Goal: Task Accomplishment & Management: Complete application form

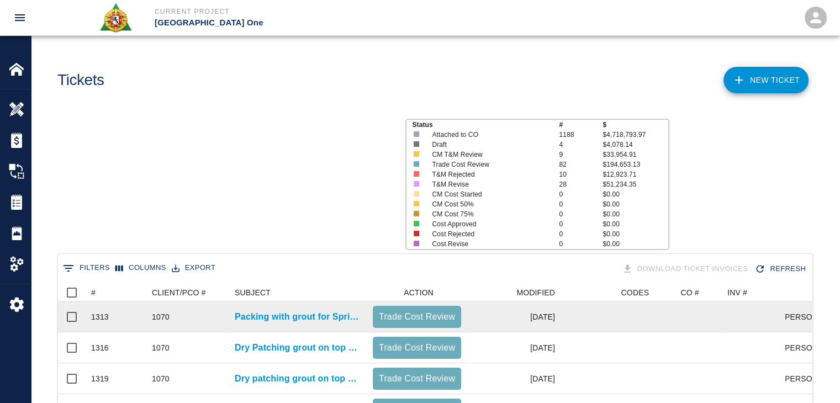
scroll to position [636, 746]
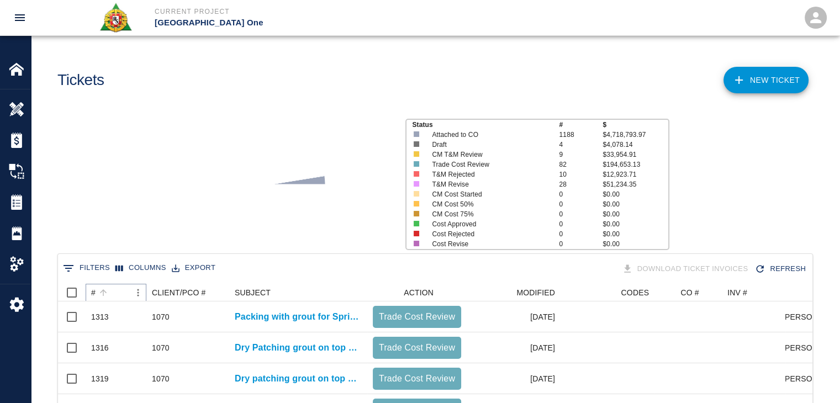
click at [109, 296] on button "Sort" at bounding box center [103, 292] width 15 height 15
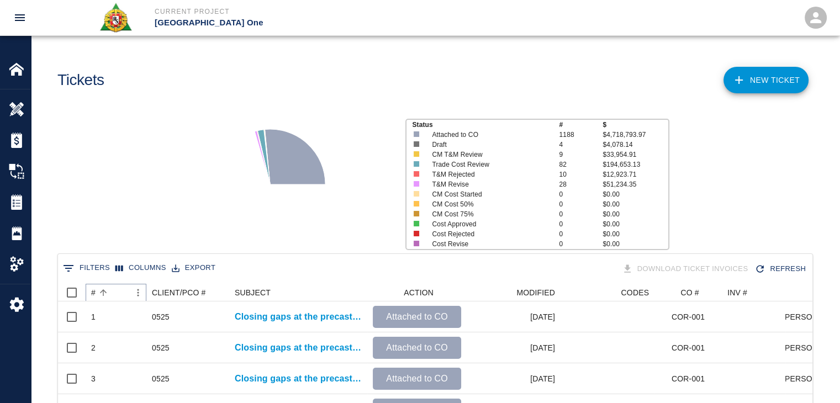
scroll to position [0, 0]
click at [109, 296] on button "Sort" at bounding box center [103, 292] width 15 height 15
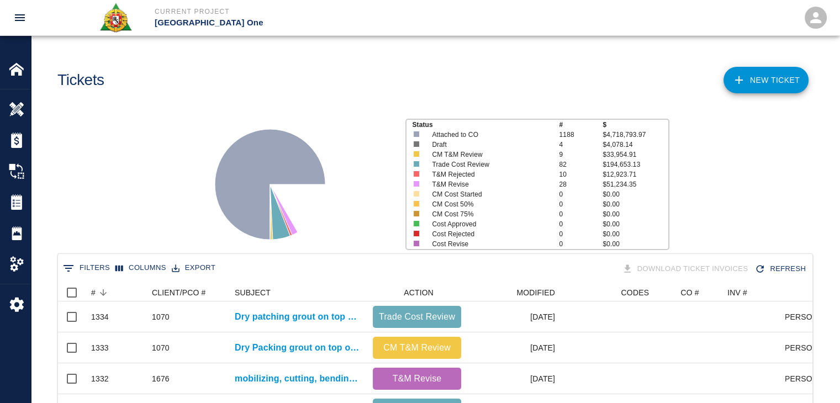
click at [157, 161] on div "Status # $ Attached to CO 1188 $4,718,793.97 Draft 4 $4,078.14 CM T&M Review 9 …" at bounding box center [430, 180] width 817 height 147
click at [781, 78] on link "NEW TICKET" at bounding box center [765, 80] width 85 height 26
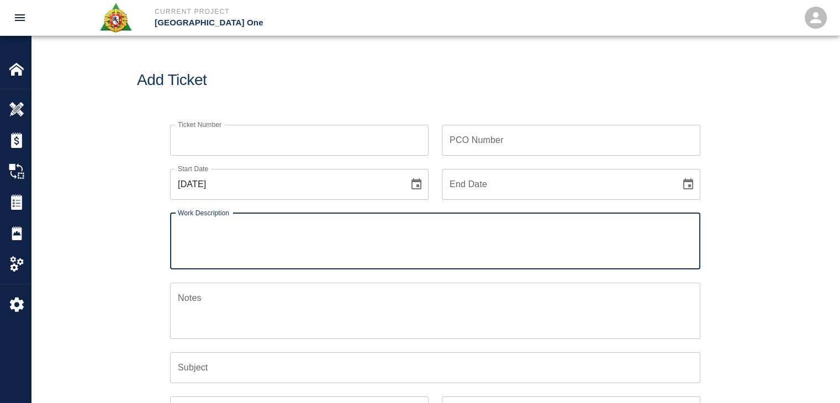
click at [265, 144] on input "Ticket Number" at bounding box center [299, 140] width 258 height 31
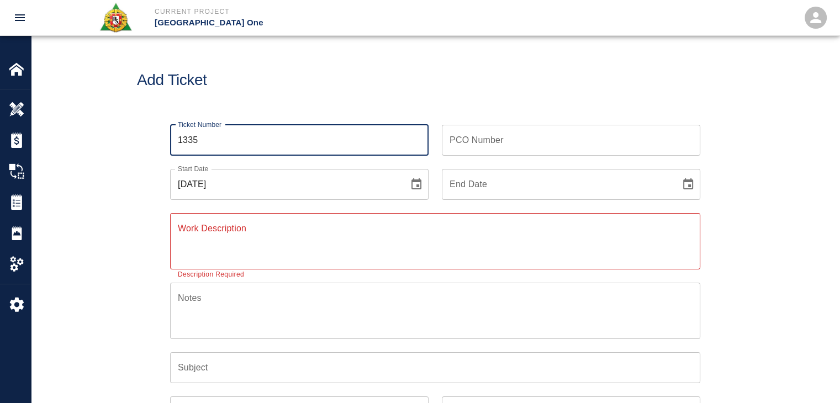
type input "1335"
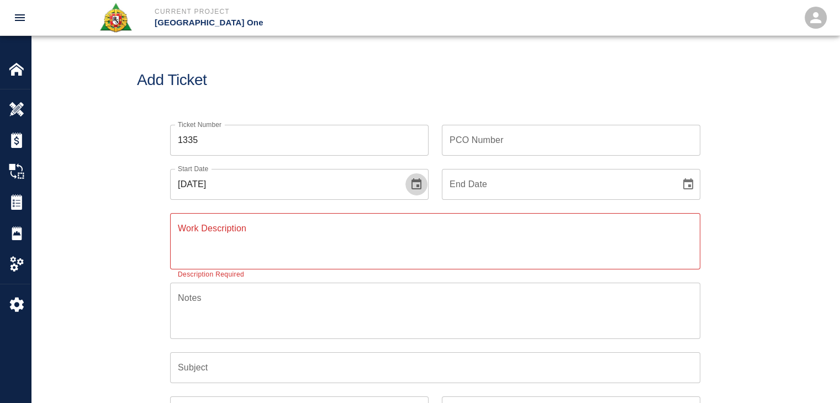
click at [418, 193] on button "Choose date, selected date is Sep 2, 2025" at bounding box center [416, 184] width 22 height 22
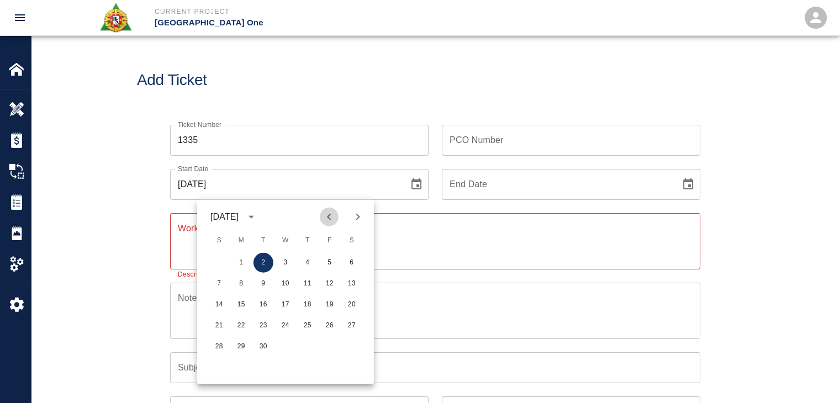
click at [331, 213] on icon "Previous month" at bounding box center [328, 216] width 13 height 13
click at [285, 341] on button "27" at bounding box center [285, 347] width 20 height 20
type input "08/27/2025"
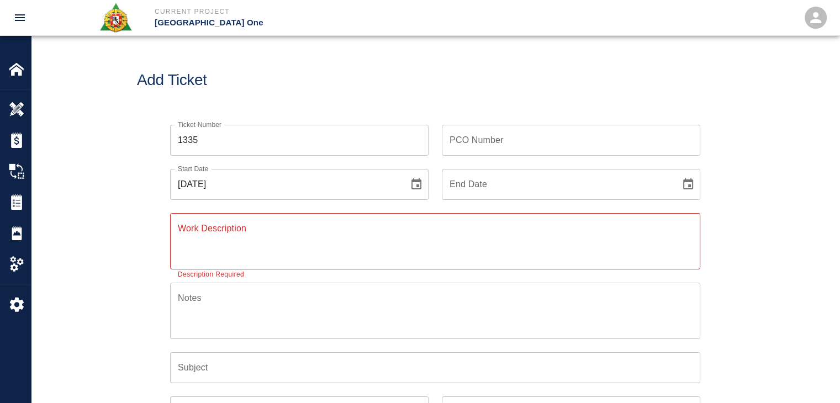
click at [243, 220] on div "x Work Description" at bounding box center [435, 241] width 530 height 56
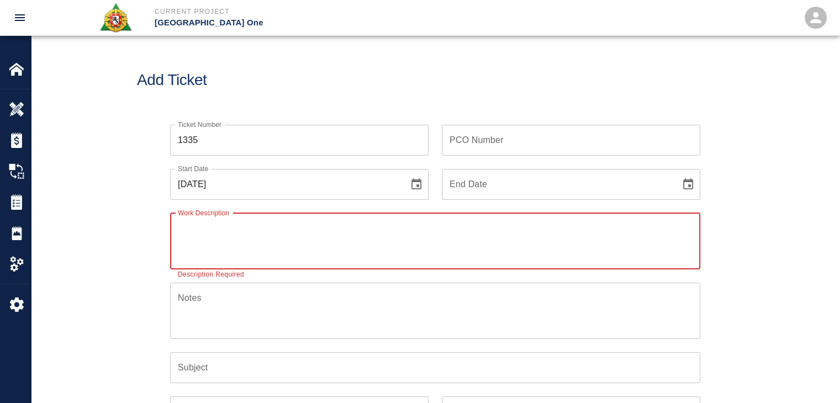
paste textarea "L3 leaves outs between G2 and G3 PI# 1676 4 carpenters 4 hours 1 laborer 4 hours"
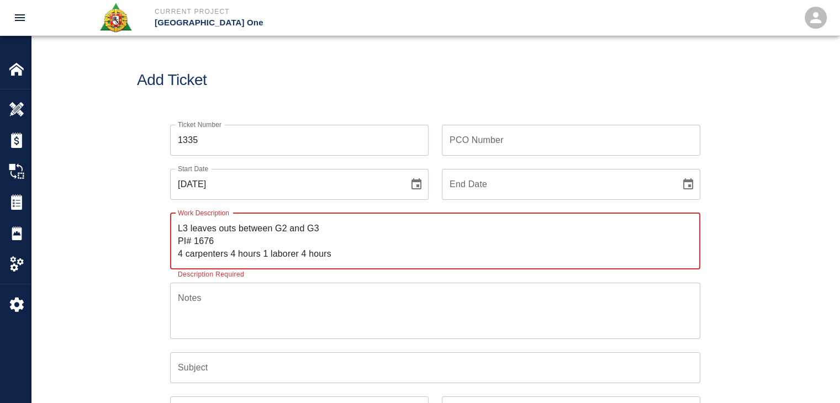
click at [178, 227] on textarea "L3 leaves outs between G2 and G3 PI# 1676 4 carpenters 4 hours 1 laborer 4 hours" at bounding box center [435, 241] width 515 height 38
click at [248, 228] on textarea "R&S worked on L3 leaves outs between G2 and G3 PI# 1676 4 carpenters 4 hours 1 …" at bounding box center [435, 241] width 515 height 38
click at [354, 227] on textarea "R&S worked on Level #3 leaves outs between G2 and G3 PI# 1676 4 carpenters 4 ho…" at bounding box center [435, 241] width 515 height 38
click at [370, 228] on textarea "R&S worked on Level #3 leaves outs between G2 and G3 PI# 1676 4 carpenters 4 ho…" at bounding box center [435, 241] width 515 height 38
click at [410, 229] on textarea "R&S worked on Level #3 leaves outs between G#2 and G3 PI# 1676 4 carpenters 4 h…" at bounding box center [435, 241] width 515 height 38
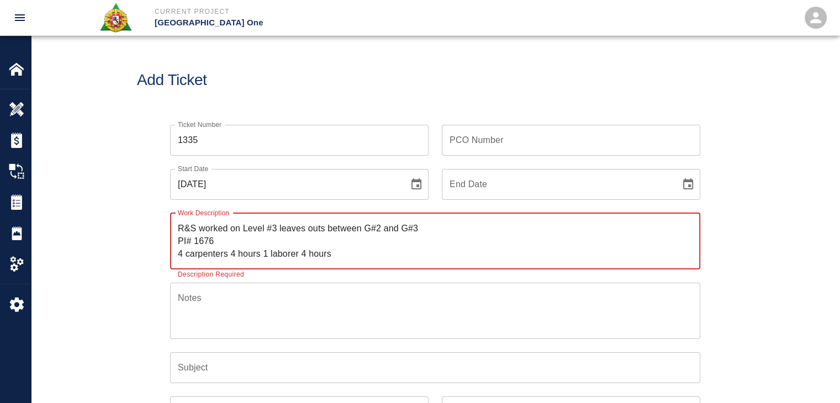
drag, startPoint x: 223, startPoint y: 243, endPoint x: 197, endPoint y: 244, distance: 26.5
click at [197, 244] on textarea "R&S worked on Level #3 leaves outs between G#2 and G#3 PI# 1676 4 carpenters 4 …" at bounding box center [435, 241] width 515 height 38
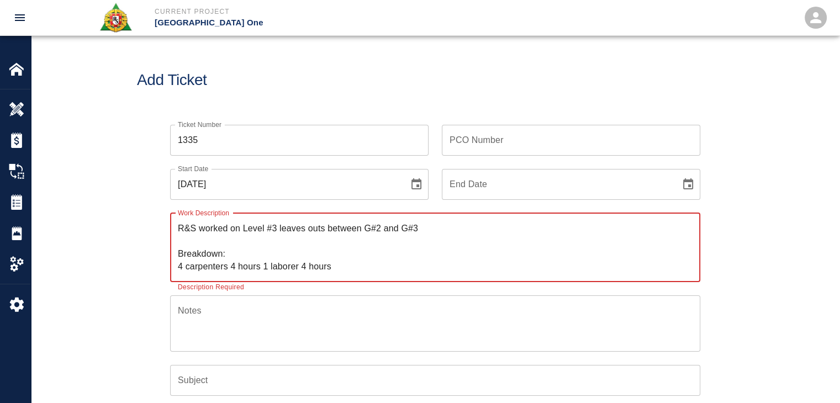
type textarea "R&S worked on Level #3 leaves outs between G#2 and G#3 Breakdown: 4 carpenters …"
click at [454, 144] on input "PCO Number" at bounding box center [571, 140] width 258 height 31
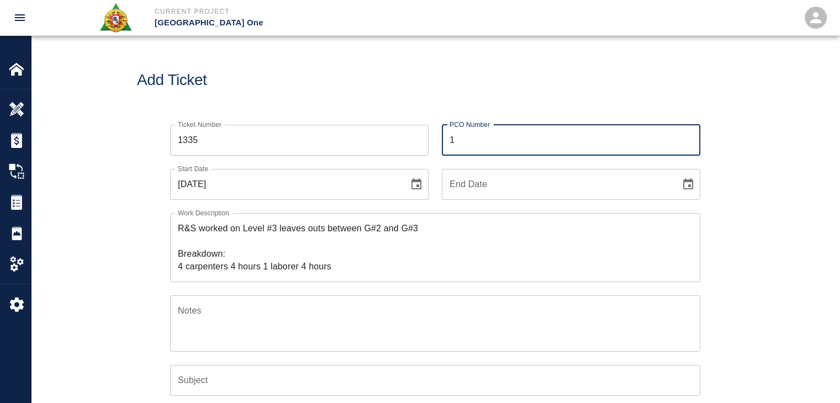
paste input "676"
type input "1676"
click at [325, 79] on h1 "Add Ticket" at bounding box center [435, 80] width 596 height 18
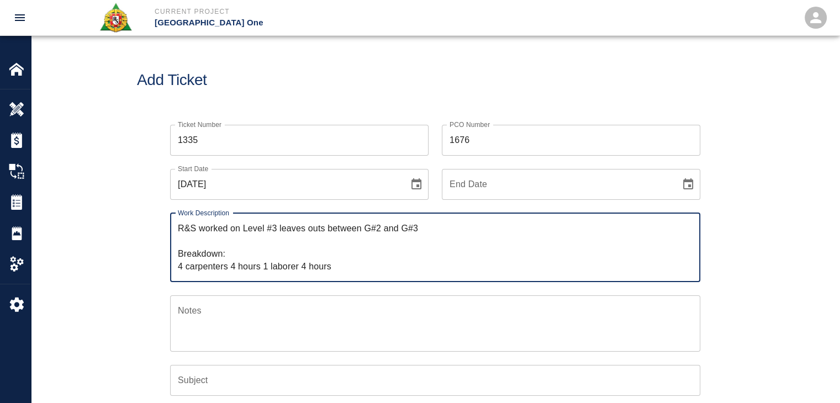
click at [254, 253] on textarea "R&S worked on Level #3 leaves outs between G#2 and G#3 Breakdown: 4 carpenters …" at bounding box center [435, 247] width 515 height 51
click at [267, 267] on textarea "R&S worked on Level #3 leaves outs between G#2 and G#3 Breakdown: 4 carpenters …" at bounding box center [435, 247] width 515 height 51
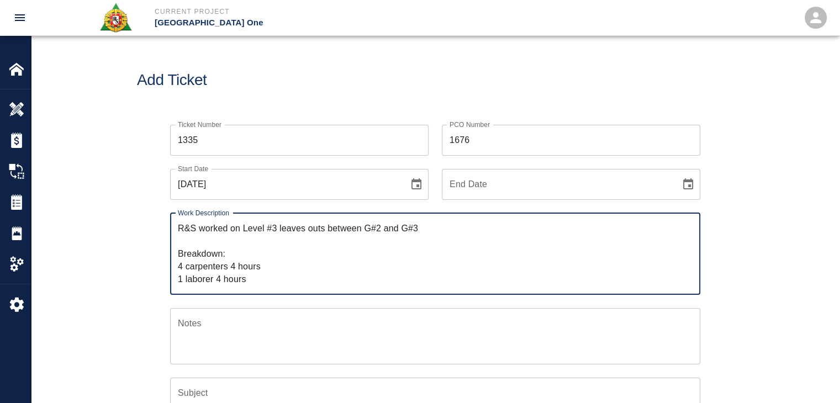
click at [257, 280] on textarea "R&S worked on Level #3 leaves outs between G#2 and G#3 Breakdown: 4 carpenters …" at bounding box center [435, 253] width 515 height 63
click at [329, 246] on textarea "R&S worked on Level #3 leaves outs between G#2 and G#3 Breakdown: 4 carpenters …" at bounding box center [435, 253] width 515 height 63
click at [247, 235] on textarea "R&S worked on Level #3 leaves outs between G#2 and G#3 Breakdown: 4 carpenters …" at bounding box center [435, 253] width 515 height 63
drag, startPoint x: 440, startPoint y: 230, endPoint x: 241, endPoint y: 229, distance: 198.7
click at [241, 229] on textarea "R&S worked on Level #3 leaves outs between G#2 and G#3 Breakdown: 4 carpenters …" at bounding box center [435, 253] width 515 height 63
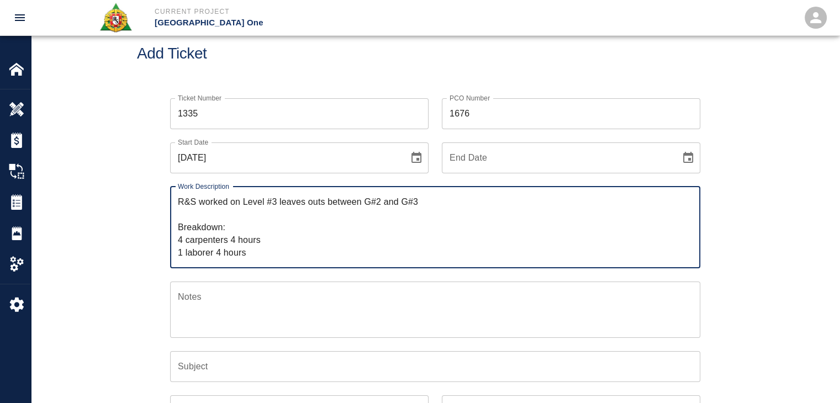
scroll to position [28, 0]
type textarea "R&S worked on Level #3 leaves outs between G#2 and G#3 Breakdown: 4 carpenters …"
click at [208, 368] on input "Subject" at bounding box center [435, 365] width 530 height 31
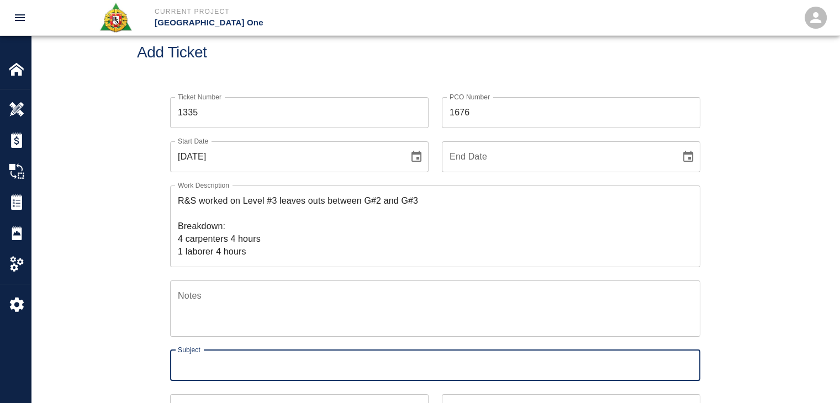
paste input "Level #3 leaves outs between G#2 and G#3"
type input "Level #3 leaves outs between G#2 and G#3"
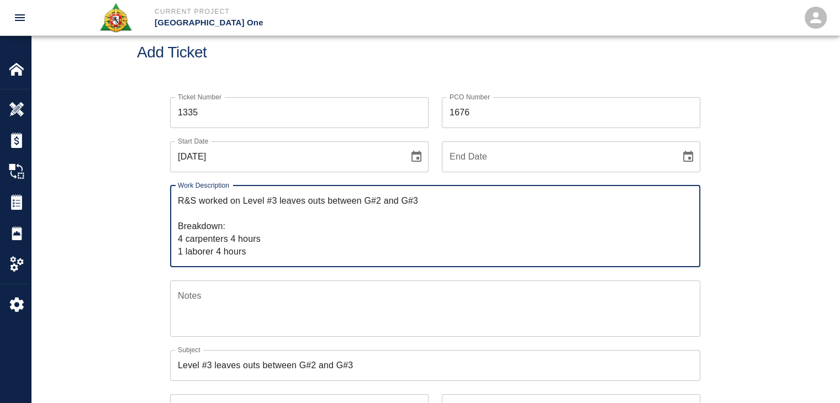
click at [321, 219] on textarea "R&S worked on Level #3 leaves outs between G#2 and G#3 Breakdown: 4 carpenters …" at bounding box center [435, 225] width 515 height 63
click at [241, 204] on textarea "R&S worked on Level #3 leaves outs between G#2 and G#3 Breakdown: 4 carpenters …" at bounding box center [435, 225] width 515 height 63
click at [305, 206] on textarea "R&S worked on forming up Level #3 leaves outs between G#2 and G#3 Breakdown: 4 …" at bounding box center [435, 225] width 515 height 63
click at [365, 204] on textarea "R&S worked on forming up Level #3 leaves outs between G#2 and G#3 Breakdown: 4 …" at bounding box center [435, 225] width 515 height 63
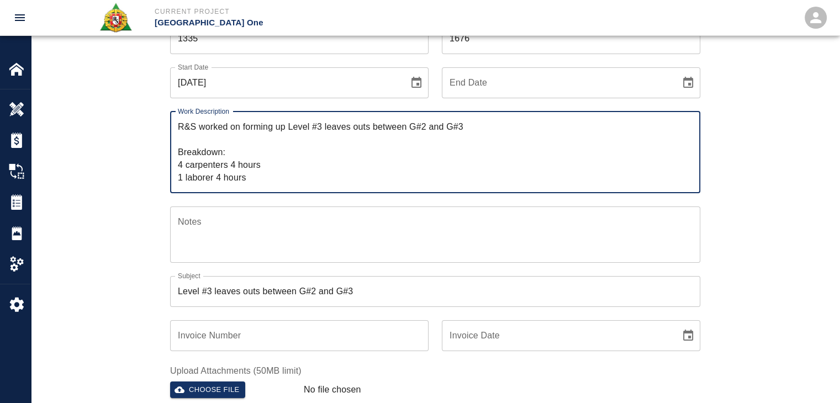
scroll to position [103, 0]
type textarea "R&S worked on forming up Level #3 leaves outs between G#2 and G#3 Breakdown: 4 …"
click at [180, 290] on input "Level #3 leaves outs between G#2 and G#3" at bounding box center [435, 290] width 530 height 31
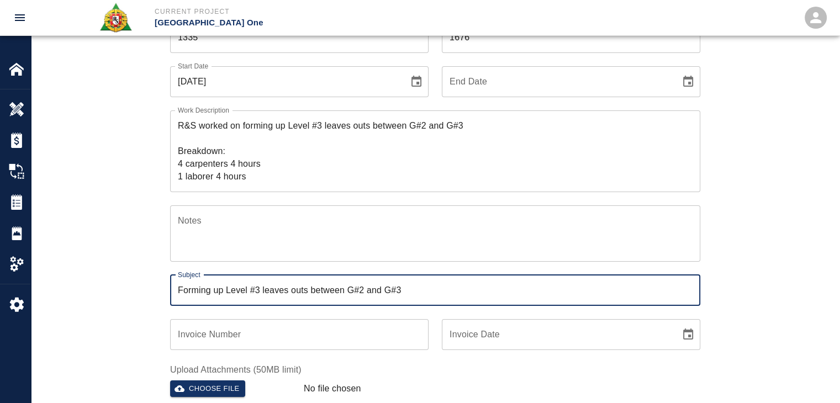
type input "Forming up Level #3 leaves outs between G#2 and G#3"
click at [139, 276] on div "Ticket Number 1335 Ticket Number PCO Number 1676 PCO Number Start Date 08/27/20…" at bounding box center [435, 242] width 596 height 467
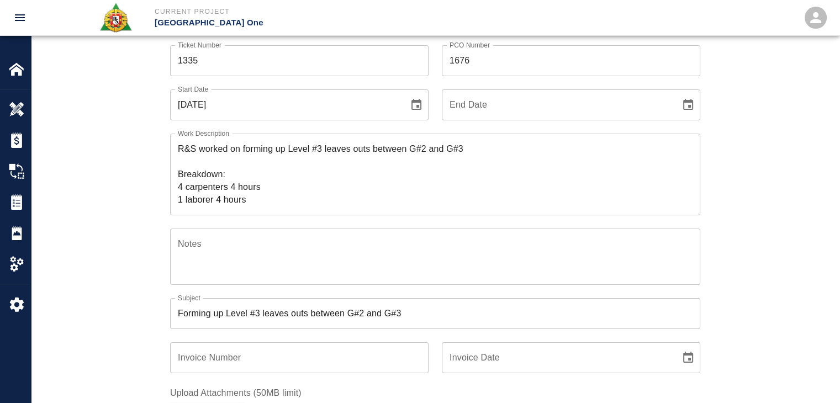
scroll to position [81, 0]
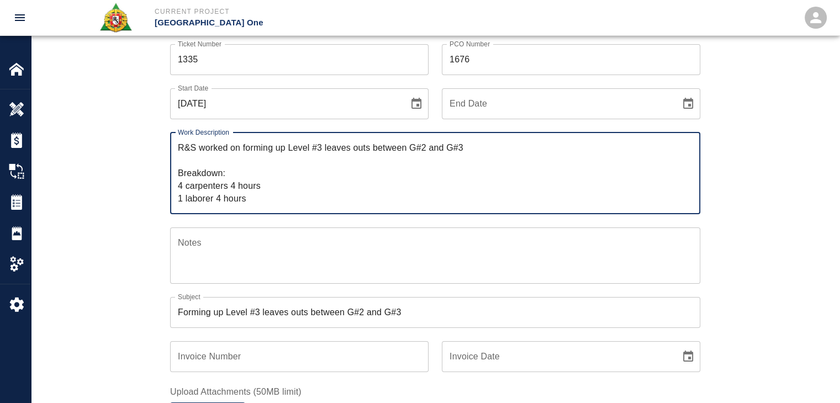
click at [247, 184] on textarea "R&S worked on forming up Level #3 leaves outs between G#2 and G#3 Breakdown: 4 …" at bounding box center [435, 172] width 515 height 63
click at [286, 186] on textarea "R&S worked on forming up Level #3 leaves outs between G#2 and G#3 Breakdown: 4 …" at bounding box center [435, 172] width 515 height 63
click at [253, 192] on textarea "R&S worked on forming up Level #3 leaves outs between G#2 and G#3 Breakdown: 4 …" at bounding box center [435, 172] width 515 height 63
click at [146, 197] on div "Ticket Number 1335 Ticket Number PCO Number 1676 PCO Number Start Date 08/27/20…" at bounding box center [435, 264] width 596 height 467
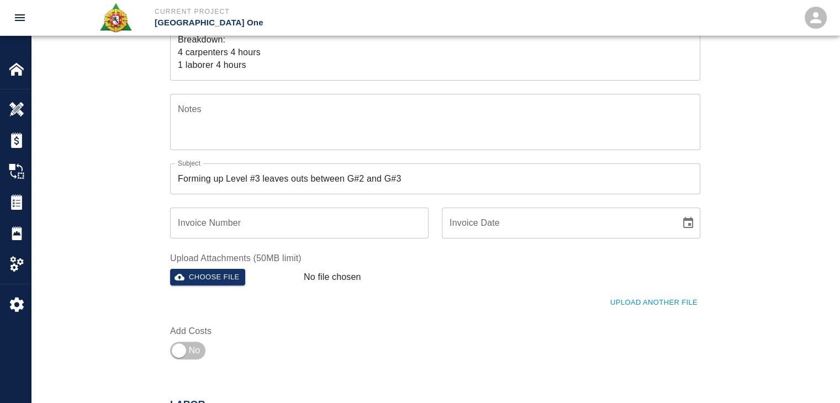
scroll to position [215, 0]
click at [185, 348] on input "checkbox" at bounding box center [178, 349] width 79 height 26
checkbox input "true"
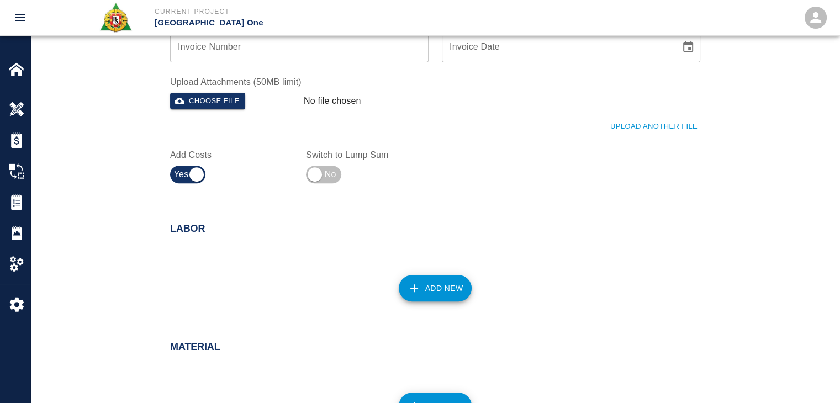
scroll to position [391, 0]
click at [410, 290] on icon "button" at bounding box center [413, 287] width 13 height 13
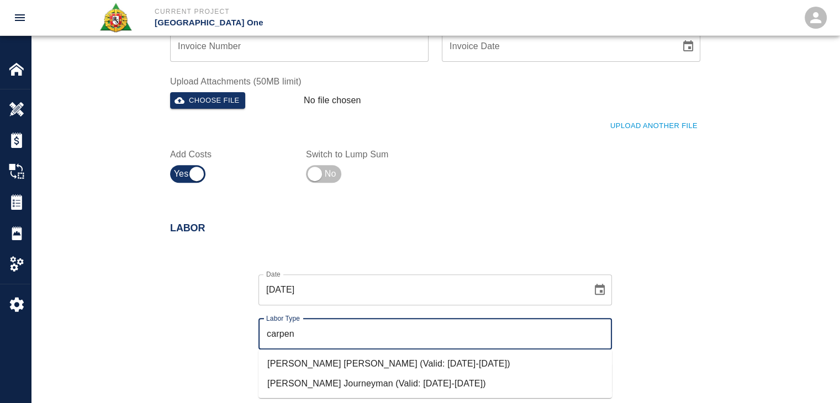
click at [333, 383] on li "Carpenter Journeyman (Valid: 07/01/2024-08/31/2025)" at bounding box center [434, 384] width 353 height 20
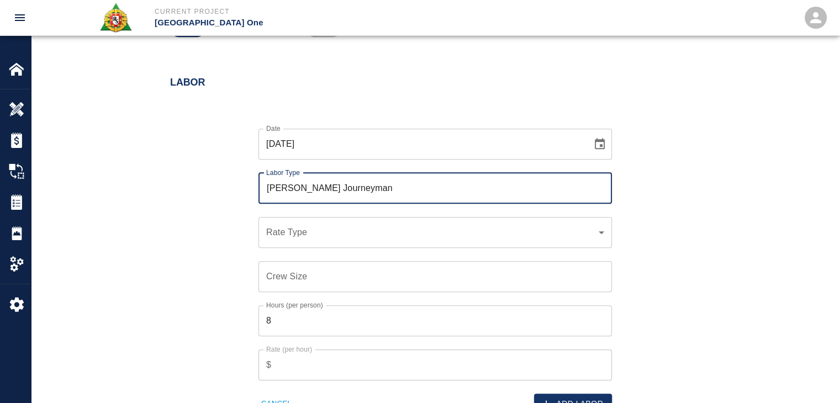
scroll to position [537, 0]
type input "Carpenter Journeyman"
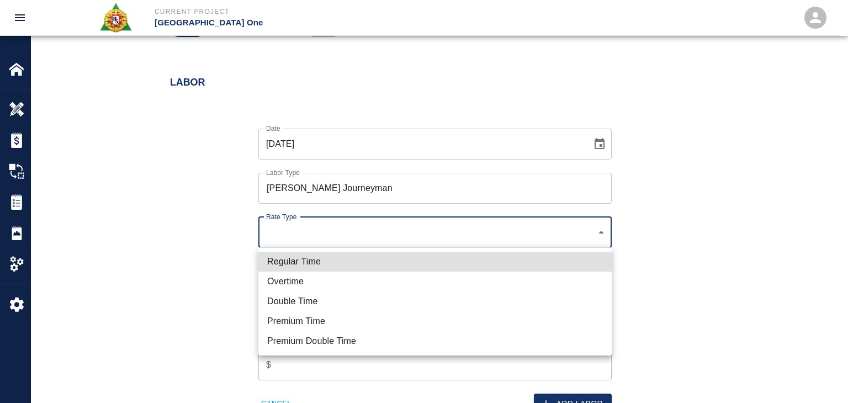
click at [348, 263] on li "Regular Time" at bounding box center [434, 262] width 353 height 20
type input "rate_rt"
type input "141.20"
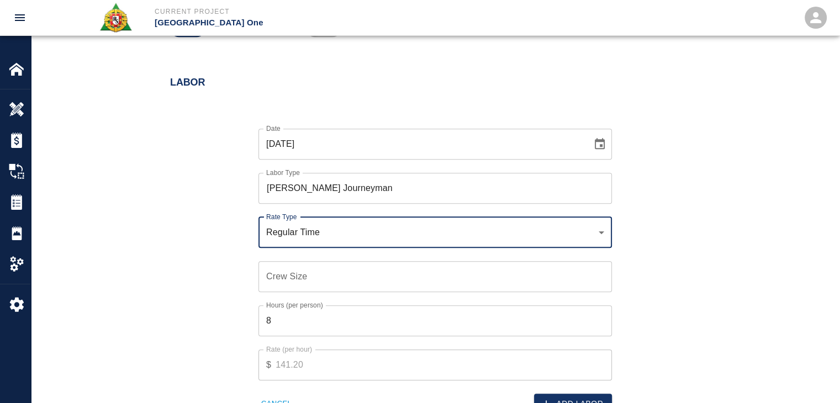
click at [314, 280] on input "Crew Size" at bounding box center [434, 276] width 353 height 31
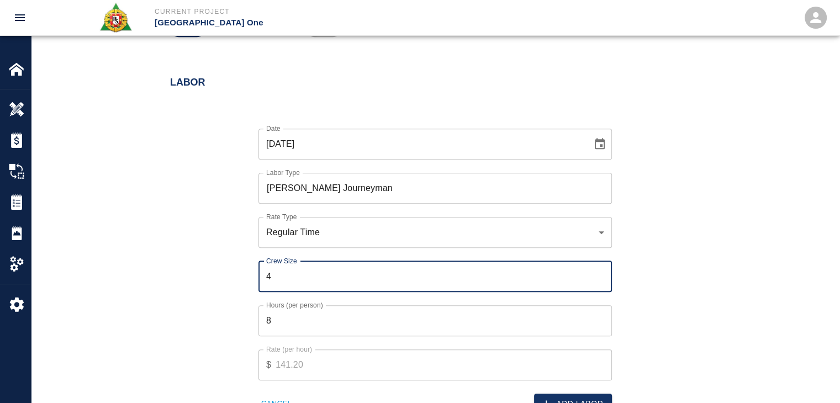
type input "4"
click at [296, 327] on input "8" at bounding box center [434, 320] width 353 height 31
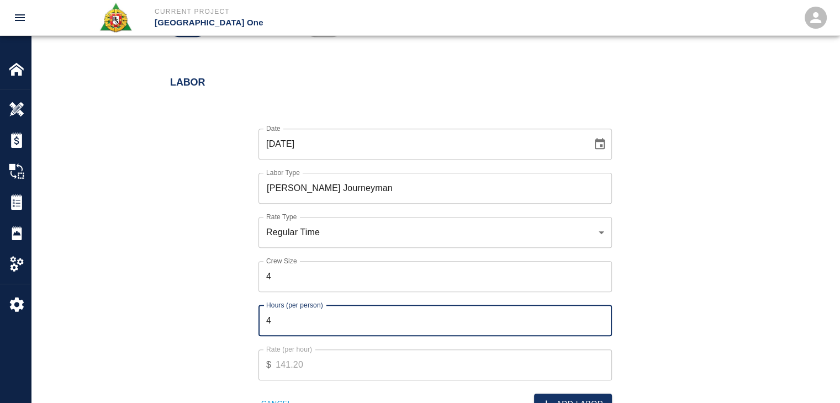
type input "4"
click at [216, 332] on div "Date 08/27/2025 Date Labor Type Carpenter Journeyman Labor Type Rate Type Regul…" at bounding box center [428, 262] width 543 height 303
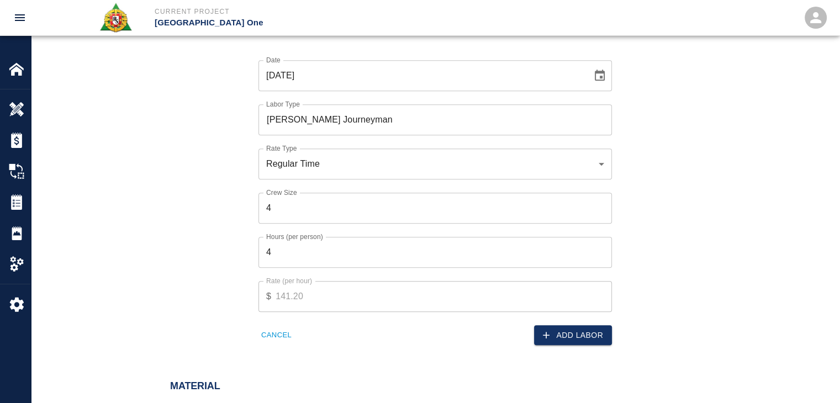
scroll to position [606, 0]
click at [566, 334] on button "Add Labor" at bounding box center [573, 334] width 78 height 20
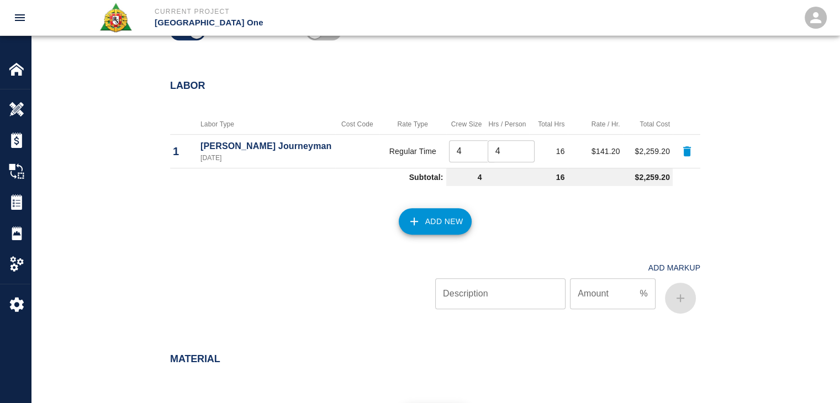
scroll to position [532, 0]
click at [424, 227] on button "Add New" at bounding box center [435, 222] width 73 height 26
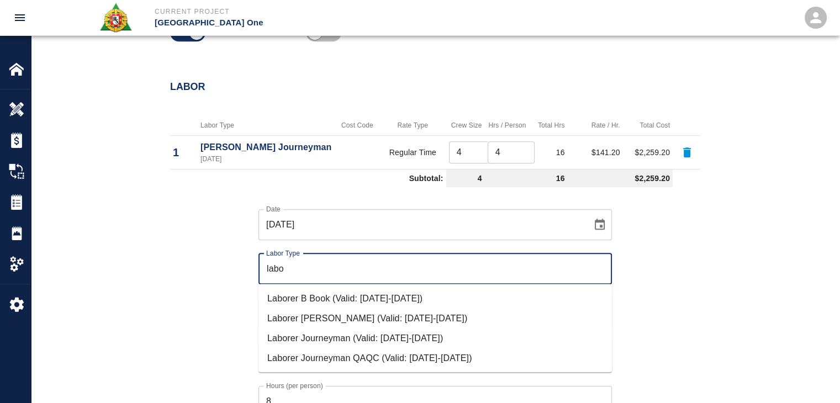
click at [321, 338] on li "Laborer Journeyman (Valid: 07/01/2024-08/31/2025)" at bounding box center [434, 338] width 353 height 20
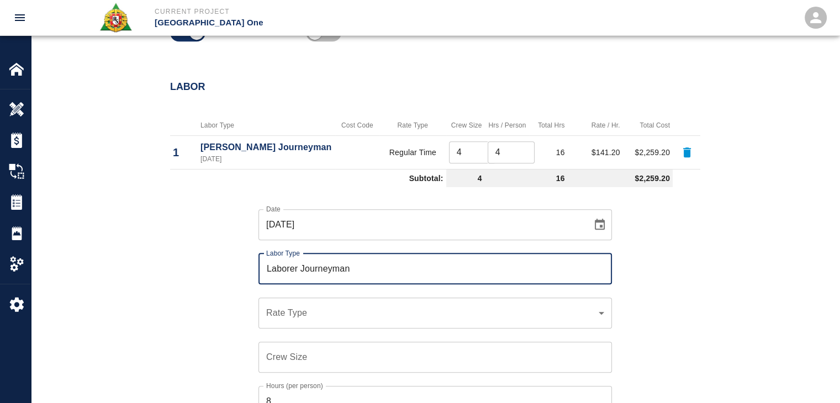
type input "Laborer Journeyman"
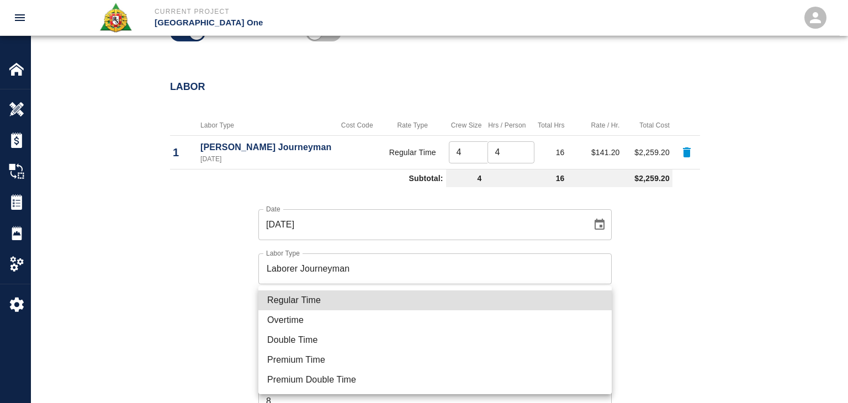
click at [330, 307] on li "Regular Time" at bounding box center [434, 300] width 353 height 20
type input "rate_rt"
type input "97.06"
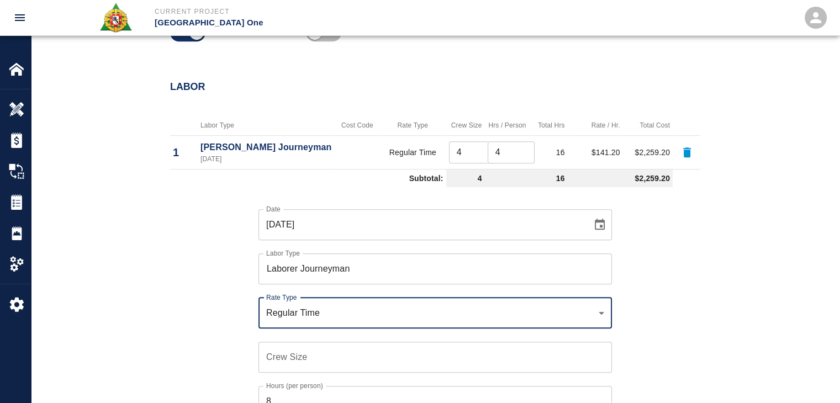
scroll to position [583, 0]
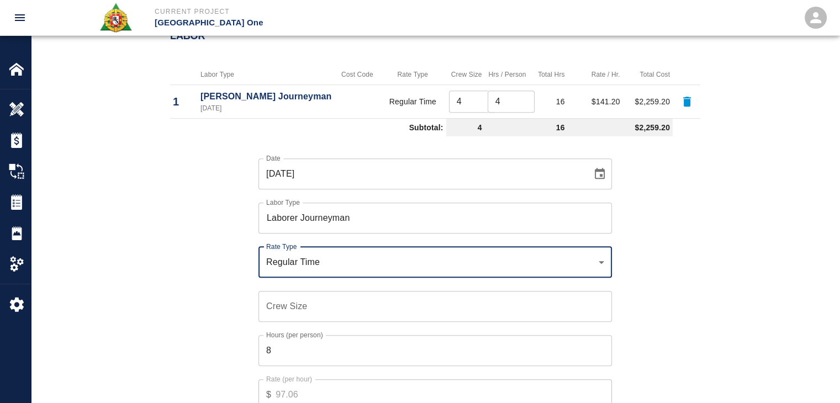
click at [323, 311] on input "Crew Size" at bounding box center [434, 306] width 353 height 31
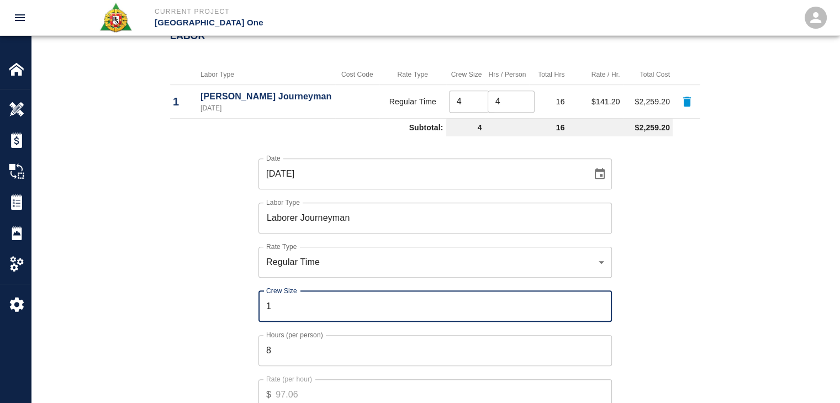
type input "1"
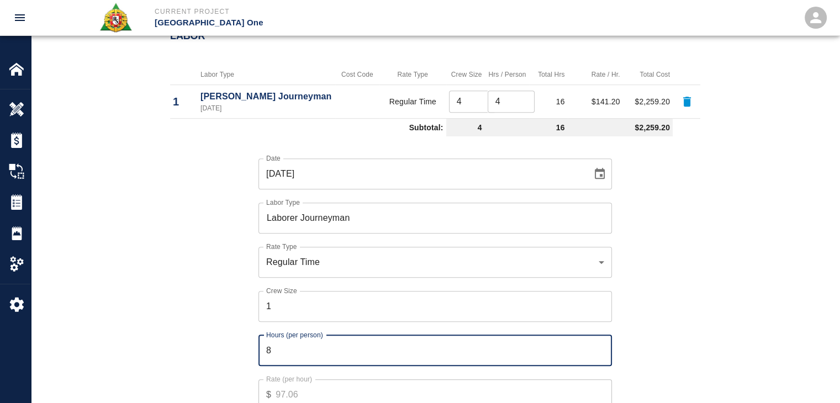
click at [325, 357] on input "8" at bounding box center [434, 350] width 353 height 31
type input "4"
click at [256, 358] on div "Hours (per person) 4 Hours (per person)" at bounding box center [428, 344] width 367 height 44
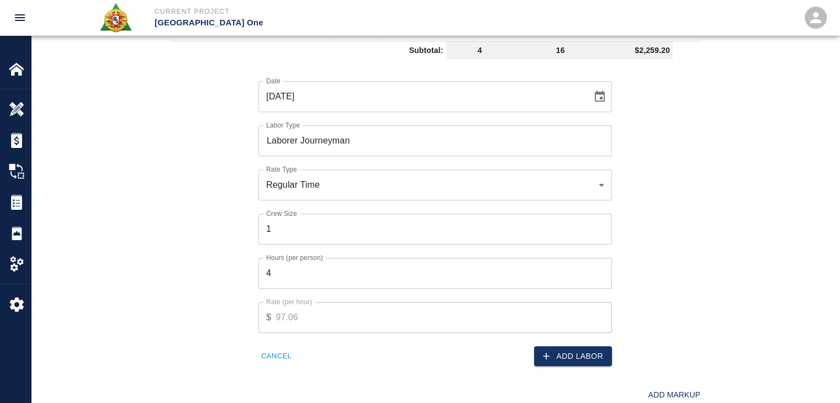
scroll to position [661, 0]
click at [576, 353] on button "Add Labor" at bounding box center [573, 355] width 78 height 20
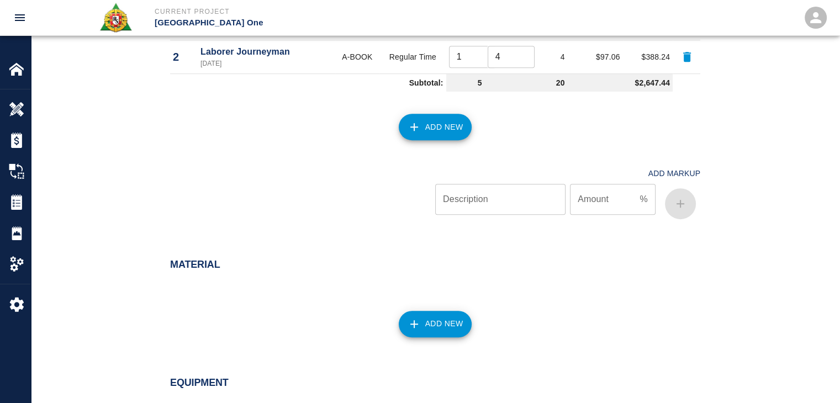
click at [442, 135] on button "Add New" at bounding box center [435, 127] width 73 height 26
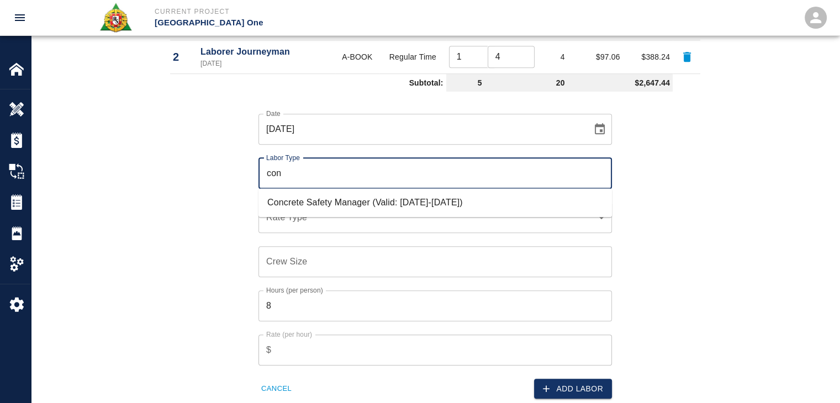
click at [352, 207] on li "Concrete Safety Manager (Valid: 01/01/2025-01/01/2026)" at bounding box center [434, 203] width 353 height 20
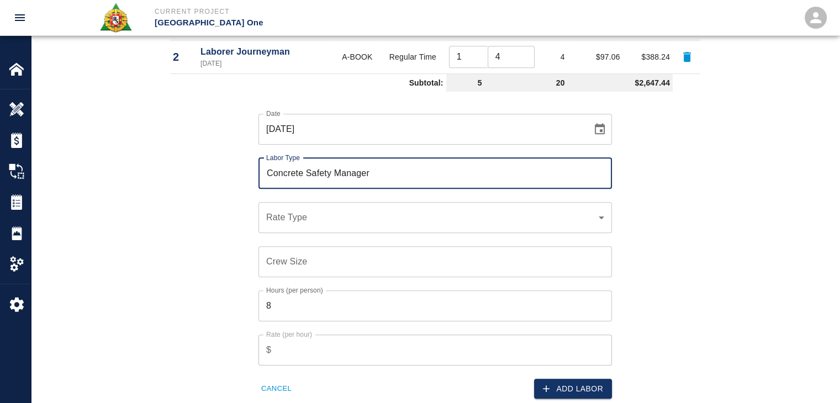
type input "Concrete Safety Manager"
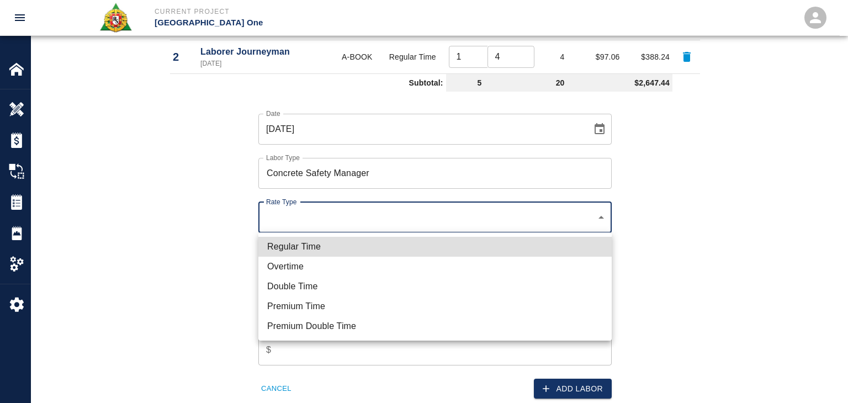
click at [298, 248] on li "Regular Time" at bounding box center [434, 247] width 353 height 20
type input "rate_rt"
type input "100.05"
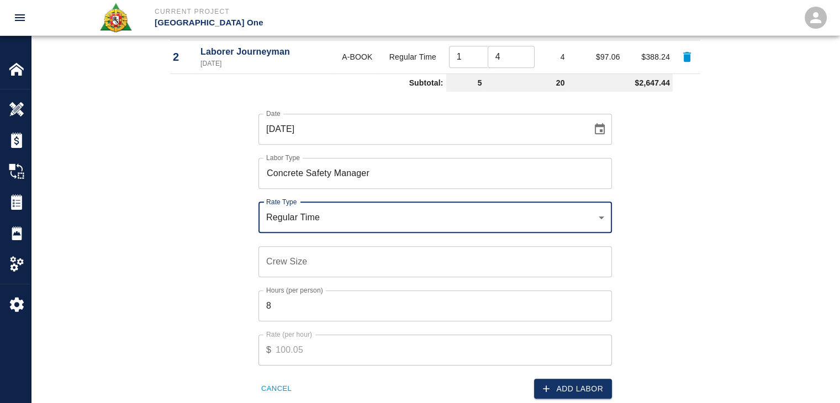
click at [323, 259] on input "Crew Size" at bounding box center [434, 261] width 353 height 31
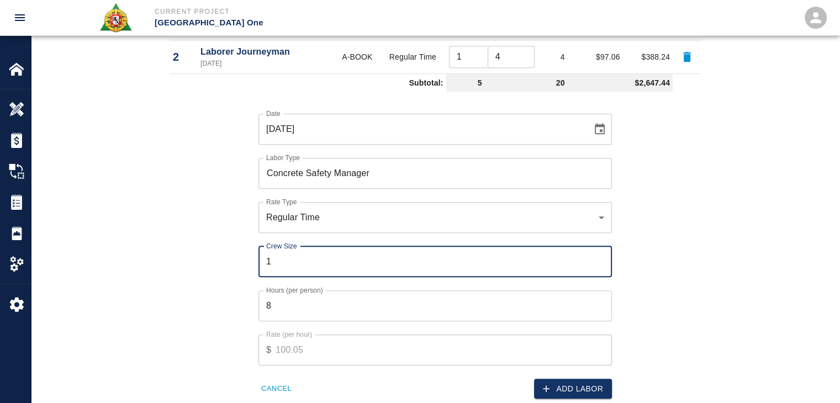
type input "1"
click at [299, 301] on input "8" at bounding box center [434, 305] width 353 height 31
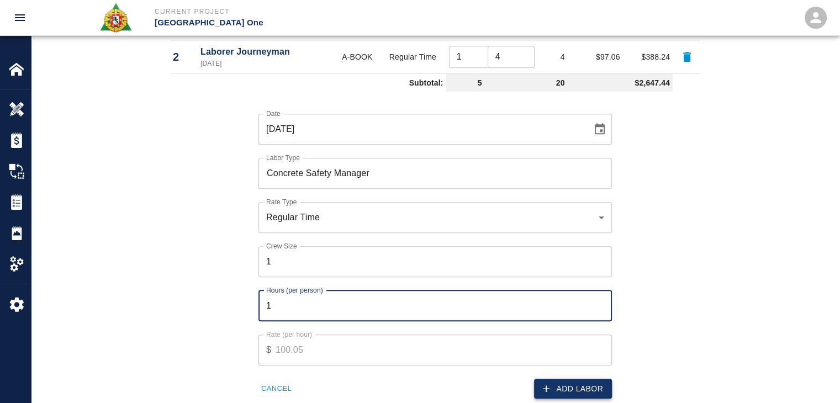
type input "1"
click at [543, 385] on icon "button" at bounding box center [545, 388] width 11 height 11
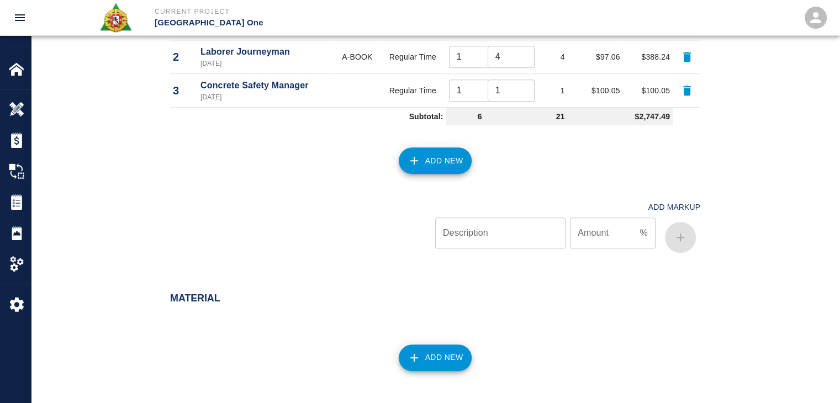
click at [422, 161] on button "Add New" at bounding box center [435, 160] width 73 height 26
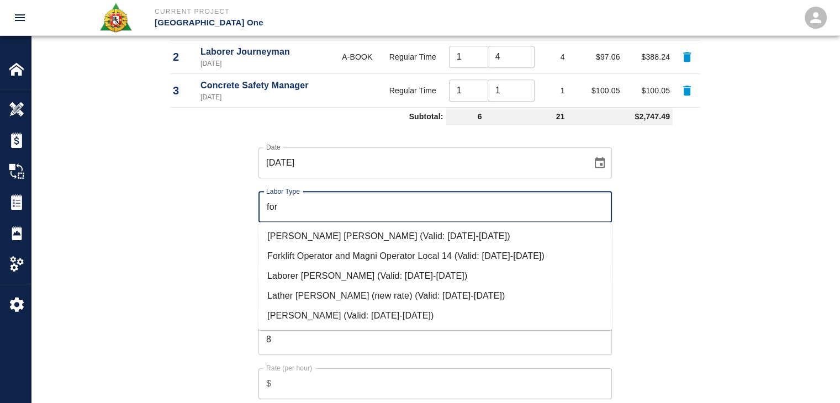
click at [309, 232] on li "Carpenter Foreman (Valid: 07/01/2024-08/31/2025)" at bounding box center [434, 236] width 353 height 20
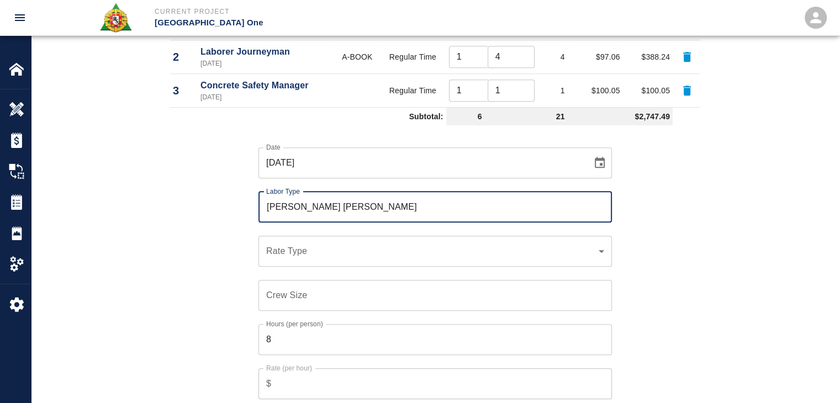
type input "Carpenter Foreman"
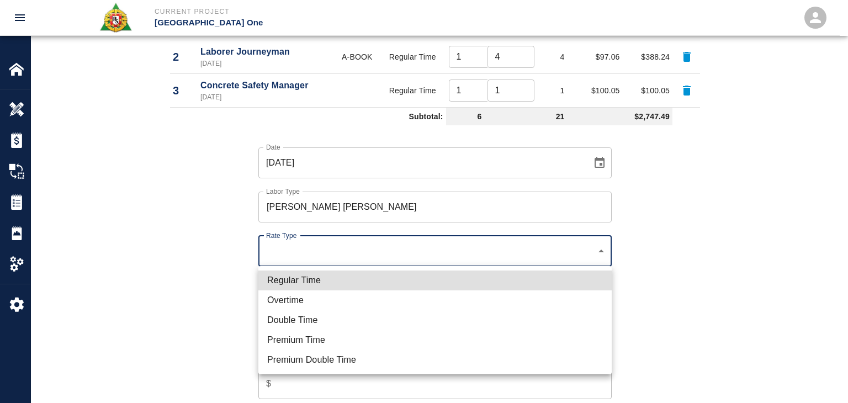
click at [307, 269] on ul "Regular Time Overtime Double Time Premium Time Premium Double Time" at bounding box center [434, 320] width 353 height 108
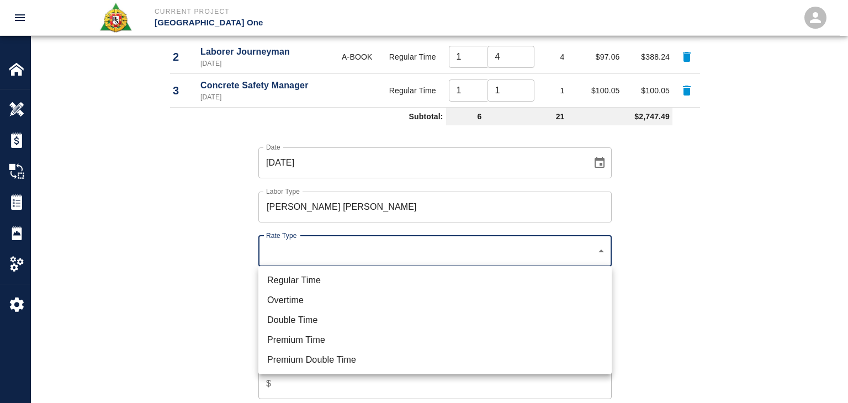
click at [331, 283] on li "Regular Time" at bounding box center [434, 281] width 353 height 20
type input "rate_rt"
type input "148.66"
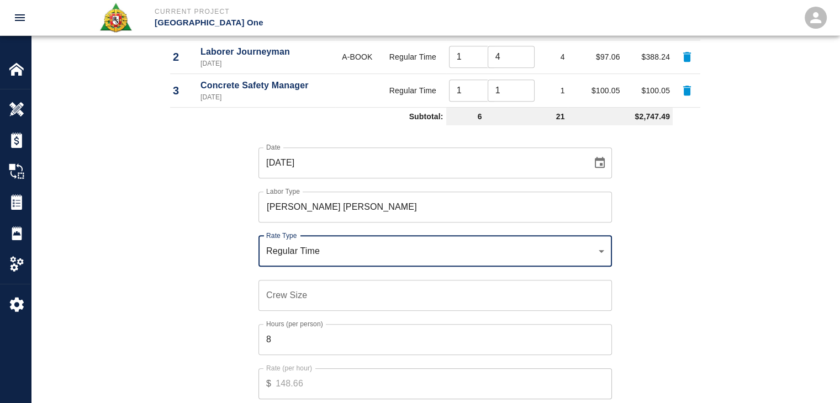
click at [278, 294] on input "Crew Size" at bounding box center [434, 295] width 353 height 31
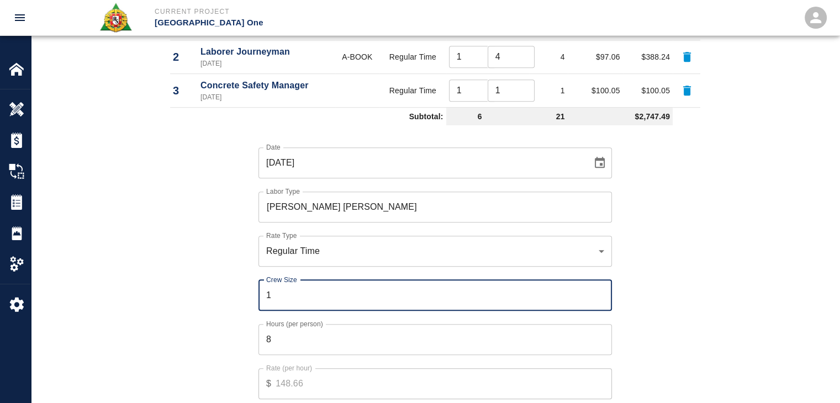
type input "1"
click at [290, 337] on input "8" at bounding box center [434, 339] width 353 height 31
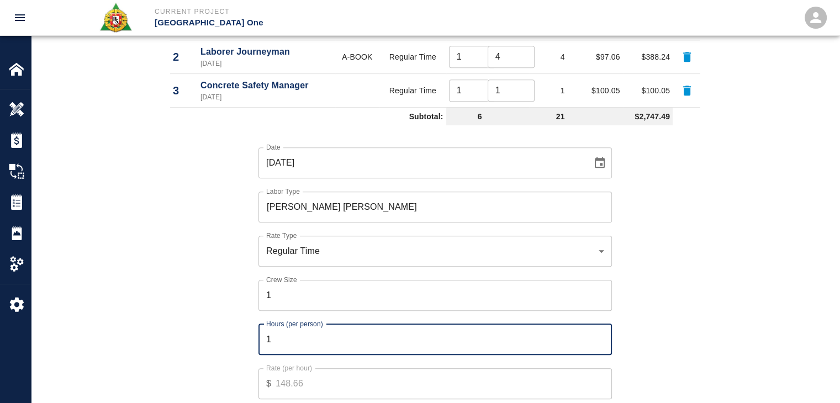
type input "1"
click at [195, 349] on div "Date 08/27/2025 Date Labor Type Carpenter Foreman Labor Type Rate Type Regular …" at bounding box center [428, 281] width 543 height 303
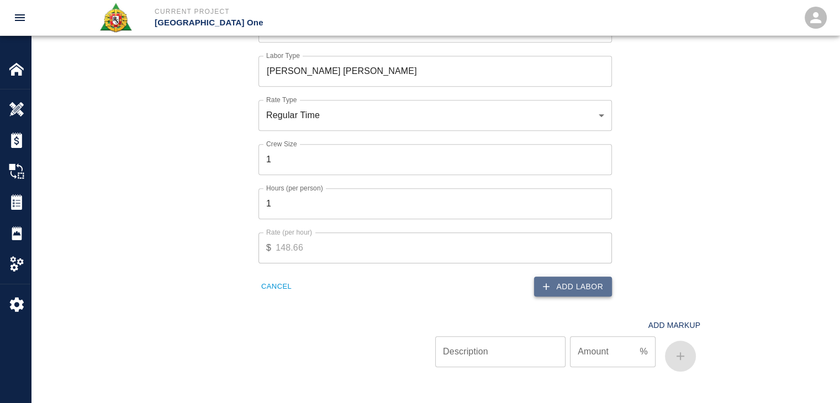
click at [562, 288] on button "Add Labor" at bounding box center [573, 287] width 78 height 20
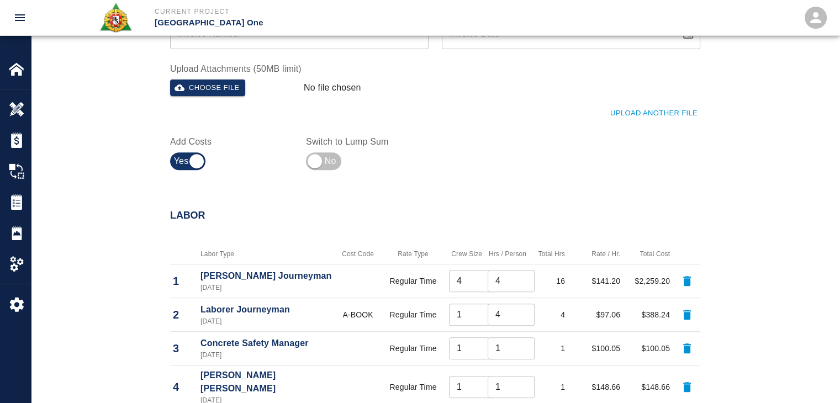
scroll to position [0, 0]
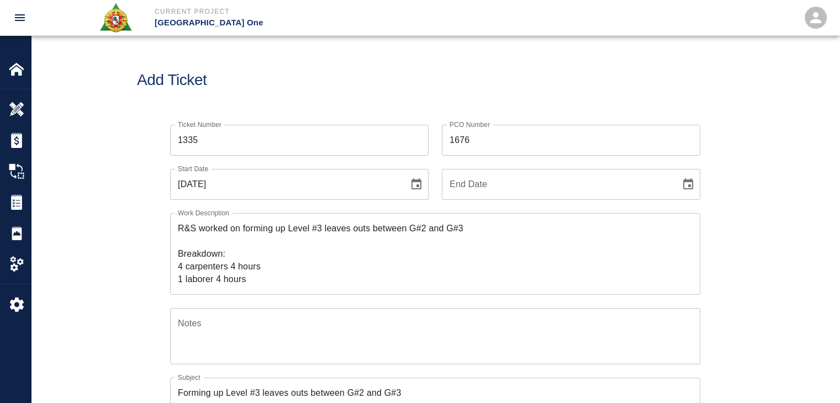
click at [254, 281] on textarea "R&S worked on forming up Level #3 leaves outs between G#2 and G#3 Breakdown: 4 …" at bounding box center [435, 253] width 515 height 63
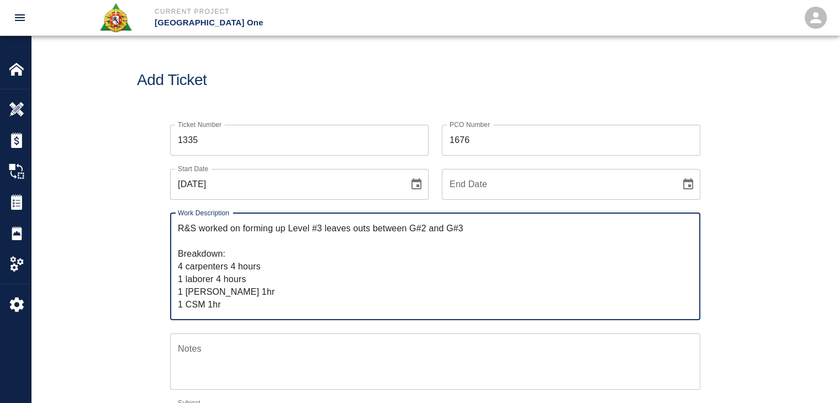
type textarea "R&S worked on forming up Level #3 leaves outs between G#2 and G#3 Breakdown: 4 …"
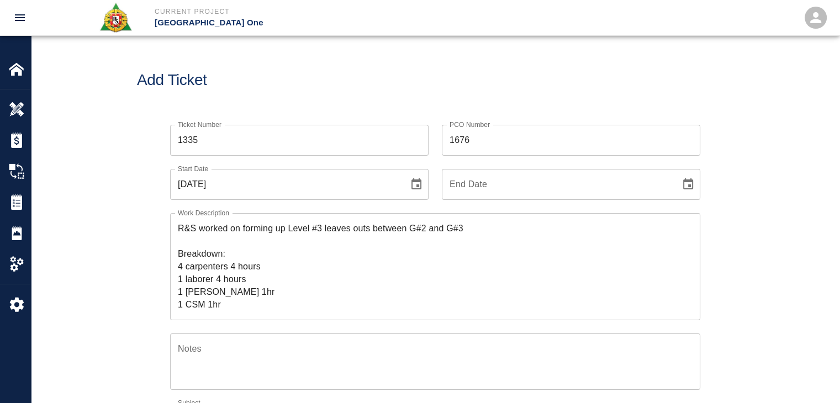
click at [124, 269] on div "Ticket Number 1335 Ticket Number PCO Number 1676 PCO Number Start Date 08/27/20…" at bounding box center [435, 371] width 808 height 519
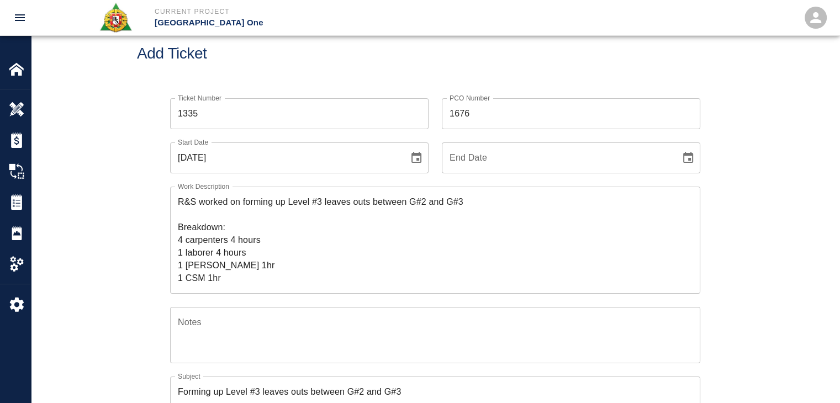
scroll to position [92, 0]
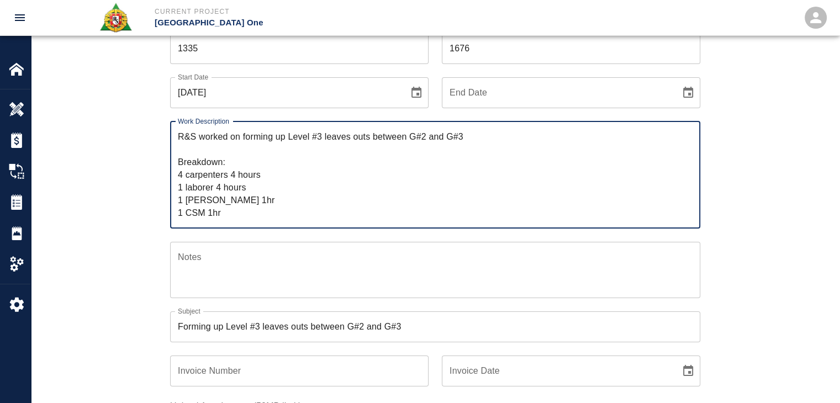
drag, startPoint x: 214, startPoint y: 209, endPoint x: 112, endPoint y: 93, distance: 154.1
click at [112, 93] on div "Ticket Number 1335 Ticket Number PCO Number 1676 PCO Number Start Date 08/27/20…" at bounding box center [435, 279] width 808 height 519
click at [263, 218] on textarea "R&S worked on forming up Level #3 leaves outs between G#2 and G#3 Breakdown: 4 …" at bounding box center [435, 174] width 515 height 89
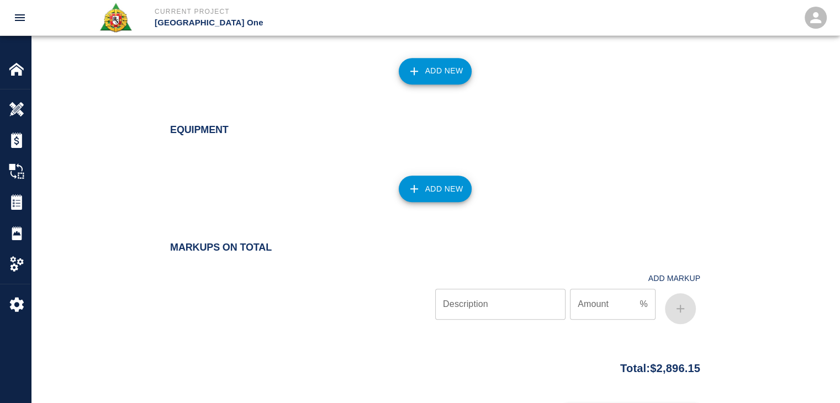
scroll to position [1071, 0]
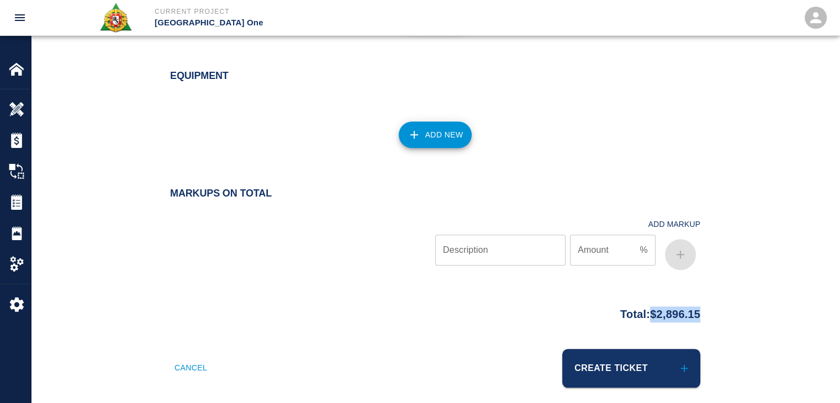
drag, startPoint x: 658, startPoint y: 300, endPoint x: 641, endPoint y: 307, distance: 18.0
click at [641, 307] on div "Total: $2,896.15" at bounding box center [435, 312] width 596 height 22
copy p "$2,896.15"
click at [342, 302] on div "Total: $2,896.15" at bounding box center [435, 312] width 530 height 22
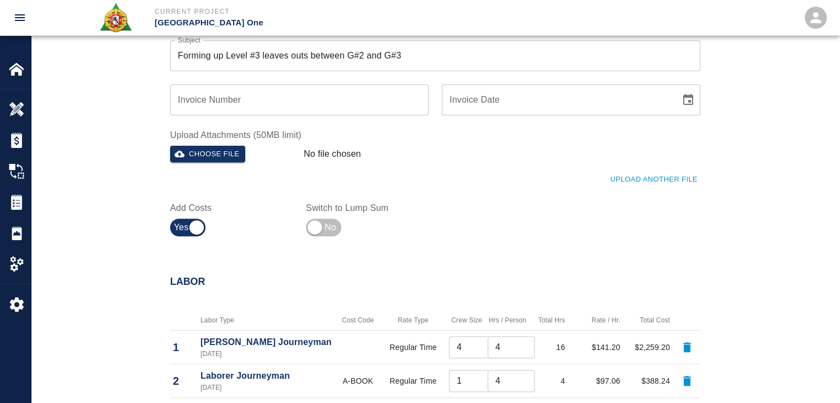
scroll to position [0, 0]
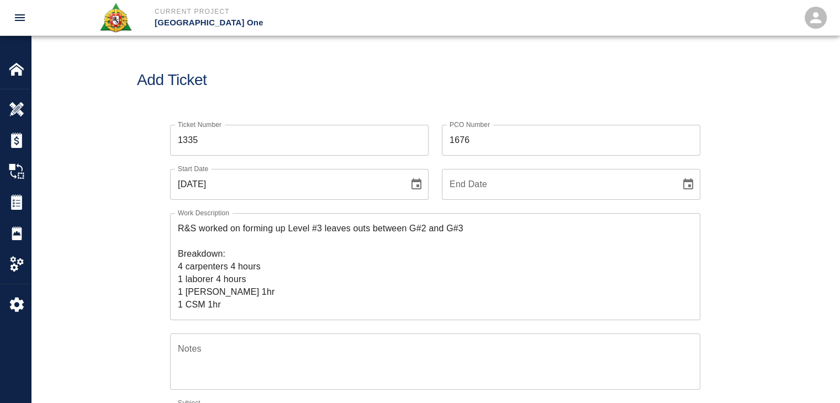
click at [467, 110] on div "Add Ticket" at bounding box center [435, 80] width 808 height 89
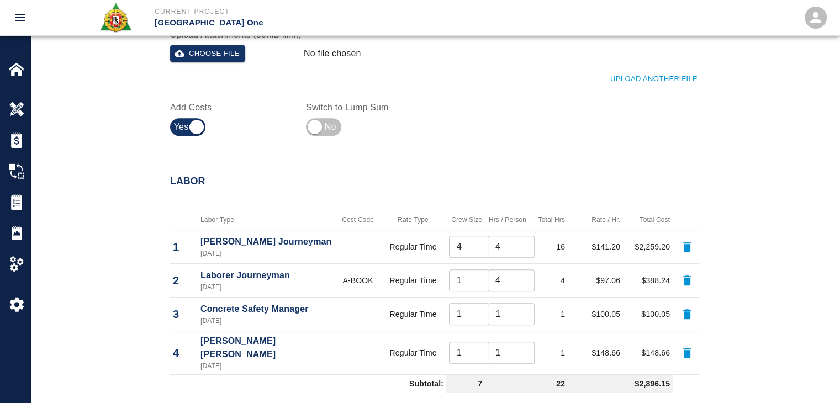
scroll to position [382, 0]
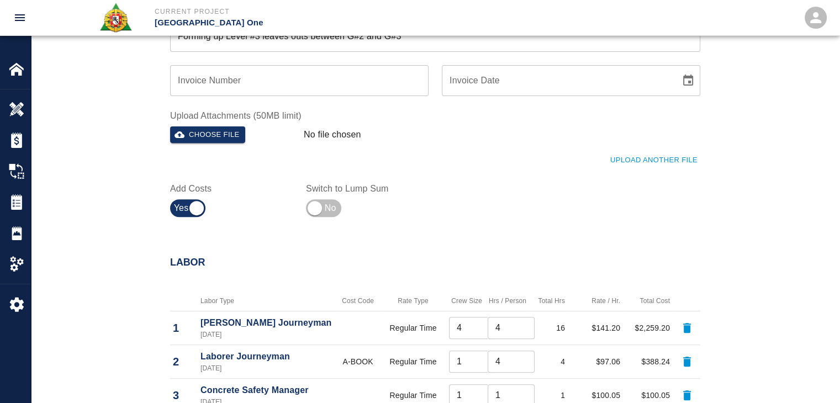
click at [632, 167] on button "Upload Another File" at bounding box center [653, 160] width 93 height 17
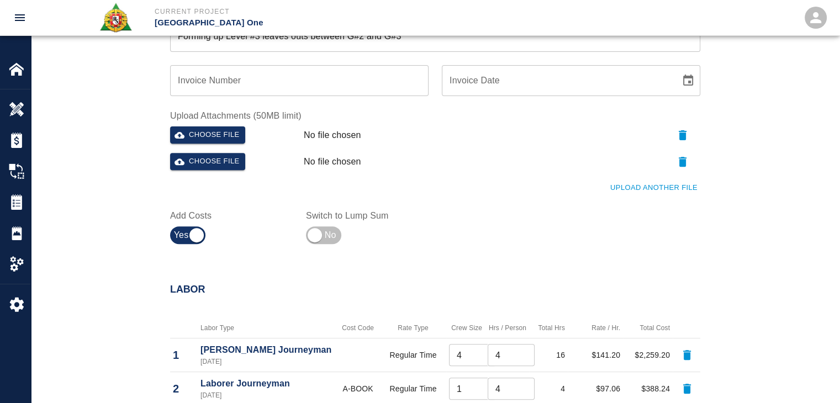
click at [648, 188] on button "Upload Another File" at bounding box center [653, 187] width 93 height 17
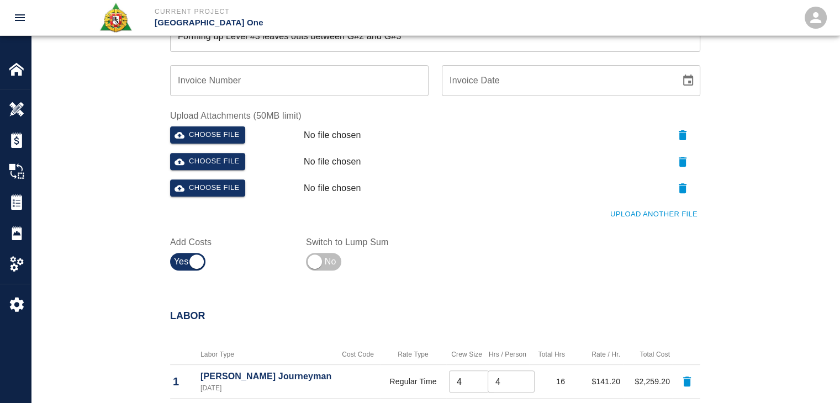
click at [680, 214] on button "Upload Another File" at bounding box center [653, 214] width 93 height 17
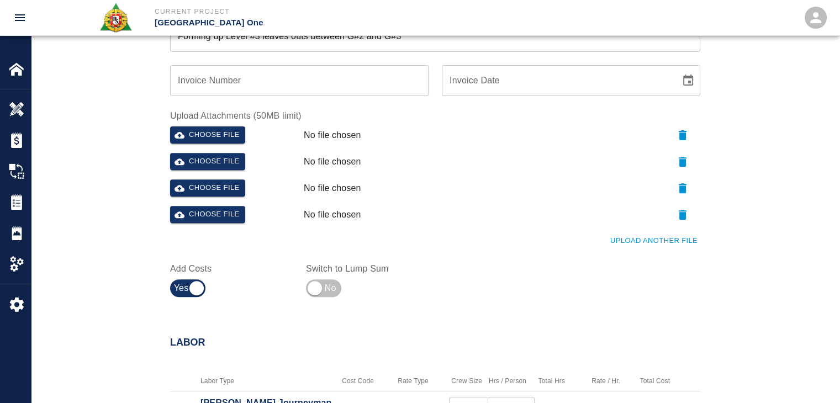
click at [615, 241] on button "Upload Another File" at bounding box center [653, 240] width 93 height 17
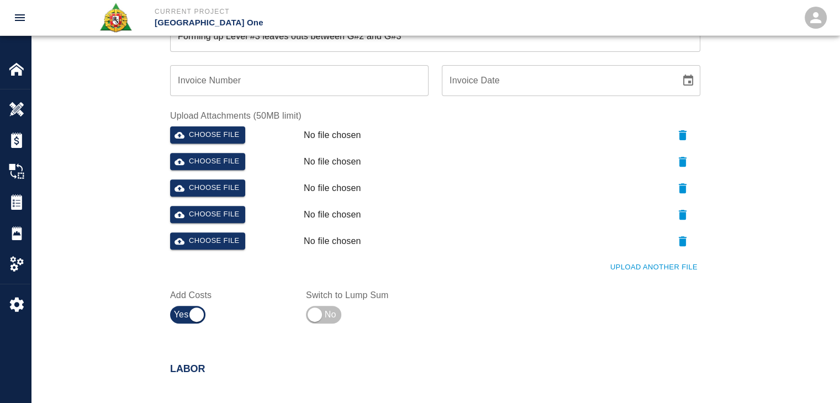
click at [649, 268] on button "Upload Another File" at bounding box center [653, 267] width 93 height 17
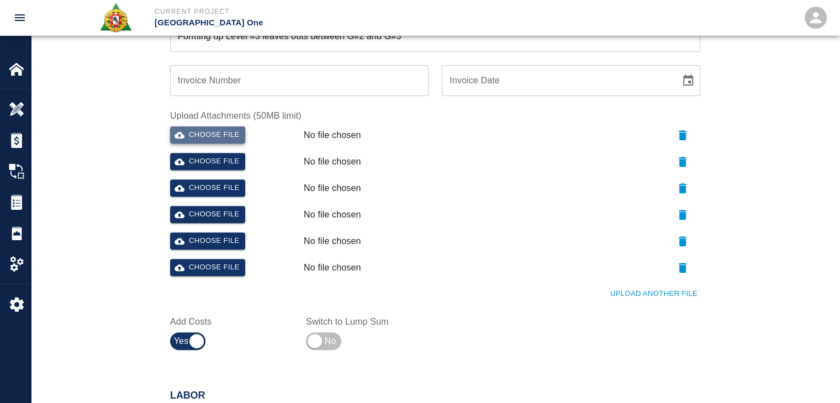
click at [245, 137] on button "Choose file" at bounding box center [207, 134] width 75 height 17
click at [190, 166] on button "Choose file" at bounding box center [207, 161] width 75 height 17
click at [229, 189] on button "Choose file" at bounding box center [207, 187] width 75 height 17
click at [216, 225] on div "Choose file No file chosen" at bounding box center [433, 216] width 534 height 31
click at [201, 218] on button "Choose file" at bounding box center [207, 214] width 75 height 17
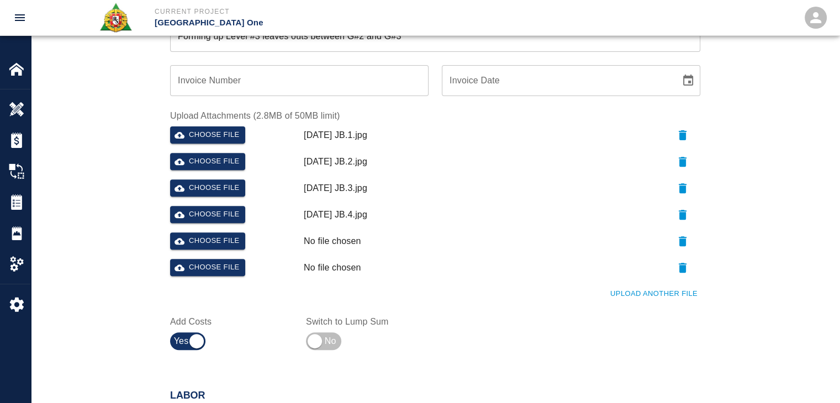
click at [207, 228] on div "Choose file" at bounding box center [233, 239] width 134 height 22
click at [221, 236] on button "Choose file" at bounding box center [207, 240] width 75 height 17
click at [213, 261] on button "Choose file" at bounding box center [207, 267] width 75 height 17
click at [624, 300] on button "Upload Another File" at bounding box center [653, 293] width 93 height 17
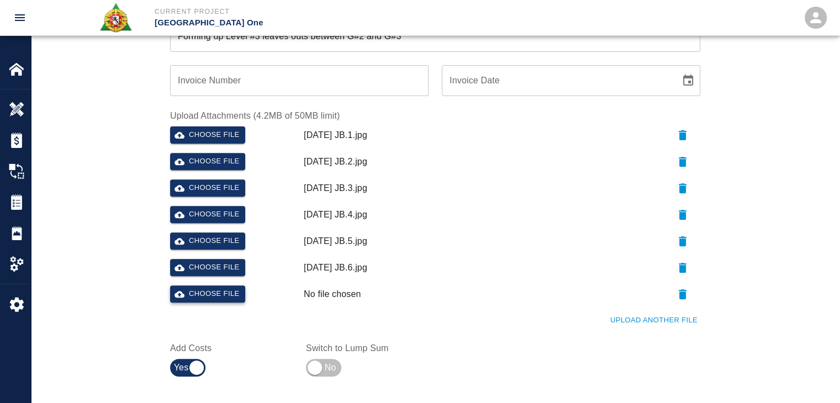
click at [238, 294] on button "Choose file" at bounding box center [207, 293] width 75 height 17
click at [142, 227] on div "Ticket Number 1335 Ticket Number PCO Number 1676 PCO Number Start Date 08/27/20…" at bounding box center [435, 55] width 596 height 652
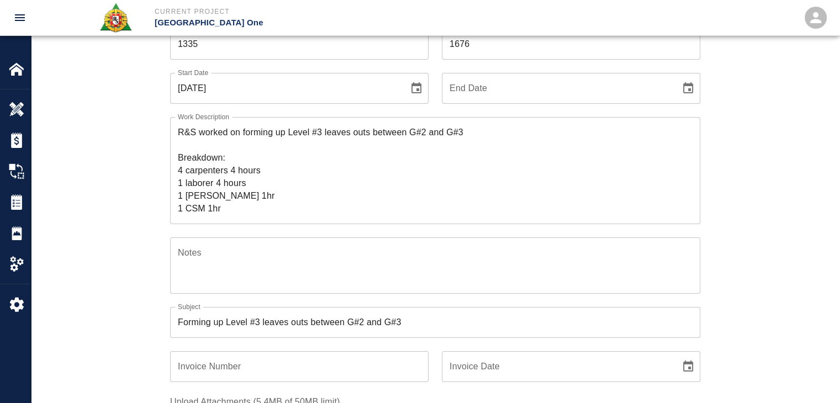
scroll to position [0, 0]
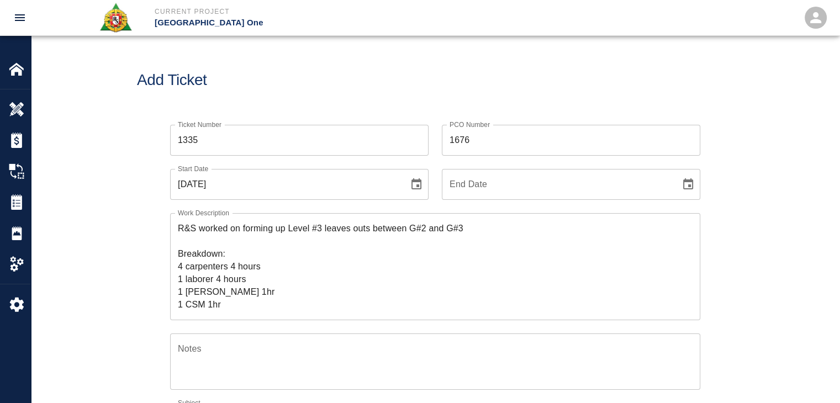
click at [278, 89] on div "Add Ticket" at bounding box center [435, 80] width 808 height 89
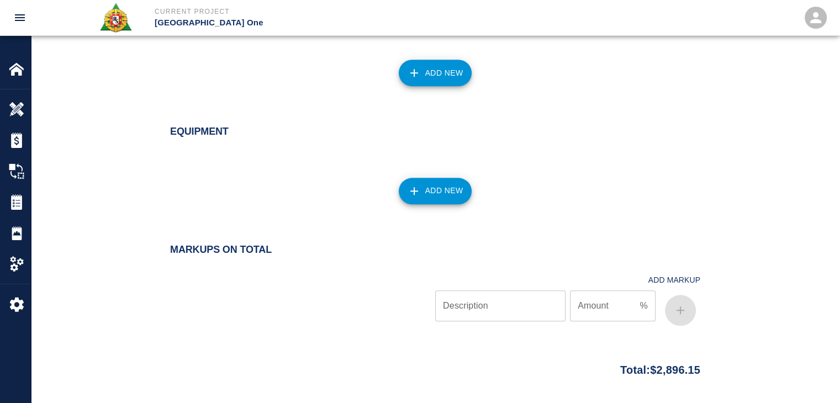
scroll to position [1231, 0]
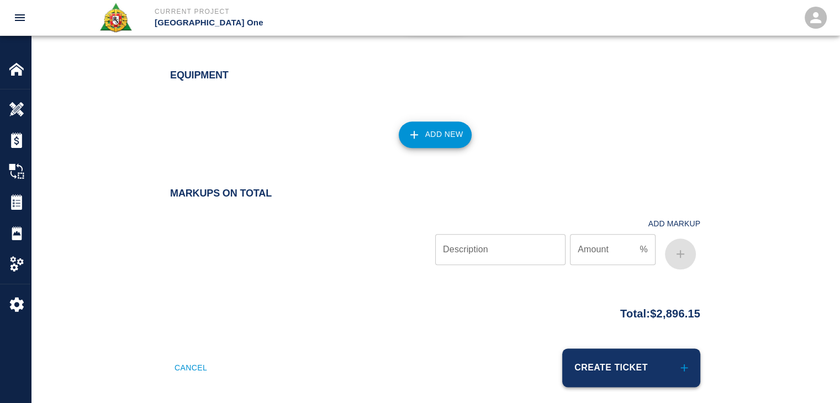
click at [572, 348] on button "Create Ticket" at bounding box center [631, 367] width 138 height 39
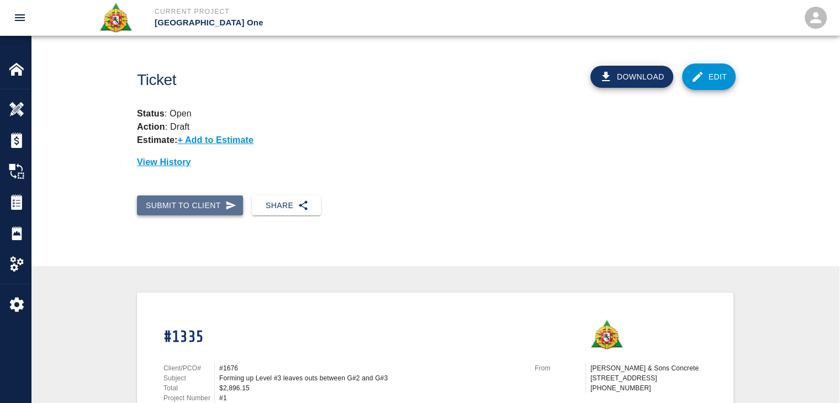
click at [181, 209] on button "Submit to Client" at bounding box center [190, 205] width 106 height 20
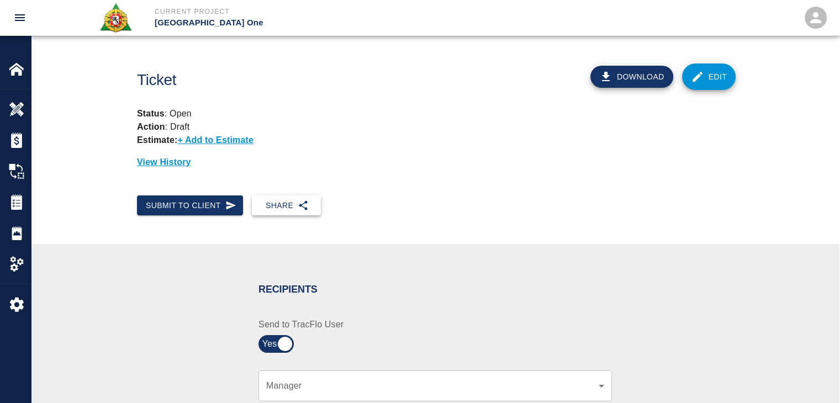
scroll to position [197, 0]
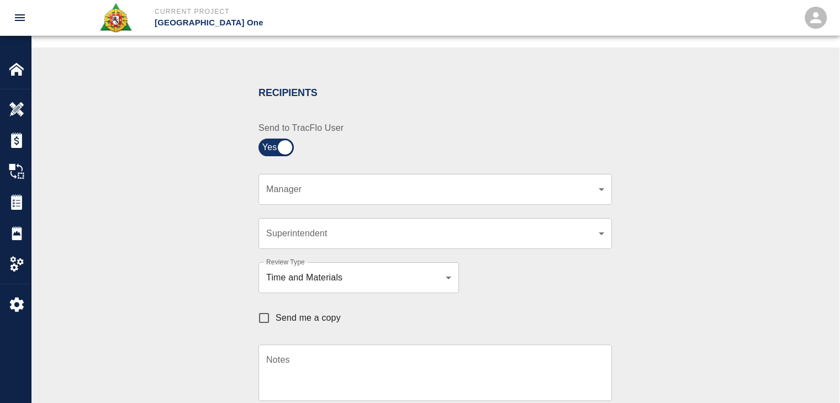
click at [314, 179] on div "​ Manager" at bounding box center [434, 189] width 353 height 31
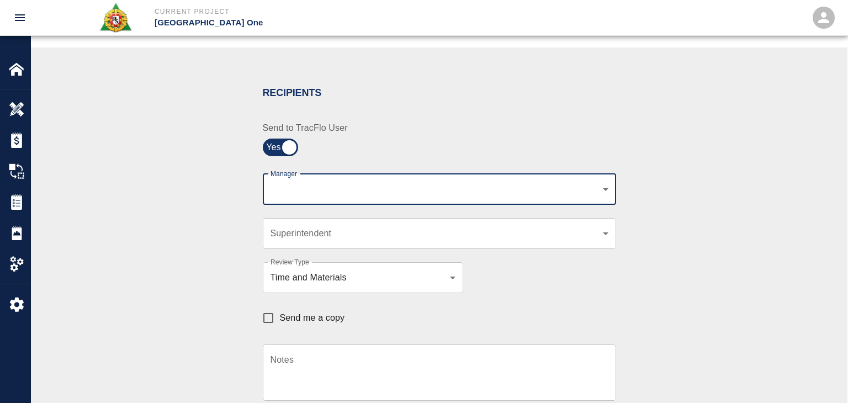
click at [334, 183] on body "Current Project JFK Terminal One Home JFK Terminal One Overview Estimates Chang…" at bounding box center [424, 4] width 848 height 403
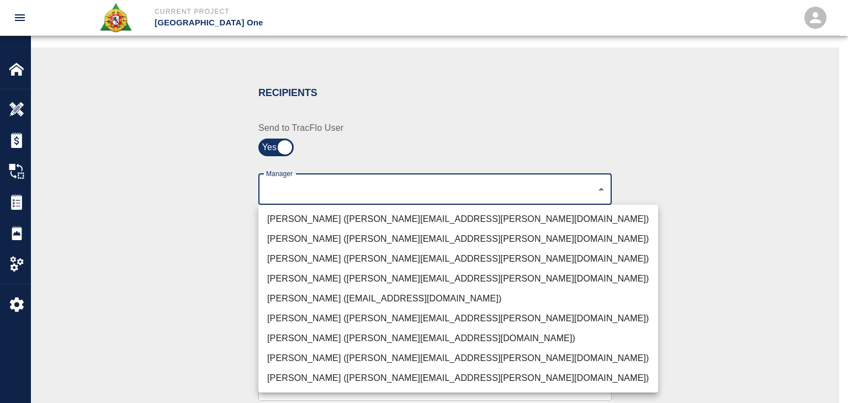
click at [284, 218] on li "[PERSON_NAME] ([PERSON_NAME][EMAIL_ADDRESS][PERSON_NAME][DOMAIN_NAME])" at bounding box center [458, 219] width 400 height 20
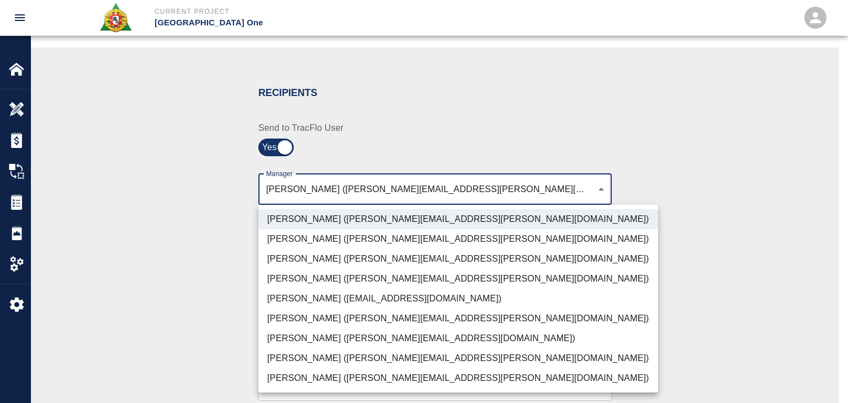
click at [330, 258] on li "[PERSON_NAME] ([PERSON_NAME][EMAIL_ADDRESS][PERSON_NAME][DOMAIN_NAME])" at bounding box center [458, 259] width 400 height 20
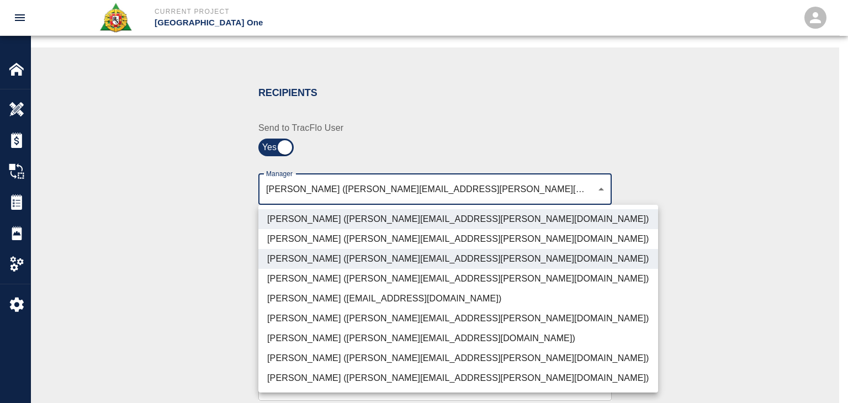
click at [296, 380] on li "[PERSON_NAME] ([PERSON_NAME][EMAIL_ADDRESS][PERSON_NAME][DOMAIN_NAME])" at bounding box center [458, 378] width 400 height 20
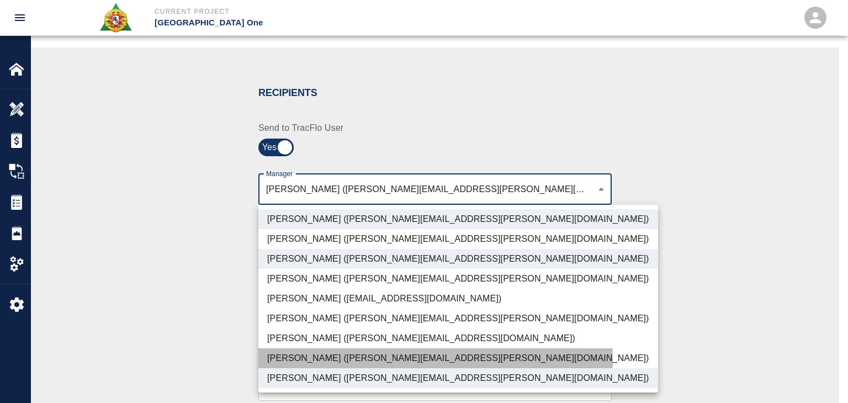
click at [300, 361] on li "[PERSON_NAME] ([PERSON_NAME][EMAIL_ADDRESS][PERSON_NAME][DOMAIN_NAME])" at bounding box center [458, 358] width 400 height 20
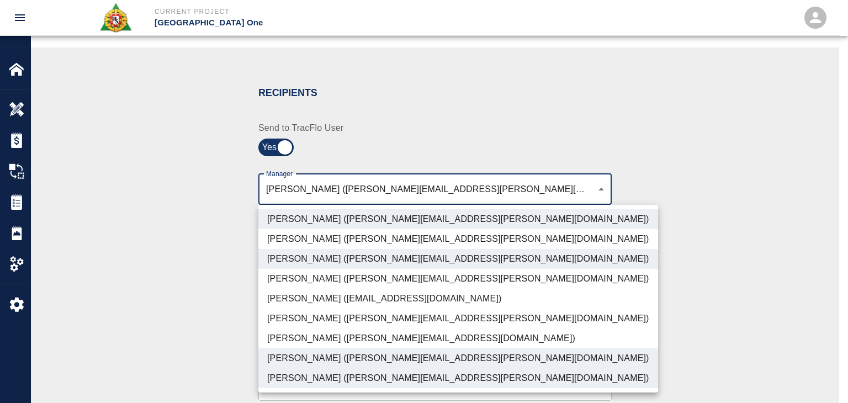
click at [283, 333] on li "[PERSON_NAME] ([PERSON_NAME][EMAIL_ADDRESS][DOMAIN_NAME])" at bounding box center [458, 338] width 400 height 20
type input "ede96749-2565-4a65-a76c-ac2c5448e16e,69d78ca4-8a93-4c72-a988-7271956ccf0b,c39cc…"
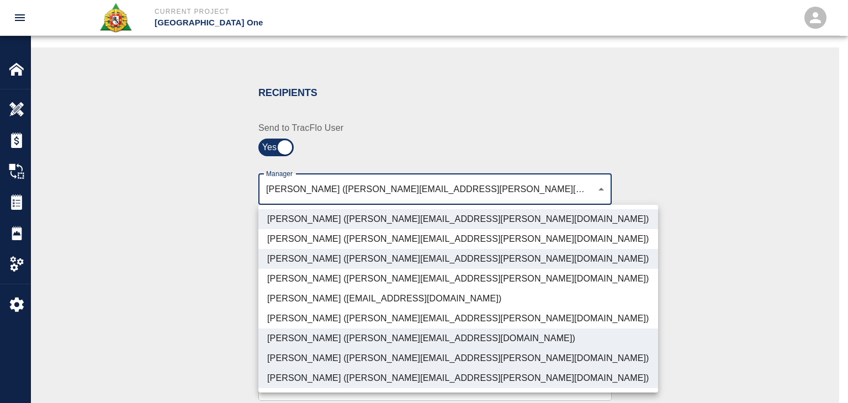
click at [199, 312] on div at bounding box center [424, 201] width 848 height 403
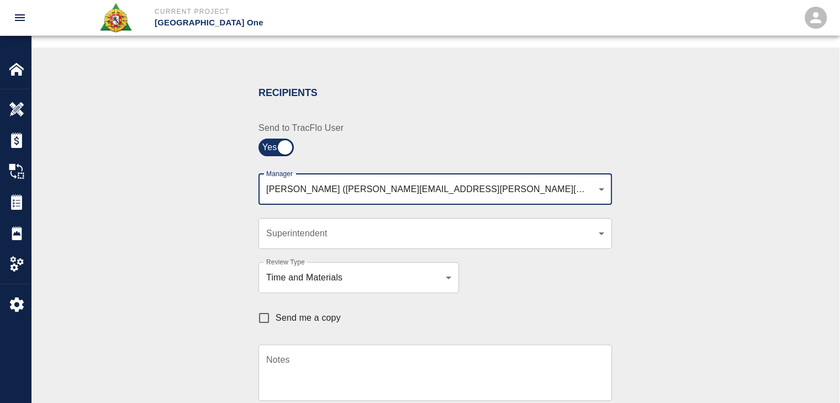
click at [267, 315] on input "Send me a copy" at bounding box center [263, 317] width 23 height 23
checkbox input "true"
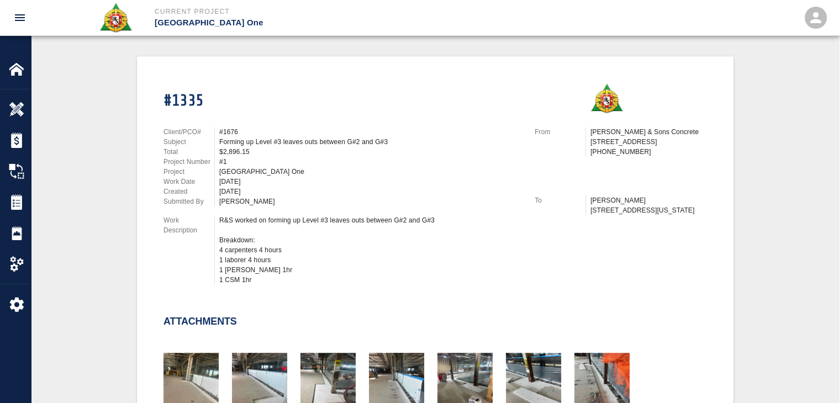
scroll to position [418, 0]
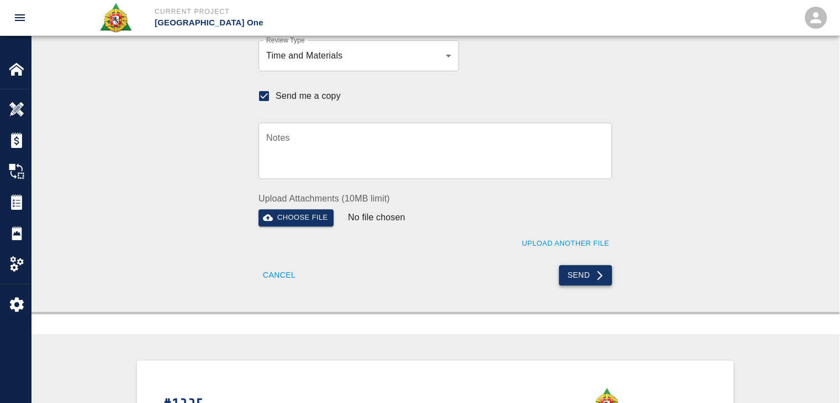
click at [575, 272] on button "Send" at bounding box center [586, 275] width 54 height 20
checkbox input "false"
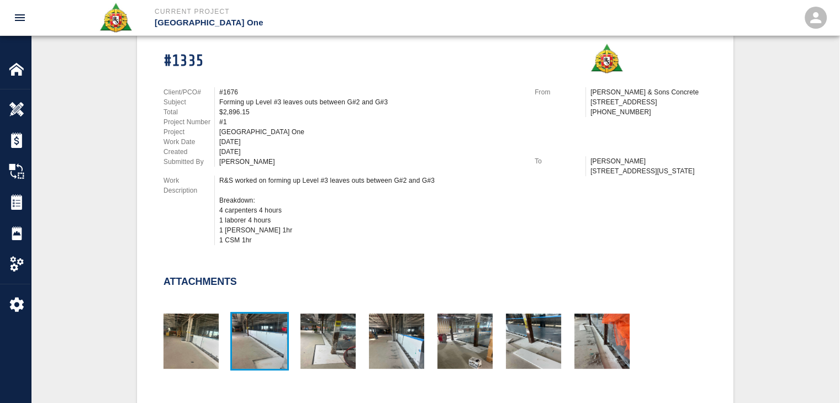
scroll to position [0, 0]
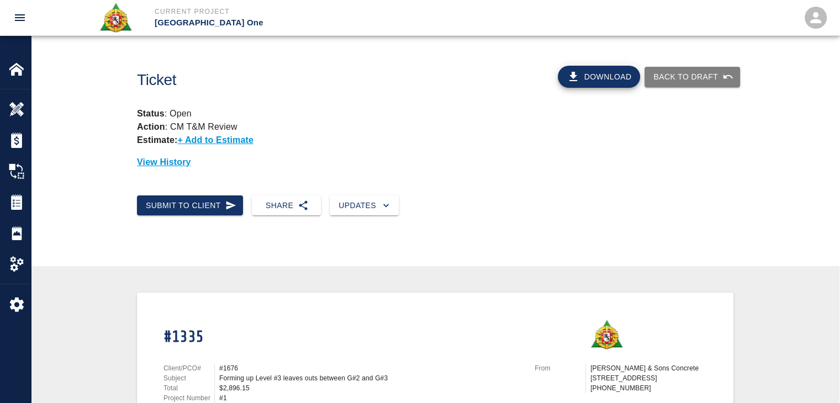
click at [17, 195] on img at bounding box center [16, 201] width 15 height 15
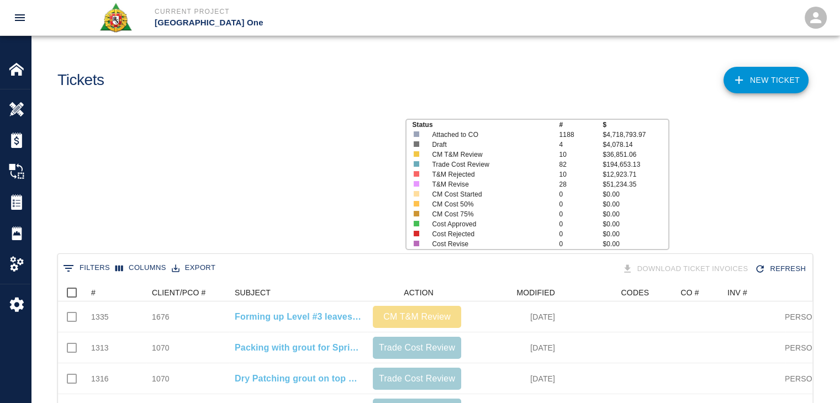
scroll to position [636, 746]
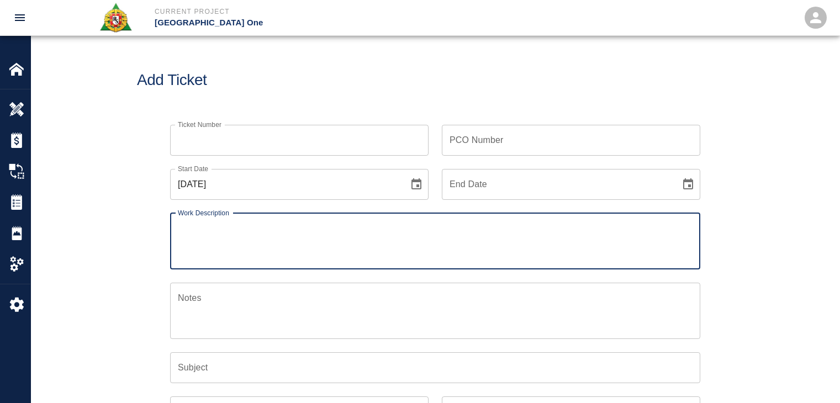
checkbox input "false"
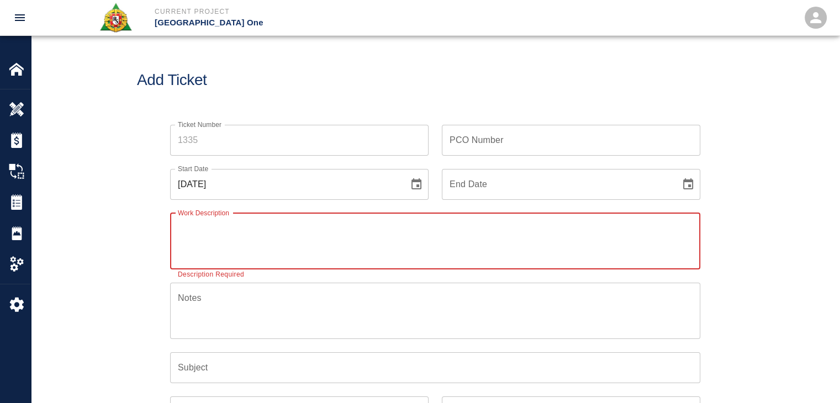
click at [183, 135] on input "Ticket Number" at bounding box center [299, 140] width 258 height 31
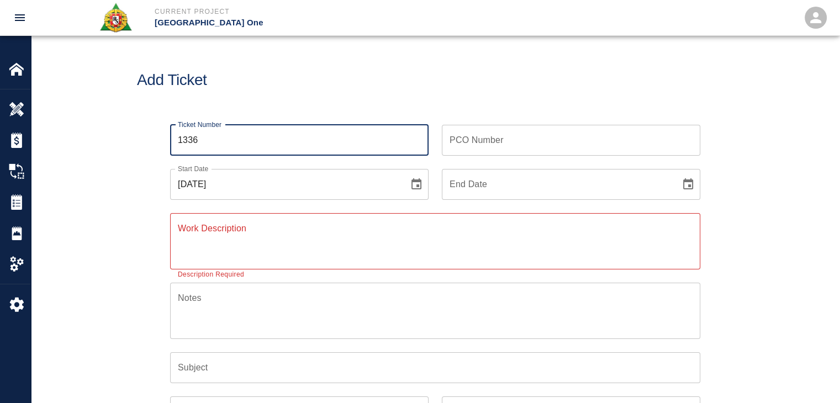
type input "1336"
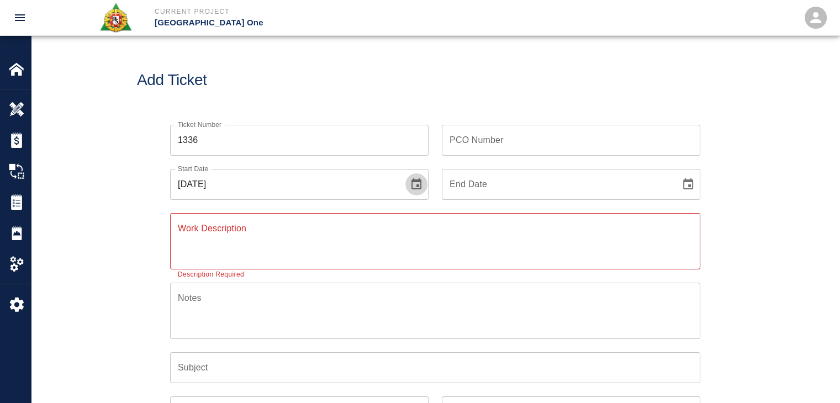
click at [415, 179] on icon "Choose date, selected date is Sep 2, 2025" at bounding box center [416, 183] width 10 height 11
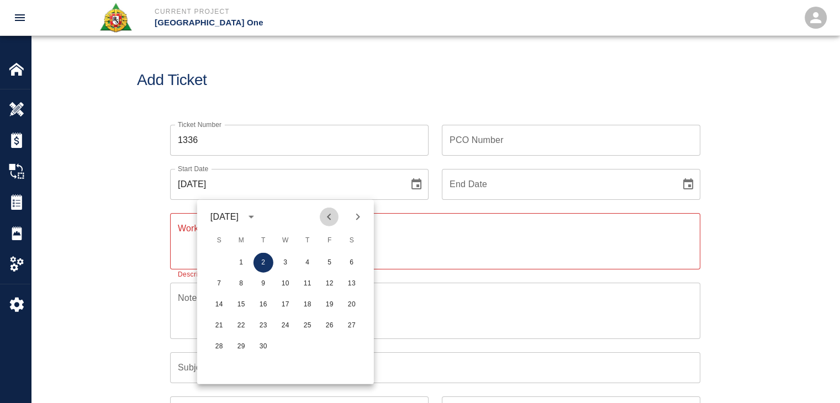
click at [327, 219] on icon "Previous month" at bounding box center [328, 216] width 13 height 13
click at [285, 342] on button "27" at bounding box center [285, 347] width 20 height 20
type input "08/27/2025"
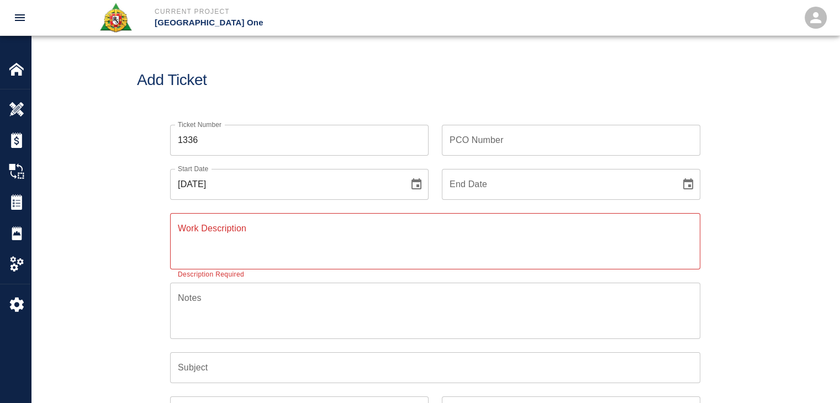
click at [103, 209] on div "Ticket Number 1336 Ticket Number PCO Number PCO Number Start Date 08/27/2025 St…" at bounding box center [435, 346] width 808 height 468
click at [256, 222] on textarea "Work Description" at bounding box center [435, 241] width 515 height 38
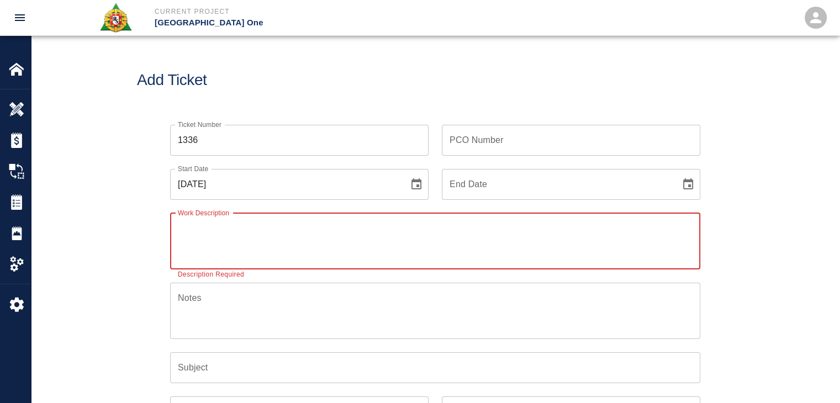
paste textarea "1 mason 8hrs 1 labor 8hrs L3 F2 MER 14 bags of material Framing and pouring dra…"
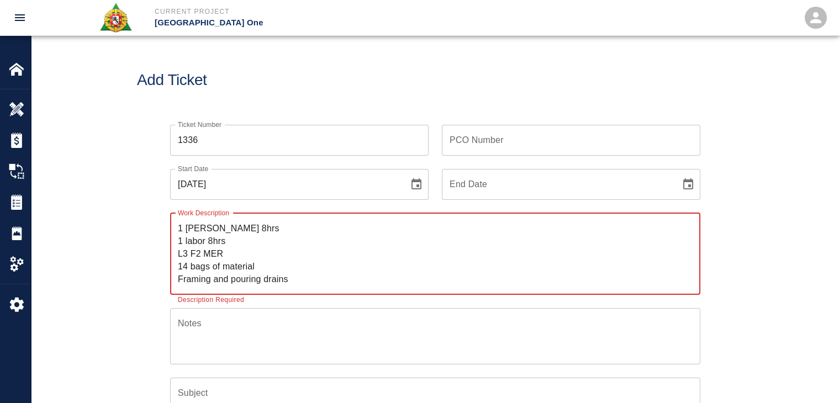
click at [180, 229] on textarea "1 mason 8hrs 1 labor 8hrs L3 F2 MER 14 bags of material Framing and pouring dra…" at bounding box center [435, 253] width 515 height 63
drag, startPoint x: 298, startPoint y: 274, endPoint x: 166, endPoint y: 277, distance: 132.5
click at [166, 277] on div "Work Description R&S worked on 1 mason 8hrs 1 labor 8hrs L3 F2 MER 14 bags of m…" at bounding box center [428, 247] width 543 height 95
click at [245, 226] on textarea "R&S worked on 1 mason 8hrs 1 labor 8hrs L3 F2 MER 14 bags of material" at bounding box center [435, 253] width 515 height 63
paste textarea "Framing and pouring drains"
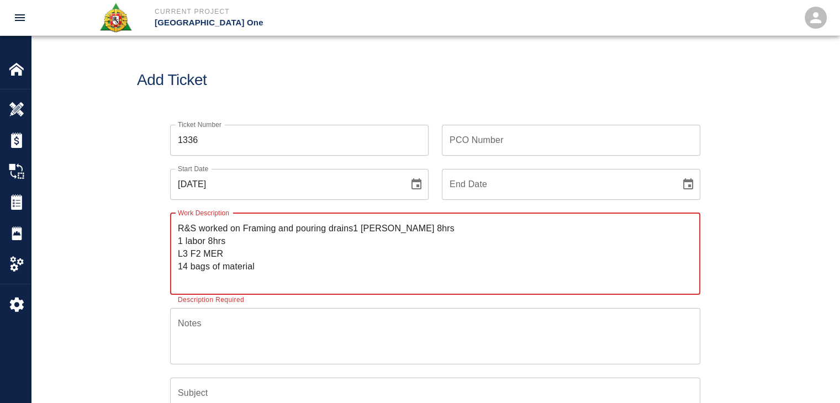
click at [245, 226] on textarea "R&S worked on Framing and pouring drains1 mason 8hrs 1 labor 8hrs L3 F2 MER 14 …" at bounding box center [435, 253] width 515 height 63
click at [246, 227] on textarea "R&S worked on Framing and pouring drains1 mason 8hrs 1 labor 8hrs L3 F2 MER 14 …" at bounding box center [435, 253] width 515 height 63
click at [352, 227] on textarea "R&S worked on framing and pouring drains1 mason 8hrs 1 labor 8hrs L3 F2 MER 14 …" at bounding box center [435, 253] width 515 height 63
click at [348, 230] on textarea "R&S worked on framing and pouring drains1 mason 8hrs 1 labor 8hrs L3 F2 MER 14 …" at bounding box center [435, 253] width 515 height 63
drag, startPoint x: 194, startPoint y: 250, endPoint x: 177, endPoint y: 252, distance: 17.7
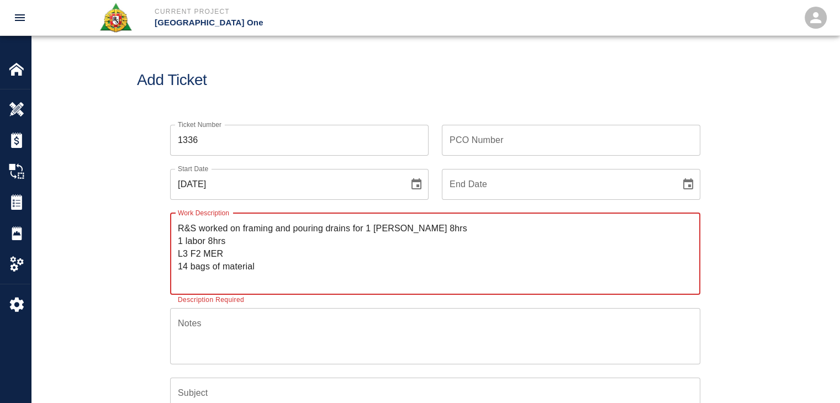
click at [177, 252] on div "R&S worked on framing and pouring drains for 1 mason 8hrs 1 labor 8hrs L3 F2 ME…" at bounding box center [435, 254] width 530 height 82
click at [362, 226] on textarea "R&S worked on framing and pouring drains for 1 mason 8hrs 1 labor 8hrs 14 bags …" at bounding box center [435, 253] width 515 height 63
paste textarea "L3 F2 MER"
click at [371, 228] on textarea "R&S worked on framing and pouring drains for L3 F2 MER 1 mason 8hrs 1 labor 8hr…" at bounding box center [435, 253] width 515 height 63
click at [407, 230] on textarea "R&S worked on framing and pouring drains for Level #3 F2 MER 1 mason 8hrs 1 lab…" at bounding box center [435, 253] width 515 height 63
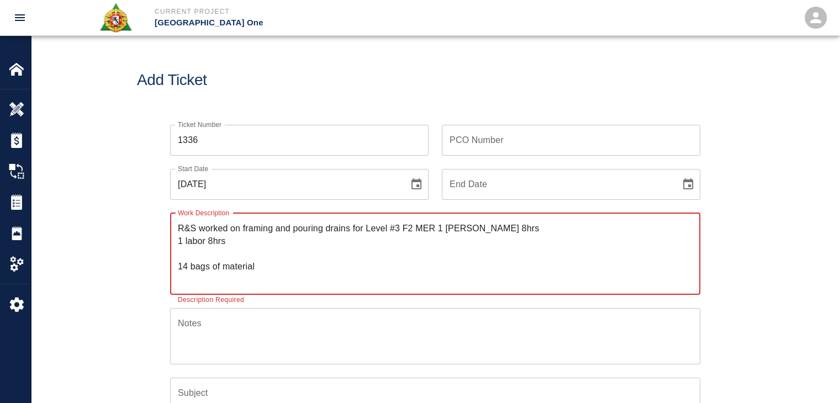
click at [437, 230] on textarea "R&S worked on framing and pouring drains for Level #3 F2 MER 1 mason 8hrs 1 lab…" at bounding box center [435, 253] width 515 height 63
click at [446, 229] on textarea "R&S worked on framing and pouring drains for Level #3 F2 MER 1 mason 8hrs 1 lab…" at bounding box center [435, 253] width 515 height 63
click at [440, 229] on textarea "R&S worked on framing and pouring drains for Level #3 F2 MER 1 mason 8hrs 1 lab…" at bounding box center [435, 253] width 515 height 63
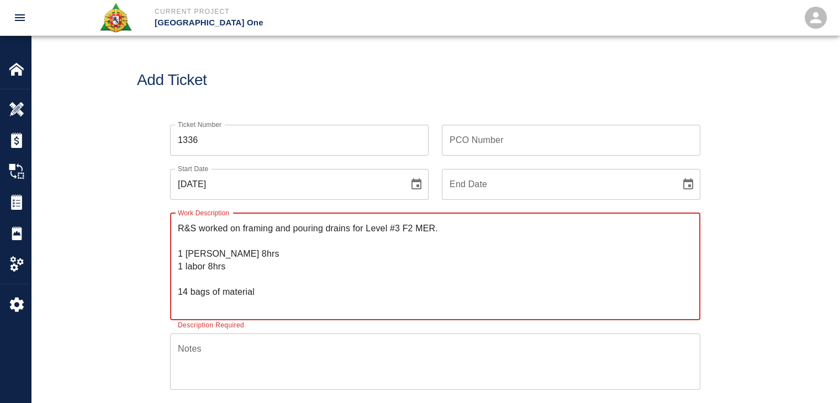
click at [228, 276] on textarea "R&S worked on framing and pouring drains for Level #3 F2 MER. 1 mason 8hrs 1 la…" at bounding box center [435, 266] width 515 height 89
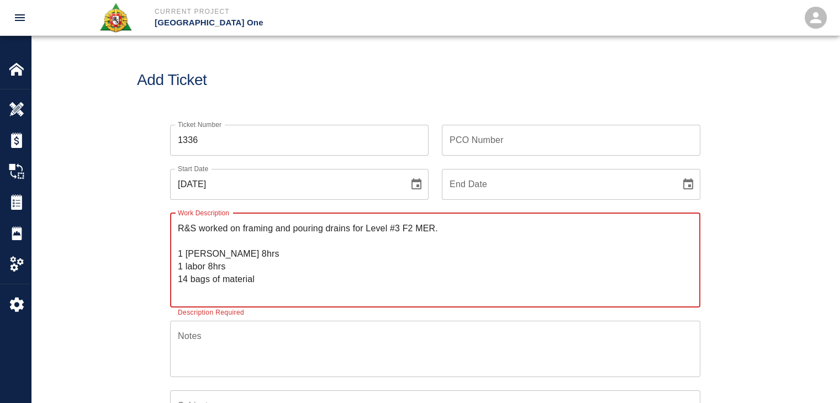
click at [206, 293] on textarea "R&S worked on framing and pouring drains for Level #3 F2 MER. 1 mason 8hrs 1 la…" at bounding box center [435, 260] width 515 height 76
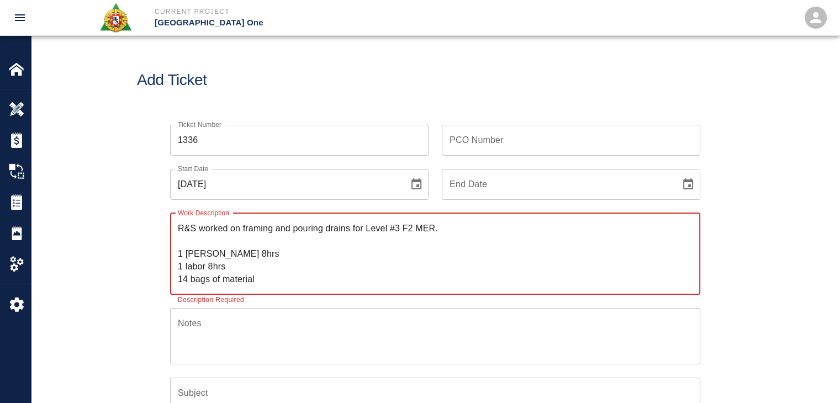
click at [273, 274] on textarea "R&S worked on framing and pouring drains for Level #3 F2 MER. 1 mason 8hrs 1 la…" at bounding box center [435, 253] width 515 height 63
type textarea "R&S worked on framing and pouring drains for Level #3 F2 MER. 1 mason 8hrs 1 la…"
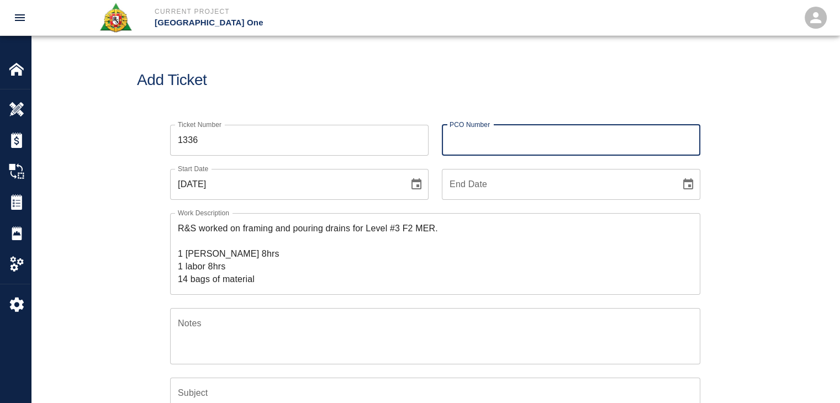
click at [459, 128] on div "PCO Number PCO Number" at bounding box center [571, 140] width 258 height 31
type input "743"
click at [399, 89] on div "Add Ticket" at bounding box center [435, 80] width 808 height 89
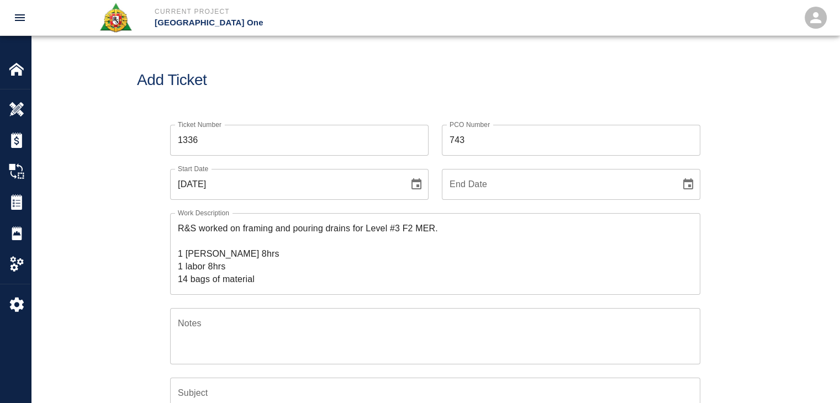
click at [221, 242] on textarea "R&S worked on framing and pouring drains for Level #3 F2 MER. 1 mason 8hrs 1 la…" at bounding box center [435, 253] width 515 height 63
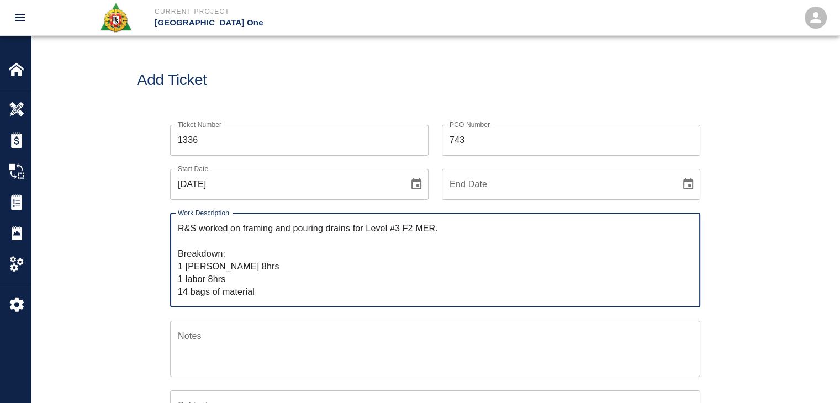
type textarea "R&S worked on framing and pouring drains for Level #3 F2 MER. Breakdown: 1 maso…"
click at [158, 289] on div "Work Description R&S worked on framing and pouring drains for Level #3 F2 MER. …" at bounding box center [428, 254] width 543 height 108
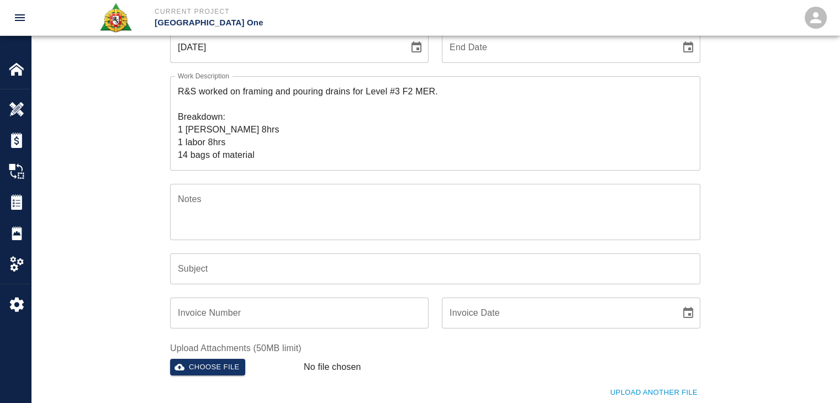
scroll to position [135, 0]
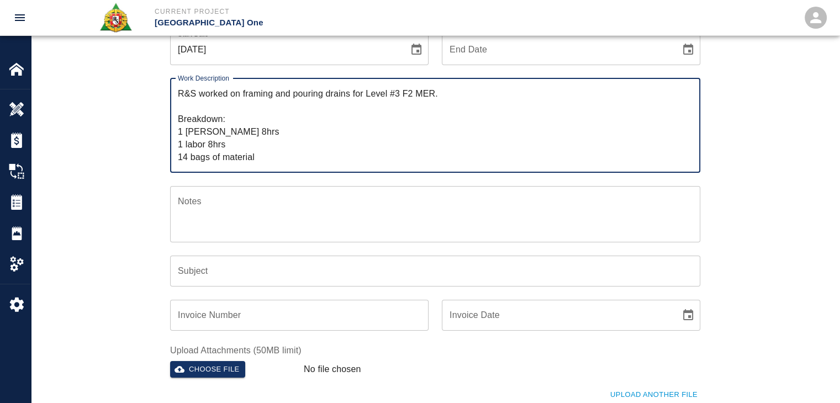
drag, startPoint x: 424, startPoint y: 100, endPoint x: 242, endPoint y: 99, distance: 181.6
click at [242, 99] on textarea "R&S worked on framing and pouring drains for Level #3 F2 MER. Breakdown: 1 maso…" at bounding box center [435, 125] width 515 height 76
click at [217, 258] on input "Subject" at bounding box center [435, 271] width 530 height 31
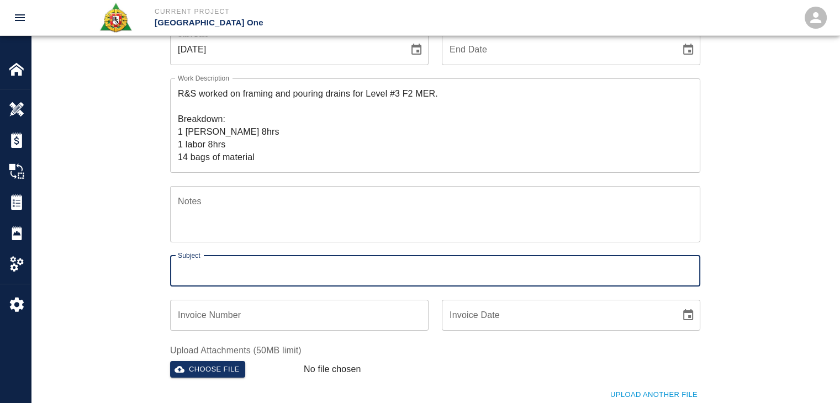
paste input "framing and pouring drains for Level #3 F2 MER."
type input "framing and pouring drains for Level #3 F2 MER."
click at [95, 248] on div "Ticket Number 1336 Ticket Number PCO Number 743 PCO Number Start Date 08/27/202…" at bounding box center [435, 230] width 808 height 506
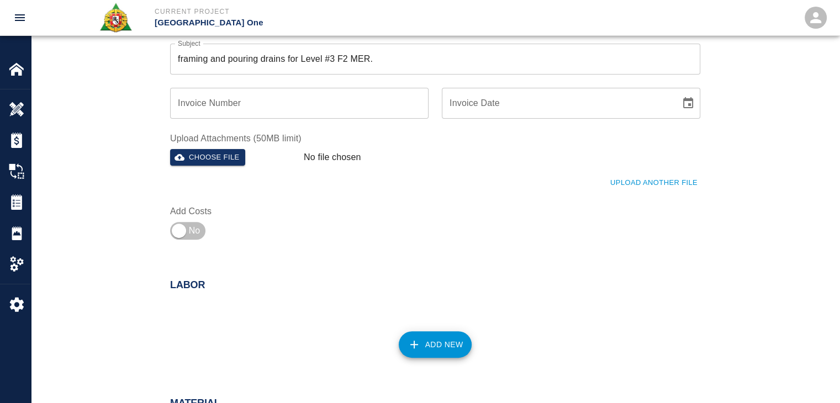
scroll to position [346, 0]
click at [192, 235] on input "checkbox" at bounding box center [178, 231] width 79 height 26
checkbox input "true"
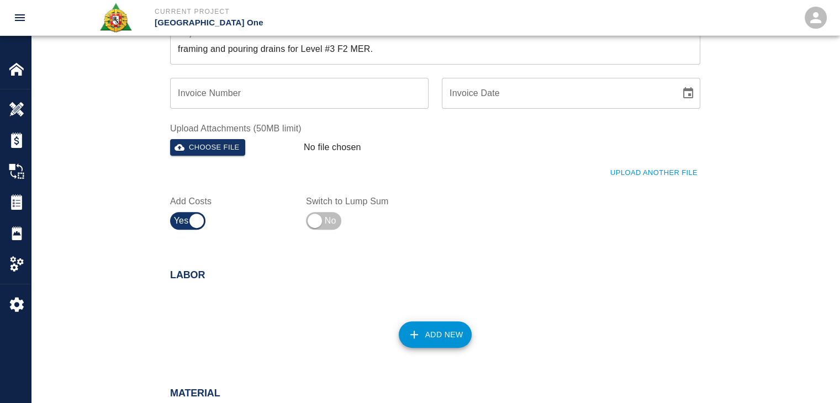
scroll to position [161, 0]
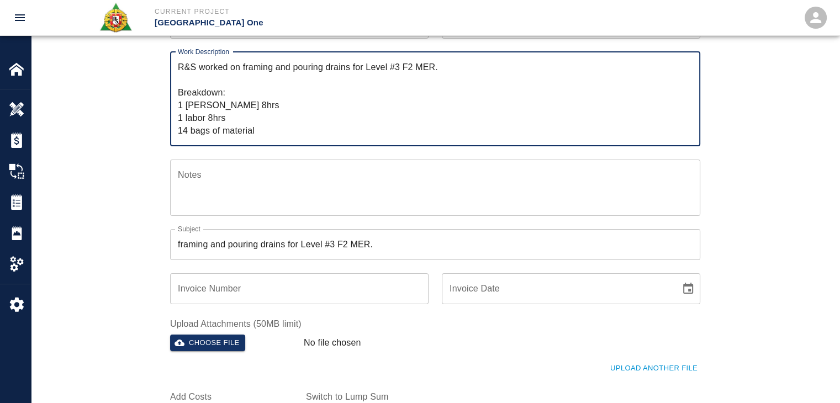
click at [250, 115] on textarea "R&S worked on framing and pouring drains for Level #3 F2 MER. Breakdown: 1 maso…" at bounding box center [435, 99] width 515 height 76
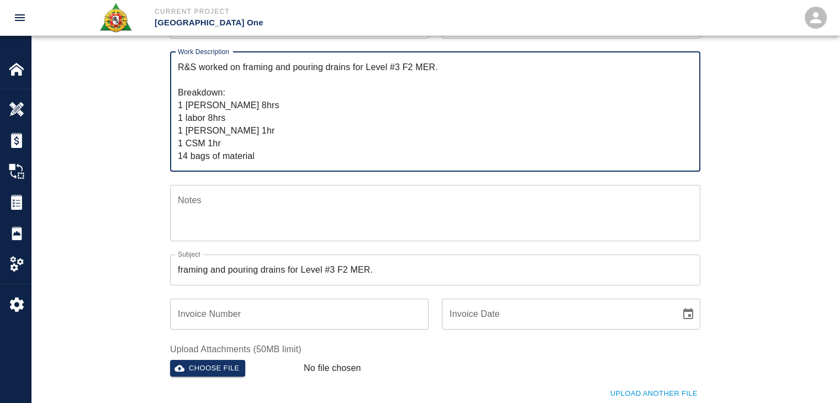
type textarea "R&S worked on framing and pouring drains for Level #3 F2 MER. Breakdown: 1 maso…"
click at [130, 177] on div "Ticket Number 1336 Ticket Number PCO Number 743 PCO Number Start Date 08/27/202…" at bounding box center [435, 216] width 808 height 532
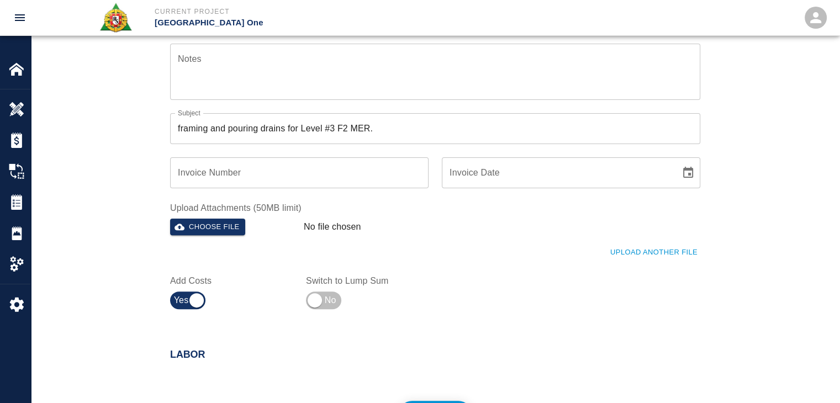
scroll to position [507, 0]
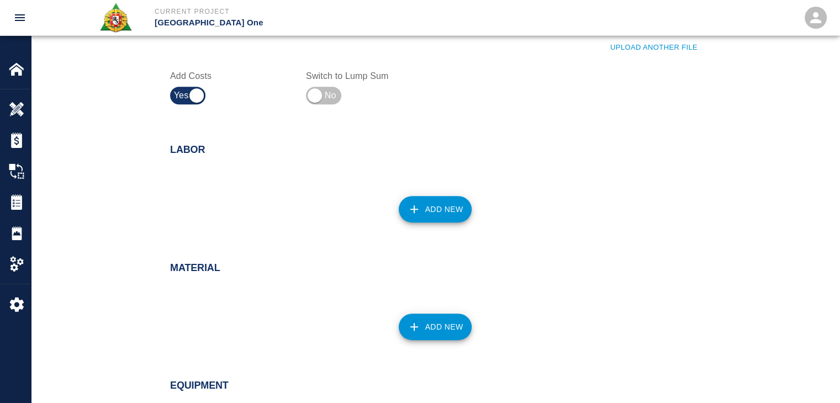
click at [422, 197] on button "Add New" at bounding box center [435, 209] width 73 height 26
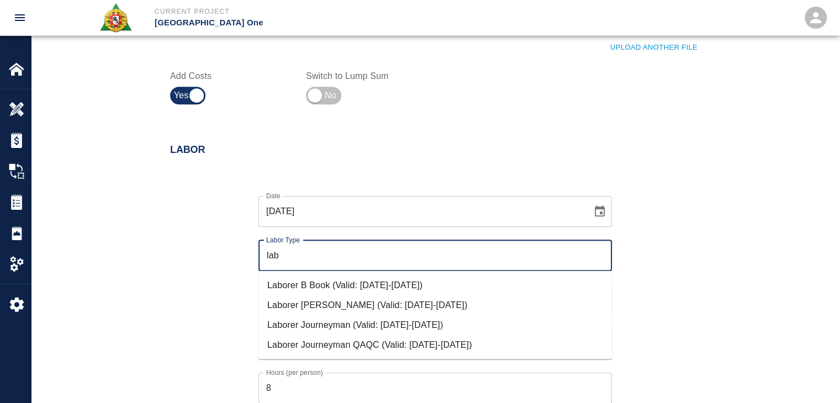
click at [304, 315] on li "Laborer Journeyman (Valid: 07/01/2024-08/31/2025)" at bounding box center [434, 325] width 353 height 20
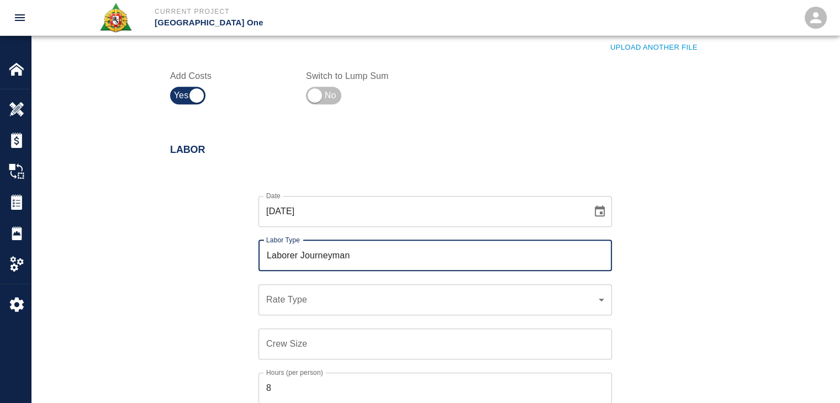
type input "Laborer Journeyman"
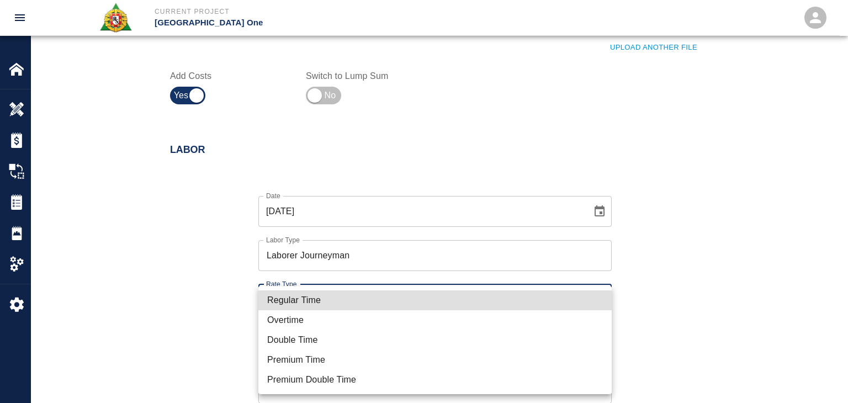
click at [306, 316] on li "Overtime" at bounding box center [434, 320] width 353 height 20
type input "rate_ot"
type input "133.82"
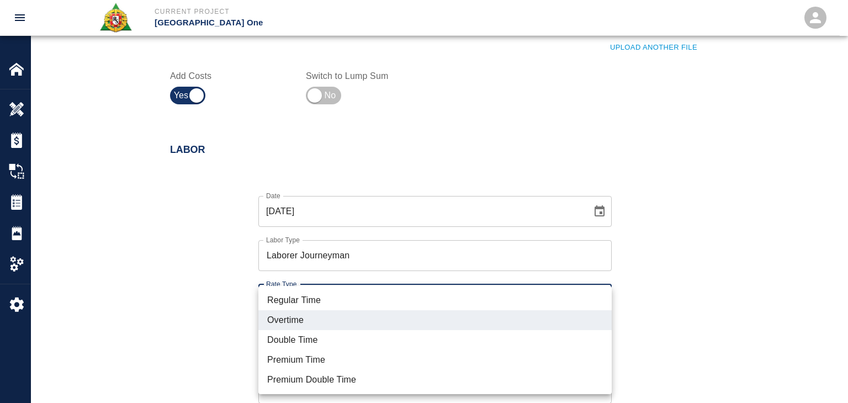
click at [312, 304] on li "Regular Time" at bounding box center [434, 300] width 353 height 20
type input "rate_rt"
type input "97.06"
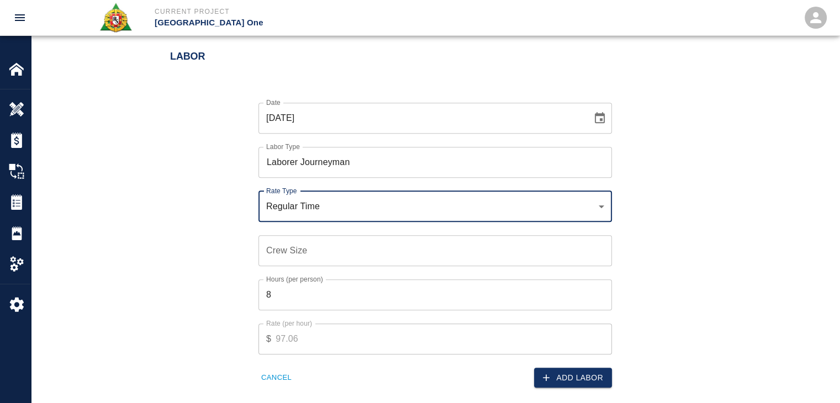
scroll to position [602, 0]
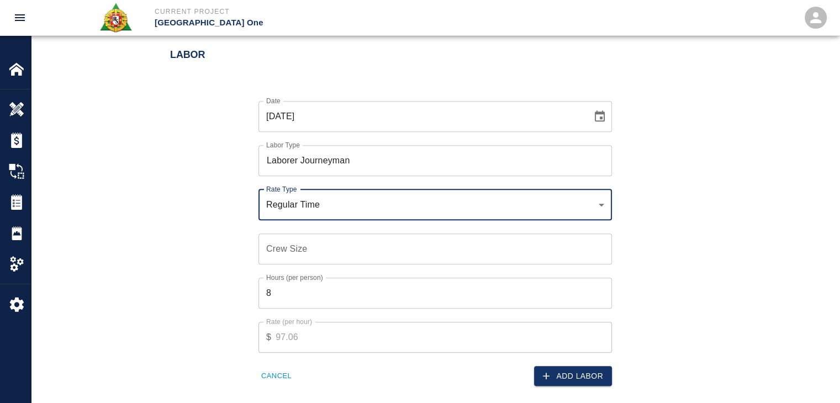
click at [274, 261] on input "Crew Size" at bounding box center [434, 249] width 353 height 31
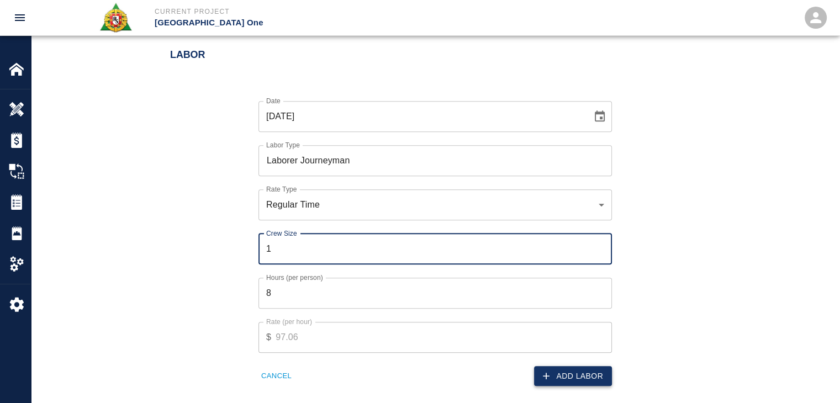
type input "1"
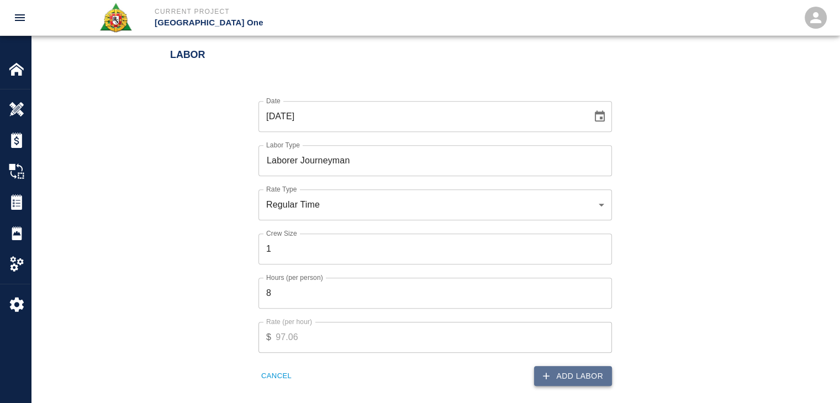
click at [559, 369] on button "Add Labor" at bounding box center [573, 376] width 78 height 20
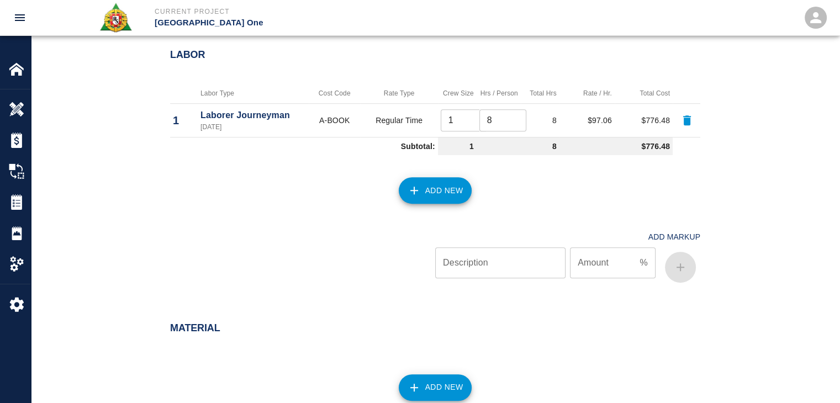
click at [423, 200] on button "Add New" at bounding box center [435, 190] width 73 height 26
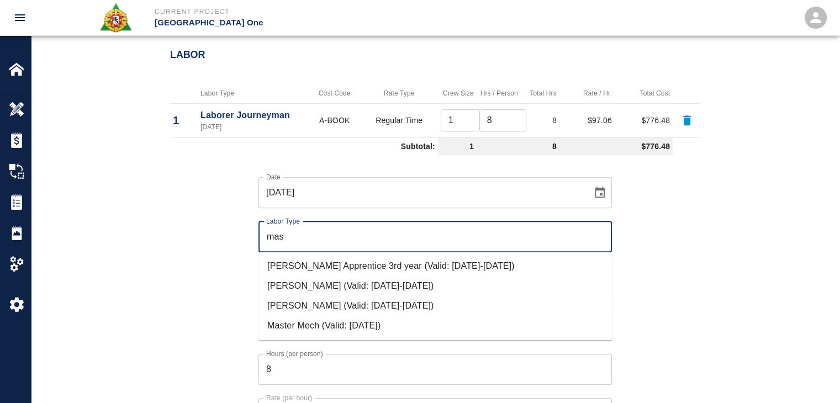
click at [328, 309] on li "Mason Journeyman (Valid: 07/01/2024-08/31/2025)" at bounding box center [434, 306] width 353 height 20
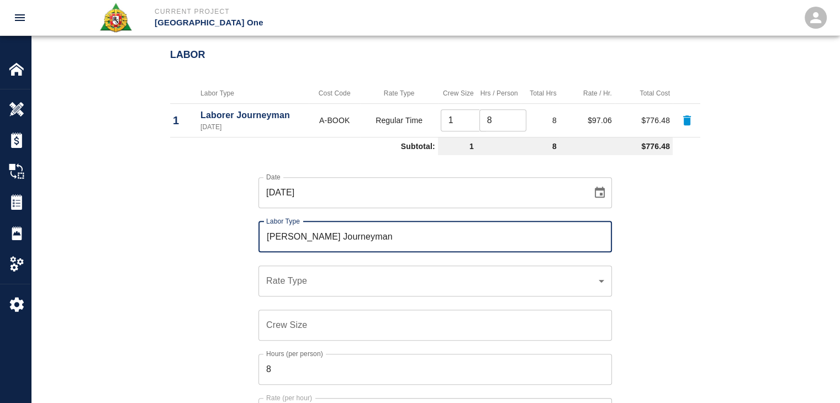
type input "Mason Journeyman"
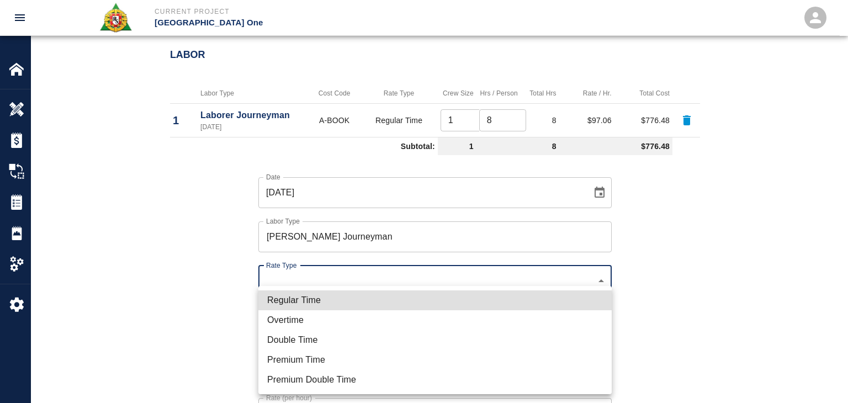
click at [335, 291] on li "Regular Time" at bounding box center [434, 300] width 353 height 20
type input "rate_rt"
type input "112.04"
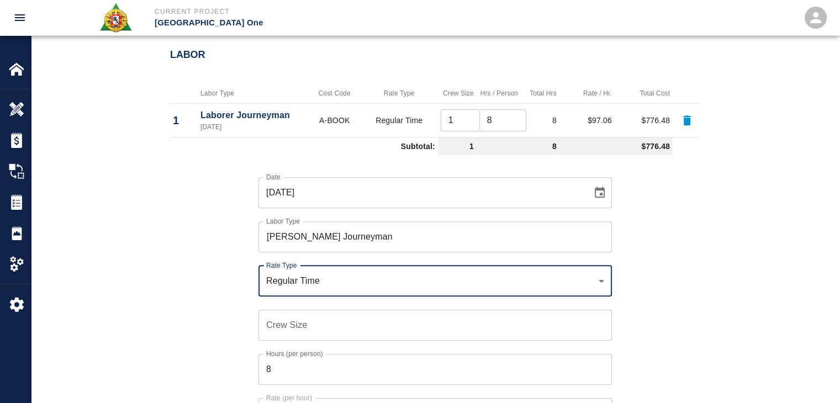
scroll to position [693, 0]
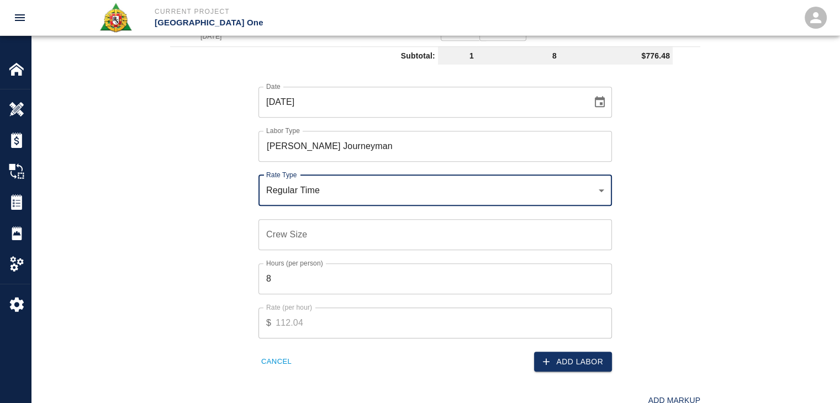
click at [280, 232] on input "Crew Size" at bounding box center [434, 234] width 353 height 31
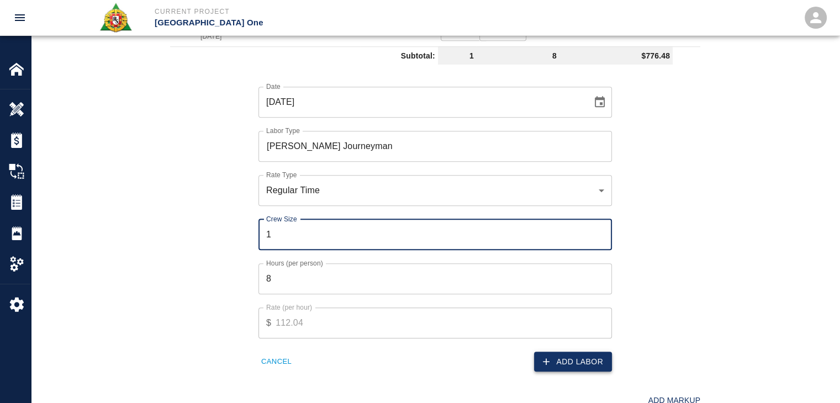
type input "1"
click at [557, 362] on button "Add Labor" at bounding box center [573, 362] width 78 height 20
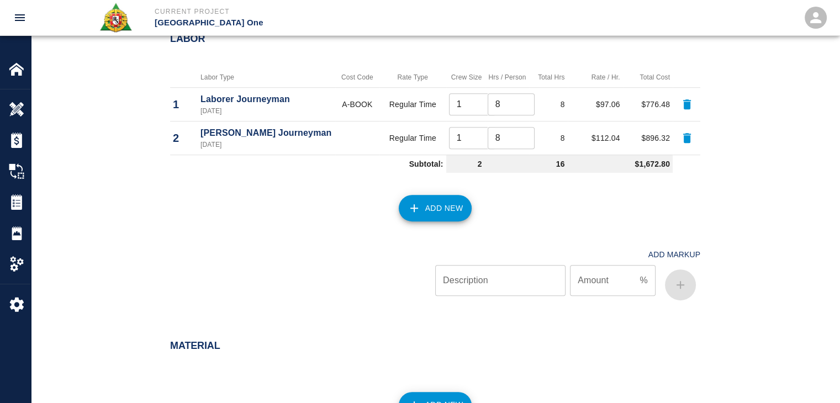
scroll to position [619, 0]
click at [432, 207] on button "Add New" at bounding box center [435, 207] width 73 height 26
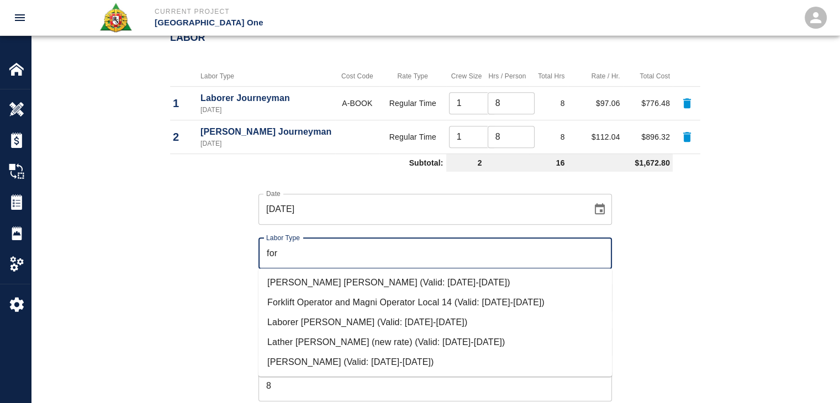
click at [311, 364] on li "Mason Foreman (Valid: 07/01/2024-08/31/2025)" at bounding box center [434, 362] width 353 height 20
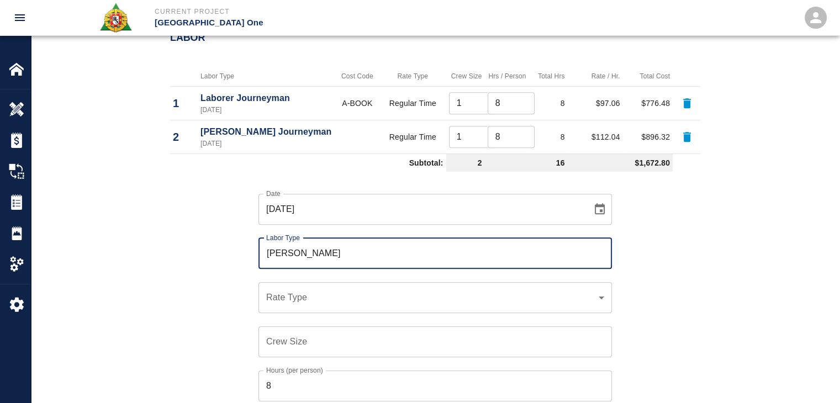
type input "Mason Foreman"
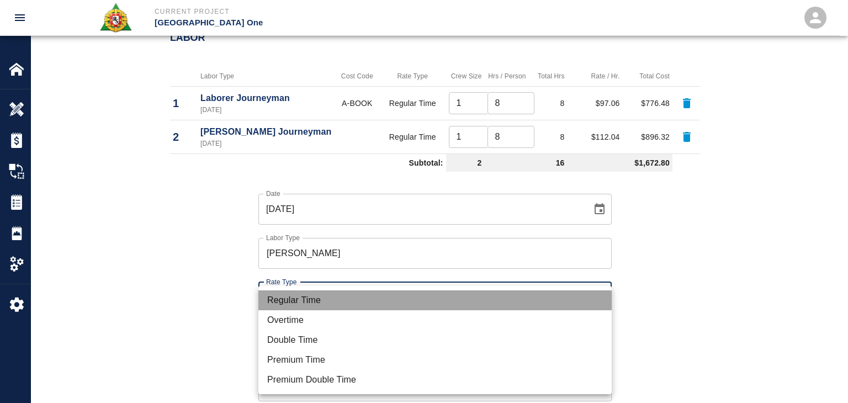
click at [307, 303] on li "Regular Time" at bounding box center [434, 300] width 353 height 20
type input "rate_rt"
type input "114.53"
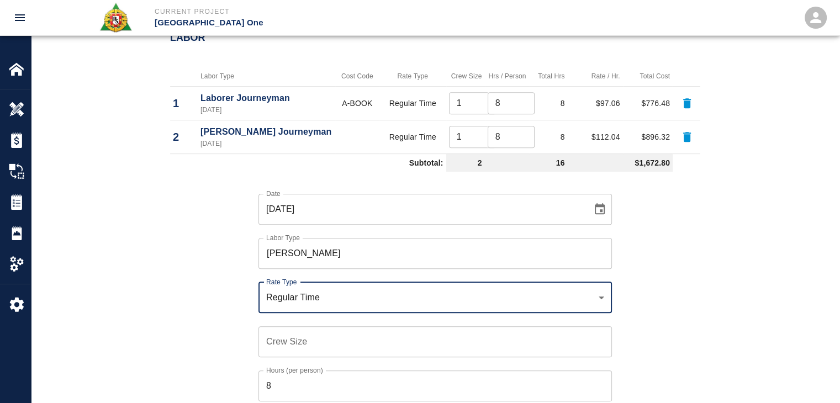
scroll to position [723, 0]
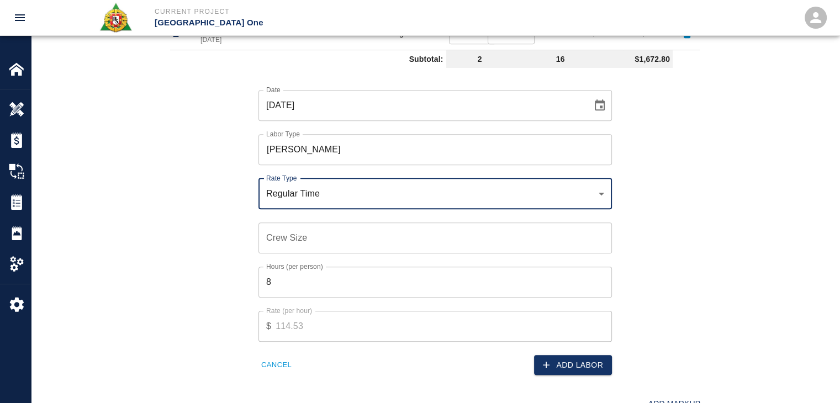
click at [278, 243] on input "Crew Size" at bounding box center [434, 237] width 353 height 31
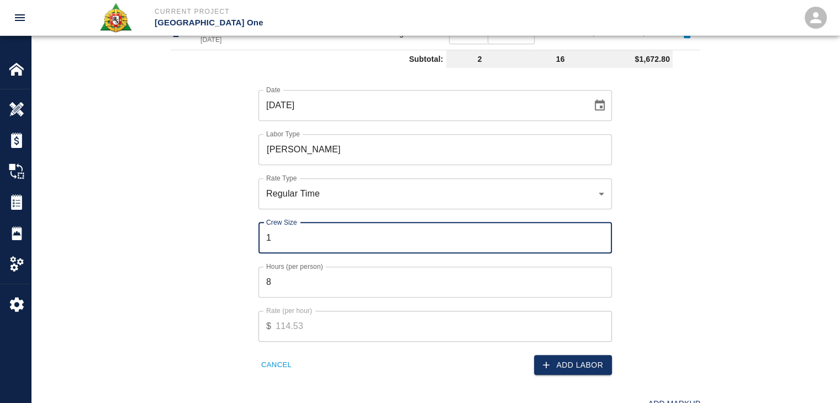
type input "1"
click at [316, 272] on input "8" at bounding box center [434, 282] width 353 height 31
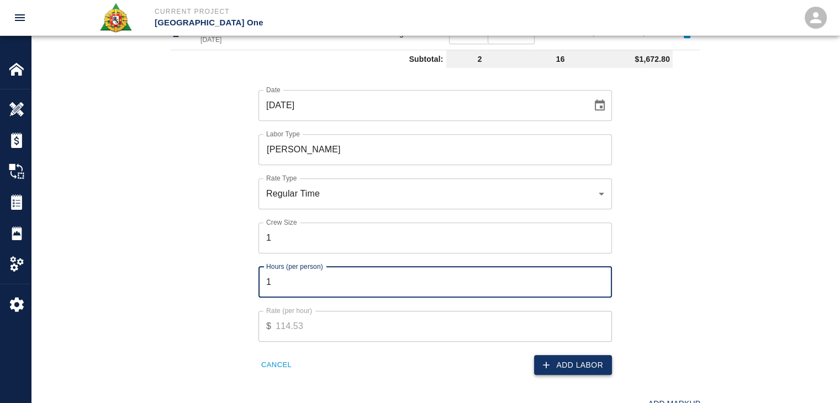
type input "1"
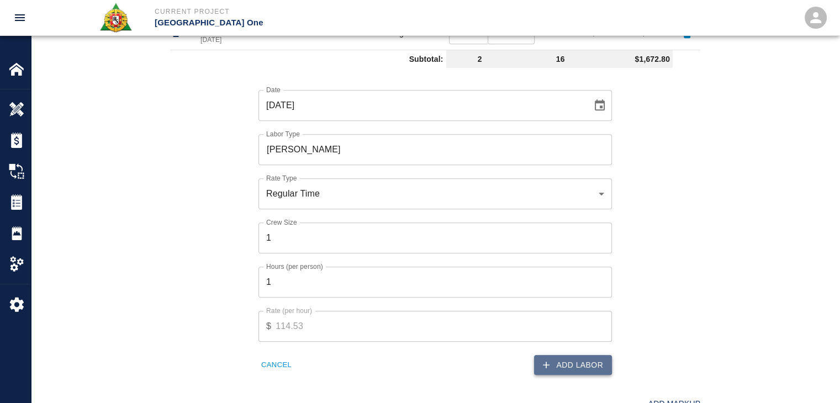
click at [535, 356] on button "Add Labor" at bounding box center [573, 365] width 78 height 20
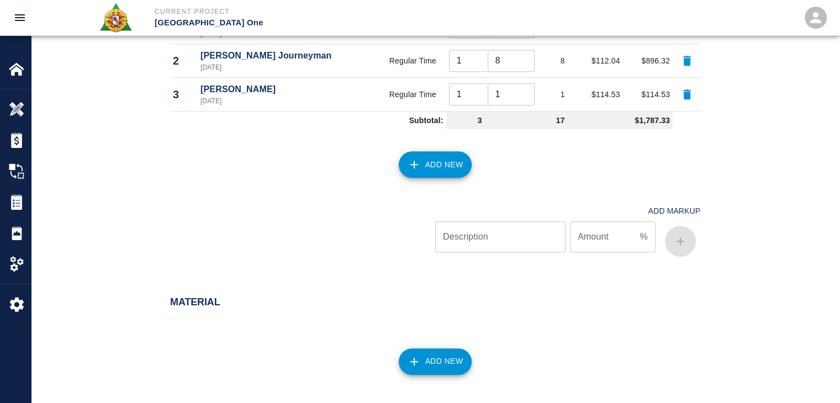
scroll to position [815, 0]
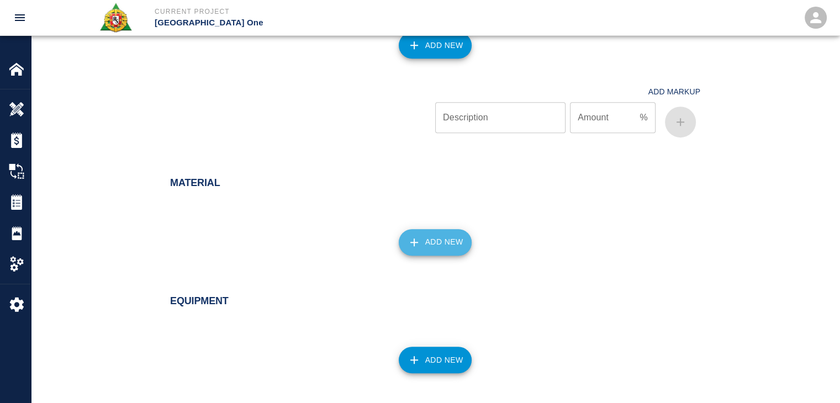
click at [422, 229] on button "Add New" at bounding box center [435, 242] width 73 height 26
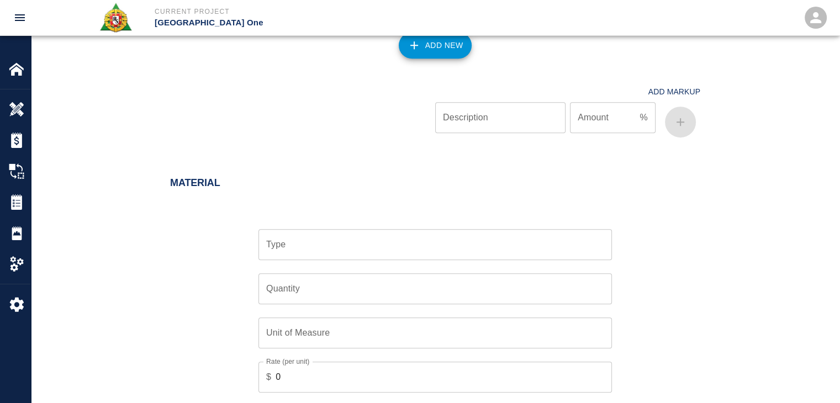
click at [358, 235] on input "Type" at bounding box center [434, 244] width 343 height 21
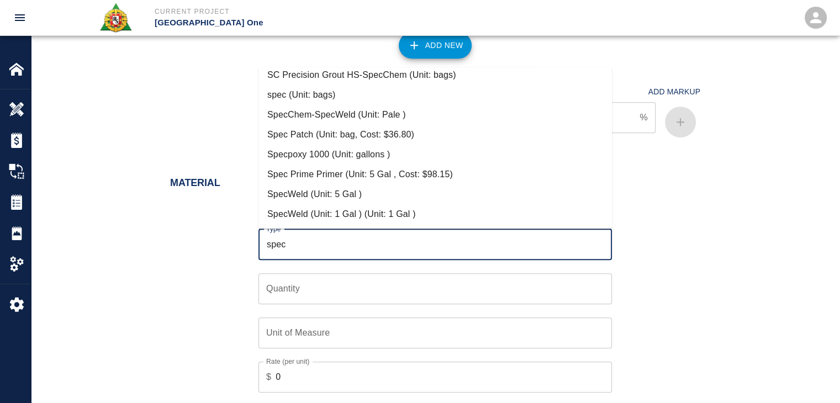
scroll to position [847, 0]
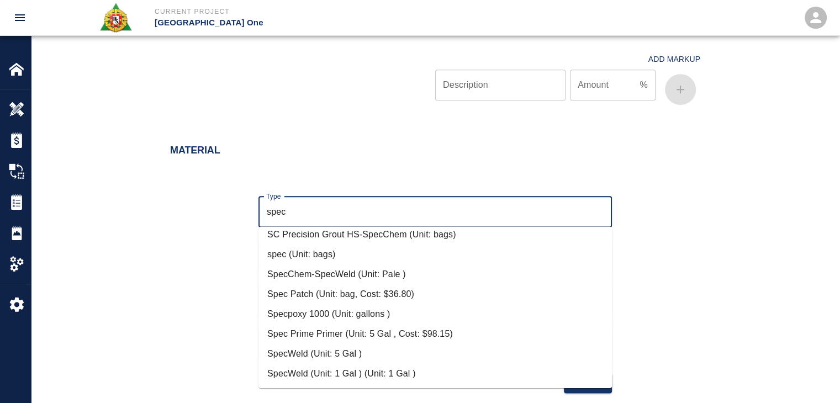
click at [340, 292] on li "Spec Patch (Unit: bag, Cost: $36.80)" at bounding box center [434, 294] width 353 height 20
type input "Spec Patch (Unit: bag, Cost: $36.80)"
type input "bag"
type input "36.8"
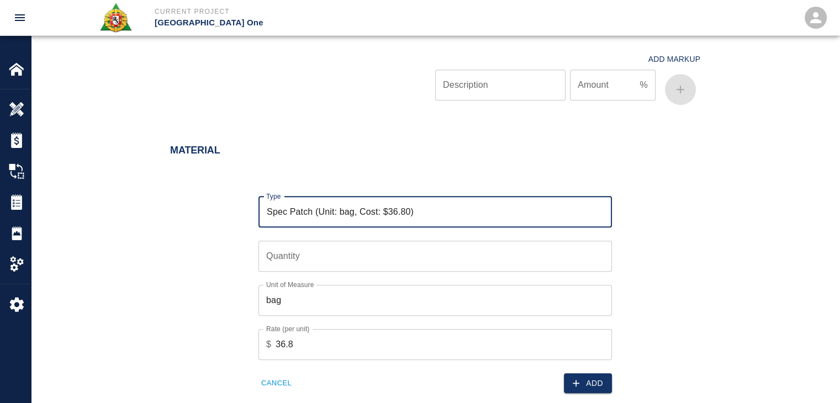
type input "Spec Patch (Unit: bag, Cost: $36.80)"
click at [284, 263] on input "Quantity" at bounding box center [434, 256] width 353 height 31
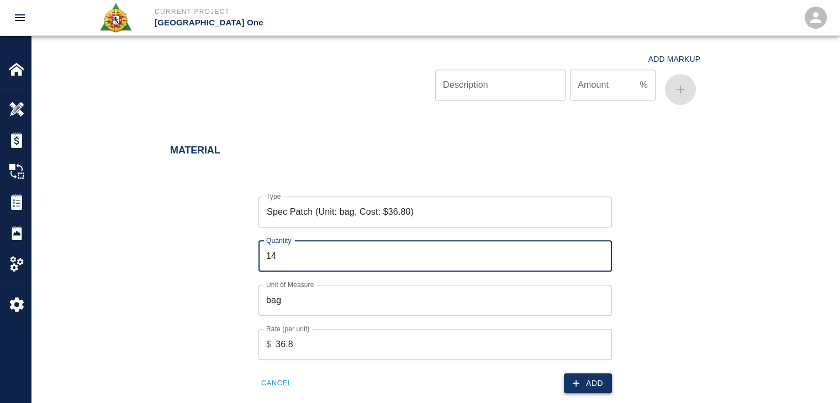
type input "14"
click at [577, 386] on icon "button" at bounding box center [575, 383] width 11 height 11
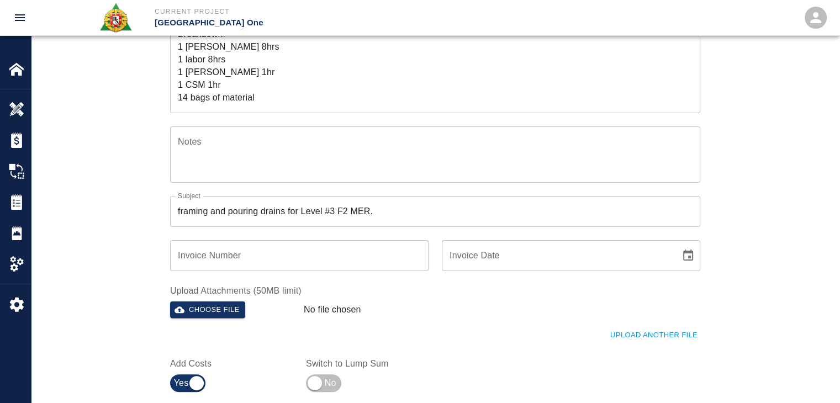
scroll to position [327, 0]
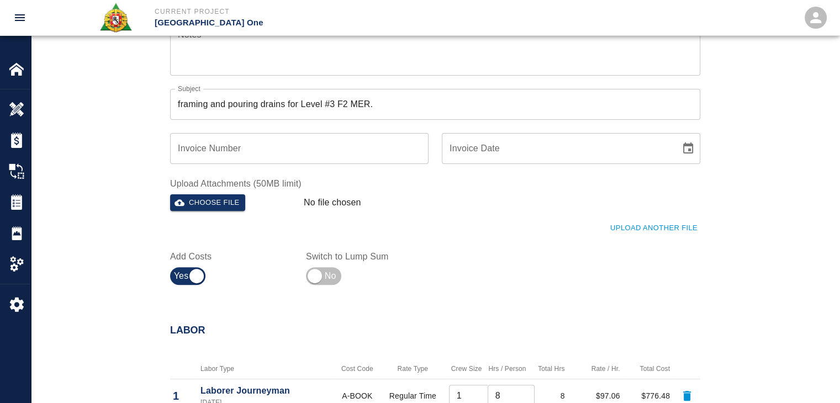
click at [664, 238] on div "Ticket Number 1336 Ticket Number PCO Number 743 PCO Number Start Date 08/27/202…" at bounding box center [428, 37] width 543 height 505
click at [628, 222] on button "Upload Another File" at bounding box center [653, 228] width 93 height 17
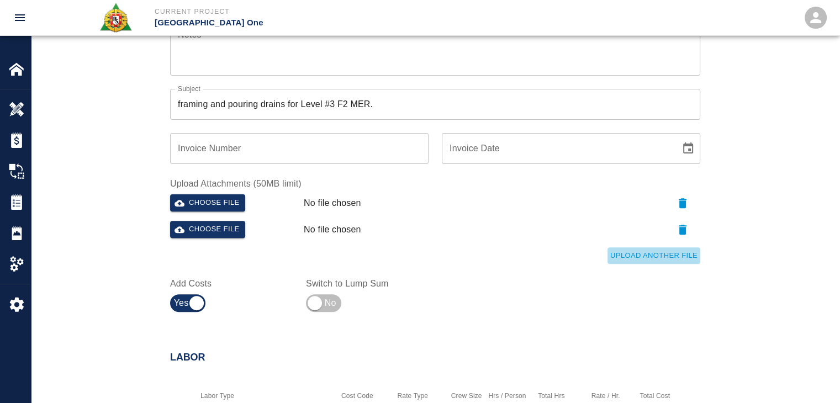
click at [620, 250] on button "Upload Another File" at bounding box center [653, 255] width 93 height 17
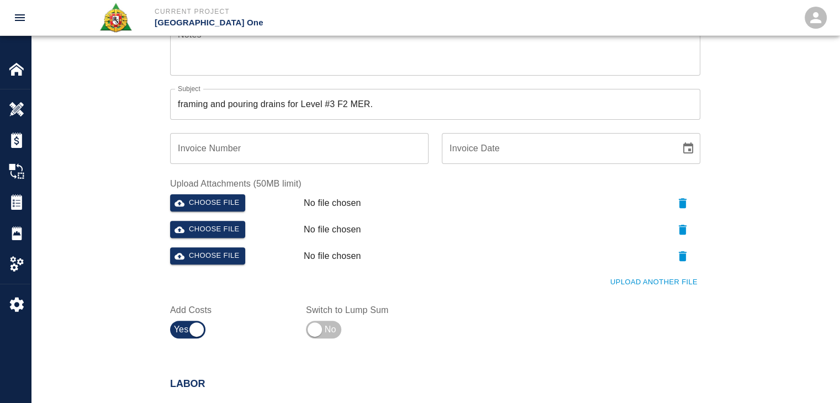
click at [646, 277] on button "Upload Another File" at bounding box center [653, 282] width 93 height 17
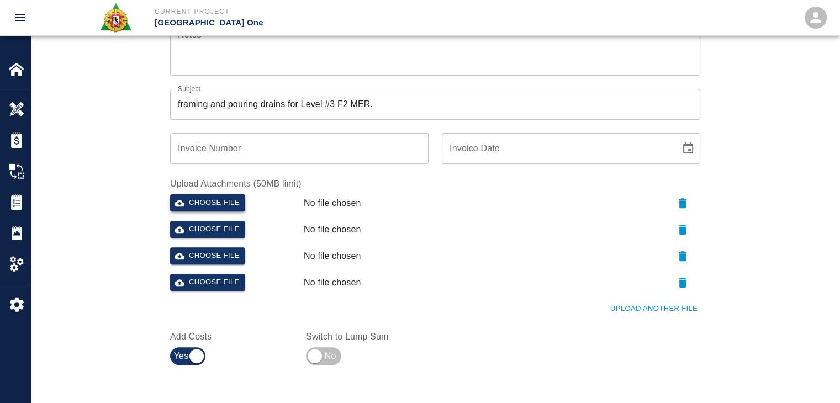
click at [232, 206] on button "Choose file" at bounding box center [207, 202] width 75 height 17
click at [212, 234] on button "Choose file" at bounding box center [207, 229] width 75 height 17
click at [220, 261] on button "Choose file" at bounding box center [207, 255] width 75 height 17
click at [197, 280] on button "Choose file" at bounding box center [207, 282] width 75 height 17
click at [102, 242] on div "Ticket Number 1336 Ticket Number PCO Number 743 PCO Number Start Date 08/27/202…" at bounding box center [435, 91] width 808 height 612
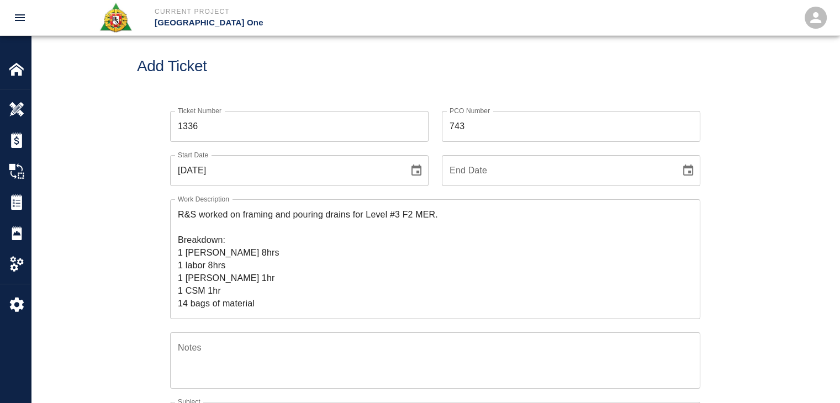
scroll to position [0, 0]
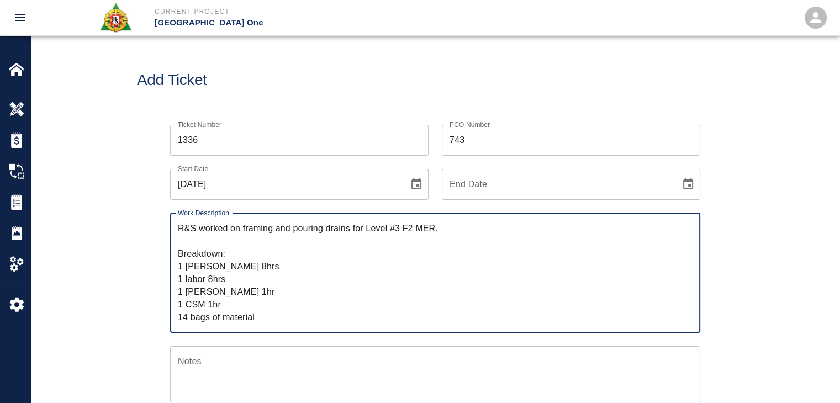
click at [208, 305] on textarea "R&S worked on framing and pouring drains for Level #3 F2 MER. Breakdown: 1 maso…" at bounding box center [435, 273] width 515 height 102
click at [234, 305] on textarea "R&S worked on framing and pouring drains for Level #3 F2 MER. Breakdown: 1 maso…" at bounding box center [435, 273] width 515 height 102
click at [252, 307] on textarea "R&S worked on framing and pouring drains for Level #3 F2 MER. Breakdown: 1 maso…" at bounding box center [435, 273] width 515 height 102
click at [235, 312] on textarea "R&S worked on framing and pouring drains for Level #3 F2 MER. Breakdown: 1 maso…" at bounding box center [435, 273] width 515 height 102
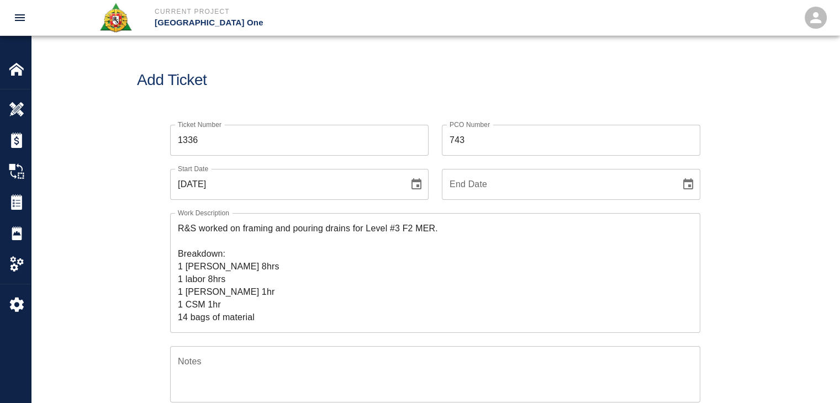
click at [269, 57] on div "Add Ticket" at bounding box center [435, 80] width 808 height 89
drag, startPoint x: 168, startPoint y: 218, endPoint x: 124, endPoint y: 208, distance: 45.7
click at [279, 83] on h1 "Add Ticket" at bounding box center [435, 80] width 596 height 18
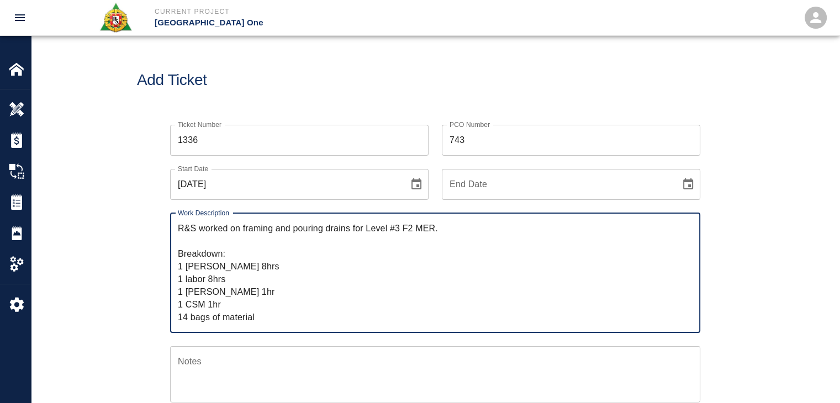
drag, startPoint x: 265, startPoint y: 316, endPoint x: 170, endPoint y: 226, distance: 131.2
click at [170, 226] on div "R&S worked on framing and pouring drains for Level #3 F2 MER. Breakdown: 1 maso…" at bounding box center [435, 273] width 530 height 120
click at [257, 261] on textarea "R&S worked on framing and pouring drains for Level #3 F2 MER. Breakdown: 1 maso…" at bounding box center [435, 273] width 515 height 102
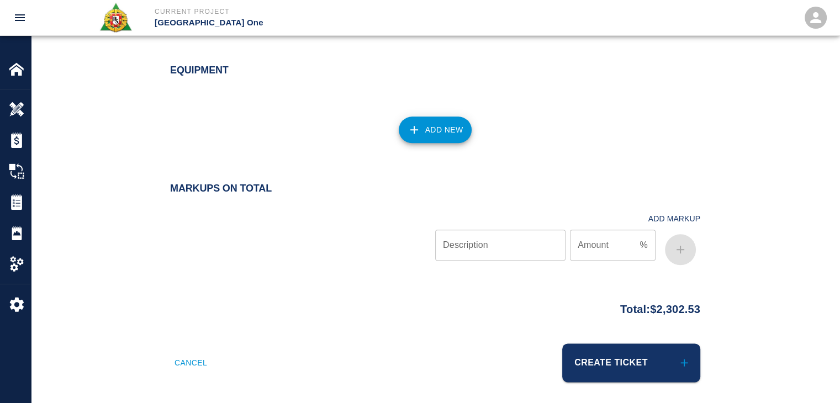
scroll to position [1286, 0]
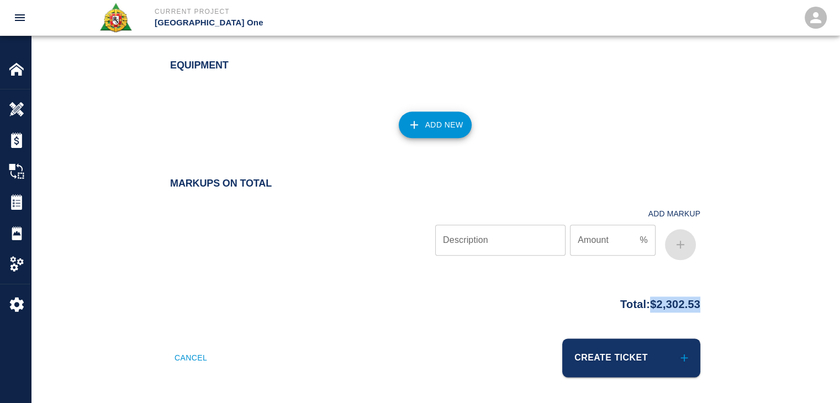
drag, startPoint x: 711, startPoint y: 309, endPoint x: 641, endPoint y: 311, distance: 69.6
click at [641, 311] on div "Total: $2,302.53" at bounding box center [435, 315] width 808 height 48
copy p "$2,302.53"
click at [291, 136] on div "Add New" at bounding box center [428, 118] width 543 height 49
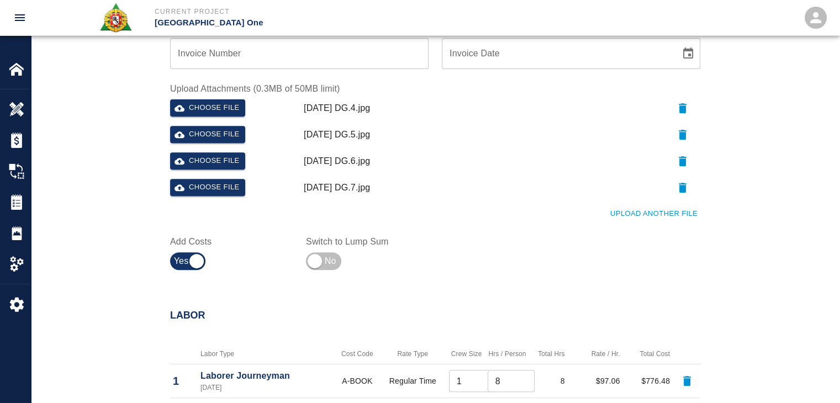
scroll to position [0, 0]
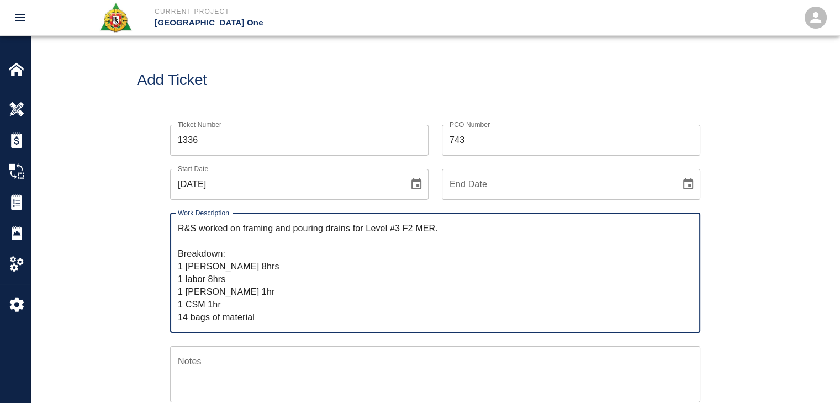
drag, startPoint x: 268, startPoint y: 315, endPoint x: 162, endPoint y: 266, distance: 116.1
click at [162, 266] on div "Work Description R&S worked on framing and pouring drains for Level #3 F2 MER. …" at bounding box center [428, 266] width 543 height 133
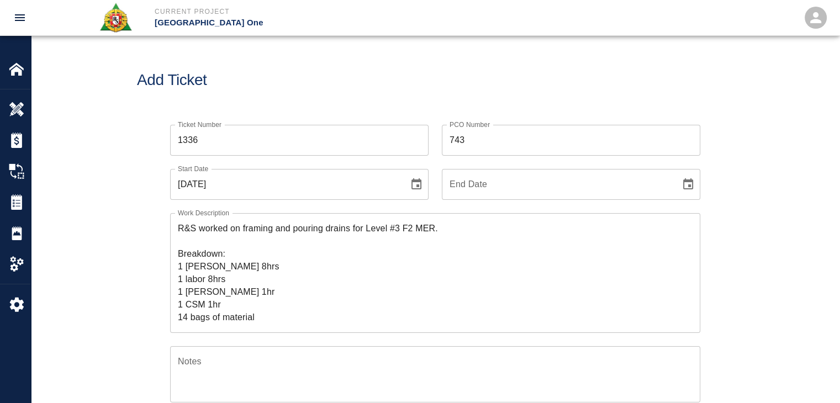
click at [246, 82] on h1 "Add Ticket" at bounding box center [435, 80] width 596 height 18
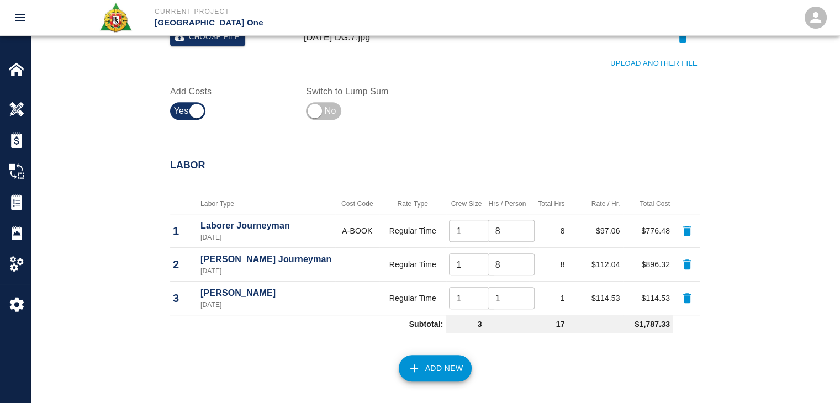
scroll to position [682, 0]
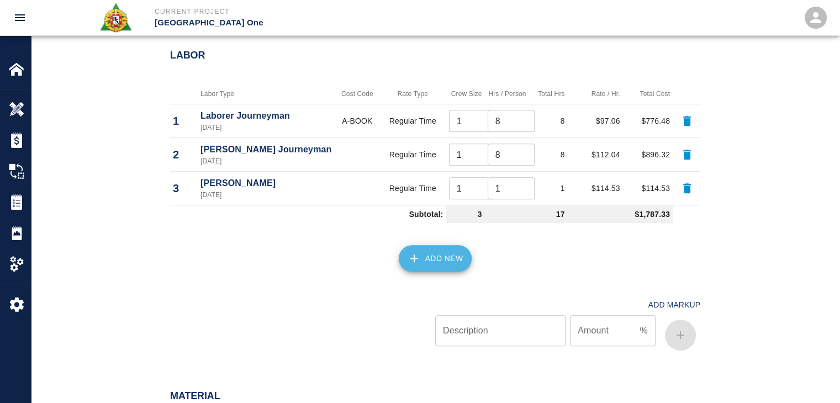
click at [432, 263] on button "Add New" at bounding box center [435, 258] width 73 height 26
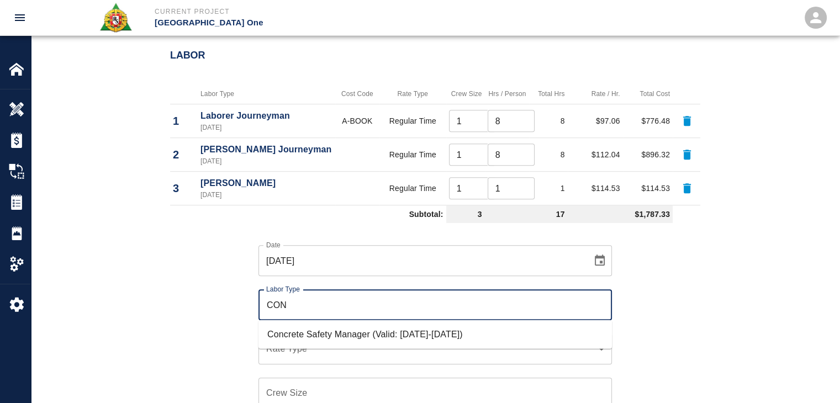
click at [319, 334] on li "Concrete Safety Manager (Valid: 01/01/2025-01/01/2026)" at bounding box center [434, 334] width 353 height 20
type input "Concrete Safety Manager"
click at [293, 355] on div "​ Rate Type" at bounding box center [434, 348] width 353 height 31
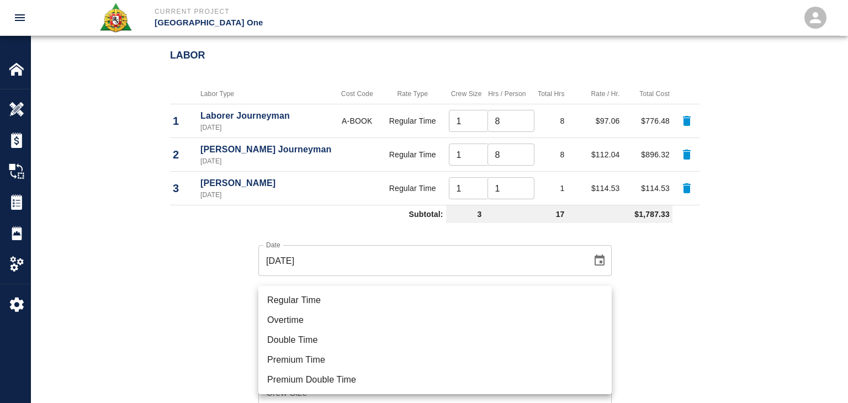
click at [280, 300] on li "Regular Time" at bounding box center [434, 300] width 353 height 20
type input "rate_rt"
type input "100.05"
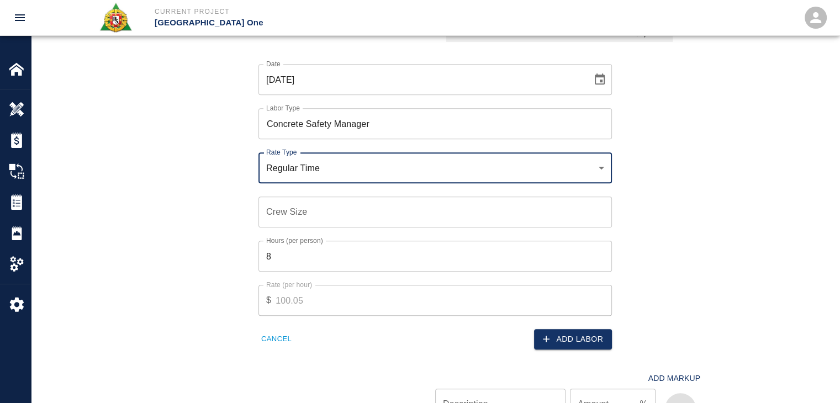
scroll to position [863, 0]
click at [283, 203] on div "Crew Size Crew Size" at bounding box center [434, 211] width 353 height 31
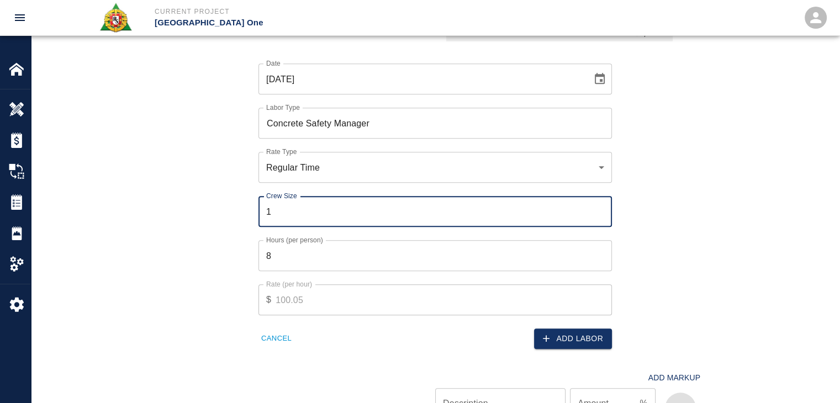
type input "1"
click at [306, 269] on input "8" at bounding box center [434, 255] width 353 height 31
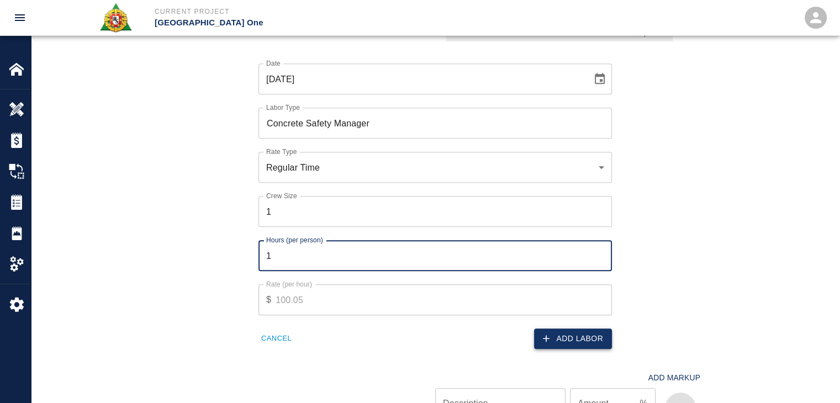
type input "1"
click at [552, 334] on button "Add Labor" at bounding box center [573, 338] width 78 height 20
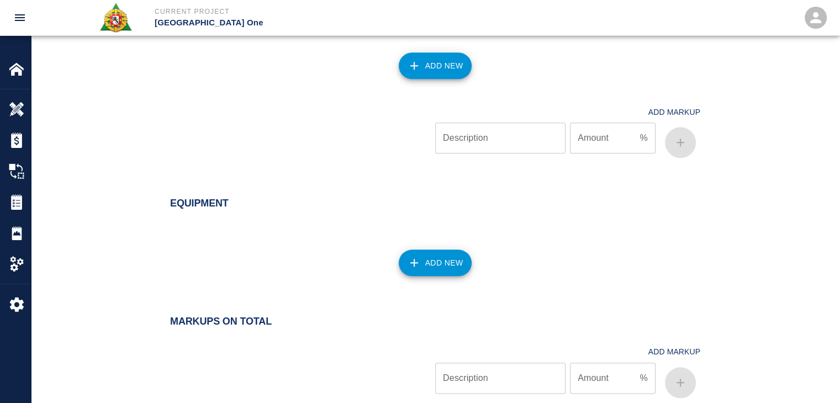
scroll to position [1319, 0]
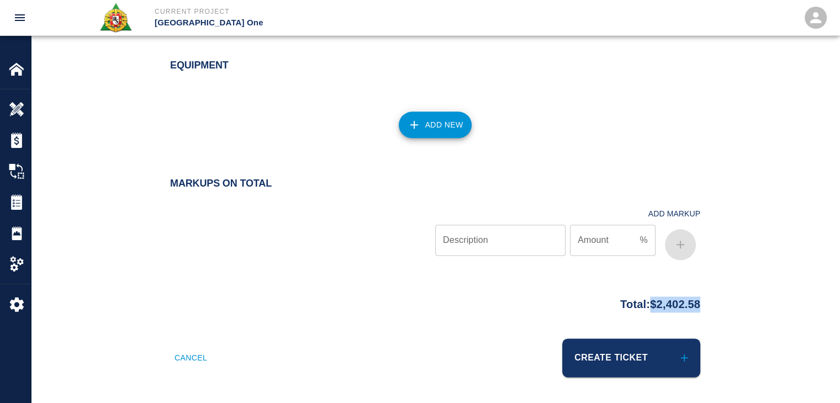
drag, startPoint x: 729, startPoint y: 296, endPoint x: 640, endPoint y: 311, distance: 89.5
click at [640, 311] on div "Total: $2,402.58" at bounding box center [435, 302] width 596 height 22
copy p "$2,402.58"
click at [274, 102] on div "Add New" at bounding box center [428, 118] width 543 height 49
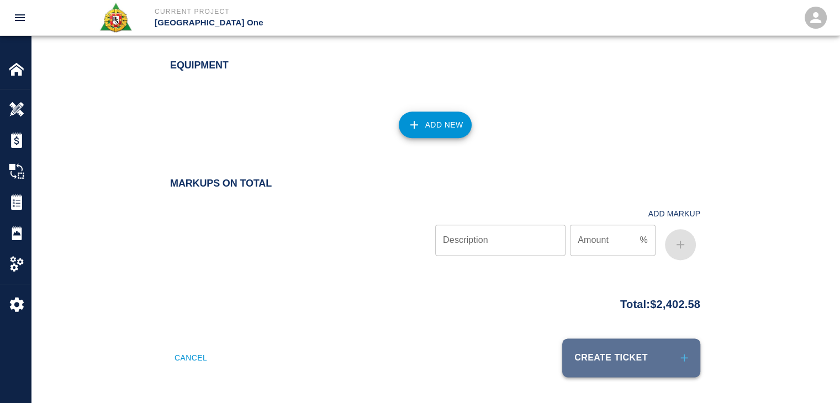
click at [625, 343] on button "Create Ticket" at bounding box center [631, 357] width 138 height 39
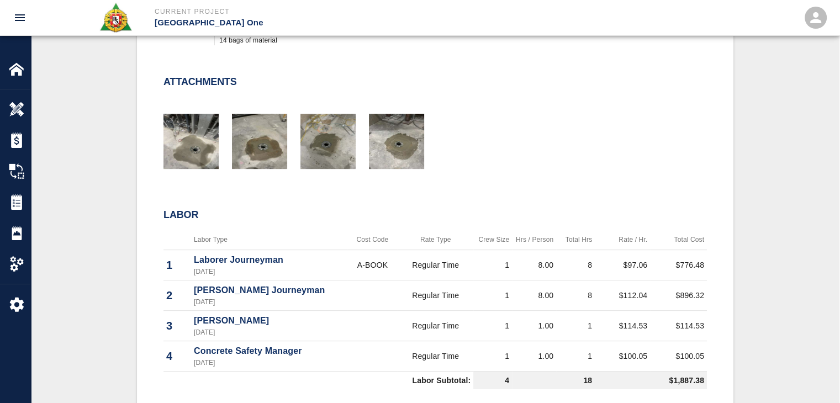
scroll to position [443, 0]
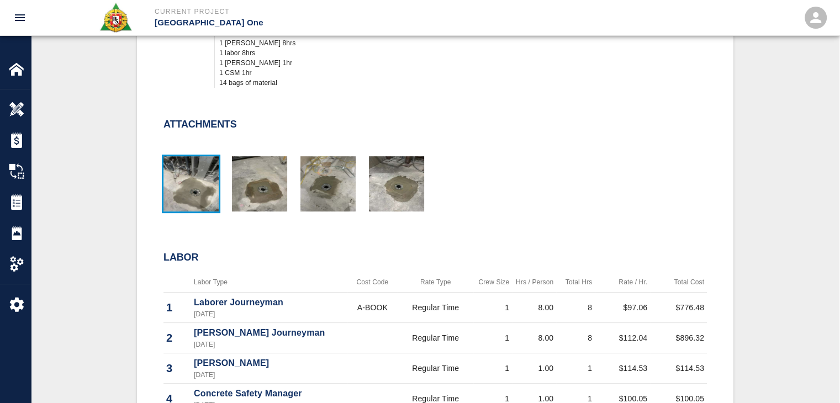
click at [169, 172] on img "button" at bounding box center [190, 183] width 55 height 55
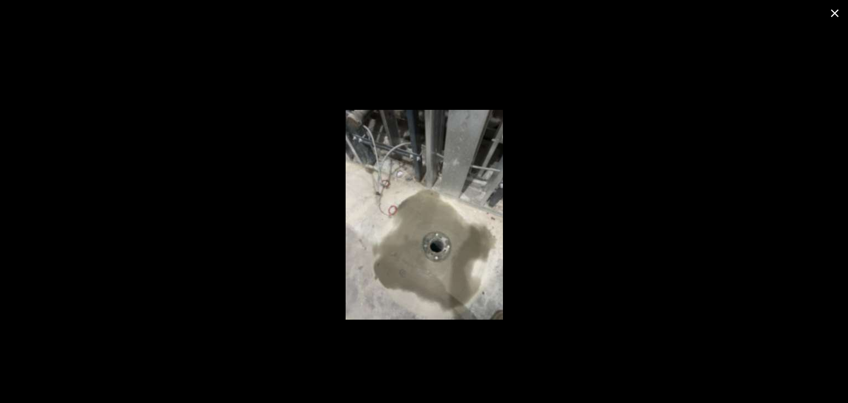
click at [837, 5] on button "close" at bounding box center [834, 13] width 26 height 26
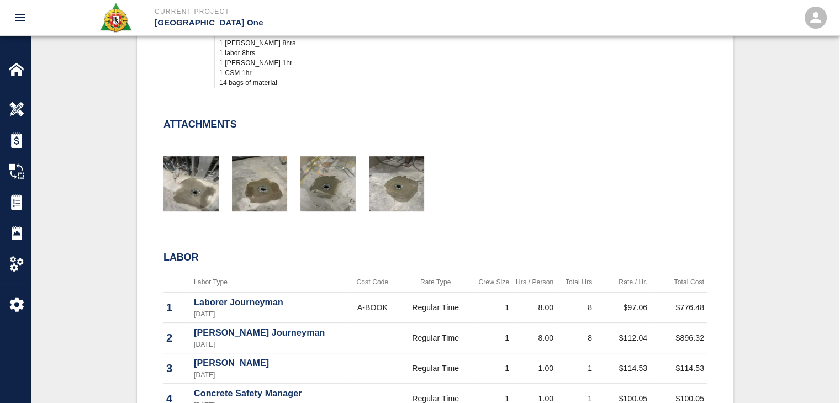
scroll to position [384, 0]
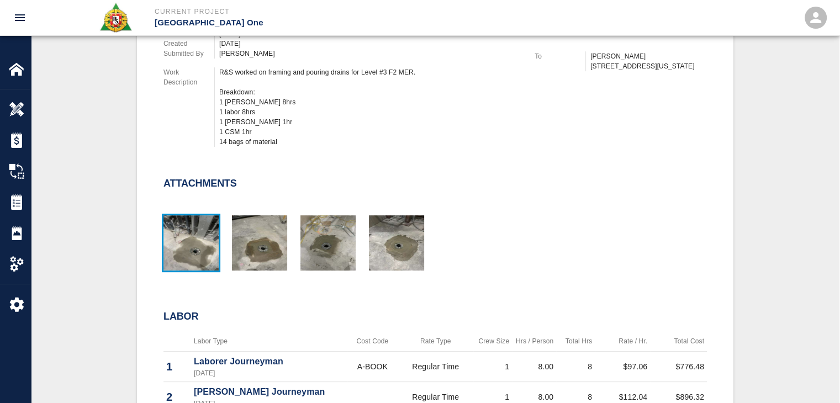
click at [209, 224] on img "button" at bounding box center [190, 242] width 55 height 55
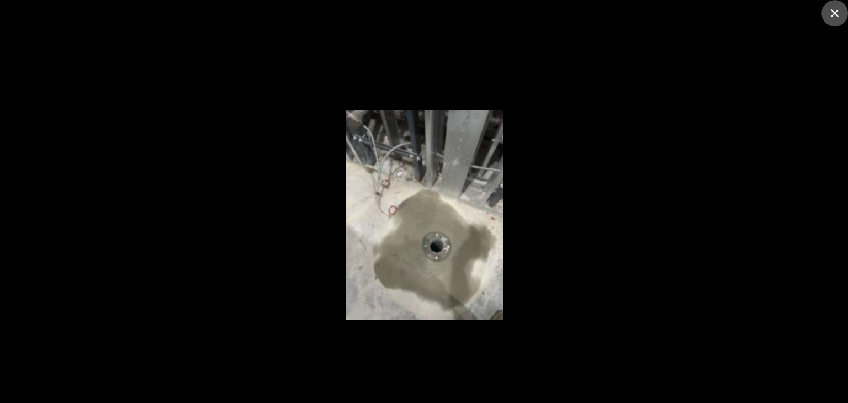
click at [837, 11] on icon "close" at bounding box center [834, 13] width 13 height 13
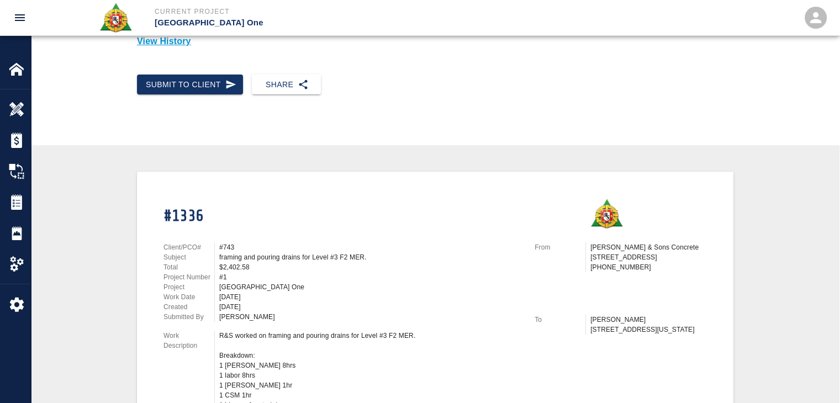
scroll to position [0, 0]
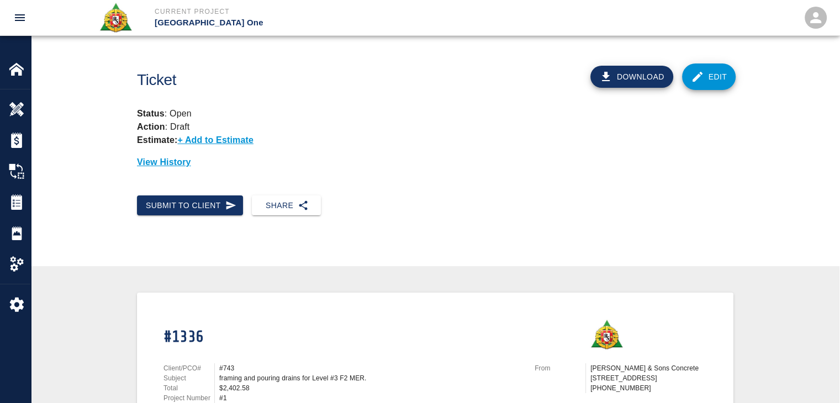
click at [694, 84] on link "Edit" at bounding box center [709, 76] width 54 height 26
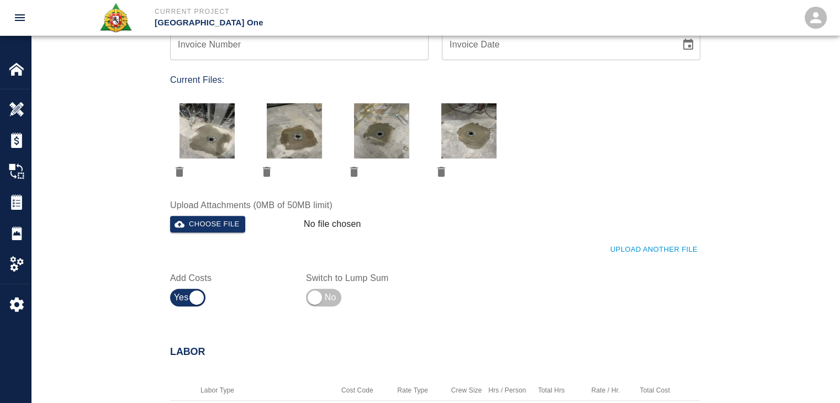
scroll to position [431, 0]
click at [356, 171] on icon "delete" at bounding box center [354, 172] width 8 height 10
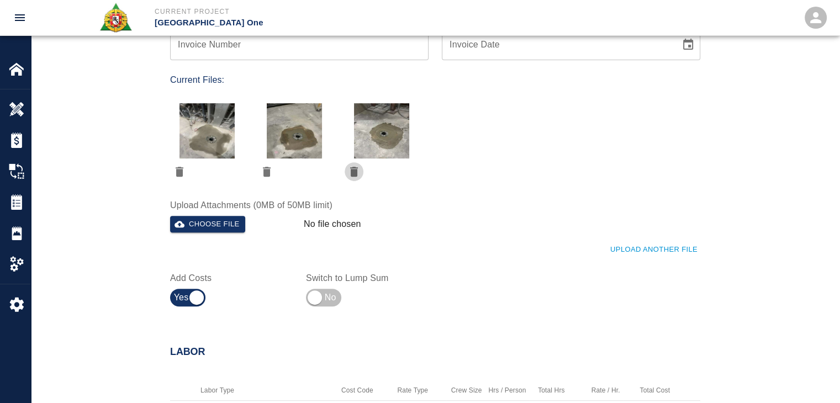
click at [358, 170] on icon "delete" at bounding box center [353, 171] width 13 height 13
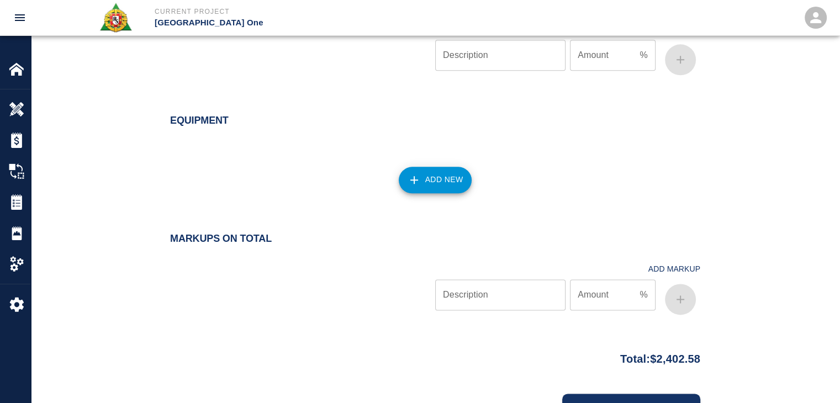
scroll to position [1364, 0]
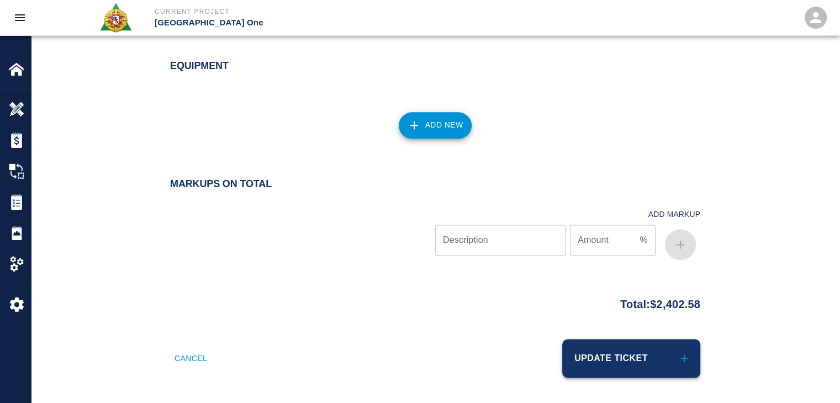
click at [628, 344] on button "Update Ticket" at bounding box center [631, 358] width 138 height 39
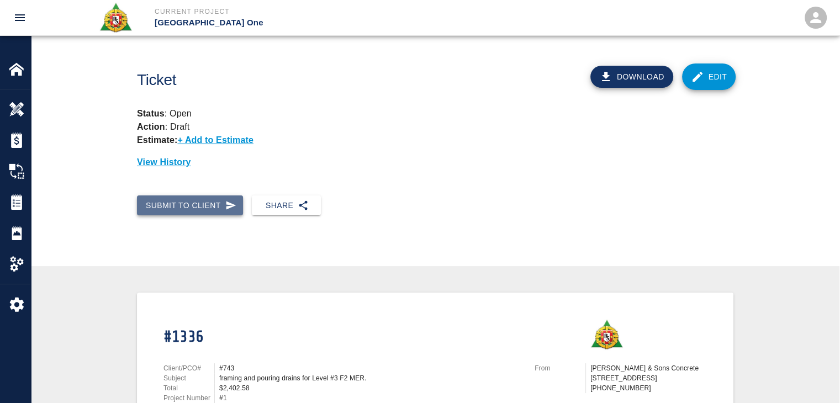
click at [223, 198] on button "Submit to Client" at bounding box center [190, 205] width 106 height 20
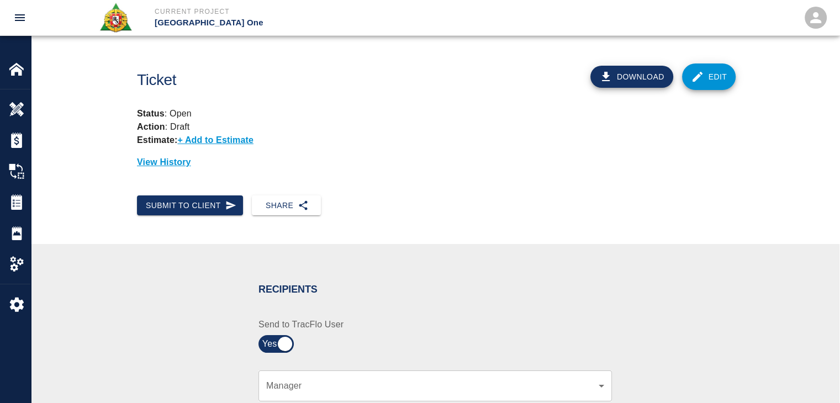
scroll to position [245, 0]
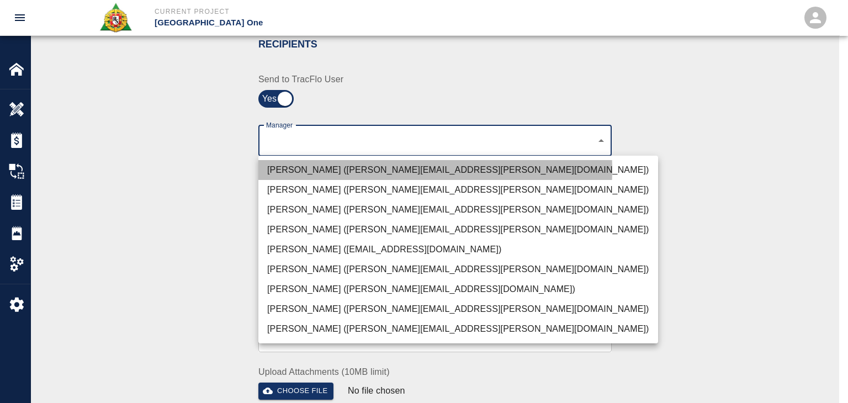
click at [353, 169] on li "Peter Hardecker (peter.hardecker@aecom.com)" at bounding box center [458, 170] width 400 height 20
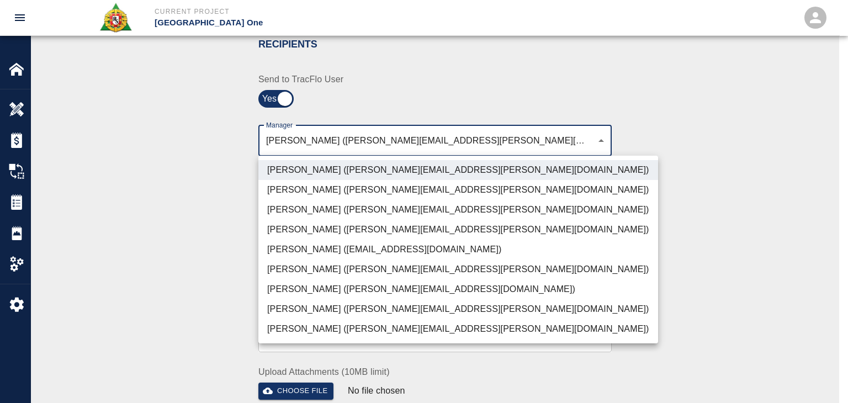
click at [304, 206] on li "Parin Kanani (parin.kanani@aecom.com)" at bounding box center [458, 210] width 400 height 20
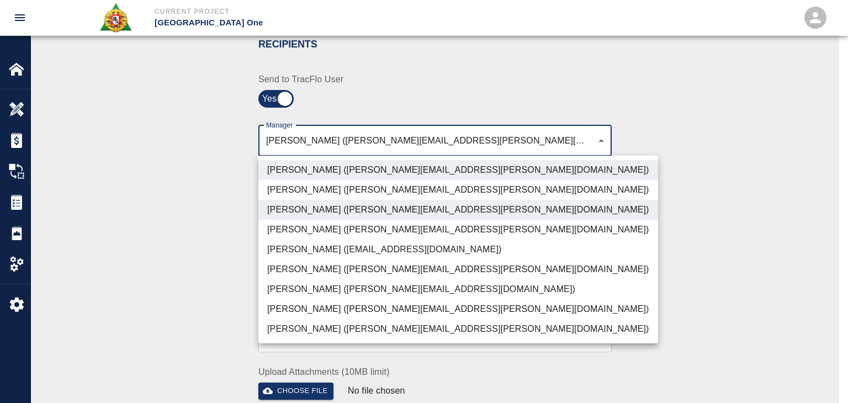
click at [305, 300] on li "[PERSON_NAME] ([PERSON_NAME][EMAIL_ADDRESS][PERSON_NAME][DOMAIN_NAME])" at bounding box center [458, 309] width 400 height 20
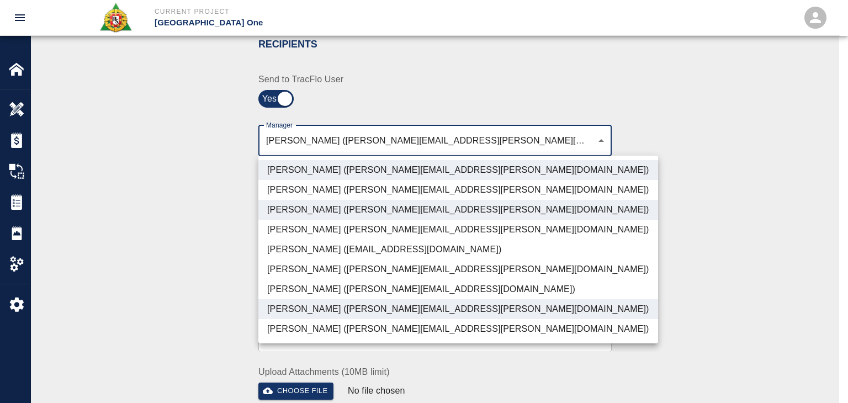
click at [306, 284] on li "[PERSON_NAME] ([PERSON_NAME][EMAIL_ADDRESS][DOMAIN_NAME])" at bounding box center [458, 289] width 400 height 20
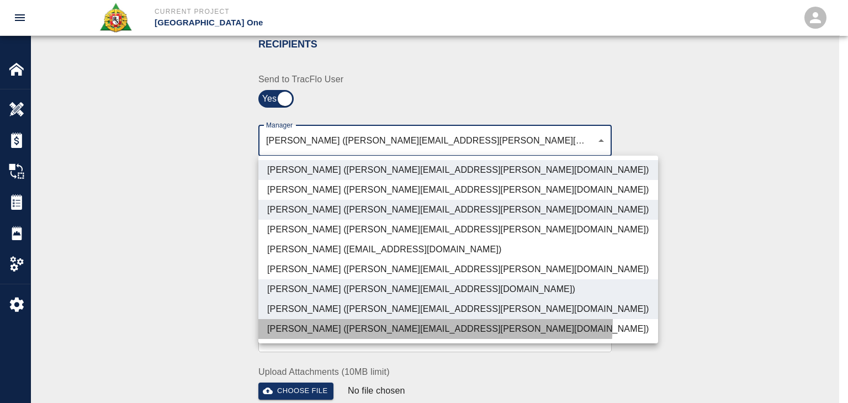
click at [334, 319] on li "[PERSON_NAME] ([PERSON_NAME][EMAIL_ADDRESS][PERSON_NAME][DOMAIN_NAME])" at bounding box center [458, 329] width 400 height 20
type input "ede96749-2565-4a65-a76c-ac2c5448e16e,69d78ca4-8a93-4c72-a988-7271956ccf0b,b38a7…"
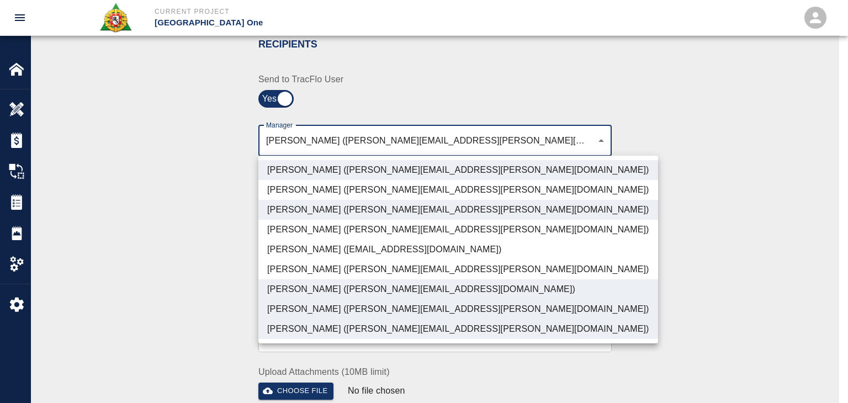
click at [210, 309] on div at bounding box center [424, 201] width 848 height 403
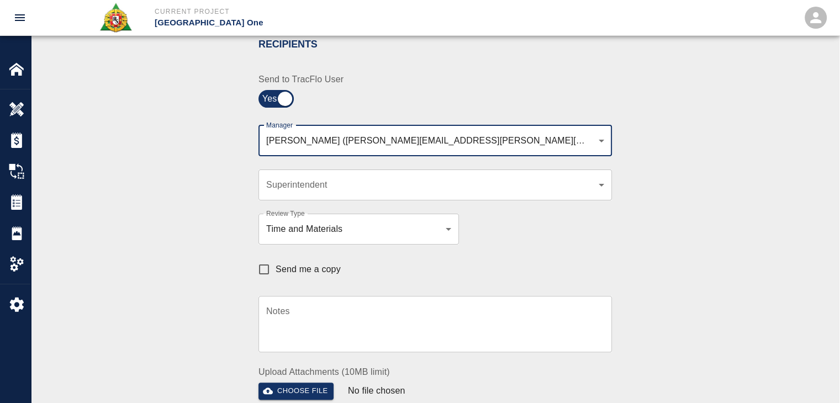
click at [285, 277] on label "Send me a copy" at bounding box center [296, 269] width 88 height 23
click at [275, 277] on input "Send me a copy" at bounding box center [263, 269] width 23 height 23
checkbox input "true"
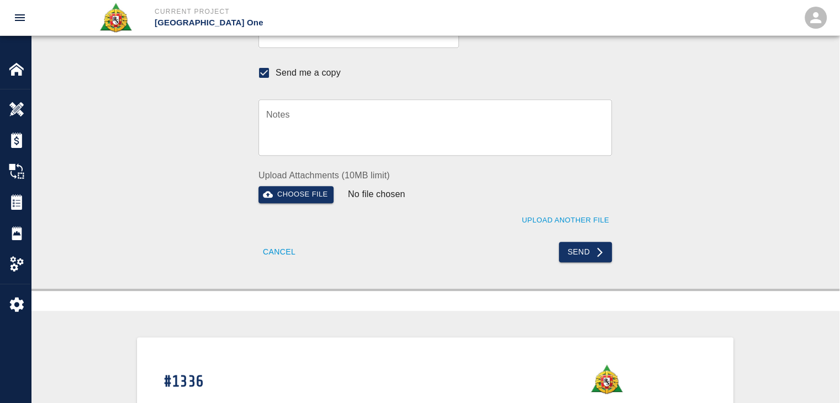
scroll to position [443, 0]
click at [568, 252] on button "Send" at bounding box center [586, 251] width 54 height 20
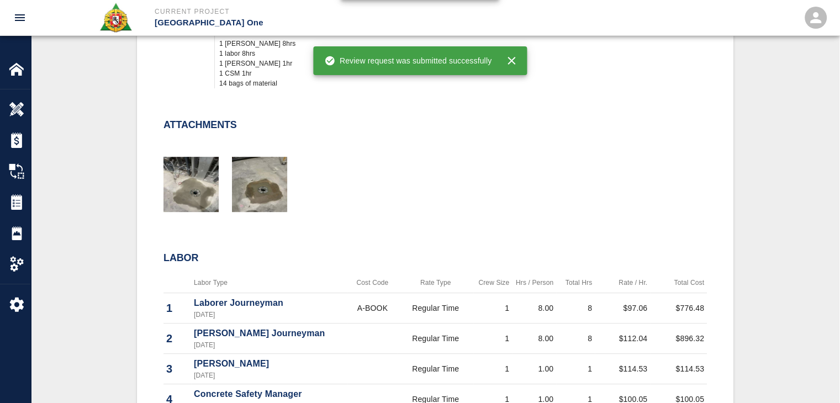
checkbox input "false"
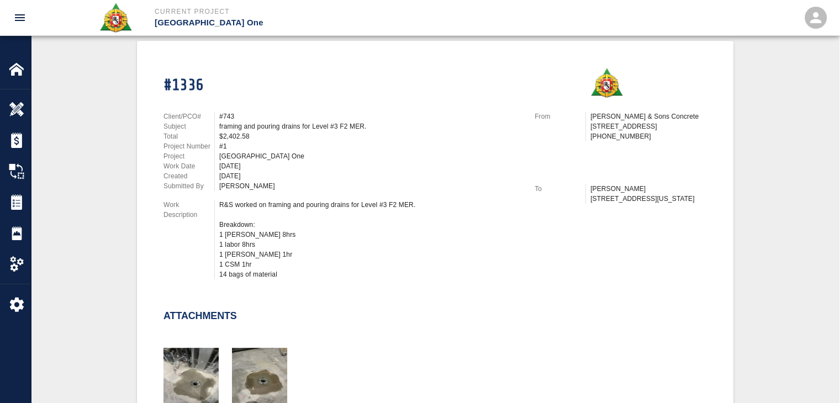
scroll to position [0, 0]
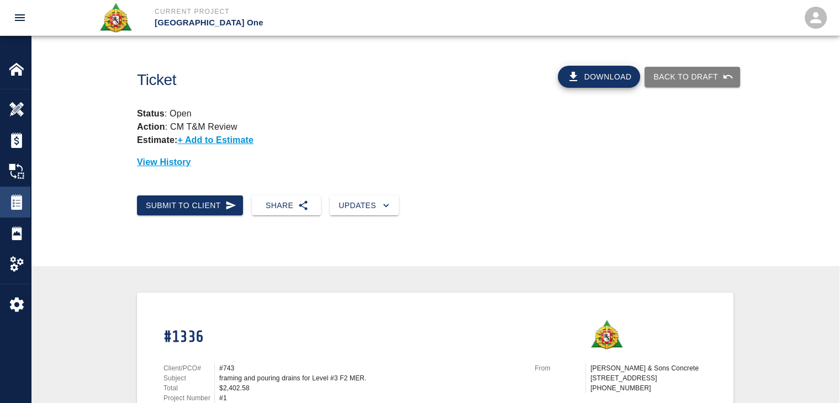
click at [14, 206] on img at bounding box center [16, 201] width 15 height 15
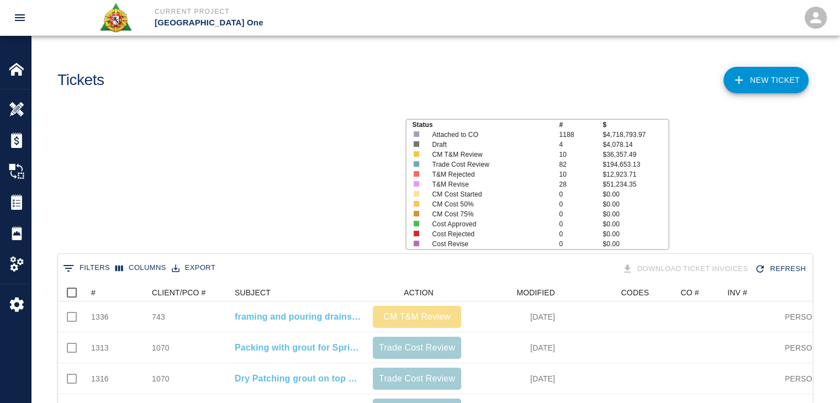
scroll to position [636, 746]
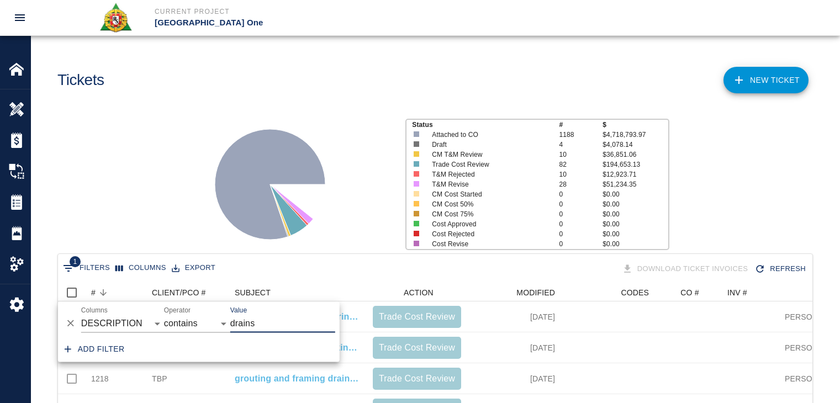
select select "description"
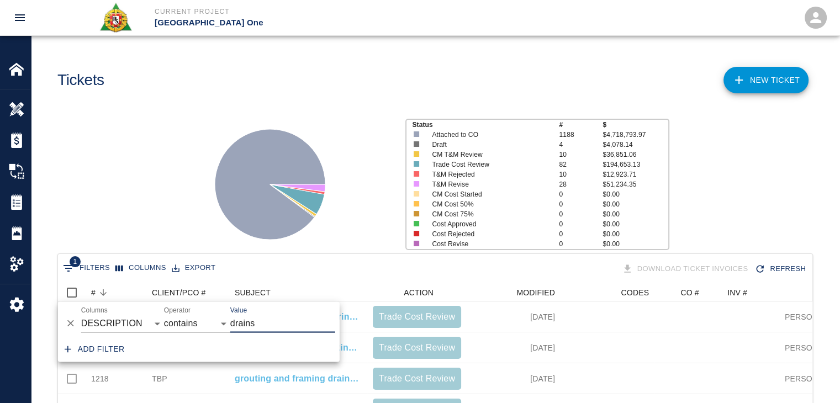
click at [67, 319] on icon "Delete" at bounding box center [70, 323] width 11 height 11
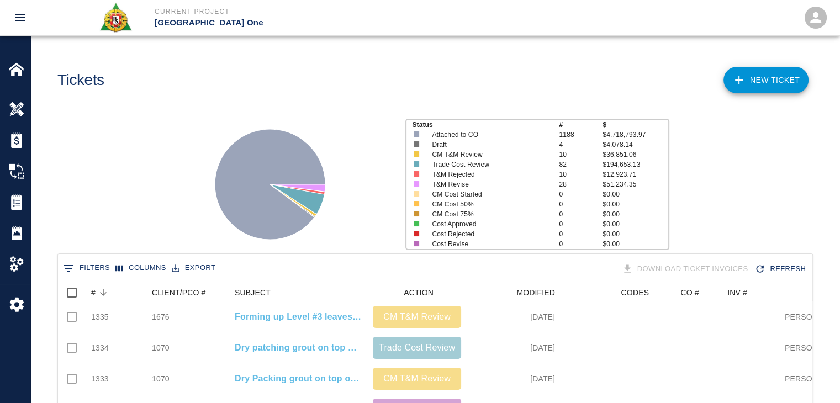
click at [114, 220] on div "Status # $ Attached to CO 1188 $4,718,793.97 Draft 4 $4,078.14 CM T&M Review 10…" at bounding box center [430, 180] width 817 height 147
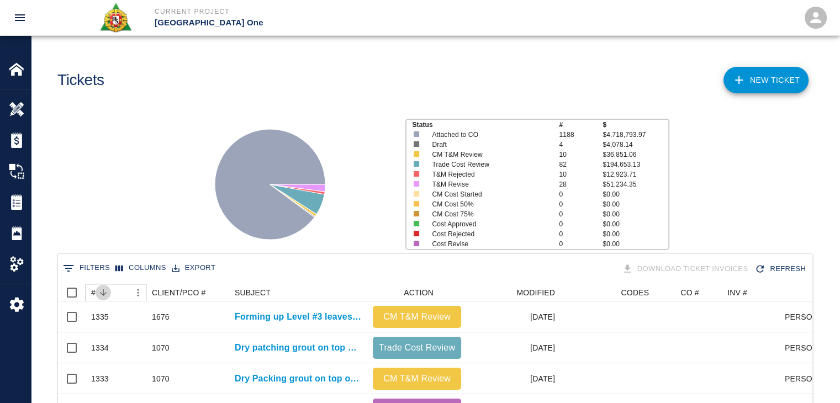
click at [104, 293] on icon "Sort" at bounding box center [103, 293] width 10 height 10
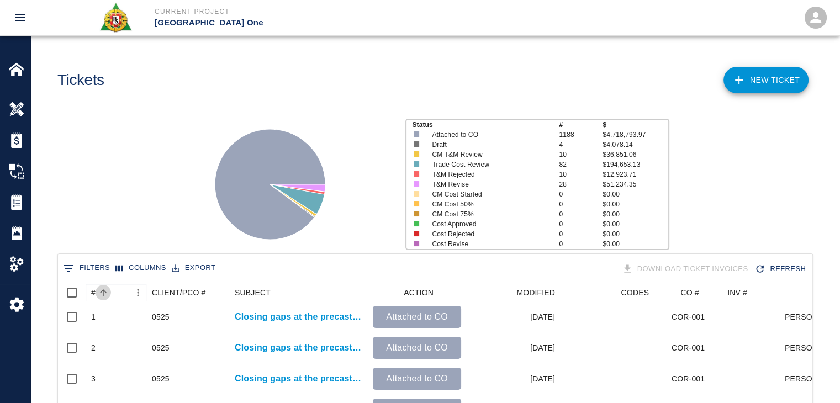
click at [104, 293] on icon "Sort" at bounding box center [103, 293] width 10 height 10
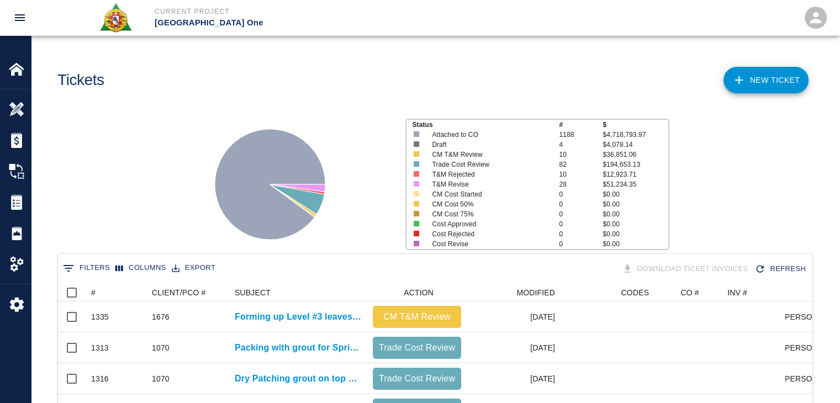
click at [731, 73] on link "NEW TICKET" at bounding box center [765, 80] width 85 height 26
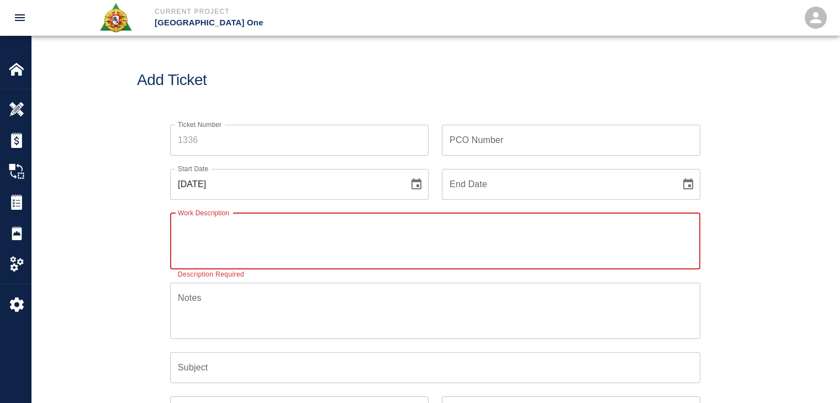
click at [209, 151] on input "Ticket Number" at bounding box center [299, 140] width 258 height 31
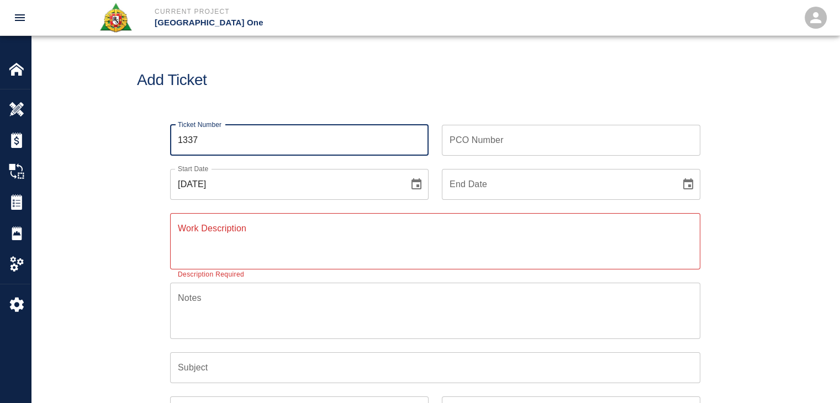
type input "1337"
click at [417, 179] on icon "Choose date, selected date is Sep 2, 2025" at bounding box center [416, 184] width 13 height 13
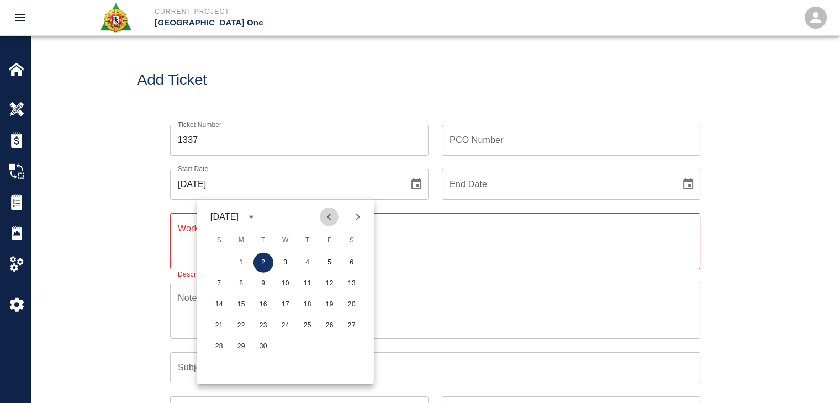
click at [326, 225] on button "Previous month" at bounding box center [329, 217] width 19 height 19
click at [305, 342] on button "28" at bounding box center [308, 347] width 20 height 20
type input "[DATE]"
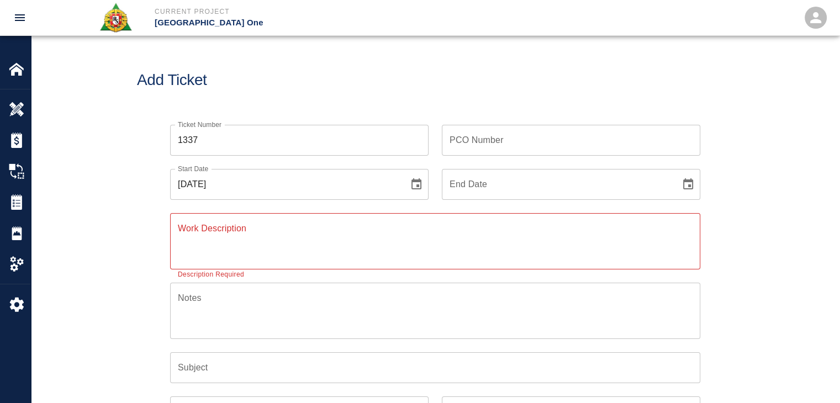
click at [278, 106] on div "Add Ticket" at bounding box center [435, 80] width 808 height 89
click at [219, 221] on div "x Work Description" at bounding box center [435, 241] width 530 height 56
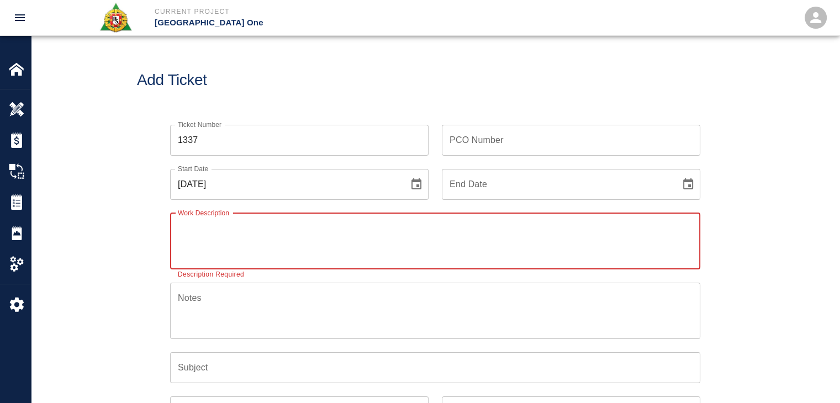
paste textarea "R&S worked on"
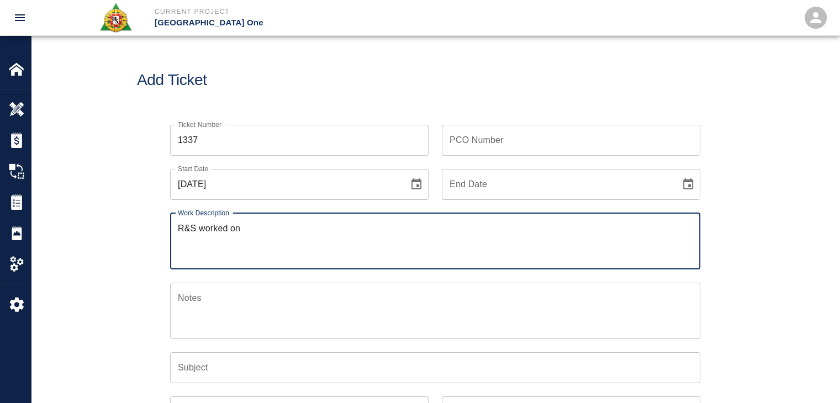
paste textarea "1 mason 8hrs 1 labor 8hrs L3 F2 MER 14 bags of material Framing and pouring dra…"
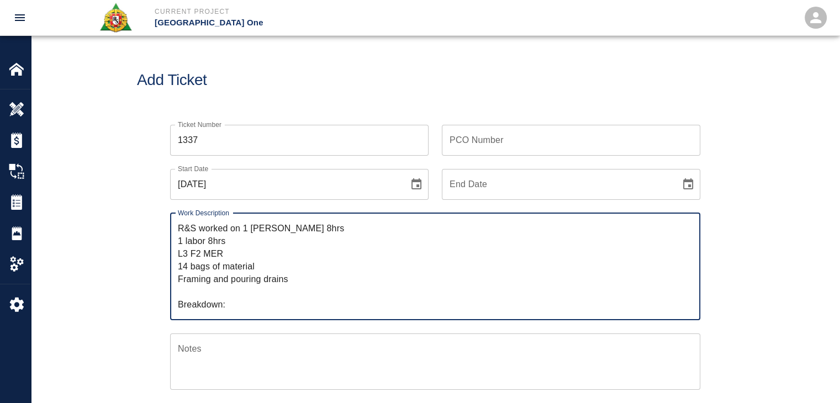
drag, startPoint x: 247, startPoint y: 241, endPoint x: 243, endPoint y: 231, distance: 10.0
click at [243, 231] on textarea "R&S worked on 1 mason 8hrs 1 labor 8hrs L3 F2 MER 14 bags of material Framing a…" at bounding box center [435, 266] width 515 height 89
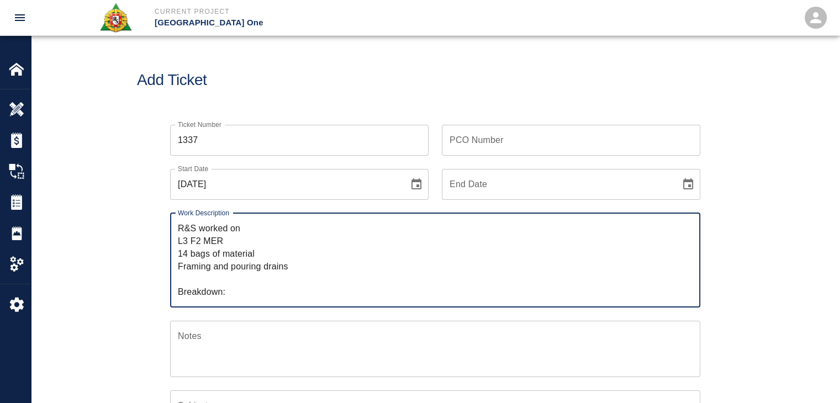
click at [236, 289] on textarea "R&S worked on L3 F2 MER 14 bags of material Framing and pouring drains Breakdow…" at bounding box center [435, 260] width 515 height 76
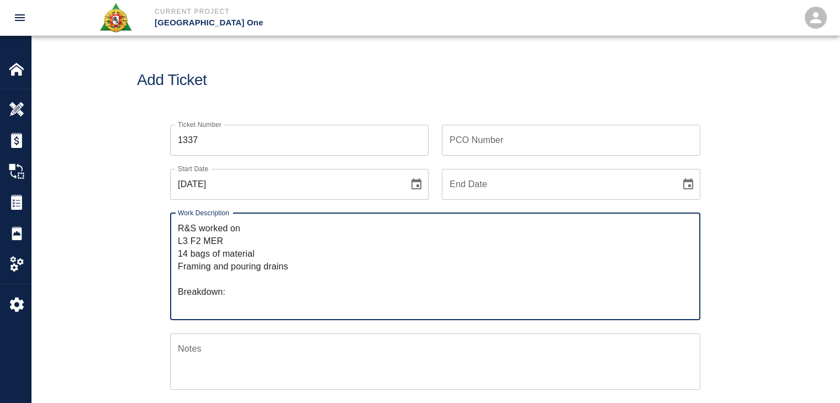
paste textarea "1 mason 8hrs 1 labor 8hrs"
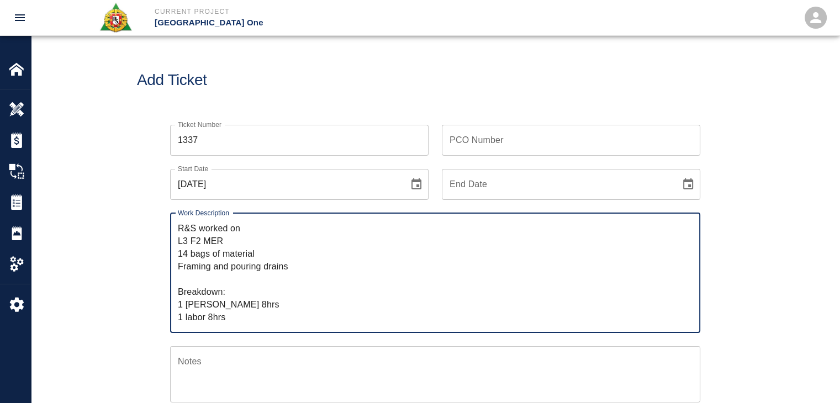
click at [279, 50] on div "Add Ticket" at bounding box center [435, 80] width 808 height 89
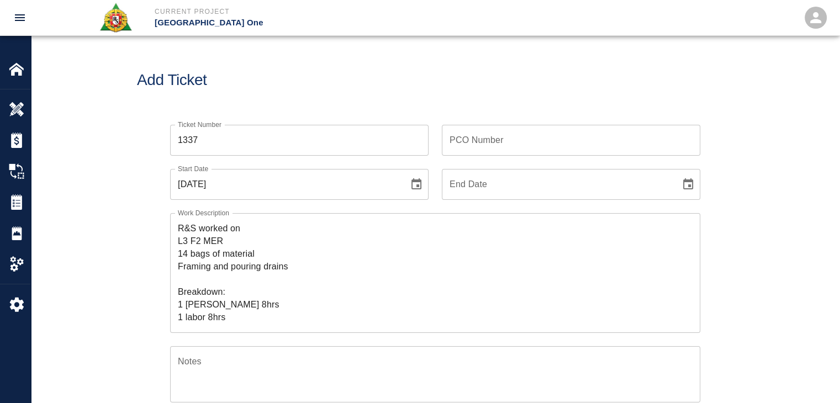
click at [213, 265] on textarea "R&S worked on L3 F2 MER 14 bags of material Framing and pouring drains Breakdow…" at bounding box center [435, 273] width 515 height 102
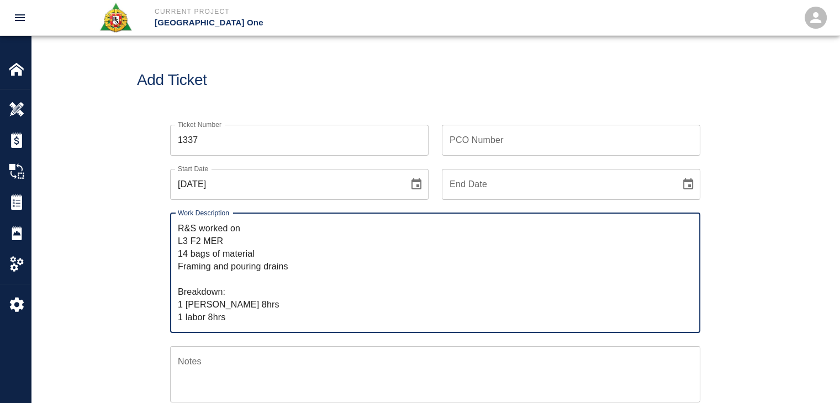
click at [261, 266] on textarea "R&S worked on L3 F2 MER 14 bags of material Framing and pouring drains Breakdow…" at bounding box center [435, 273] width 515 height 102
click at [293, 268] on textarea "R&S worked on L3 F2 MER 14 bags of material Framing and pouring drains Breakdow…" at bounding box center [435, 273] width 515 height 102
drag, startPoint x: 231, startPoint y: 320, endPoint x: 169, endPoint y: 305, distance: 63.6
click at [170, 305] on div "R&S worked on L3 F2 MER 14 bags of material Framing and pouring drains Breakdow…" at bounding box center [435, 273] width 530 height 120
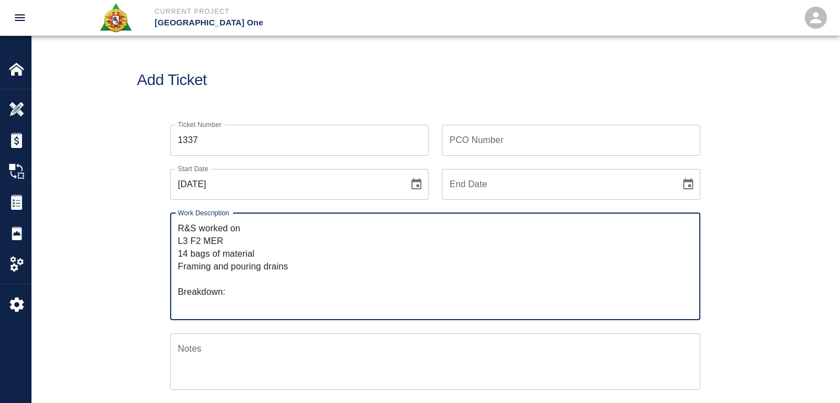
paste textarea "1 mason 8hrs 1 labor 8hrs 1 Foreman 1hr 1 CSM 1hr 14 bags of material"
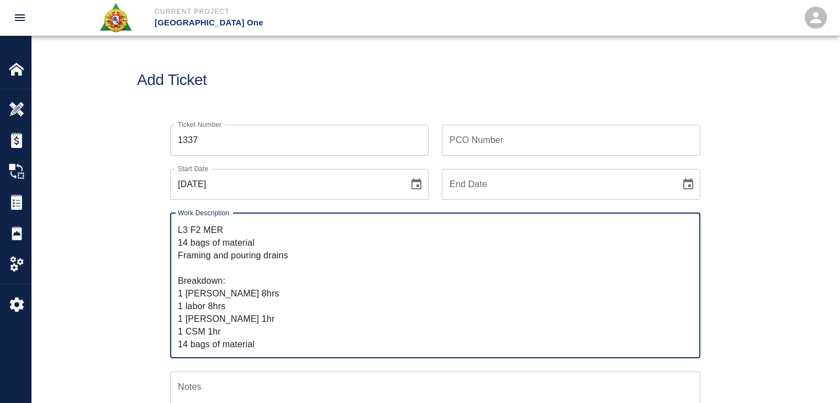
click at [188, 346] on textarea "R&S worked on L3 F2 MER 14 bags of material Framing and pouring drains Breakdow…" at bounding box center [435, 285] width 515 height 127
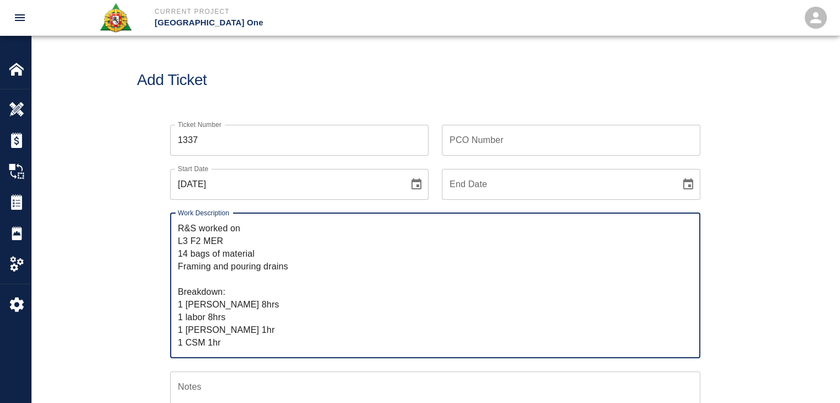
drag, startPoint x: 264, startPoint y: 249, endPoint x: 178, endPoint y: 249, distance: 86.1
click at [178, 249] on textarea "R&S worked on L3 F2 MER 14 bags of material Framing and pouring drains Breakdow…" at bounding box center [435, 285] width 515 height 127
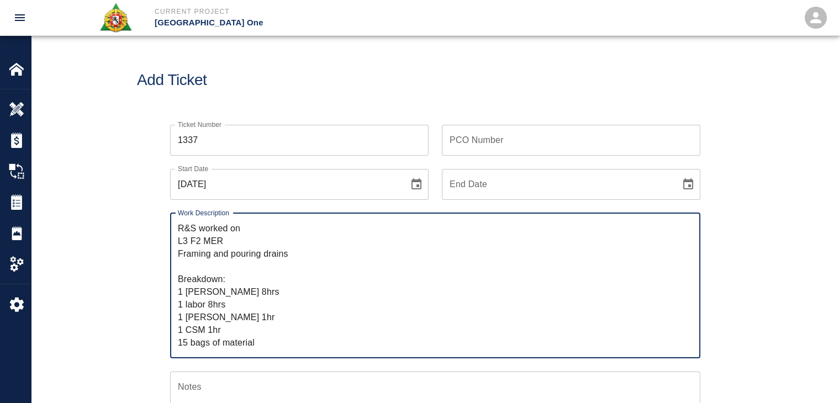
drag, startPoint x: 322, startPoint y: 257, endPoint x: 172, endPoint y: 250, distance: 149.8
click at [172, 250] on div "R&S worked on L3 F2 MER Framing and pouring drains Breakdown: 1 mason 8hrs 1 la…" at bounding box center [435, 285] width 530 height 145
click at [245, 230] on textarea "R&S worked on L3 F2 MER Breakdown: 1 mason 8hrs 1 labor 8hrs 1 Foreman 1hr 1 CS…" at bounding box center [435, 285] width 515 height 127
paste textarea "Framing and pouring drains"
click at [245, 230] on textarea "R&S worked on Framing and pouring drains L3 F2 MER Breakdown: 1 mason 8hrs 1 la…" at bounding box center [435, 285] width 515 height 127
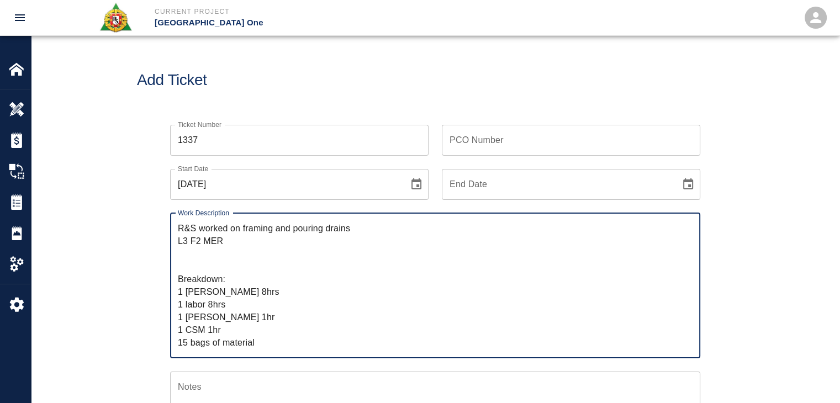
click at [331, 230] on textarea "R&S worked on framing and pouring drains L3 F2 MER Breakdown: 1 mason 8hrs 1 la…" at bounding box center [435, 285] width 515 height 127
click at [179, 239] on textarea "R&S worked on framing and pouring drains L3 F2 MER Breakdown: 1 mason 8hrs 1 la…" at bounding box center [435, 285] width 515 height 127
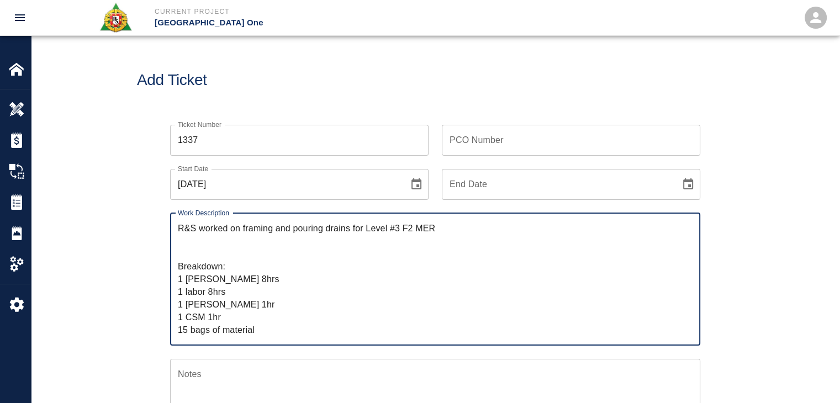
click at [440, 226] on textarea "R&S worked on framing and pouring drains for Level #3 F2 MER Breakdown: 1 mason…" at bounding box center [435, 279] width 515 height 114
click at [244, 226] on textarea "R&S worked on framing and pouring drains for Level #3 F2 MER. Breakdown: 1 maso…" at bounding box center [435, 279] width 515 height 114
click at [245, 228] on textarea "R&S worked on framing and pouring drains for Level #3 F2 MER. Breakdown: 1 maso…" at bounding box center [435, 279] width 515 height 114
click at [243, 228] on textarea "R&S worked on framing and pouring drains for Level #3 F2 MER. Breakdown: 1 maso…" at bounding box center [435, 279] width 515 height 114
click at [265, 228] on textarea "R&S worked on continuning framing and pouring drains for Level #3 F2 MER. Break…" at bounding box center [435, 279] width 515 height 114
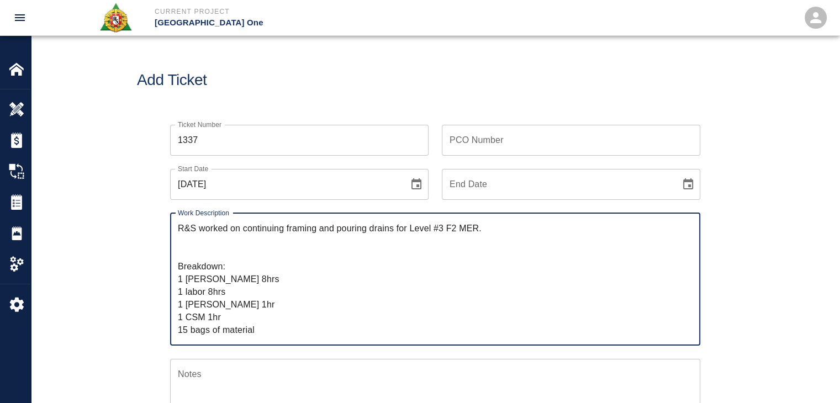
click at [300, 252] on textarea "R&S worked on continuing framing and pouring drains for Level #3 F2 MER. Breakd…" at bounding box center [435, 279] width 515 height 114
click at [263, 261] on textarea "R&S worked on continuing framing and pouring drains for Level #3 F2 MER. Breakd…" at bounding box center [435, 279] width 515 height 114
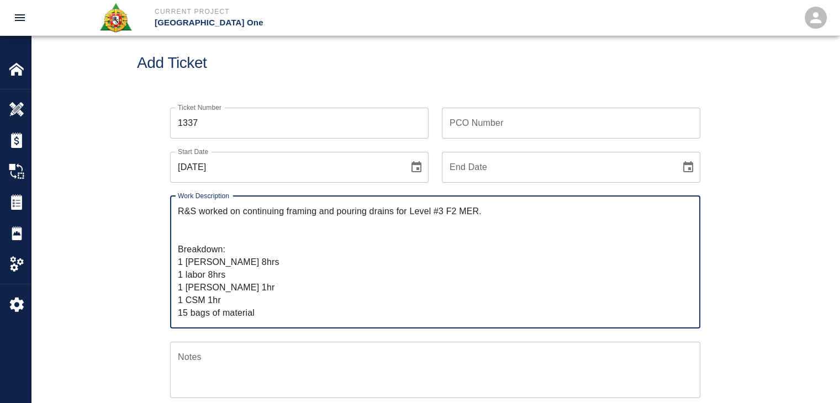
click at [216, 235] on textarea "R&S worked on continuing framing and pouring drains for Level #3 F2 MER. Breakd…" at bounding box center [435, 262] width 515 height 114
click at [311, 240] on textarea "R&S worked on continuing framing and pouring drains for Level #3 F2 MER. Breakd…" at bounding box center [435, 262] width 515 height 114
type textarea "R&S worked on continuing framing and pouring drains for Level #3 F2 MER. Breakd…"
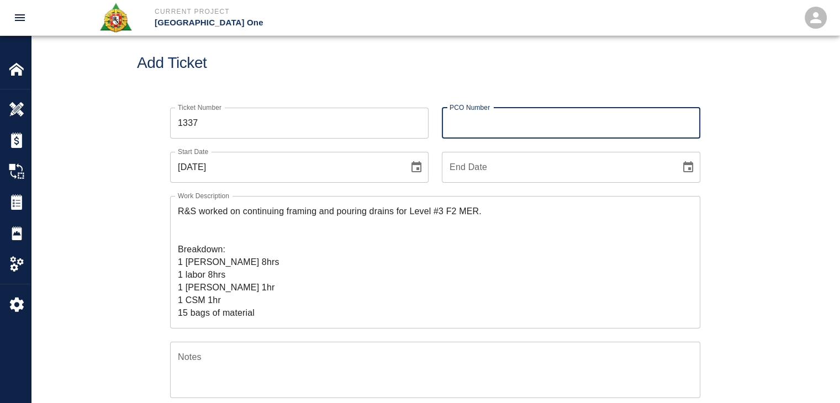
click at [466, 124] on input "PCO Number" at bounding box center [571, 123] width 258 height 31
type input "743"
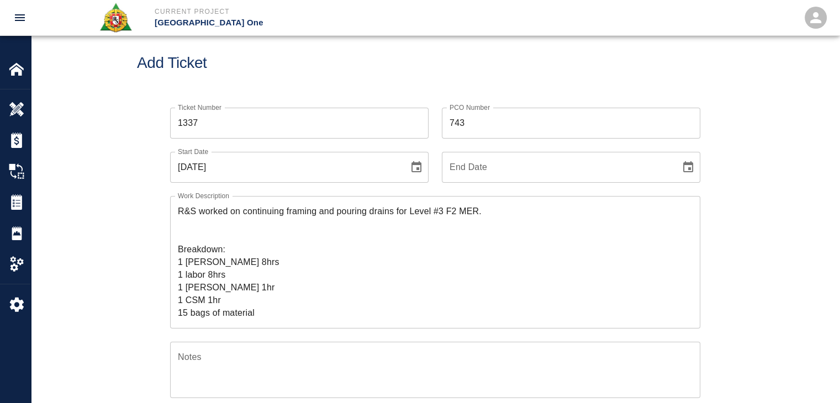
click at [406, 98] on div "Ticket Number 1337 Ticket Number" at bounding box center [293, 116] width 272 height 44
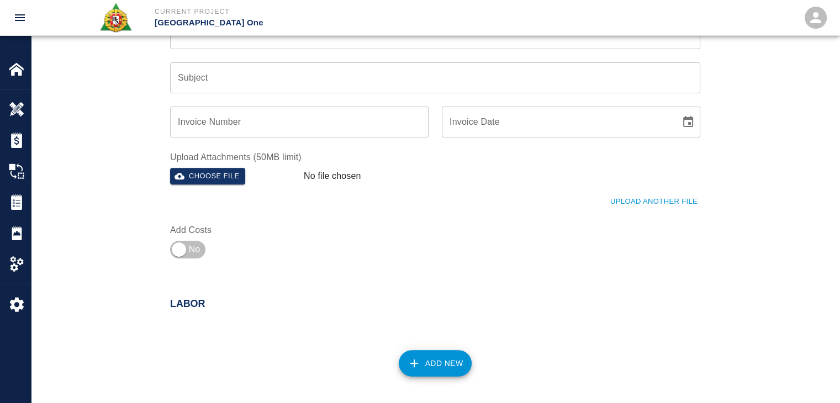
scroll to position [494, 0]
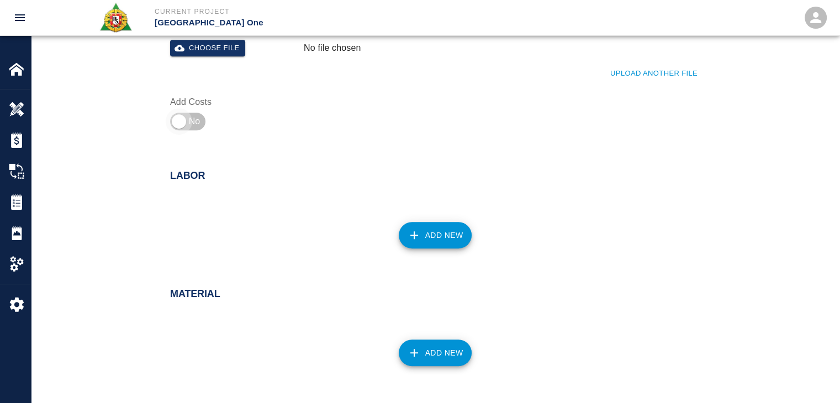
click at [187, 114] on input "checkbox" at bounding box center [178, 121] width 79 height 26
checkbox input "true"
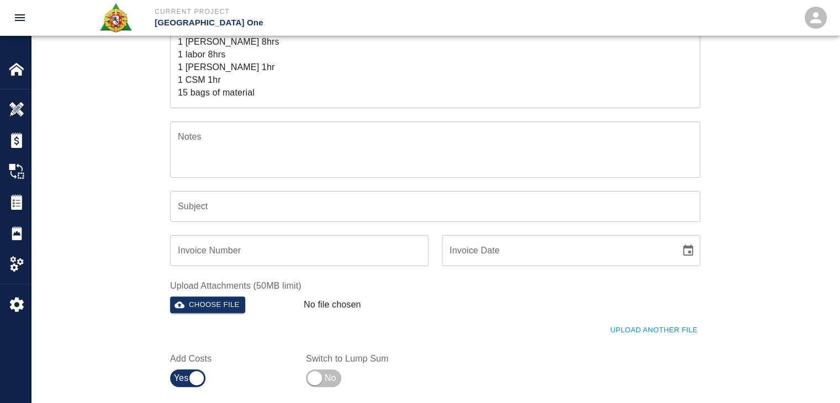
scroll to position [0, 0]
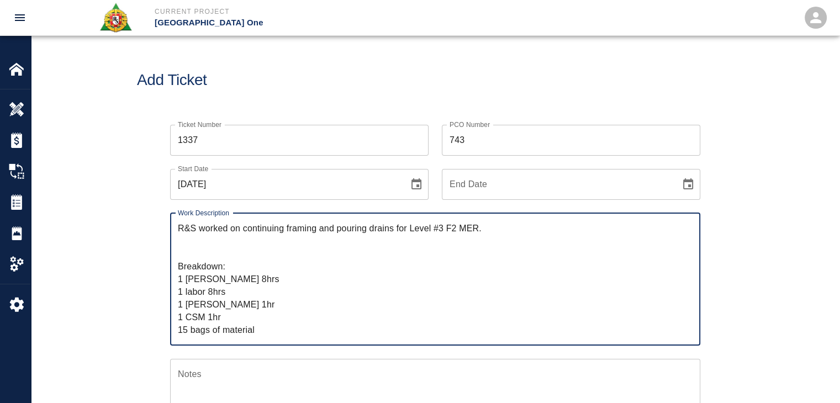
drag, startPoint x: 493, startPoint y: 231, endPoint x: 242, endPoint y: 224, distance: 251.3
click at [242, 224] on textarea "R&S worked on continuing framing and pouring drains for Level #3 F2 MER. Breakd…" at bounding box center [435, 279] width 515 height 114
click at [235, 281] on textarea "R&S worked on continuing framing and pouring drains for Level #3 F2 MER. Breakd…" at bounding box center [435, 279] width 515 height 114
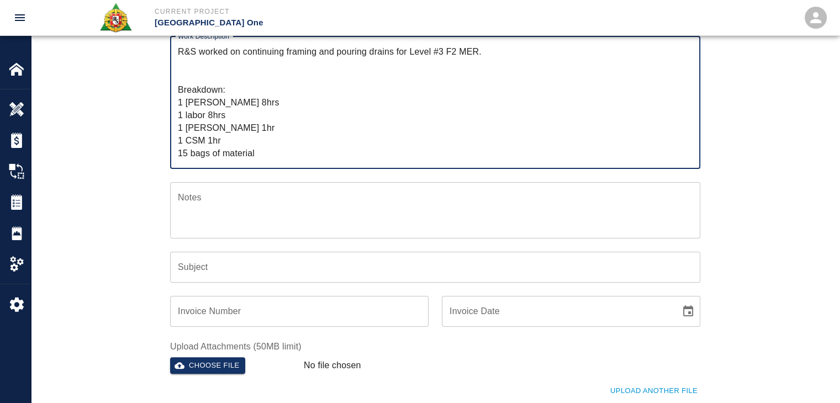
scroll to position [178, 0]
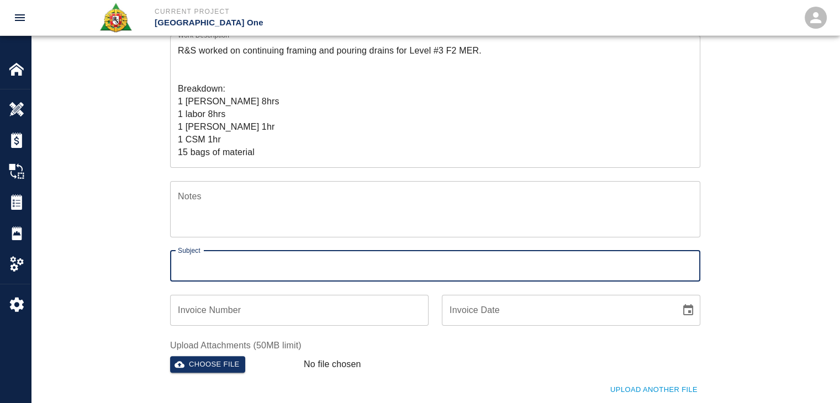
click at [192, 279] on input "Subject" at bounding box center [435, 266] width 530 height 31
paste input "continuing framing and pouring drains for Level #3 F2 MER."
click at [220, 270] on input "continuing framing and pouring drains for Level #3 F2 MER." at bounding box center [435, 266] width 530 height 31
type input "continued framing and pouring drains for Level #3 F2 MER."
click at [146, 271] on div "Ticket Number 1337 Ticket Number PCO Number 743 PCO Number Start Date 08/28/202…" at bounding box center [435, 193] width 596 height 518
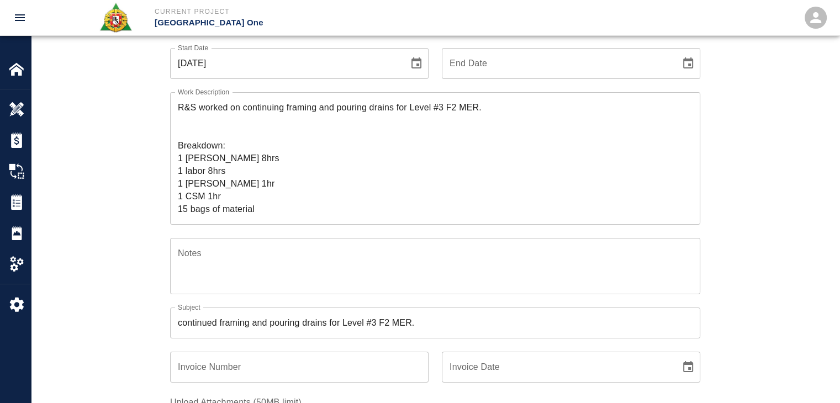
scroll to position [120, 0]
click at [284, 110] on textarea "R&S worked on continuing framing and pouring drains for Level #3 F2 MER. Breakd…" at bounding box center [435, 159] width 515 height 114
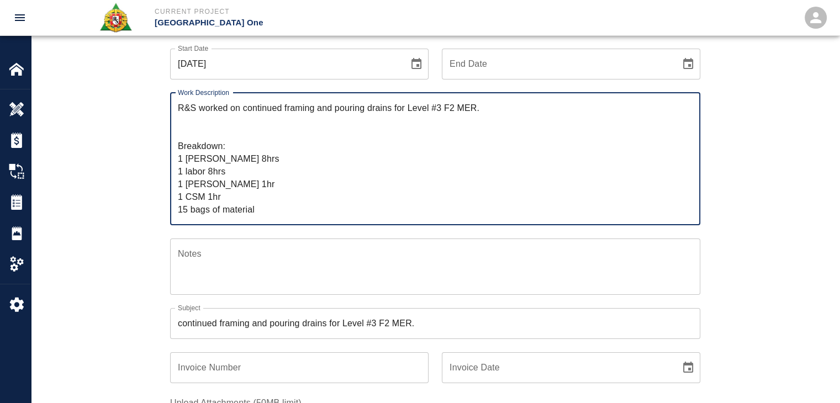
click at [236, 109] on textarea "R&S worked on continued framing and pouring drains for Level #3 F2 MER. Breakdo…" at bounding box center [435, 159] width 515 height 114
click at [247, 107] on textarea "R&S worked on continued framing and pouring drains for Level #3 F2 MER. Breakdo…" at bounding box center [435, 159] width 515 height 114
type textarea "R&S worked on continued framing and pouring drains for Level #3 F2 MER. Breakdo…"
click at [150, 120] on div "Ticket Number 1337 Ticket Number PCO Number 743 PCO Number Start Date 08/28/202…" at bounding box center [435, 250] width 596 height 518
click at [273, 109] on textarea "R&S worked on continued framing and pouring drains for Level #3 F2 MER. Breakdo…" at bounding box center [435, 159] width 515 height 114
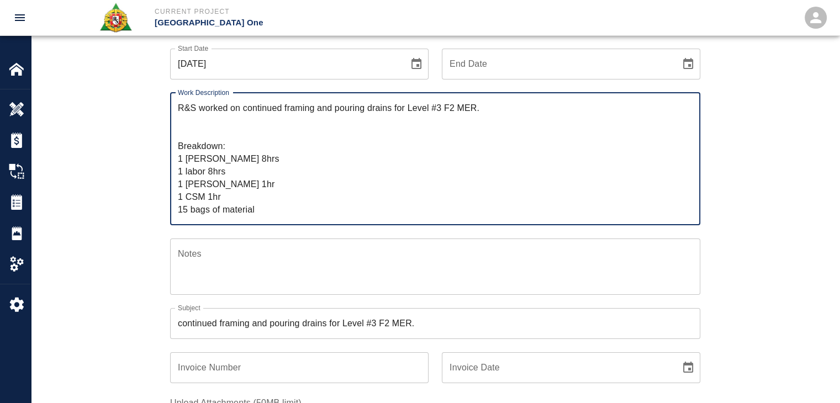
click at [295, 109] on textarea "R&S worked on continued framing and pouring drains for Level #3 F2 MER. Breakdo…" at bounding box center [435, 159] width 515 height 114
click at [284, 107] on textarea "R&S worked on continued framing and pouring drains for Level #3 F2 MER. Breakdo…" at bounding box center [435, 159] width 515 height 114
click at [297, 109] on textarea "R&S worked on continued framing and pouring drains for Level #3 F2 MER. Breakdo…" at bounding box center [435, 159] width 515 height 114
click at [126, 144] on div "Ticket Number 1337 Ticket Number PCO Number 743 PCO Number Start Date 08/28/202…" at bounding box center [435, 263] width 808 height 544
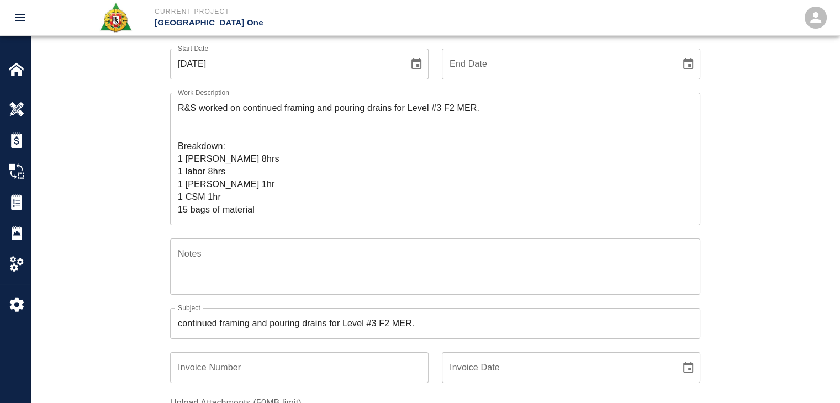
click at [233, 120] on textarea "R&S worked on continued framing and pouring drains for Level #3 F2 MER. Breakdo…" at bounding box center [435, 159] width 515 height 114
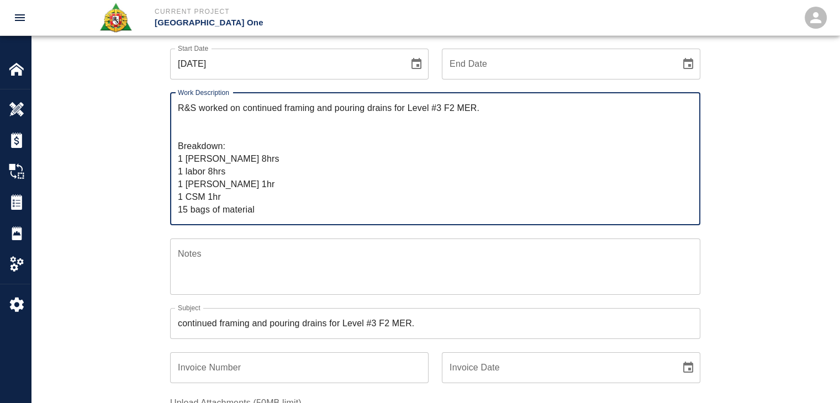
click at [251, 111] on textarea "R&S worked on continued framing and pouring drains for Level #3 F2 MER. Breakdo…" at bounding box center [435, 159] width 515 height 114
click at [219, 124] on textarea "R&S worked on continued framing and pouring drains for Level #3 F2 MER. Breakdo…" at bounding box center [435, 159] width 515 height 114
click at [105, 161] on div "Ticket Number 1337 Ticket Number PCO Number 743 PCO Number Start Date 08/28/202…" at bounding box center [435, 263] width 808 height 544
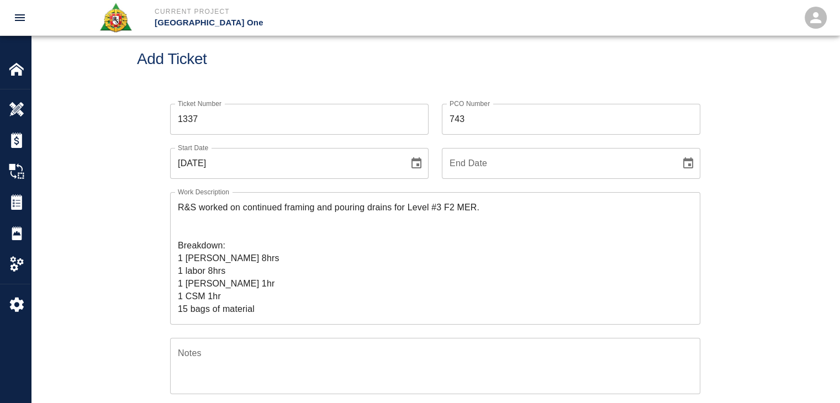
scroll to position [123, 0]
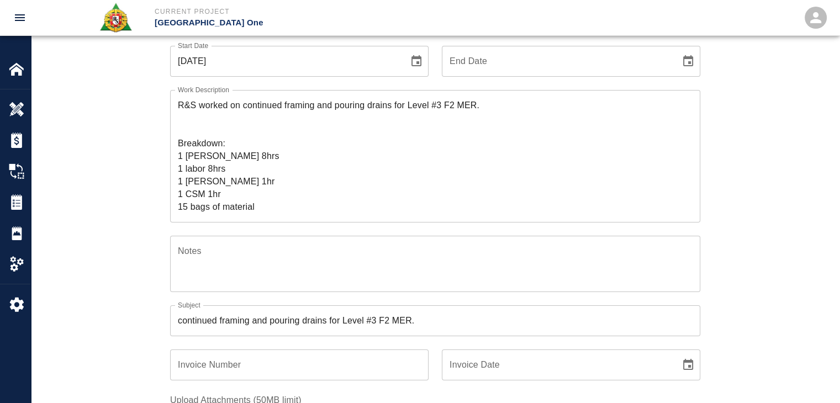
click at [158, 111] on div "Work Description R&S worked on continued framing and pouring drains for Level #…" at bounding box center [428, 150] width 543 height 146
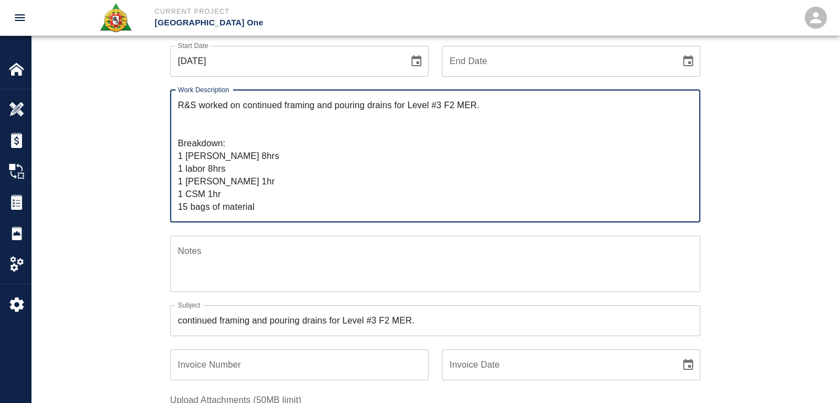
drag, startPoint x: 261, startPoint y: 209, endPoint x: 124, endPoint y: 63, distance: 200.0
click at [124, 63] on div "Ticket Number 1337 Ticket Number PCO Number 743 PCO Number Start Date 08/28/202…" at bounding box center [435, 260] width 808 height 544
click at [238, 105] on textarea "R&S worked on continued framing and pouring drains for Level #3 F2 MER. Breakdo…" at bounding box center [435, 156] width 515 height 114
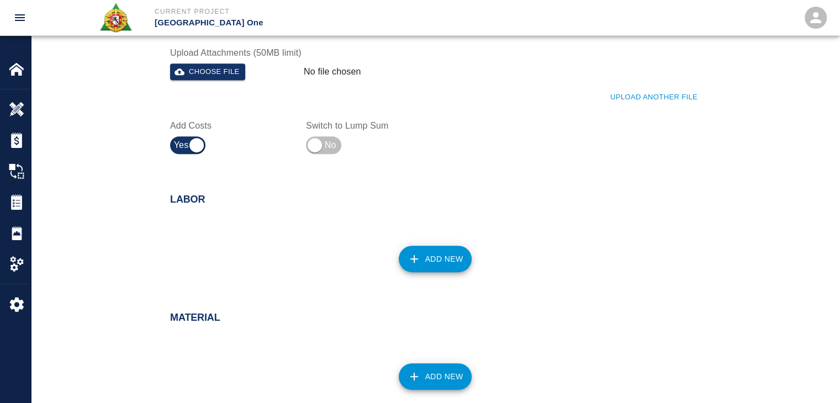
scroll to position [472, 0]
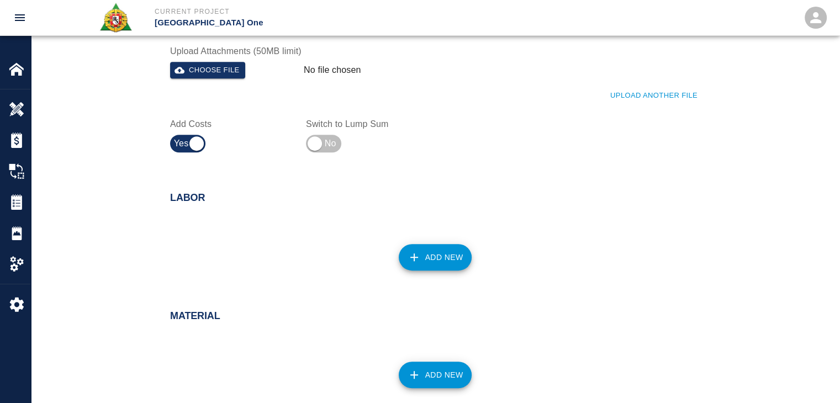
click at [437, 254] on button "Add New" at bounding box center [435, 257] width 73 height 26
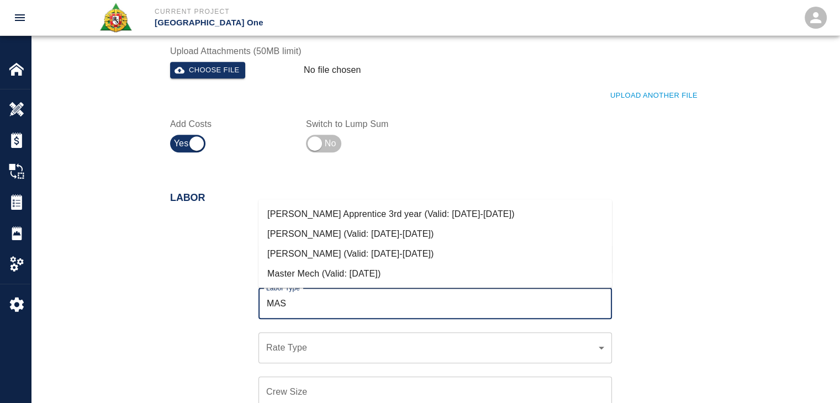
click at [437, 254] on li "Mason Journeyman (Valid: 07/01/2024-08/31/2025)" at bounding box center [434, 253] width 353 height 20
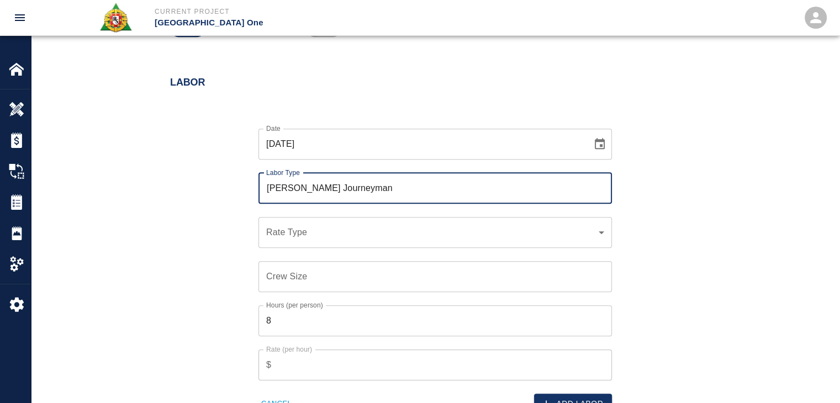
scroll to position [590, 0]
type input "Mason Journeyman"
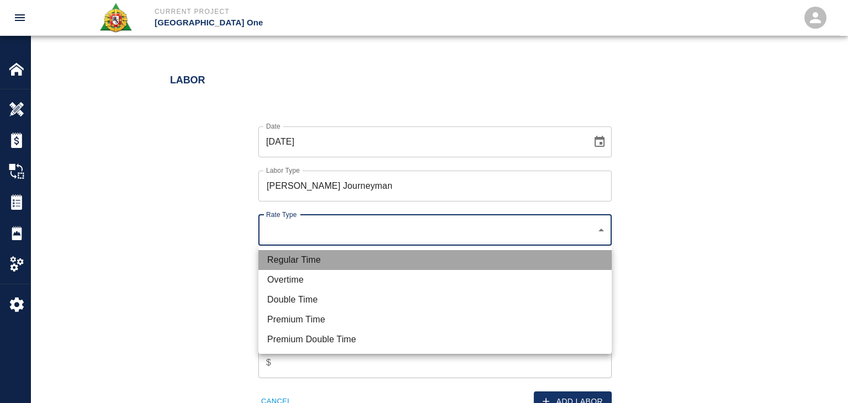
click at [358, 263] on li "Regular Time" at bounding box center [434, 260] width 353 height 20
type input "rate_rt"
type input "112.04"
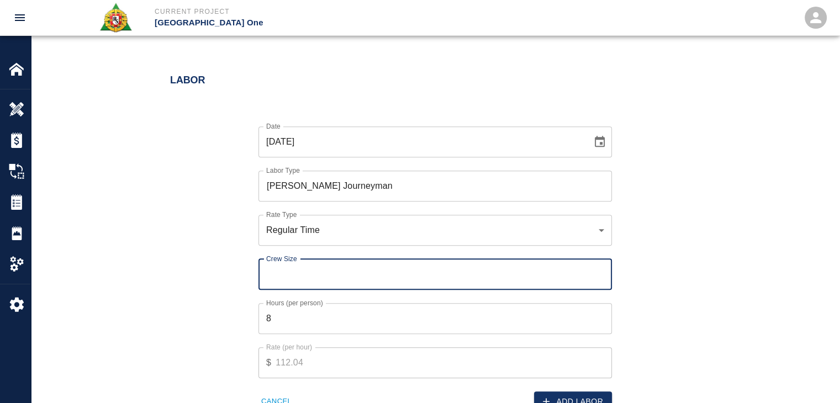
click at [314, 273] on input "Crew Size" at bounding box center [434, 274] width 353 height 31
type input "1"
click at [538, 399] on button "Add Labor" at bounding box center [573, 401] width 78 height 20
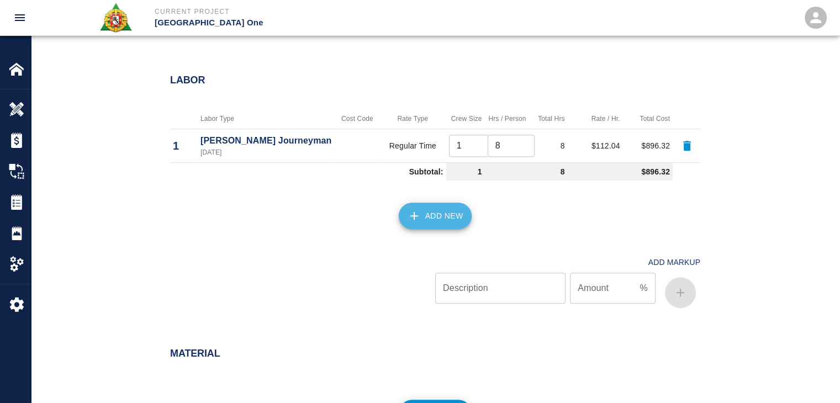
click at [450, 207] on button "Add New" at bounding box center [435, 216] width 73 height 26
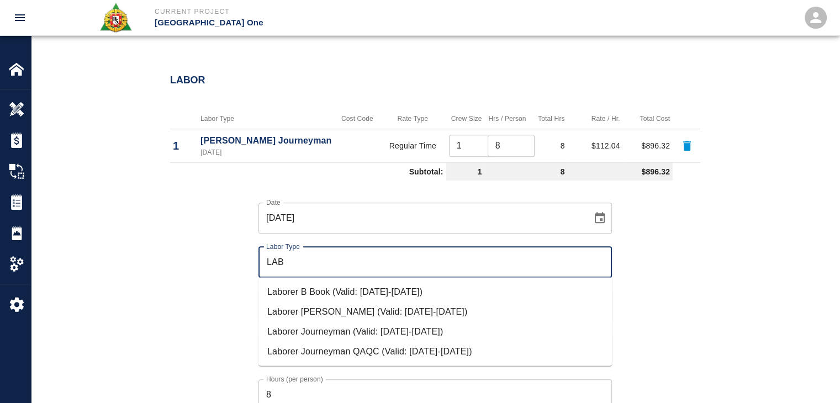
click at [291, 332] on li "Laborer Journeyman (Valid: 07/01/2024-08/31/2025)" at bounding box center [434, 331] width 353 height 20
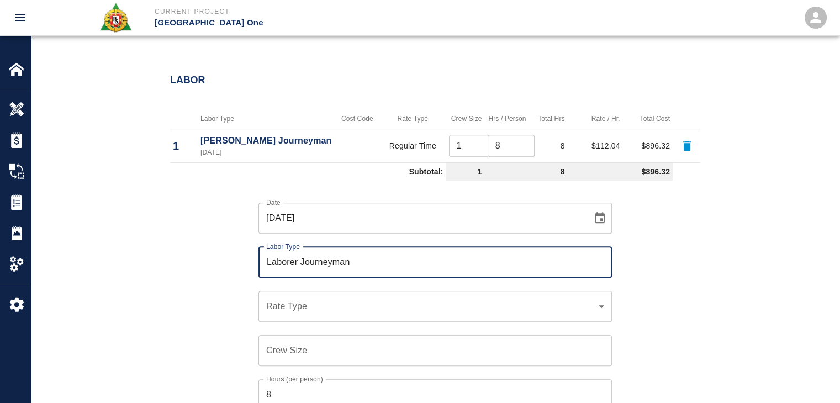
type input "Laborer Journeyman"
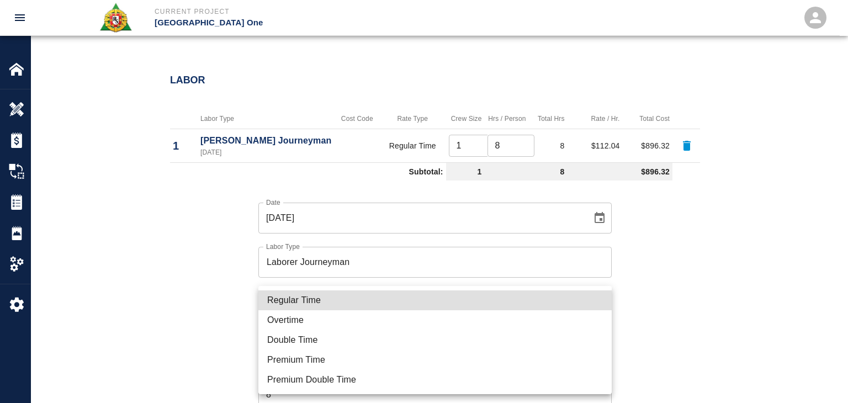
click at [301, 298] on li "Regular Time" at bounding box center [434, 300] width 353 height 20
type input "rate_rt"
type input "97.06"
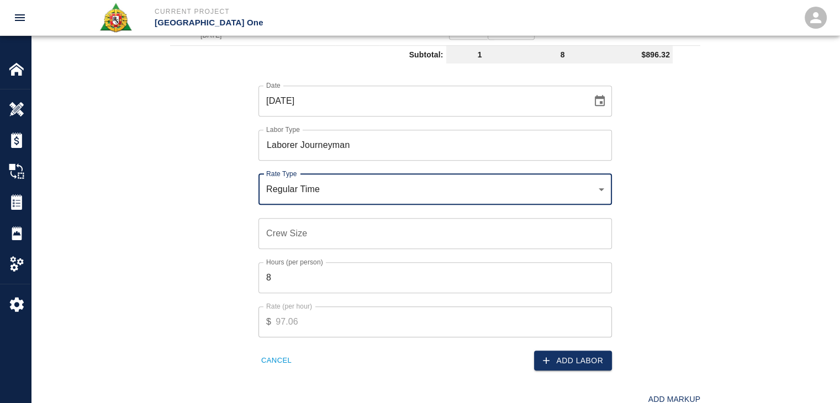
scroll to position [708, 0]
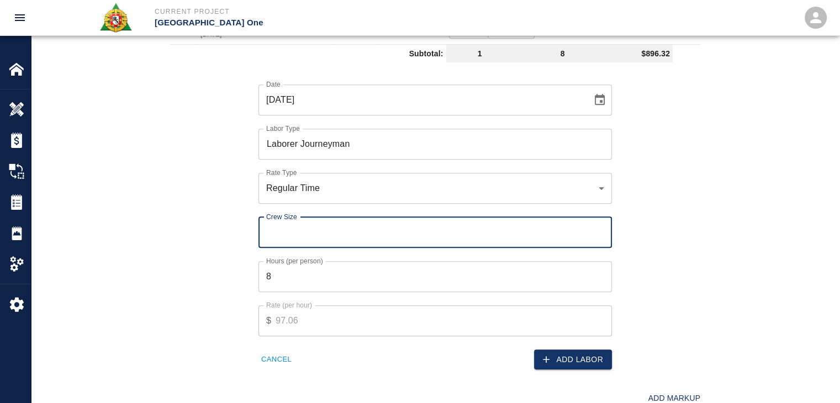
click at [289, 231] on input "Crew Size" at bounding box center [434, 232] width 353 height 31
type input "1"
click at [569, 359] on button "Add Labor" at bounding box center [573, 359] width 78 height 20
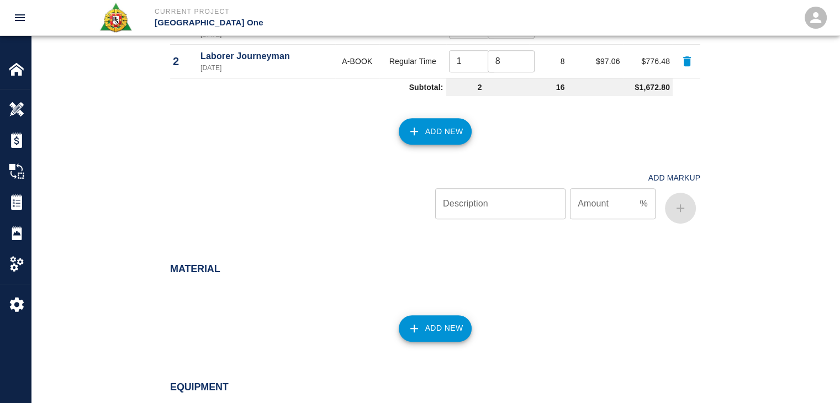
click at [420, 133] on icon "button" at bounding box center [413, 131] width 13 height 13
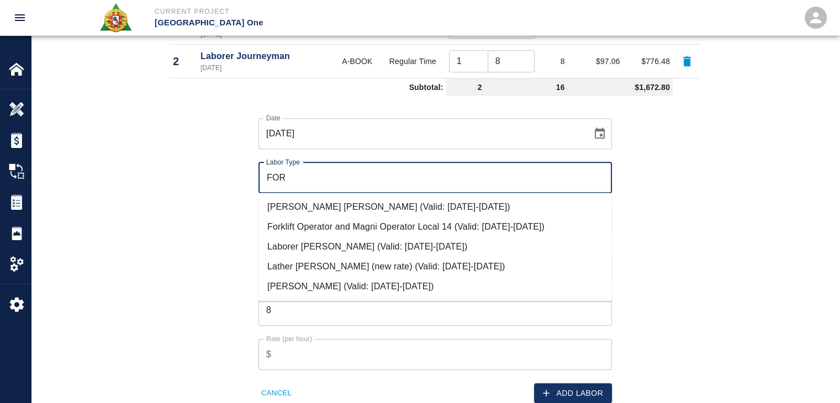
click at [301, 279] on li "Mason Foreman (Valid: 07/01/2024-08/31/2025)" at bounding box center [434, 287] width 353 height 20
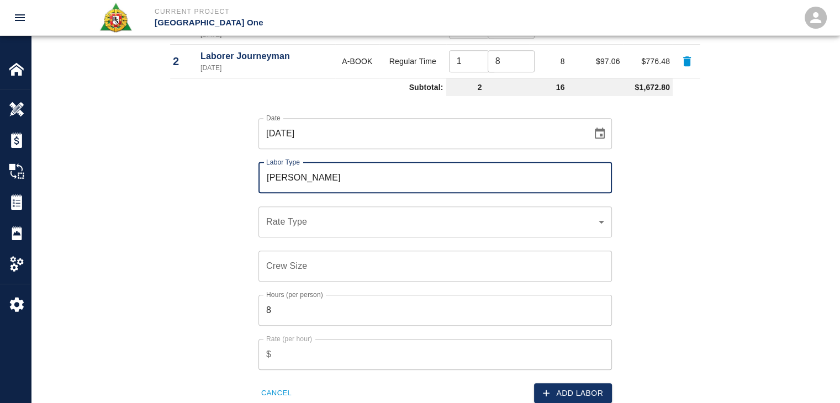
type input "Mason Foreman"
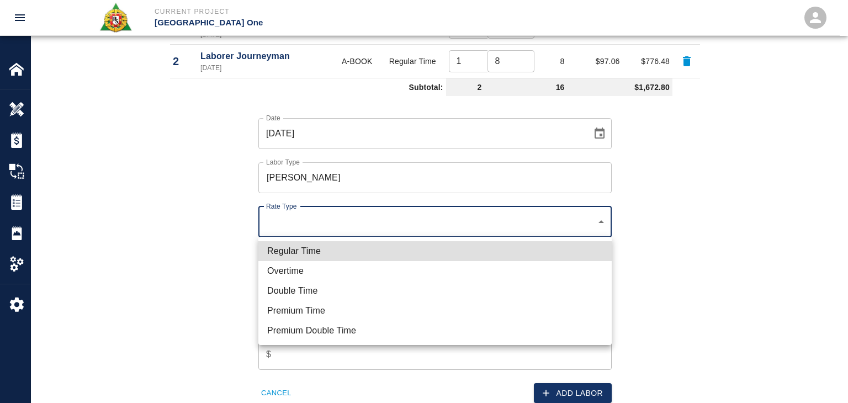
click at [309, 240] on ul "Regular Time Overtime Double Time Premium Time Premium Double Time" at bounding box center [434, 291] width 353 height 108
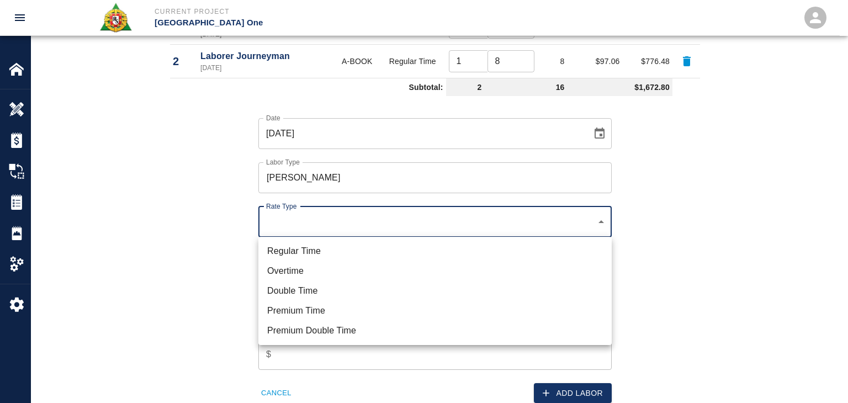
click at [327, 246] on li "Regular Time" at bounding box center [434, 251] width 353 height 20
type input "rate_rt"
type input "114.53"
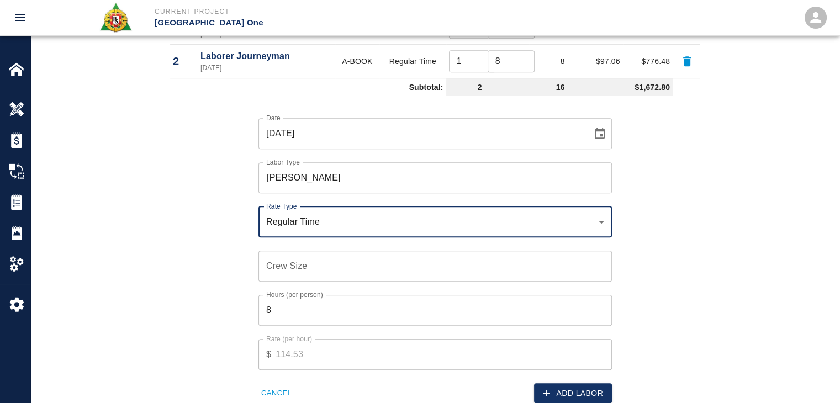
click at [312, 290] on label "Hours (per person)" at bounding box center [294, 294] width 57 height 9
click at [312, 295] on input "8" at bounding box center [434, 310] width 353 height 31
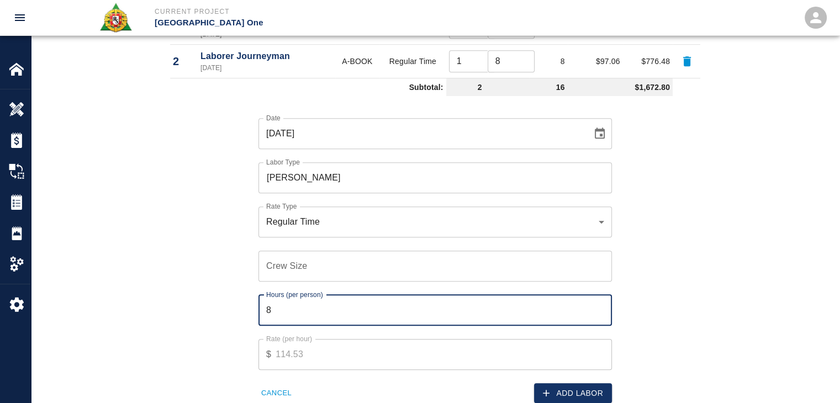
click at [288, 266] on input "Crew Size" at bounding box center [434, 266] width 353 height 31
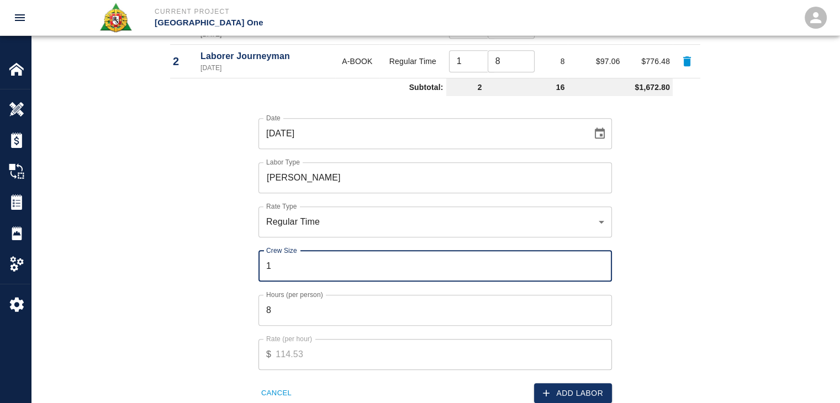
type input "1"
click at [304, 323] on input "8" at bounding box center [434, 310] width 353 height 31
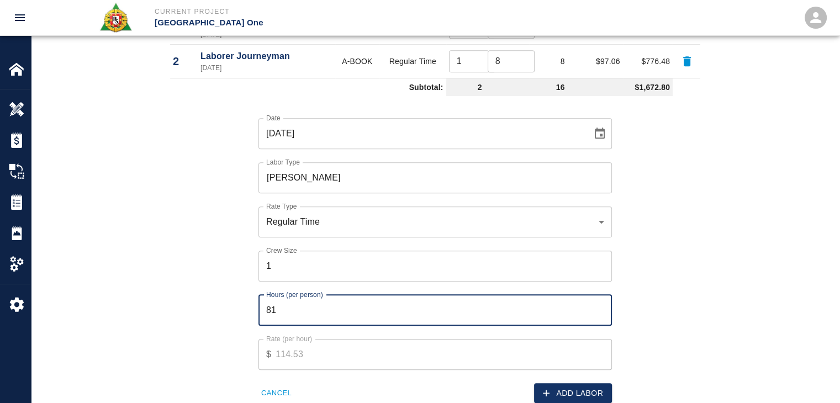
type input "8"
type input "1"
click at [556, 393] on button "Add Labor" at bounding box center [573, 393] width 78 height 20
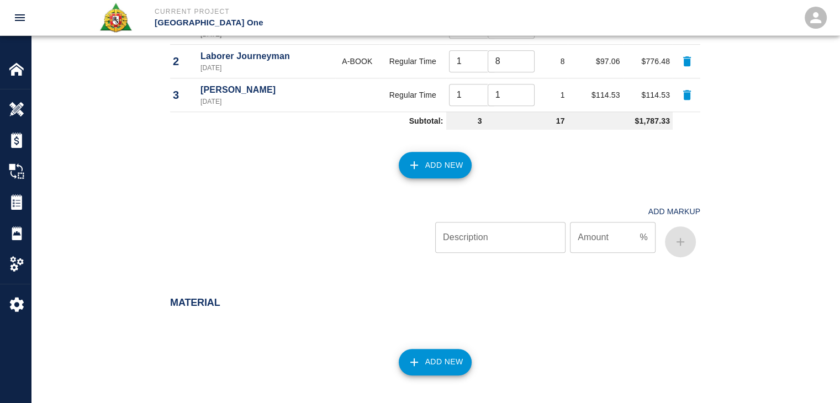
click at [419, 159] on icon "button" at bounding box center [413, 164] width 13 height 13
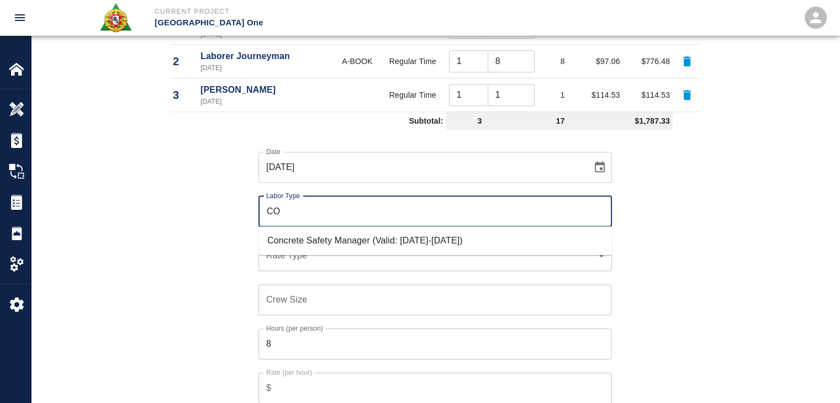
click at [333, 234] on li "Concrete Safety Manager (Valid: 01/01/2025-01/01/2026)" at bounding box center [434, 241] width 353 height 20
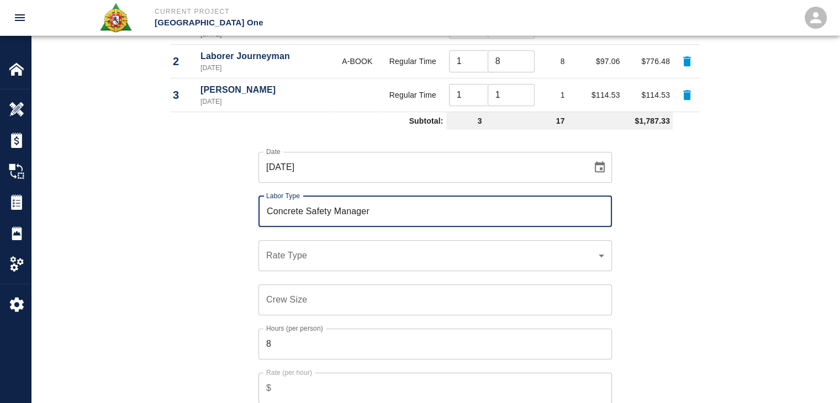
type input "Concrete Safety Manager"
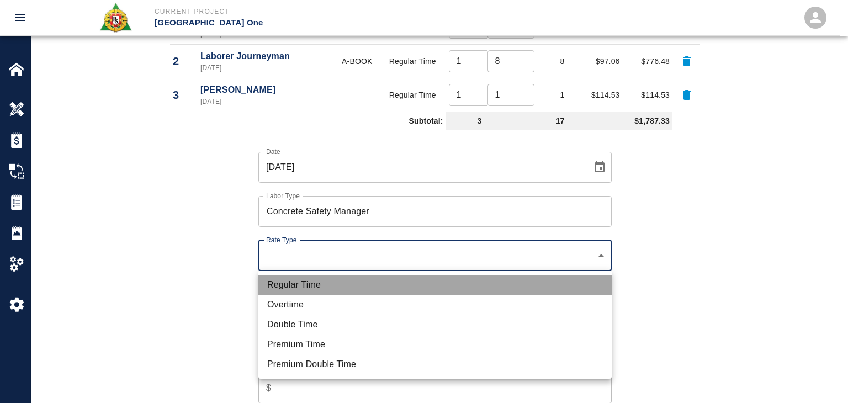
click at [329, 278] on li "Regular Time" at bounding box center [434, 285] width 353 height 20
type input "rate_rt"
type input "100.05"
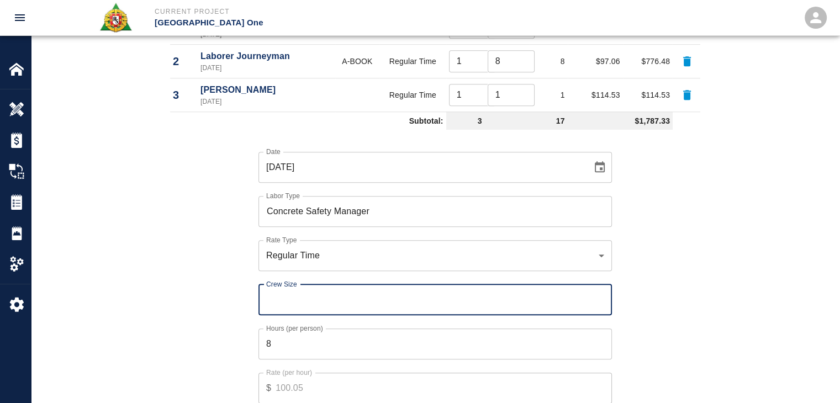
click at [285, 291] on div "Crew Size Crew Size" at bounding box center [434, 299] width 353 height 31
type input "1"
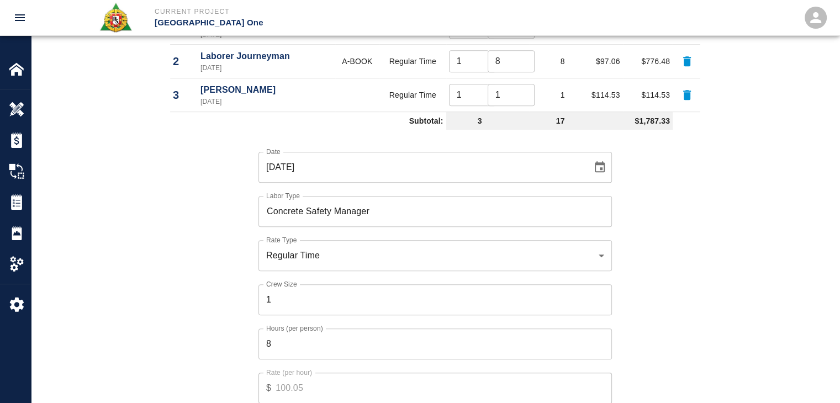
click at [317, 316] on div "Hours (per person) 8 Hours (per person)" at bounding box center [428, 337] width 367 height 44
click at [330, 343] on input "8" at bounding box center [434, 343] width 353 height 31
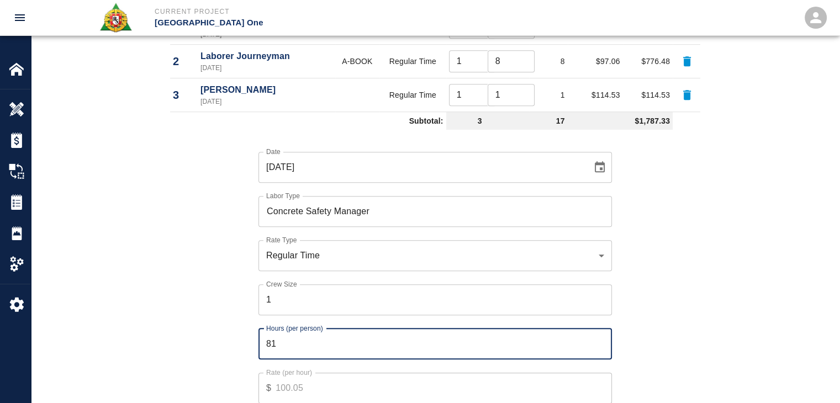
type input "8"
type input "1"
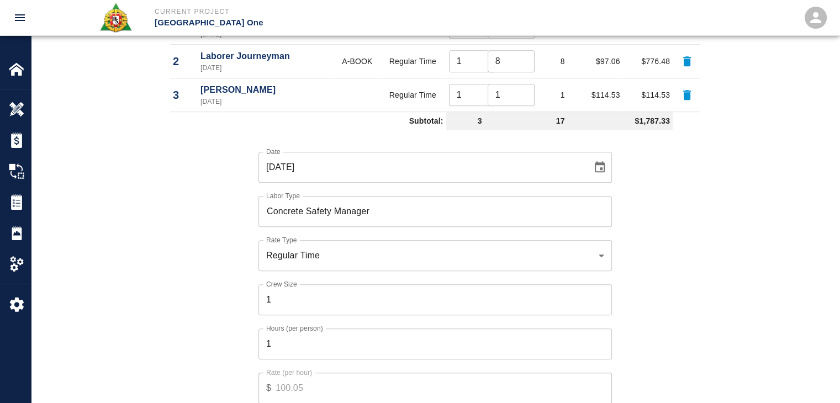
click at [174, 322] on div "Date 08/28/2025 Date Labor Type Concrete Safety Manager Labor Type Rate Type Re…" at bounding box center [428, 285] width 543 height 303
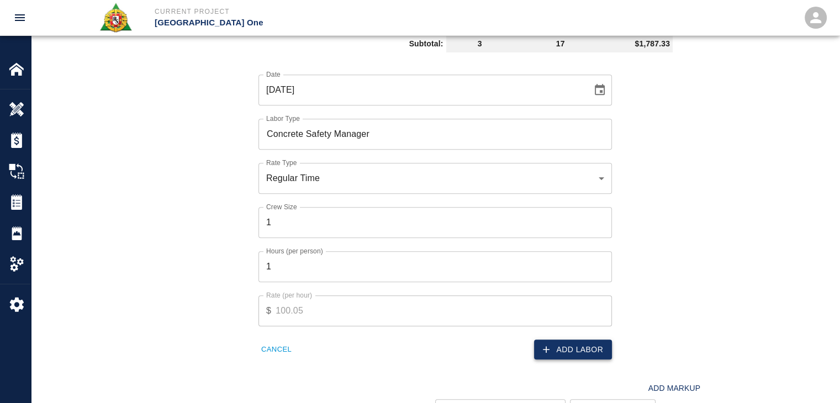
click at [568, 345] on button "Add Labor" at bounding box center [573, 350] width 78 height 20
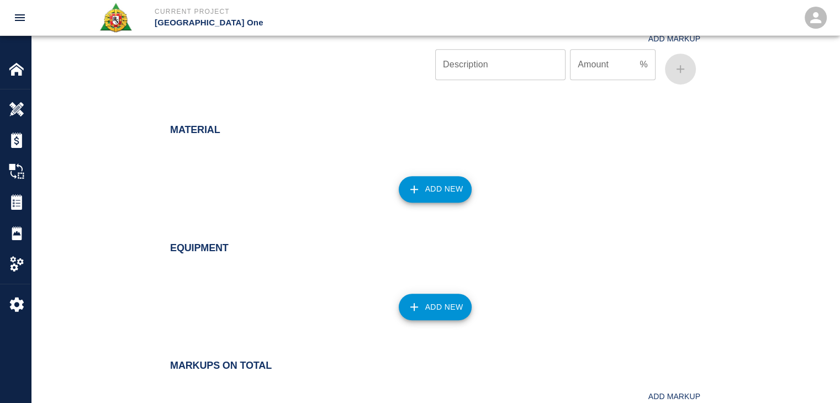
scroll to position [916, 0]
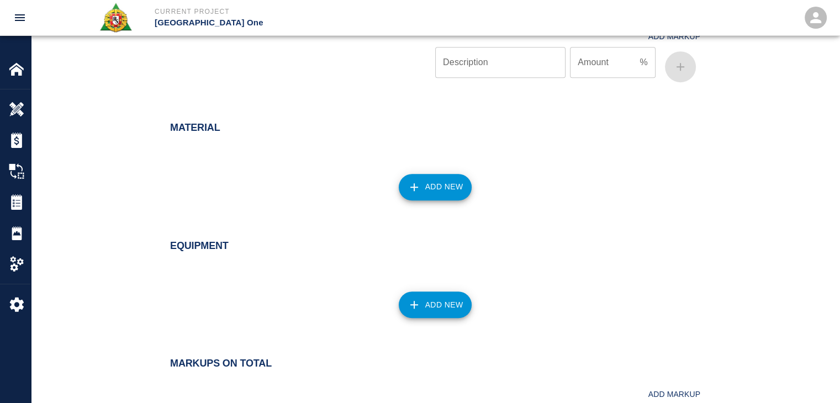
click at [427, 197] on button "Add New" at bounding box center [435, 187] width 73 height 26
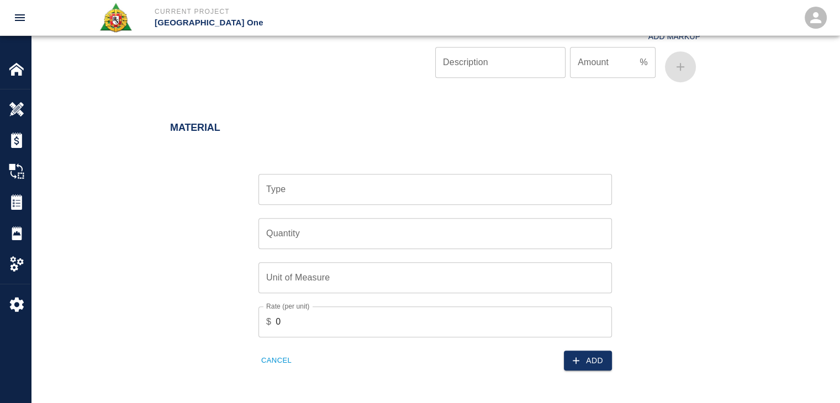
click at [353, 205] on div "Quantity Quantity" at bounding box center [428, 227] width 367 height 44
click at [338, 198] on input "Type" at bounding box center [434, 189] width 343 height 21
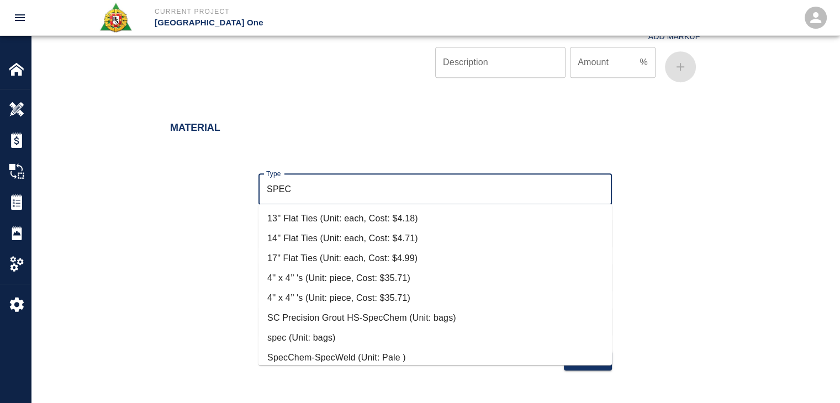
scroll to position [106, 0]
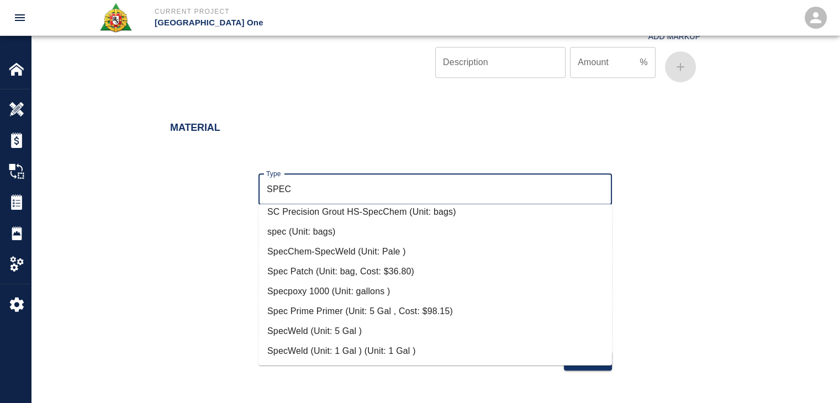
click at [349, 268] on li "Spec Patch (Unit: bag, Cost: $36.80)" at bounding box center [434, 272] width 353 height 20
type input "Spec Patch (Unit: bag, Cost: $36.80)"
type input "bag"
type input "36.8"
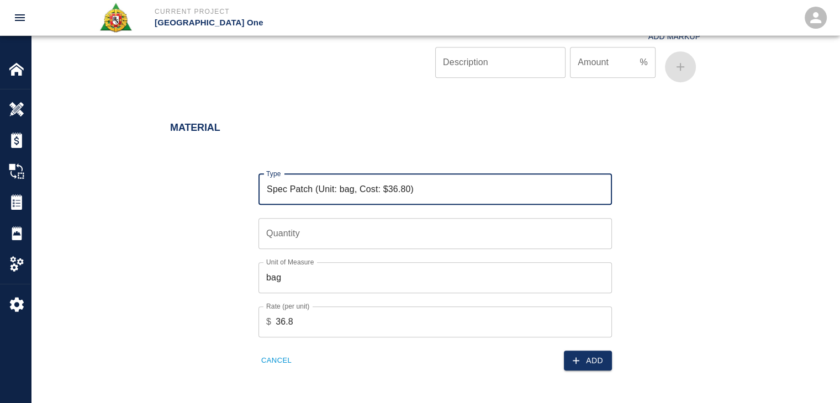
type input "Spec Patch (Unit: bag, Cost: $36.80)"
click at [298, 230] on input "Quantity" at bounding box center [434, 233] width 353 height 31
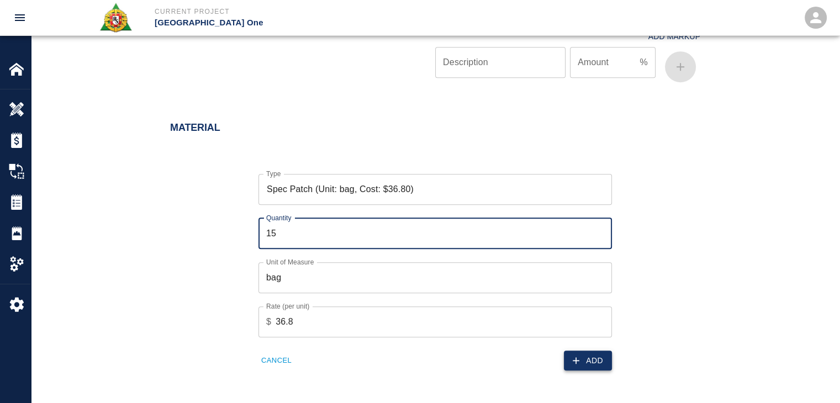
type input "15"
click at [575, 363] on icon "button" at bounding box center [575, 360] width 11 height 11
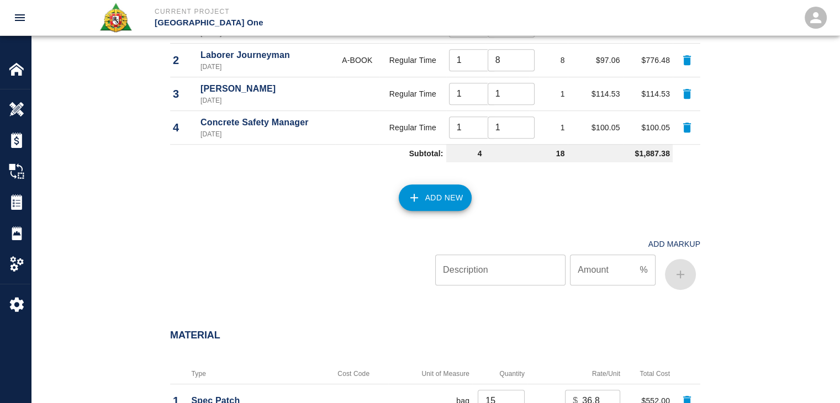
scroll to position [1252, 0]
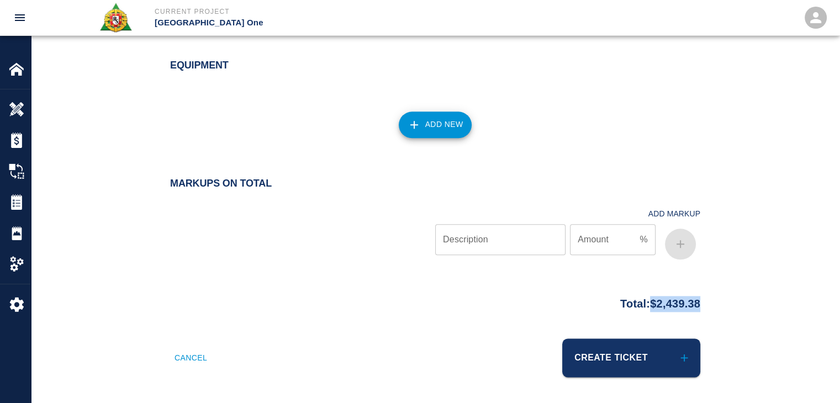
drag, startPoint x: 718, startPoint y: 306, endPoint x: 640, endPoint y: 307, distance: 77.3
click at [640, 307] on div "Total: $2,439.38" at bounding box center [435, 301] width 596 height 22
copy p "$2,439.38"
click at [285, 114] on div "Add New" at bounding box center [428, 118] width 543 height 49
click at [278, 83] on div at bounding box center [428, 87] width 543 height 13
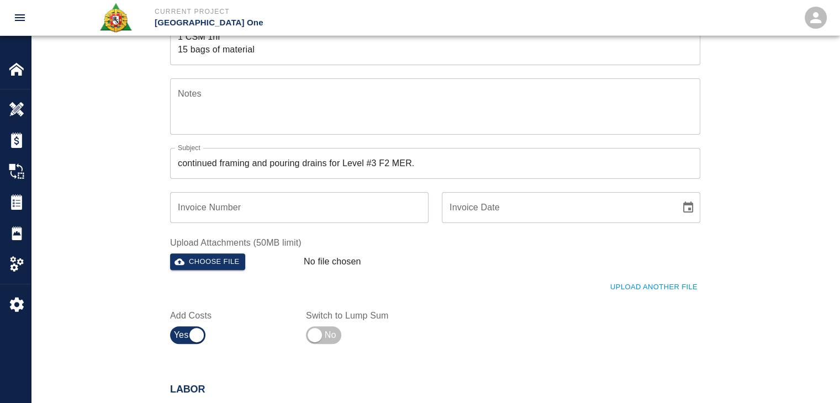
scroll to position [346, 0]
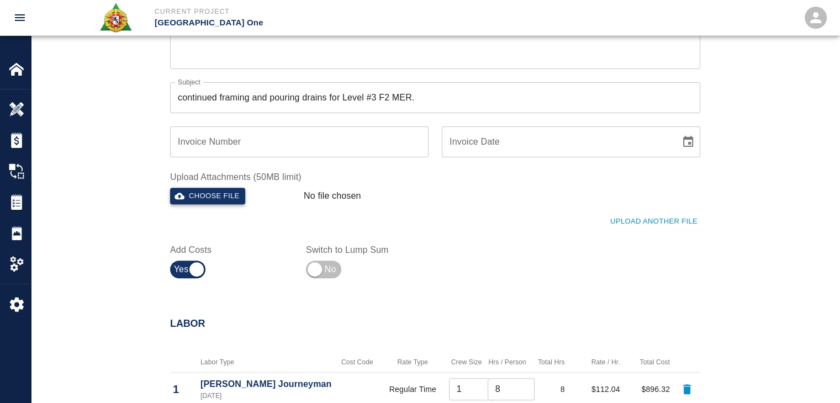
click at [222, 197] on button "Choose file" at bounding box center [207, 196] width 75 height 17
click at [637, 212] on div "Upload Another File" at bounding box center [428, 216] width 543 height 30
click at [618, 224] on button "Upload Another File" at bounding box center [653, 222] width 93 height 17
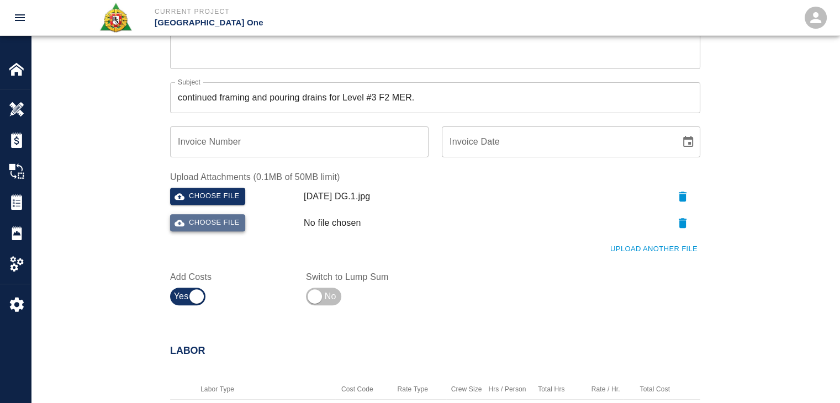
click at [214, 226] on button "Choose file" at bounding box center [207, 222] width 75 height 17
click at [653, 254] on button "Upload Another File" at bounding box center [653, 249] width 93 height 17
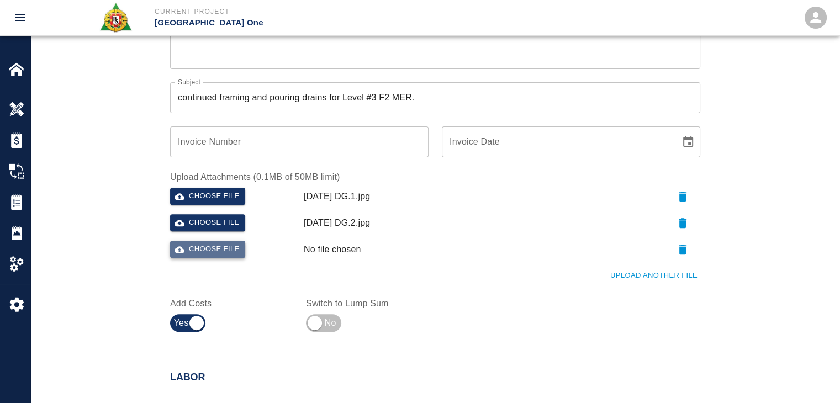
click at [236, 247] on button "Choose file" at bounding box center [207, 249] width 75 height 17
click at [645, 281] on button "Upload Another File" at bounding box center [653, 275] width 93 height 17
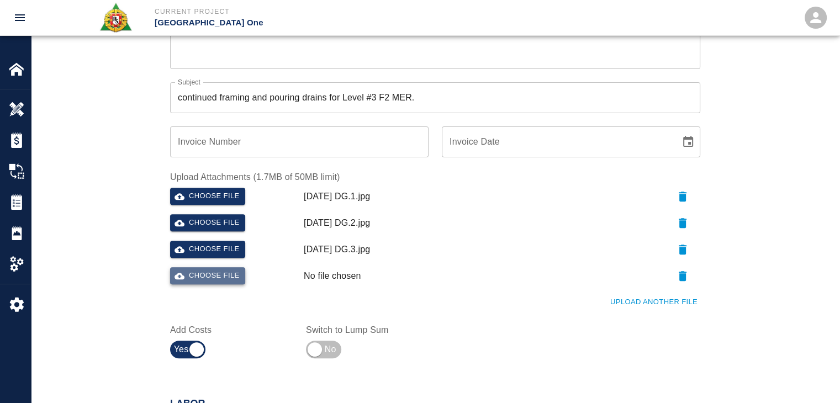
click at [240, 275] on button "Choose file" at bounding box center [207, 275] width 75 height 17
click at [131, 211] on div "Ticket Number 1337 Ticket Number PCO Number 743 PCO Number Start Date 08/28/202…" at bounding box center [435, 77] width 808 height 624
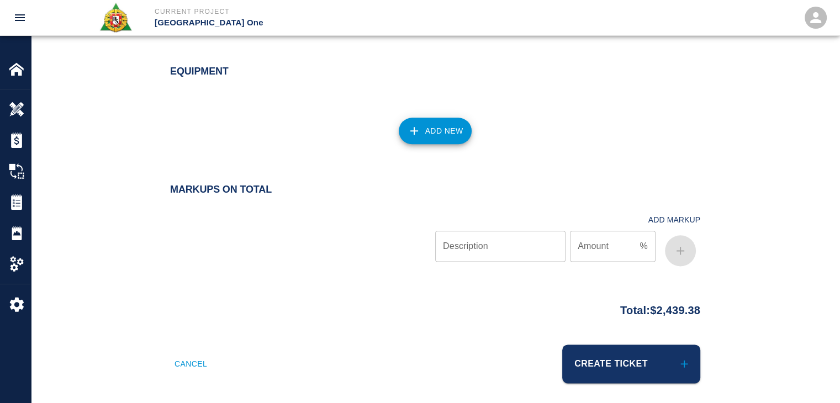
scroll to position [1332, 0]
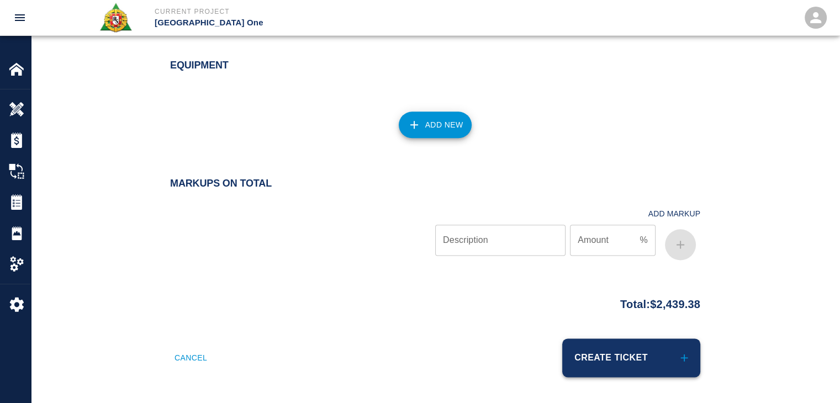
click at [600, 343] on button "Create Ticket" at bounding box center [631, 357] width 138 height 39
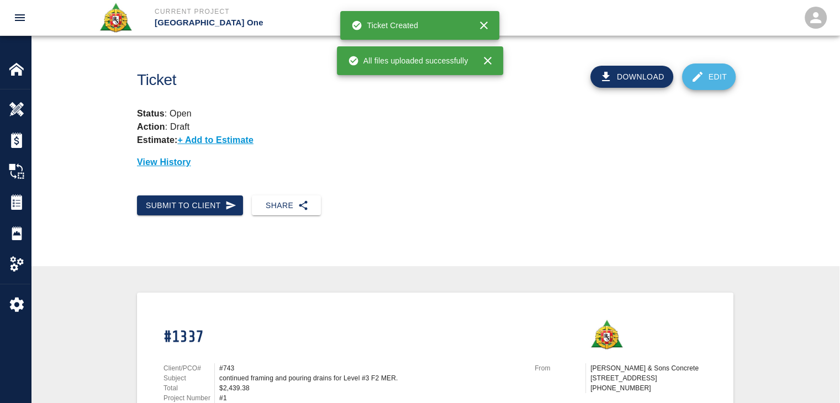
click at [724, 67] on link "Edit" at bounding box center [709, 76] width 54 height 26
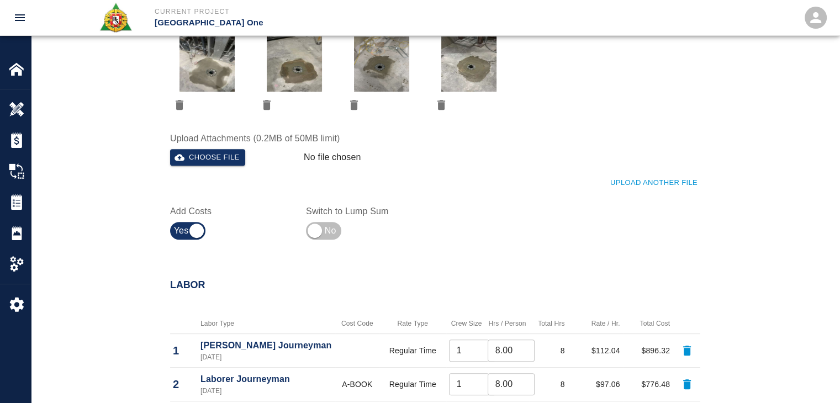
scroll to position [512, 0]
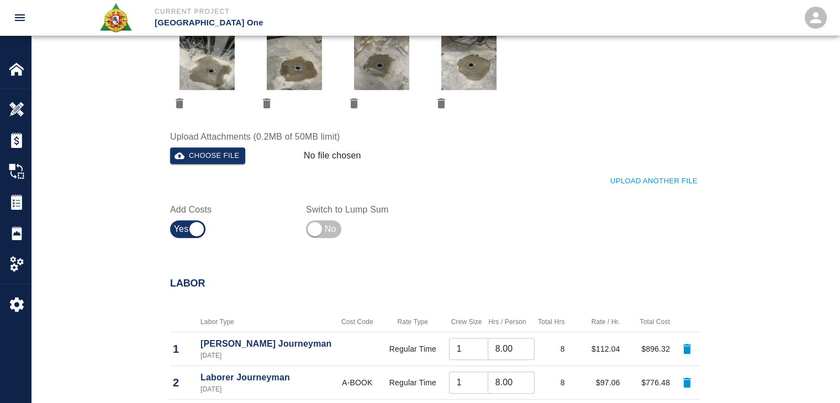
click at [181, 102] on icon "delete" at bounding box center [180, 103] width 8 height 10
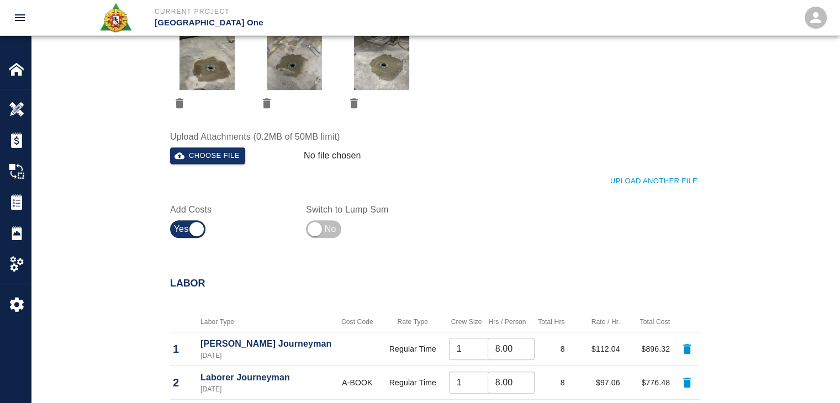
click at [181, 102] on icon "delete" at bounding box center [180, 103] width 8 height 10
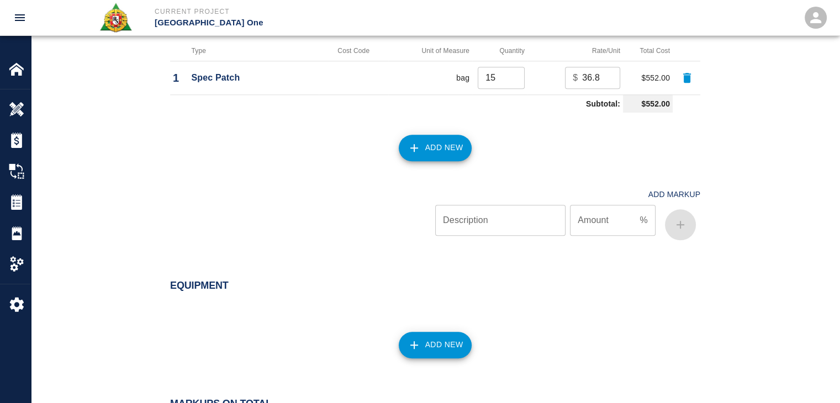
scroll to position [1377, 0]
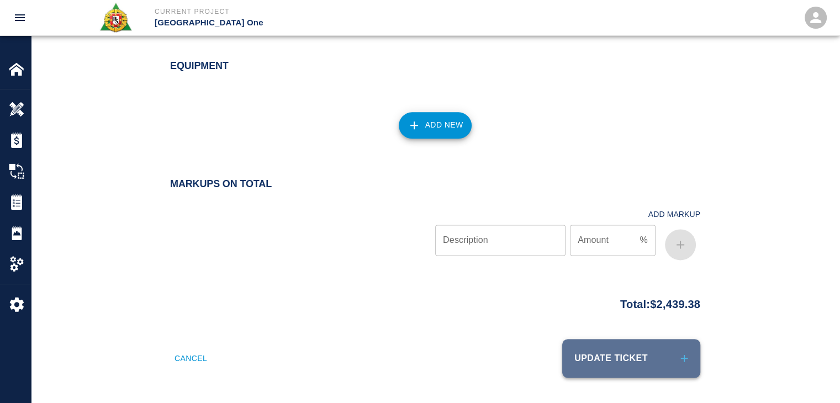
click at [595, 352] on button "Update Ticket" at bounding box center [631, 358] width 138 height 39
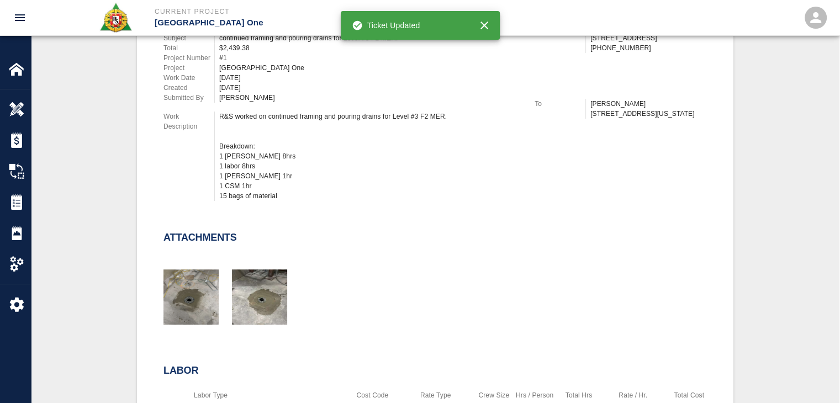
scroll to position [342, 0]
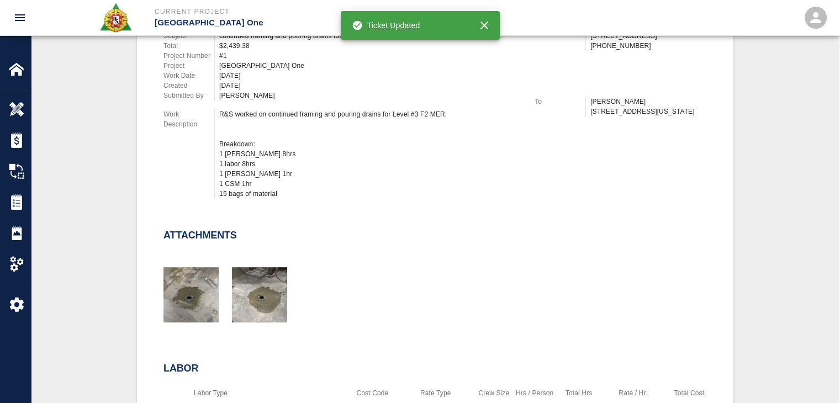
click at [304, 127] on div "R&S worked on continued framing and pouring drains for Level #3 F2 MER. Breakdo…" at bounding box center [370, 153] width 302 height 89
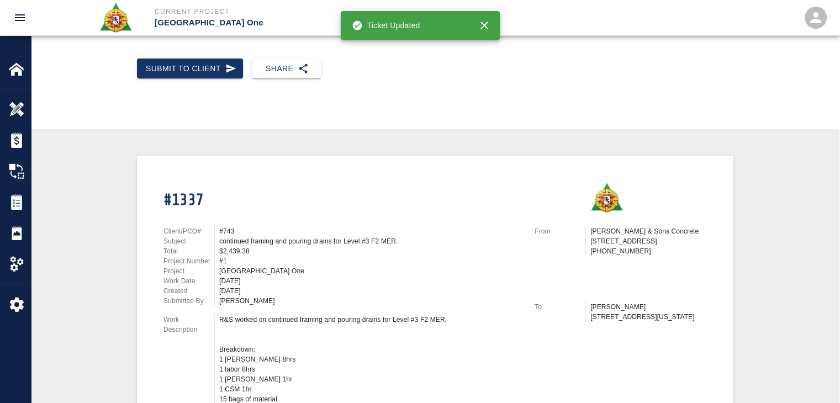
scroll to position [0, 0]
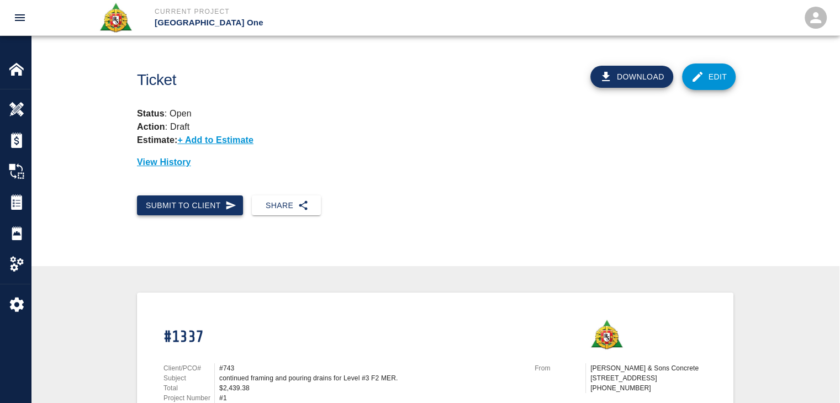
click at [199, 206] on button "Submit to Client" at bounding box center [190, 205] width 106 height 20
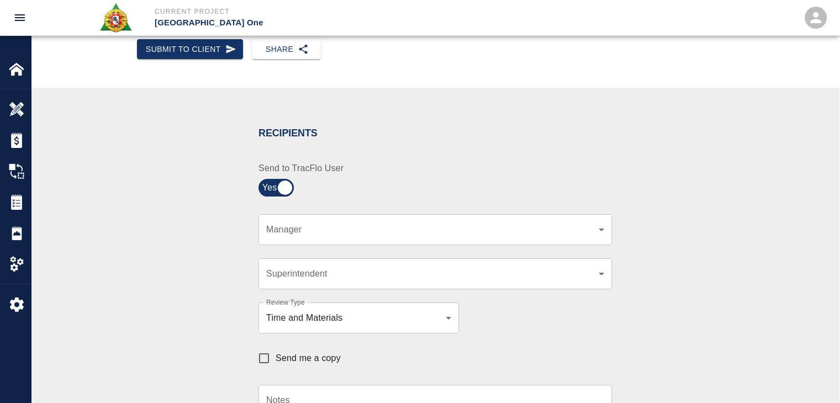
scroll to position [161, 0]
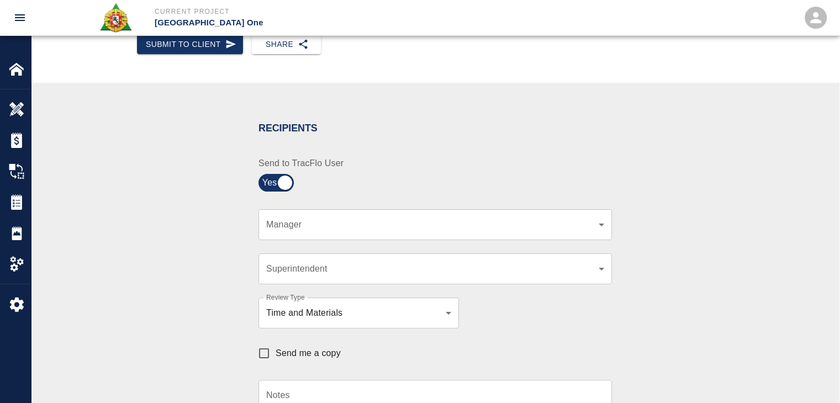
click at [324, 225] on body "Current Project JFK Terminal One Home JFK Terminal One Overview Estimates Chang…" at bounding box center [420, 40] width 840 height 403
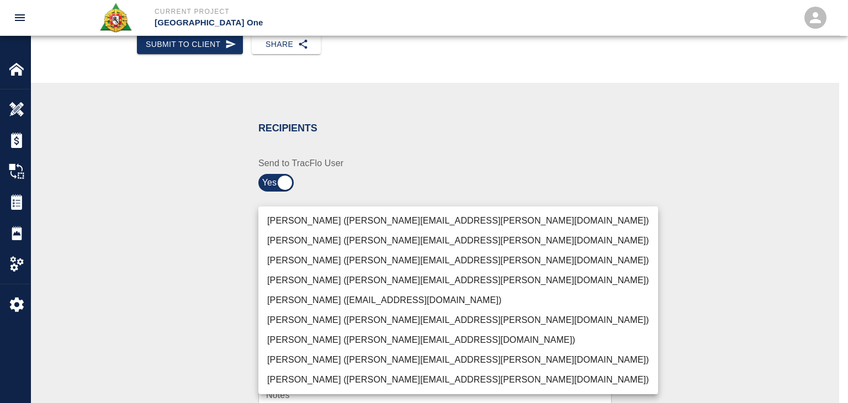
click at [305, 224] on li "Peter Hardecker (peter.hardecker@aecom.com)" at bounding box center [458, 221] width 400 height 20
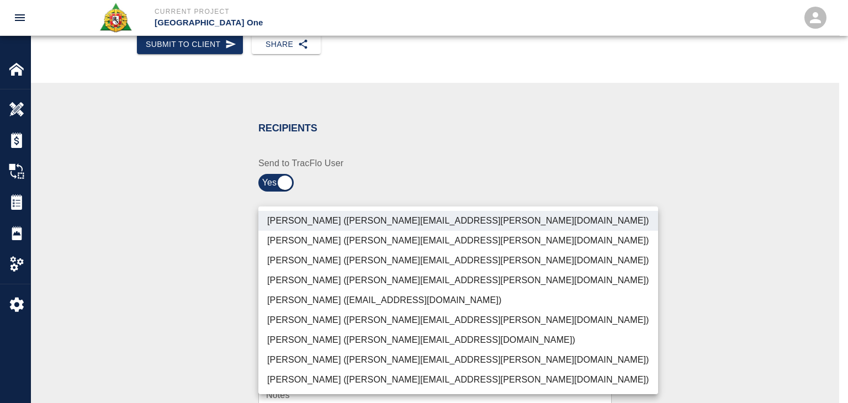
click at [336, 263] on li "Parin Kanani (parin.kanani@aecom.com)" at bounding box center [458, 261] width 400 height 20
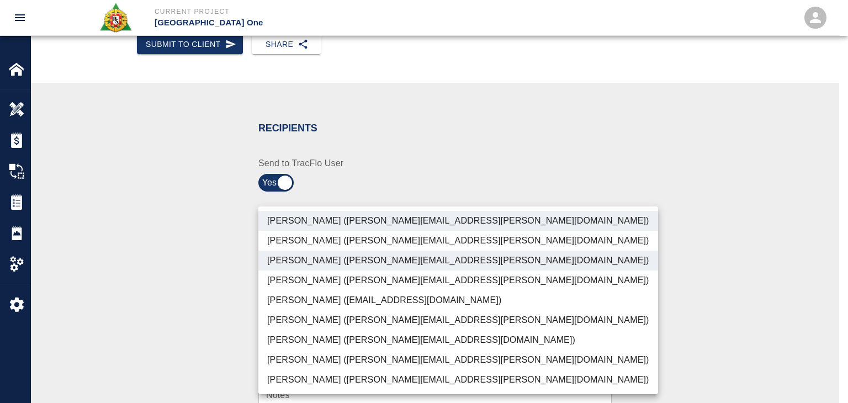
click at [351, 360] on li "Dylan Sims (dylan.sims@aecom.com)" at bounding box center [458, 360] width 400 height 20
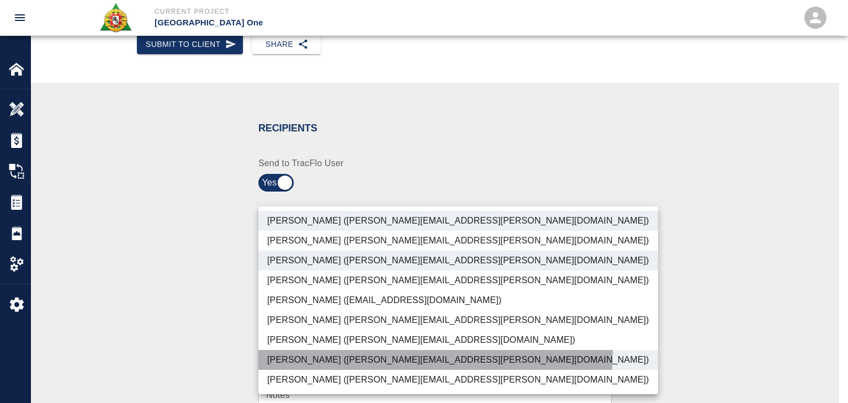
click at [333, 350] on li "Dylan Sims (dylan.sims@aecom.com)" at bounding box center [458, 360] width 400 height 20
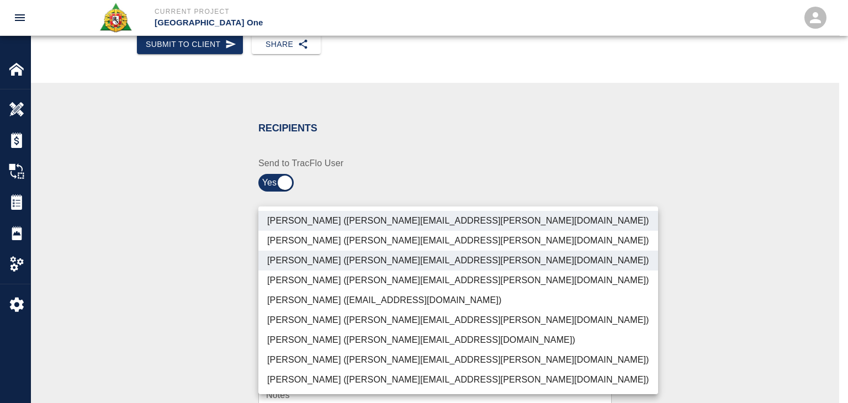
click at [349, 339] on li "Patrick Testino (patrick.testino@aecom.com)" at bounding box center [458, 340] width 400 height 20
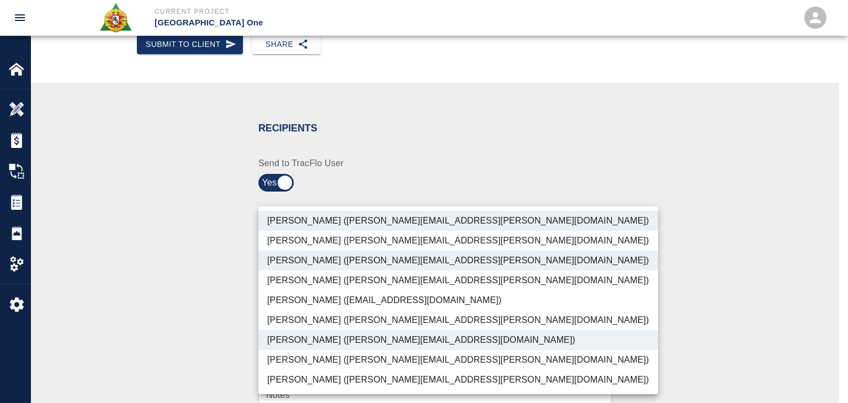
click at [378, 373] on li "Shane Lamay (shane.lamay@aecom.com)" at bounding box center [458, 380] width 400 height 20
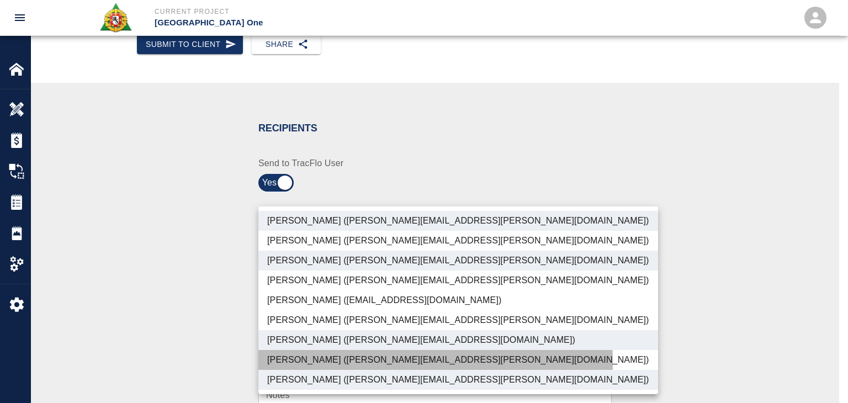
click at [353, 363] on li "Dylan Sims (dylan.sims@aecom.com)" at bounding box center [458, 360] width 400 height 20
type input "ede96749-2565-4a65-a76c-ac2c5448e16e,69d78ca4-8a93-4c72-a988-7271956ccf0b,ad99d…"
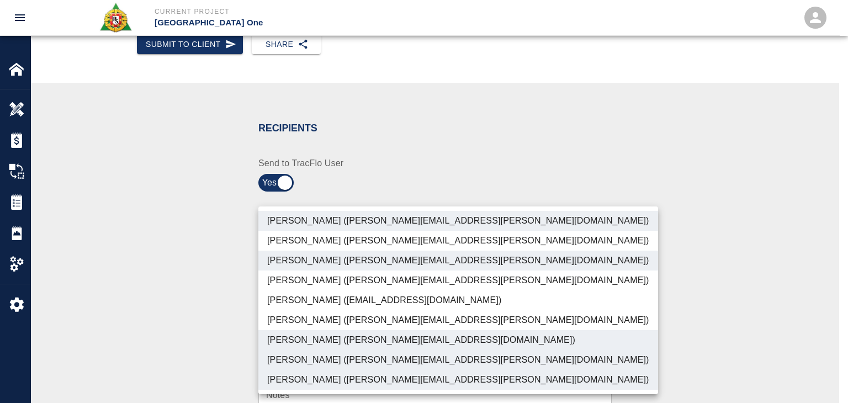
click at [205, 338] on div at bounding box center [424, 201] width 848 height 403
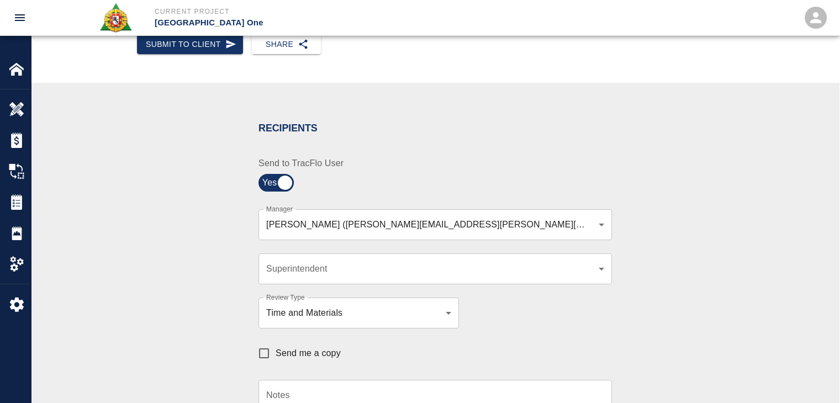
click at [311, 353] on span "Send me a copy" at bounding box center [307, 353] width 65 height 13
click at [275, 353] on input "Send me a copy" at bounding box center [263, 353] width 23 height 23
checkbox input "true"
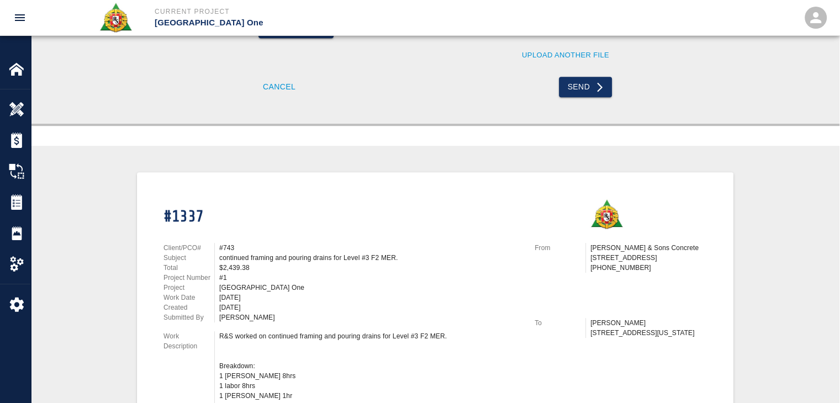
scroll to position [605, 0]
click at [569, 89] on button "Send" at bounding box center [586, 88] width 54 height 20
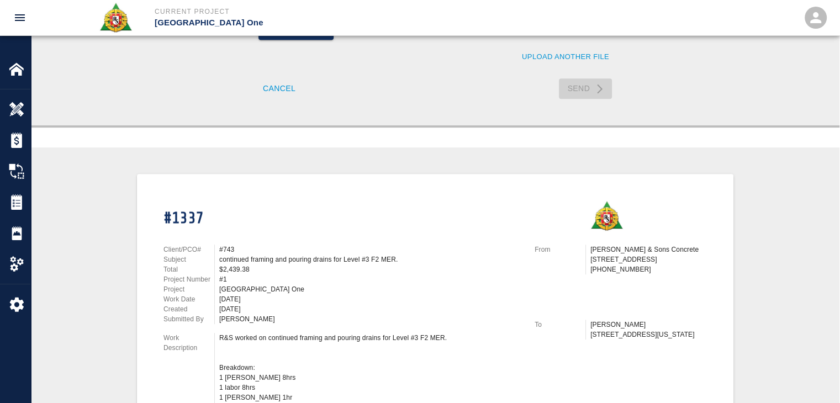
checkbox input "false"
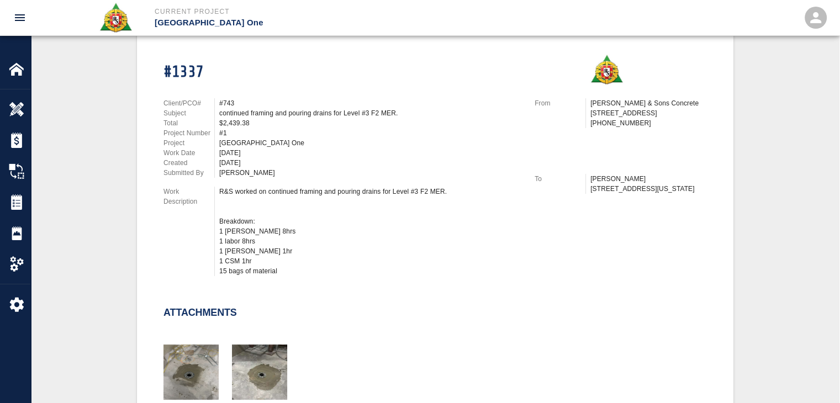
scroll to position [0, 0]
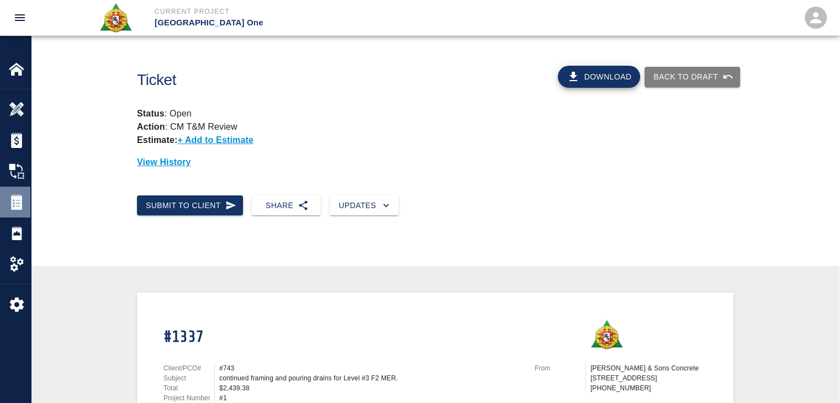
click at [14, 193] on div "Tickets" at bounding box center [15, 202] width 30 height 31
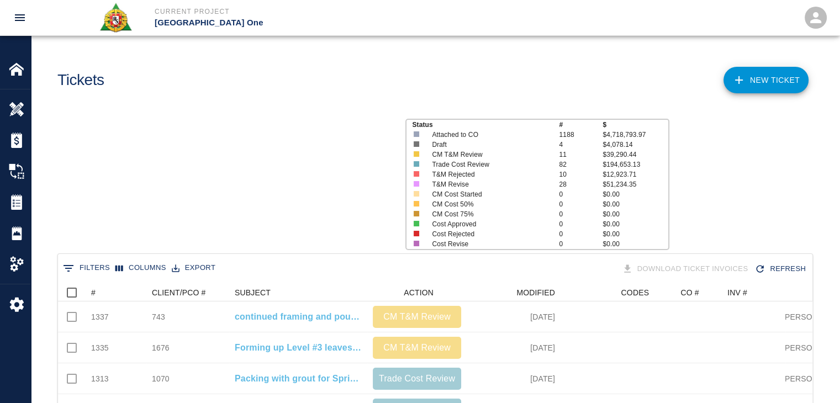
scroll to position [636, 746]
click at [106, 285] on button "Sort" at bounding box center [103, 292] width 15 height 15
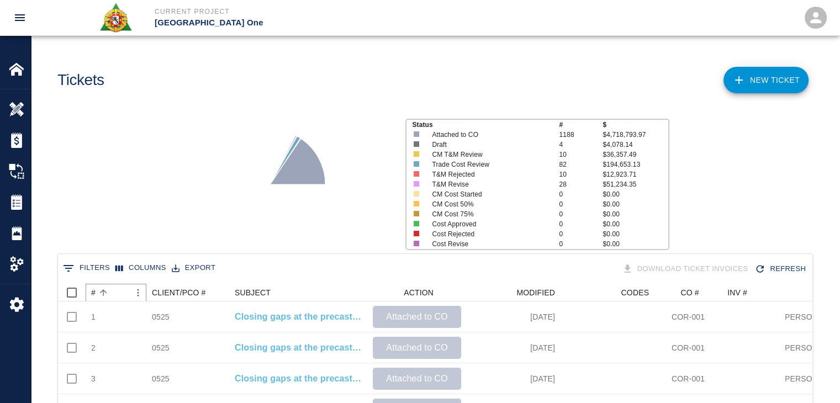
click at [106, 285] on button "Sort" at bounding box center [103, 292] width 15 height 15
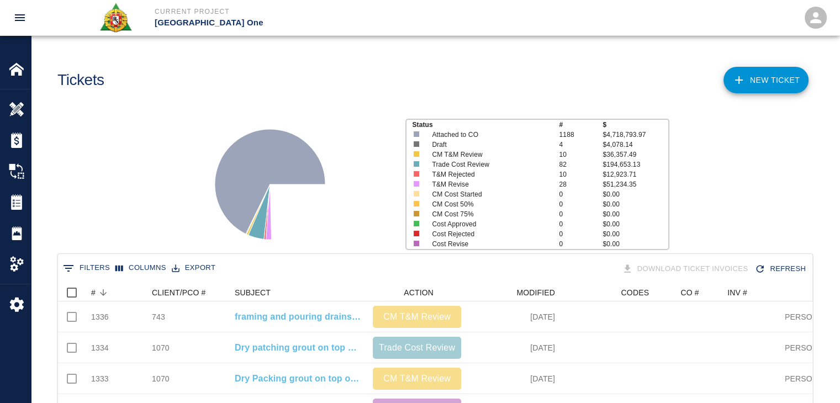
click at [113, 219] on div "Status # $ Attached to CO 1188 $4,718,793.97 Draft 4 $4,078.14 CM T&M Review 10…" at bounding box center [430, 180] width 817 height 147
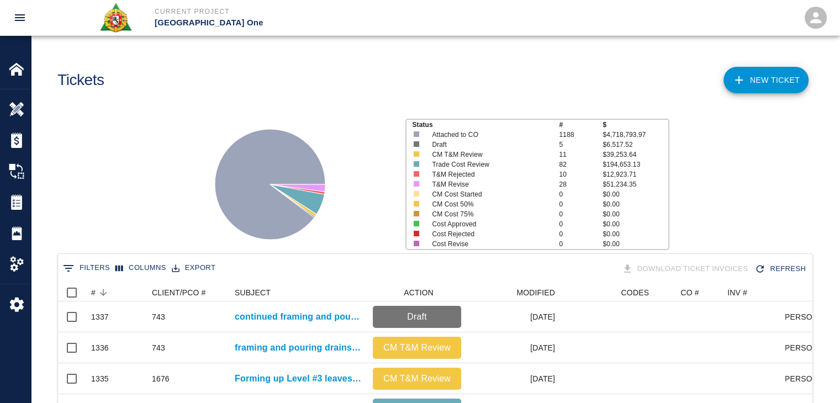
click at [152, 171] on div "Status # $ Attached to CO 1188 $4,718,793.97 Draft 5 $6,517.52 CM T&M Review 11…" at bounding box center [430, 180] width 817 height 147
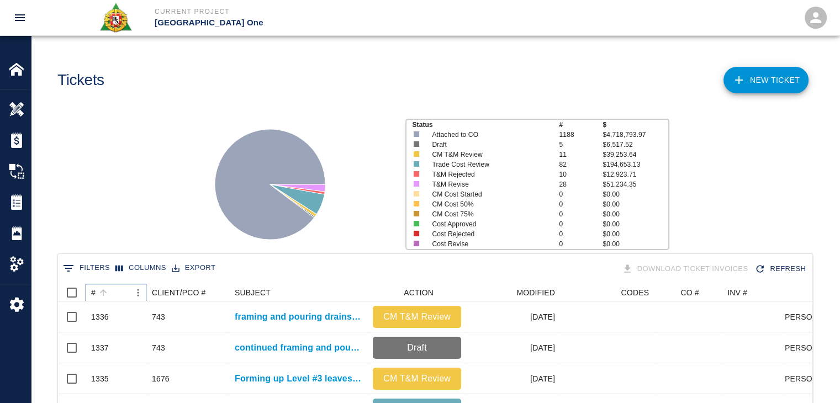
click at [115, 287] on div "#" at bounding box center [110, 293] width 39 height 18
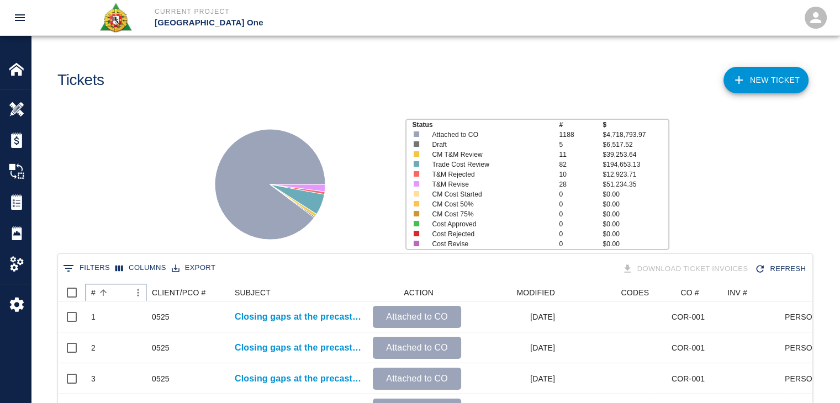
click at [115, 287] on div "#" at bounding box center [110, 293] width 39 height 18
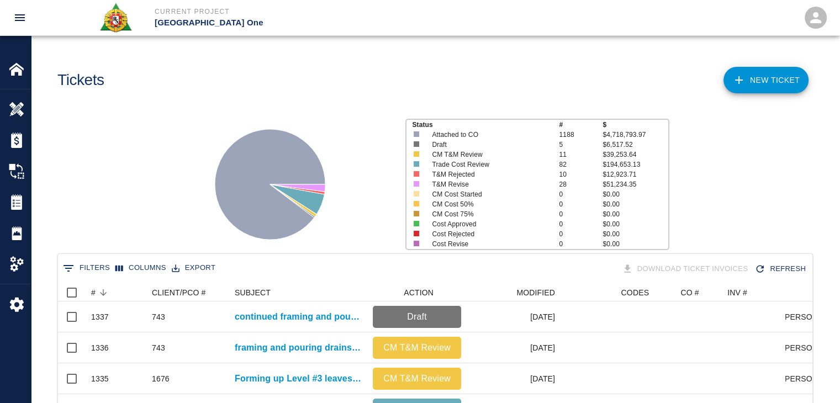
click at [142, 188] on div "Status # $ Attached to CO 1188 $4,718,793.97 Draft 5 $6,517.52 CM T&M Review 11…" at bounding box center [430, 180] width 817 height 147
click at [109, 285] on div "#" at bounding box center [103, 292] width 15 height 15
click at [133, 245] on div "Status # $ Attached to CO 1188 $4,718,793.97 Draft 4 $4,078.14 CM T&M Review 12…" at bounding box center [430, 180] width 817 height 147
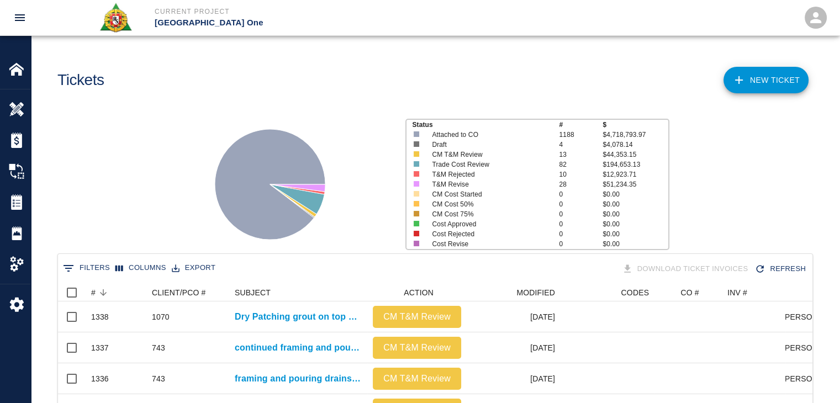
scroll to position [636, 746]
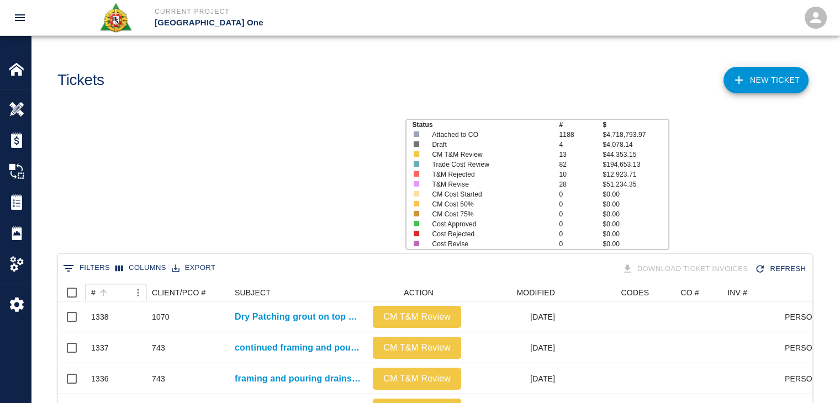
scroll to position [636, 746]
click at [104, 293] on icon "Sort" at bounding box center [103, 293] width 10 height 10
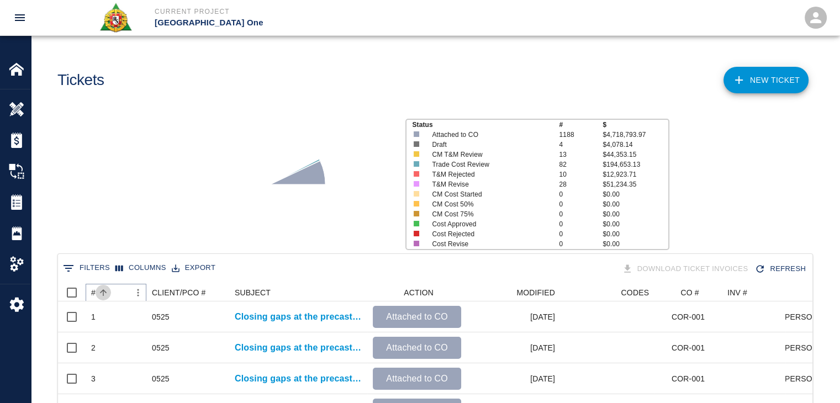
click at [104, 293] on icon "Sort" at bounding box center [103, 293] width 10 height 10
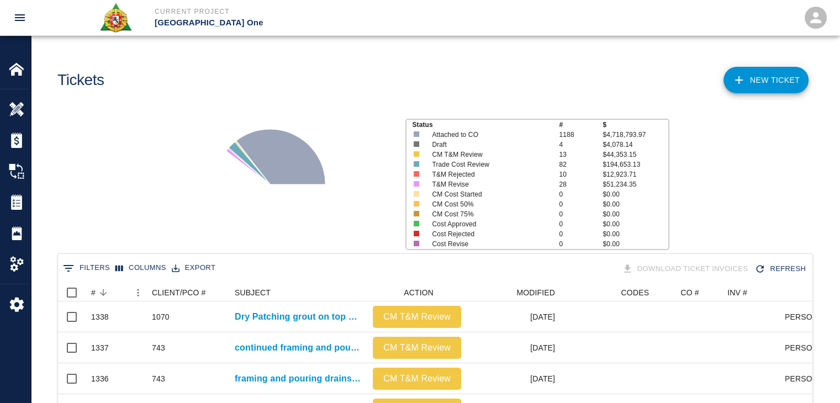
click at [139, 204] on div "Status # $ Attached to CO 1188 $4,718,793.97 Draft 4 $4,078.14 CM T&M Review 13…" at bounding box center [430, 180] width 817 height 147
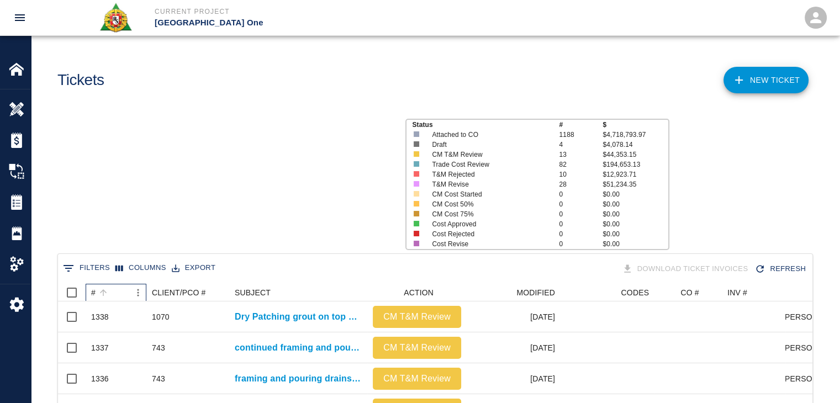
click at [116, 291] on div "#" at bounding box center [110, 293] width 39 height 18
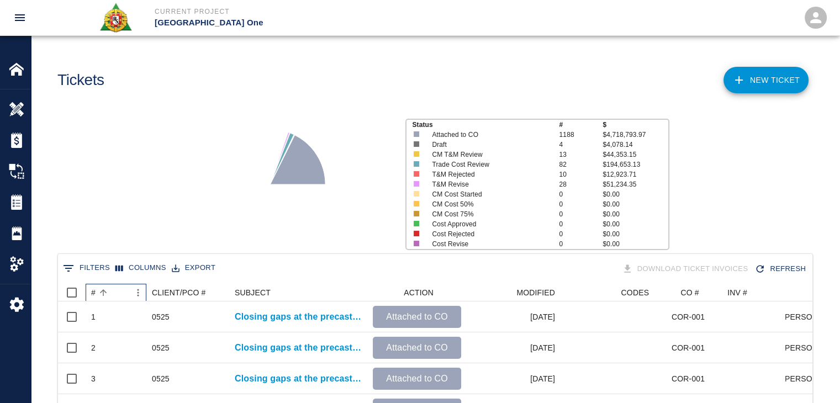
click at [116, 291] on div "#" at bounding box center [110, 293] width 39 height 18
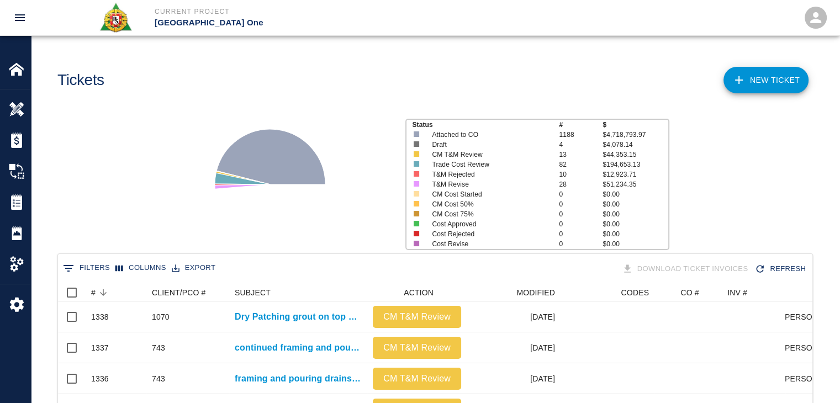
click at [154, 216] on div "Status # $ Attached to CO 1188 $4,718,793.97 Draft 4 $4,078.14 CM T&M Review 13…" at bounding box center [430, 180] width 817 height 147
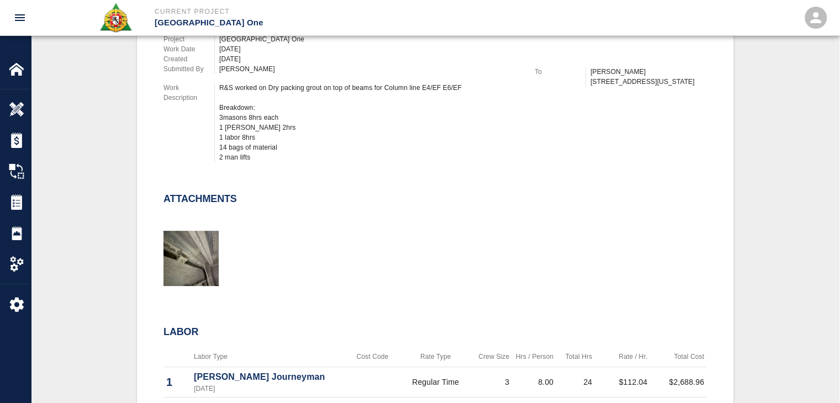
scroll to position [379, 0]
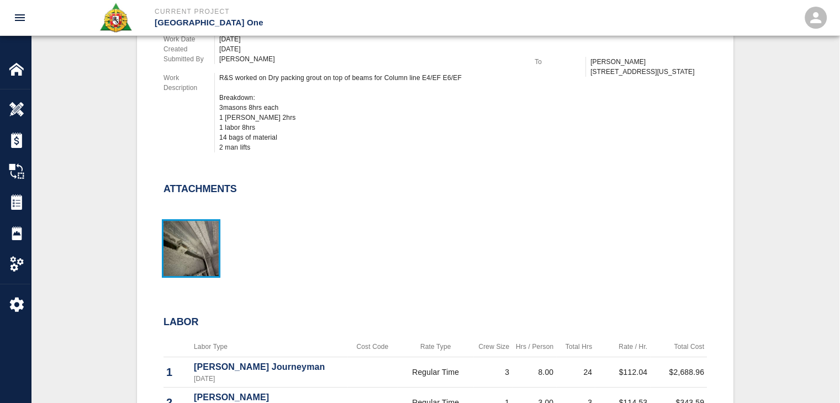
click at [192, 228] on img "button" at bounding box center [190, 248] width 55 height 55
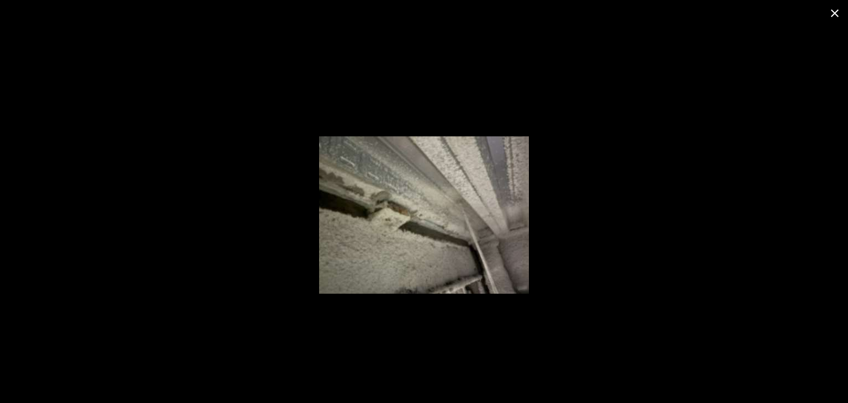
click at [829, 13] on icon "close" at bounding box center [834, 13] width 13 height 13
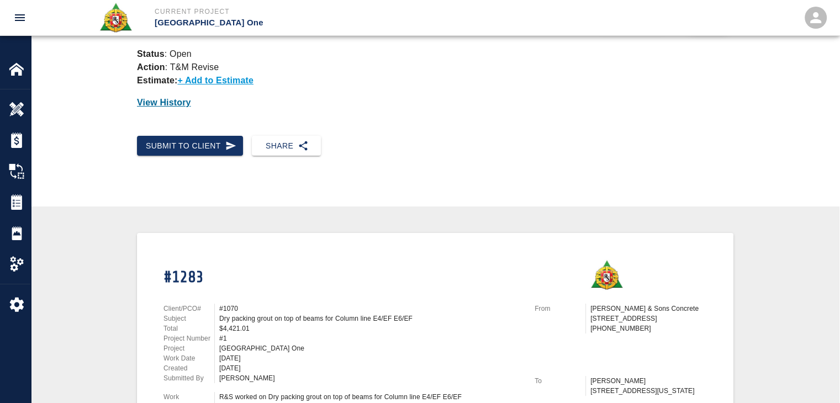
scroll to position [0, 0]
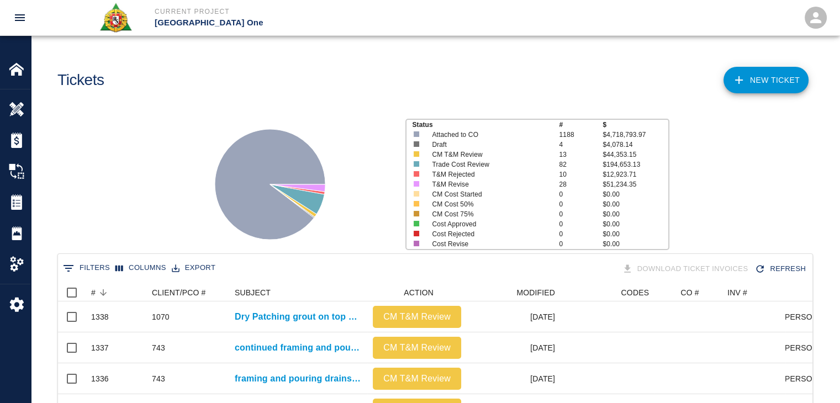
scroll to position [636, 746]
click at [82, 264] on button "0 Filters" at bounding box center [86, 268] width 52 height 18
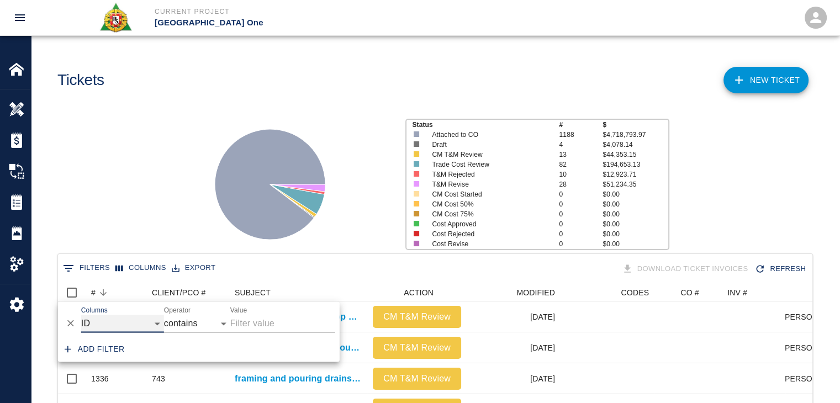
click at [127, 329] on select "ID # CLIENT/PCO # SUBJECT DESCRIPTION ACTION WORK MODIFIED CREATED CODES CO # I…" at bounding box center [122, 324] width 83 height 18
click at [81, 315] on select "ID # CLIENT/PCO # SUBJECT DESCRIPTION ACTION WORK MODIFIED CREATED CODES CO # I…" at bounding box center [122, 324] width 83 height 18
select select "number"
select select "="
click at [238, 319] on input "Value" at bounding box center [282, 324] width 105 height 18
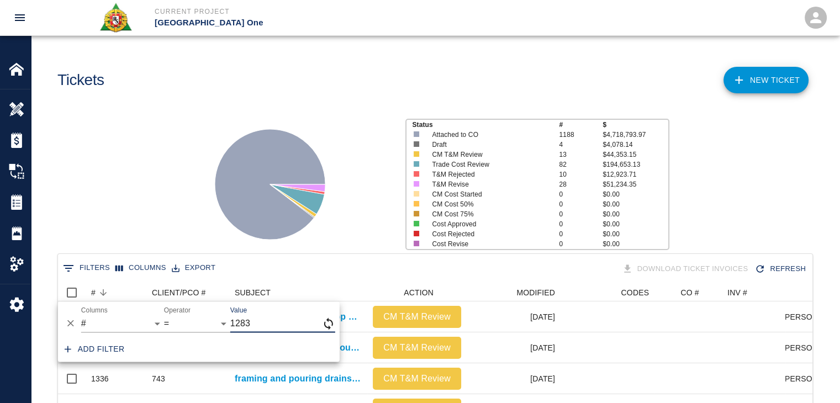
type input "1283"
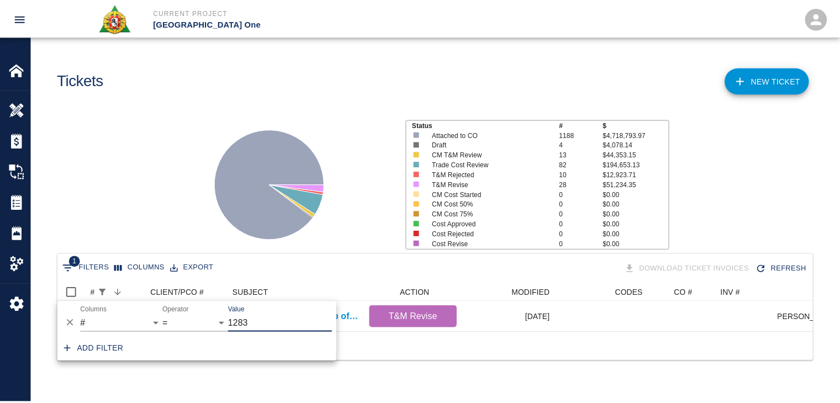
scroll to position [9, 9]
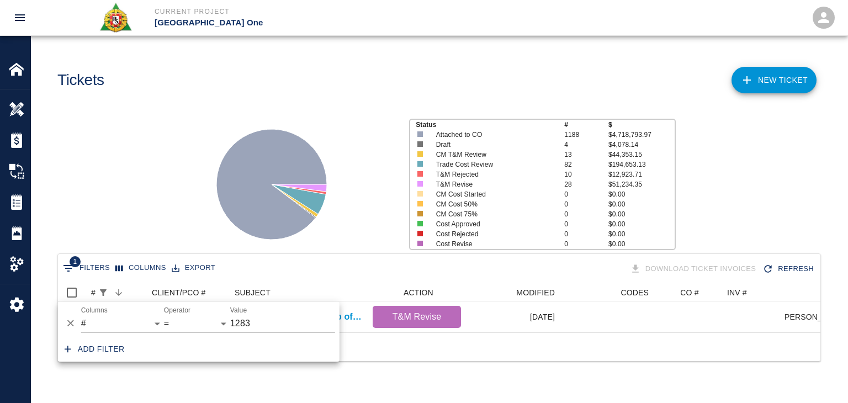
click at [144, 197] on div "Status # $ Attached to CO 1188 $4,718,793.97 Draft 4 $4,078.14 CM T&M Review 13…" at bounding box center [434, 180] width 825 height 147
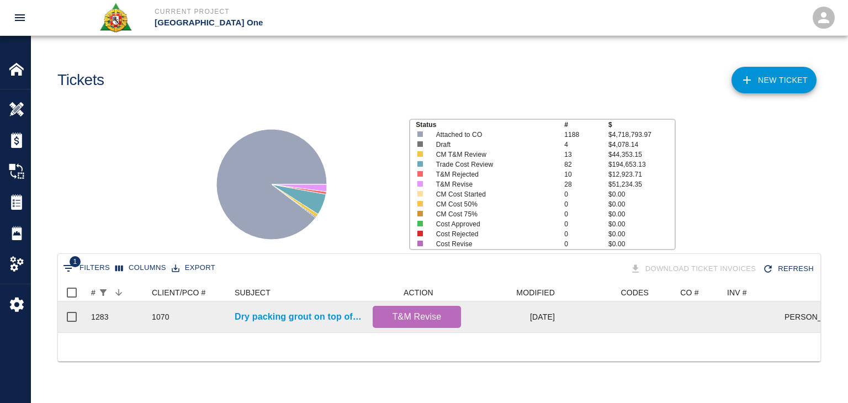
click at [231, 310] on div "Dry packing grout on top of beams for Column line E4/EF E6/EF" at bounding box center [298, 316] width 138 height 31
click at [242, 312] on p "Dry packing grout on top of beams for Column line E4/EF E6/EF" at bounding box center [298, 316] width 127 height 13
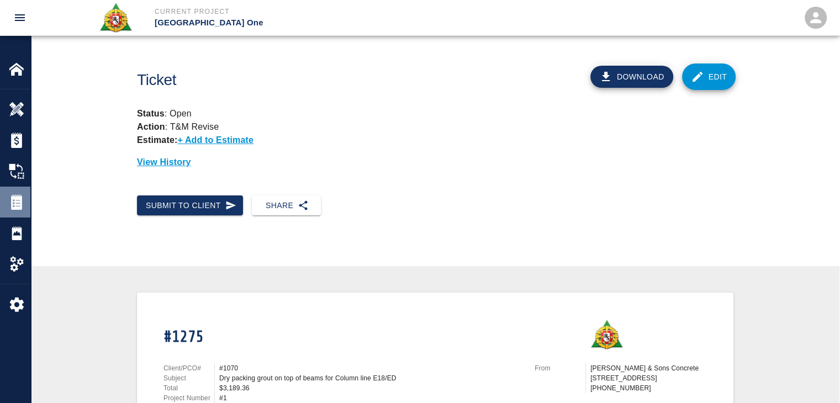
click at [16, 197] on img at bounding box center [16, 201] width 15 height 15
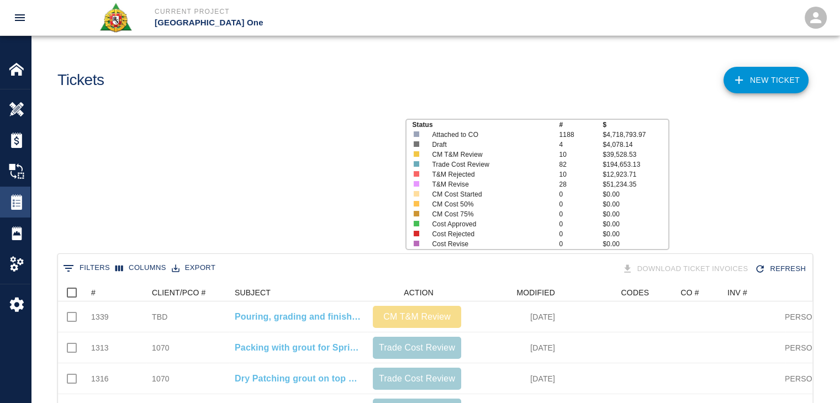
scroll to position [636, 746]
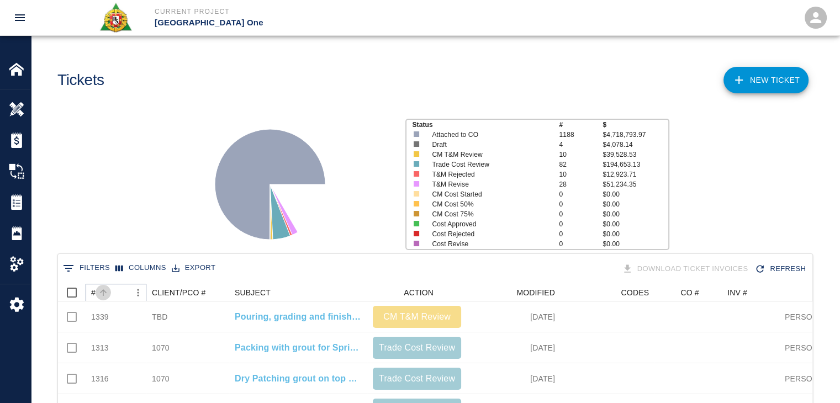
click at [101, 293] on icon "Sort" at bounding box center [103, 293] width 10 height 10
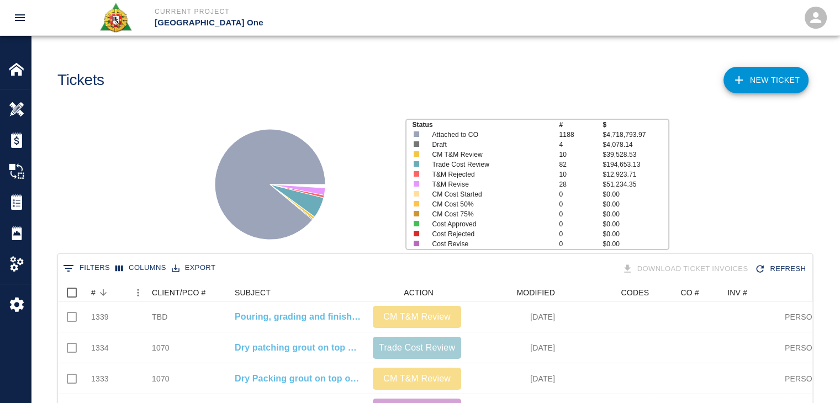
click at [113, 234] on div "Status # $ Attached to CO 1188 $4,718,793.97 Draft 4 $4,078.14 CM T&M Review 10…" at bounding box center [430, 180] width 817 height 147
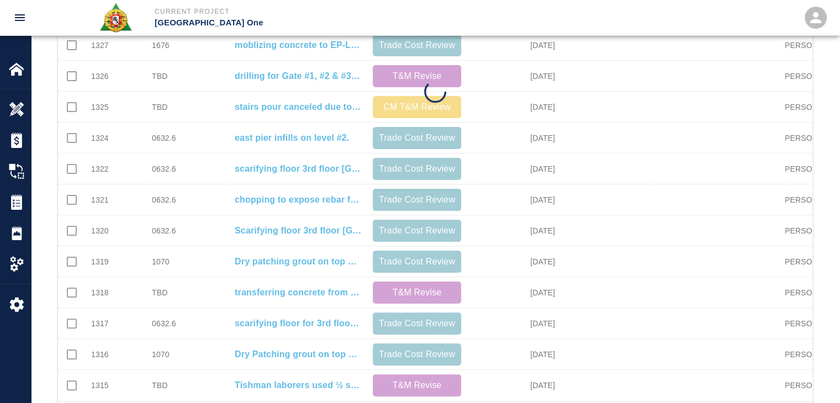
scroll to position [581, 0]
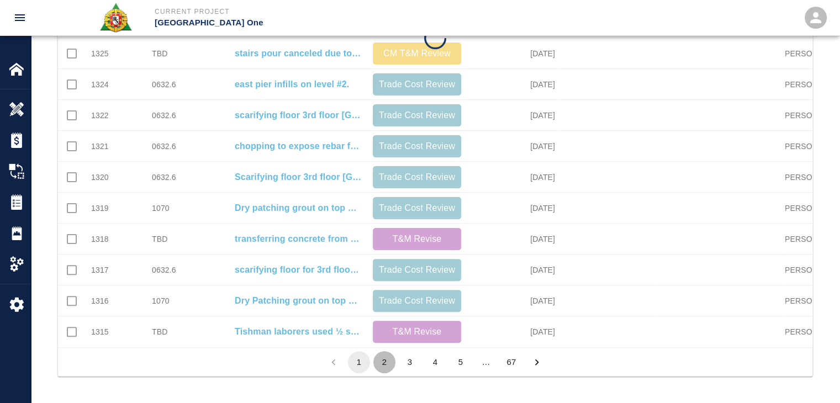
click at [380, 357] on button "2" at bounding box center [384, 362] width 22 height 22
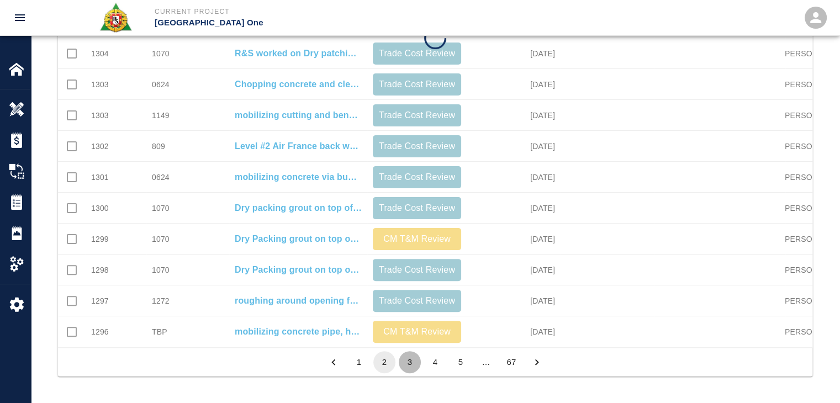
click at [405, 360] on button "3" at bounding box center [410, 362] width 22 height 22
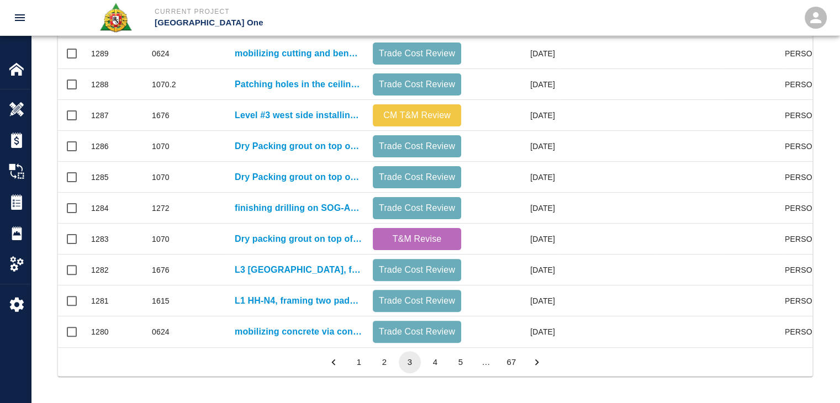
click at [435, 359] on button "4" at bounding box center [435, 362] width 22 height 22
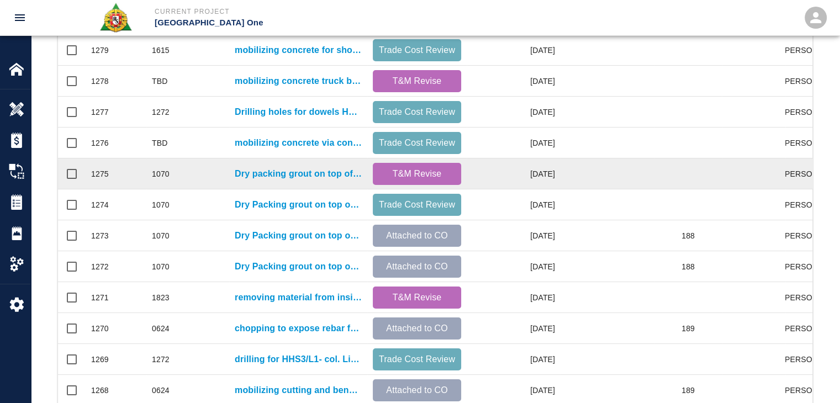
scroll to position [267, 0]
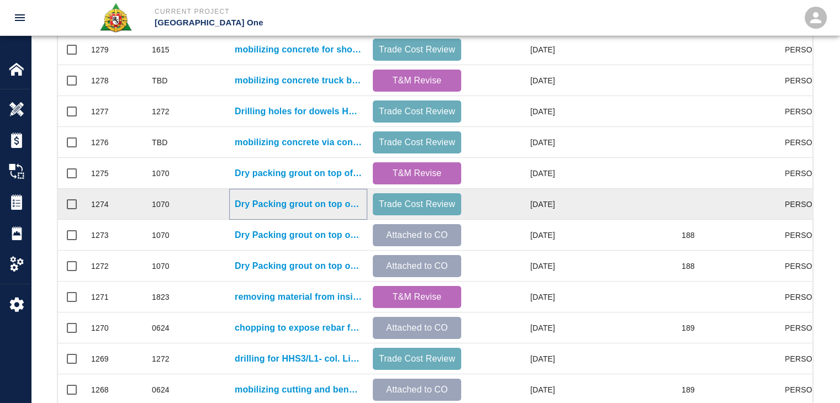
click at [279, 198] on p "Dry Packing grout on top of beams for Column line E18/EC, E/26 E/C" at bounding box center [298, 204] width 127 height 13
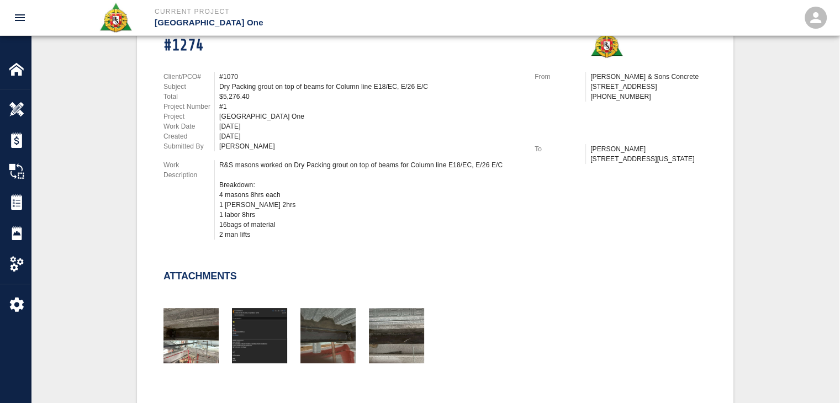
scroll to position [303, 0]
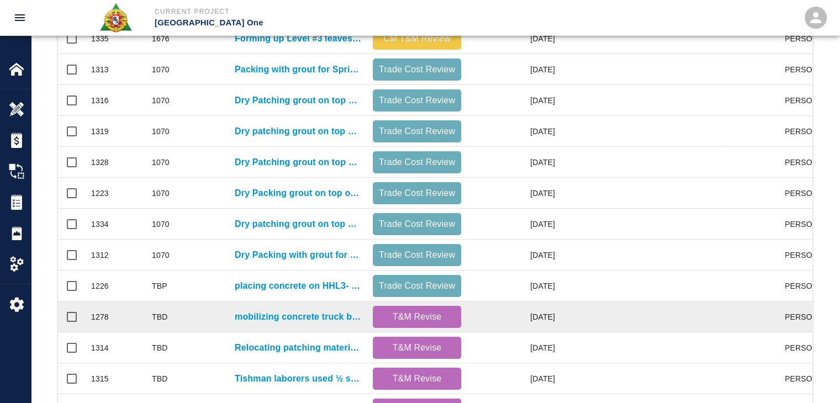
scroll to position [581, 0]
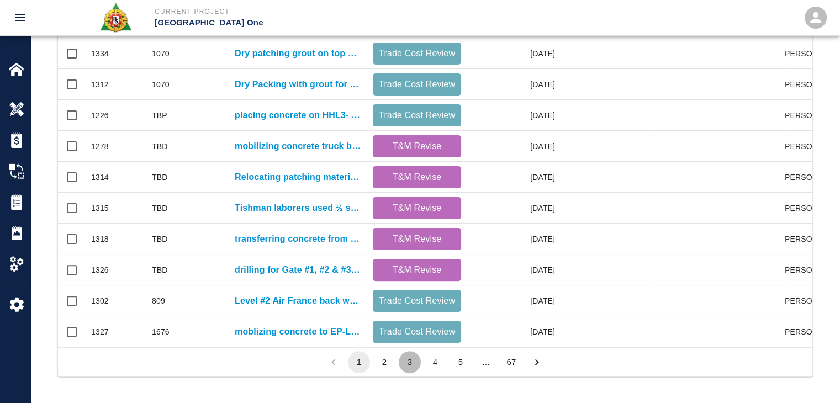
click at [415, 358] on button "3" at bounding box center [410, 362] width 22 height 22
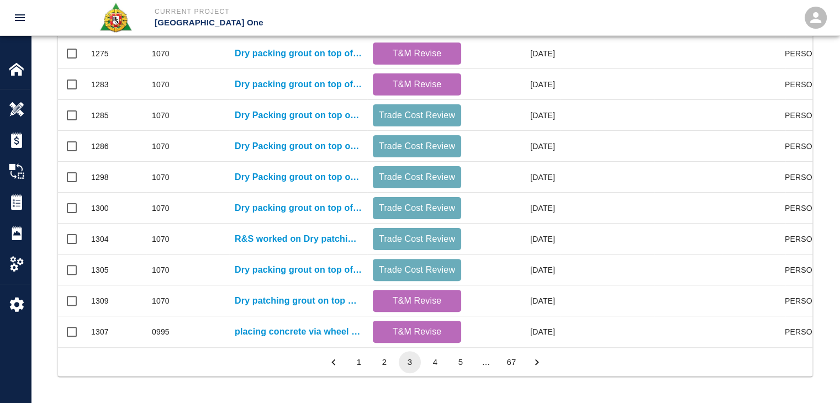
click at [442, 365] on button "4" at bounding box center [435, 362] width 22 height 22
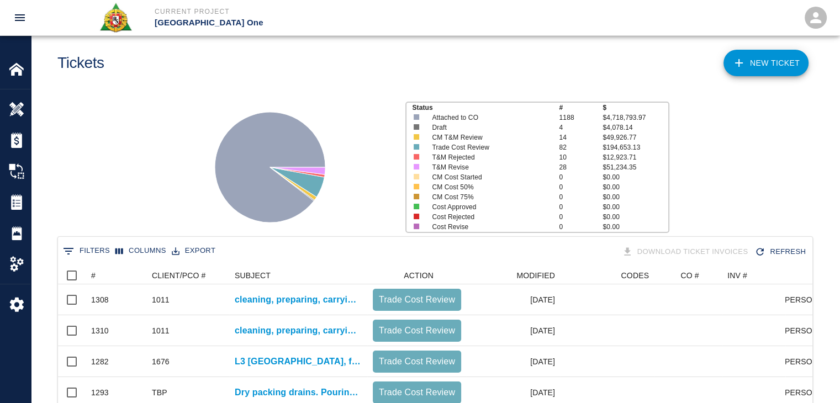
scroll to position [0, 0]
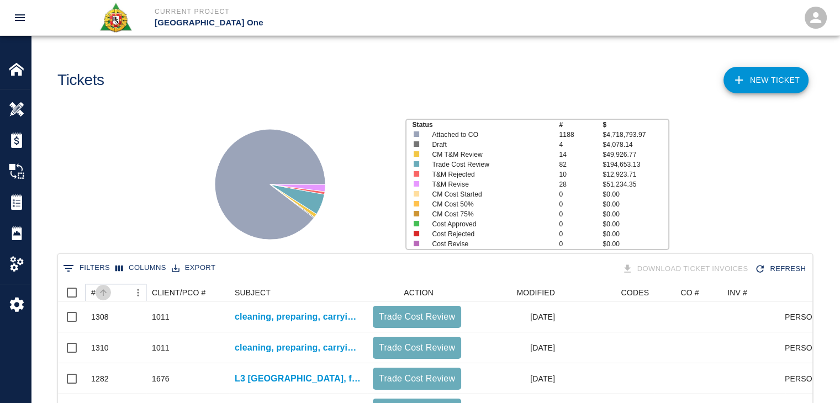
click at [97, 294] on button "Sort" at bounding box center [103, 292] width 15 height 15
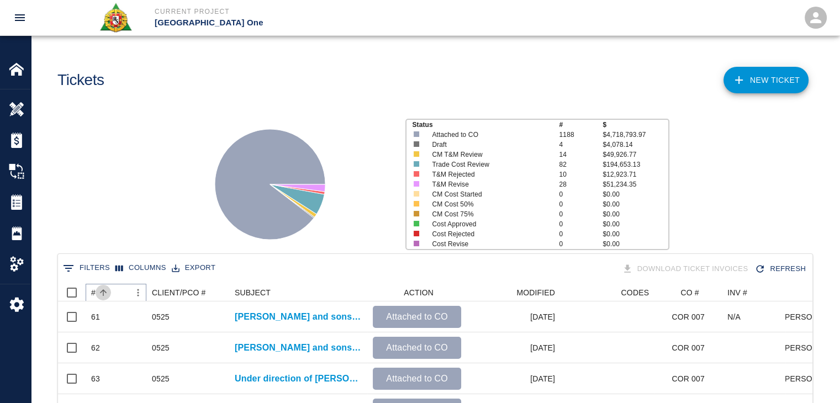
click at [97, 294] on button "Sort" at bounding box center [103, 292] width 15 height 15
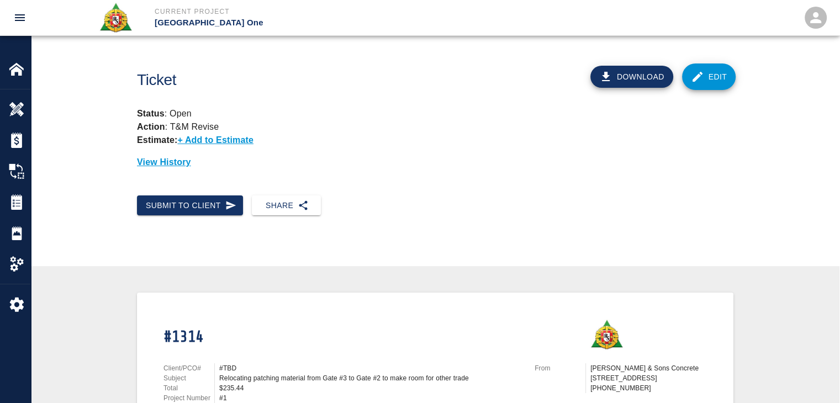
click at [485, 104] on div "Status : Open Action : T&M Revise Estimate: + Add to Estimate View History" at bounding box center [430, 133] width 605 height 71
click at [699, 78] on icon at bounding box center [697, 76] width 13 height 13
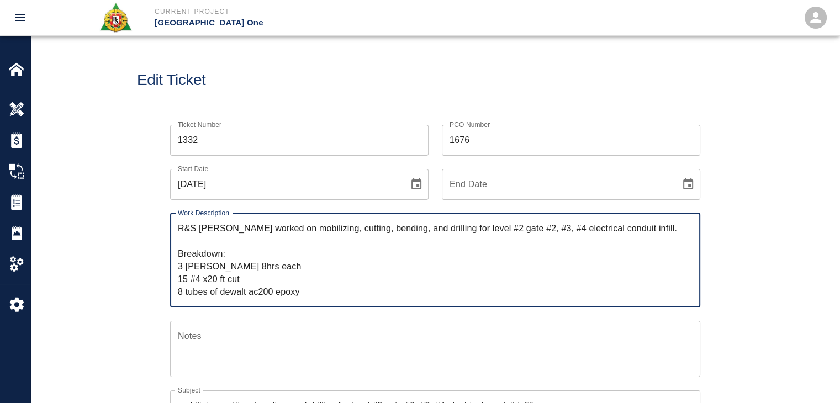
click at [476, 145] on input "1676" at bounding box center [571, 140] width 258 height 31
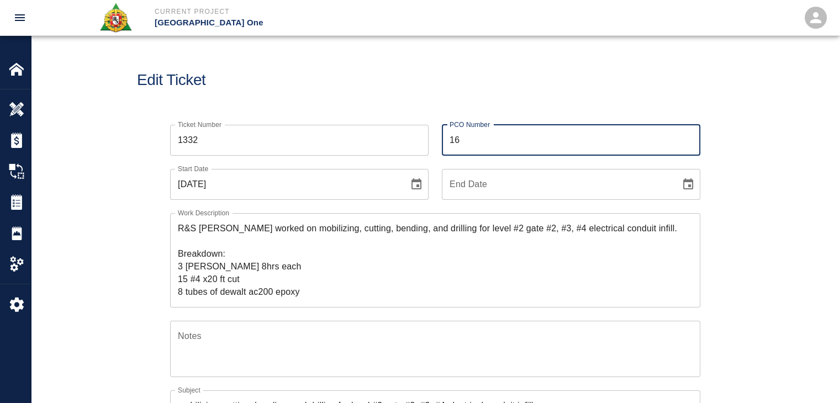
type input "1"
type input "0624"
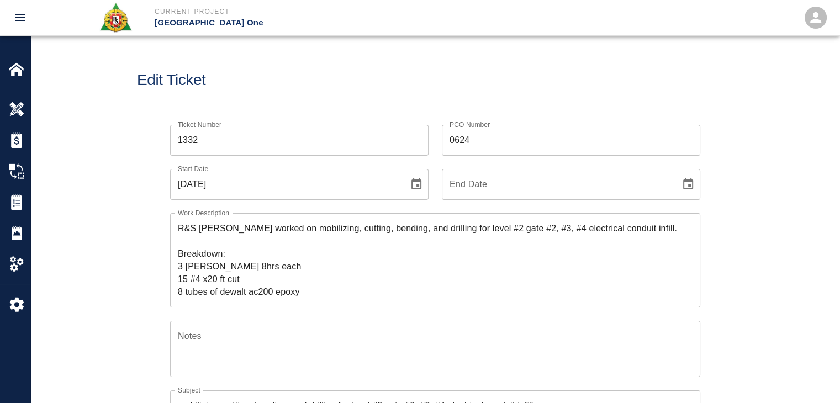
click at [434, 120] on div "PCO Number 0624 PCO Number" at bounding box center [564, 134] width 272 height 44
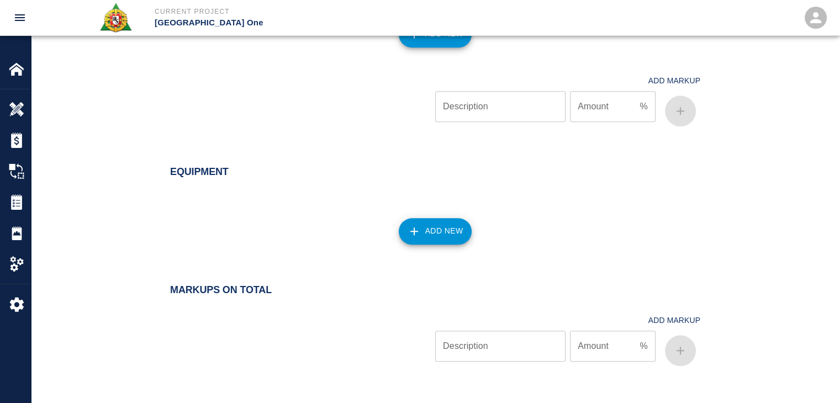
scroll to position [1272, 0]
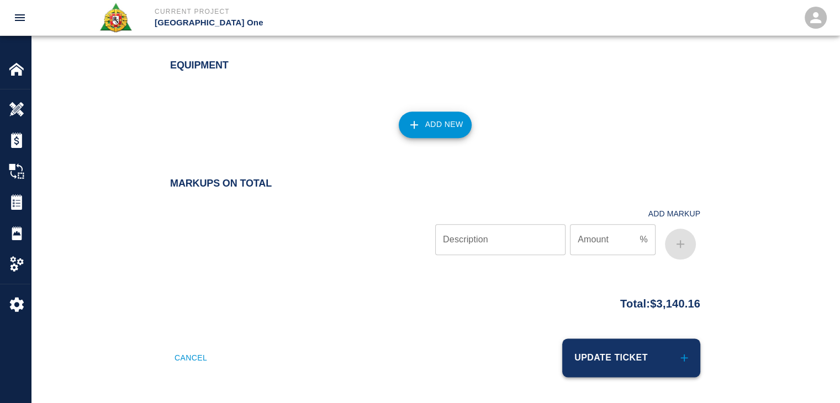
click at [645, 347] on button "Update Ticket" at bounding box center [631, 357] width 138 height 39
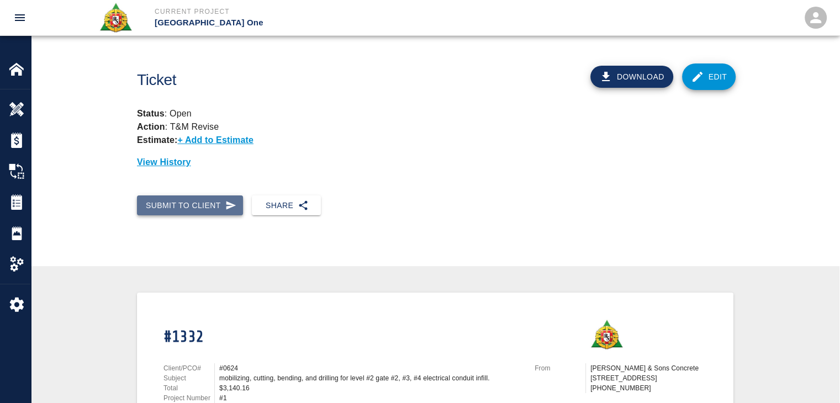
click at [225, 200] on icon "button" at bounding box center [230, 205] width 11 height 11
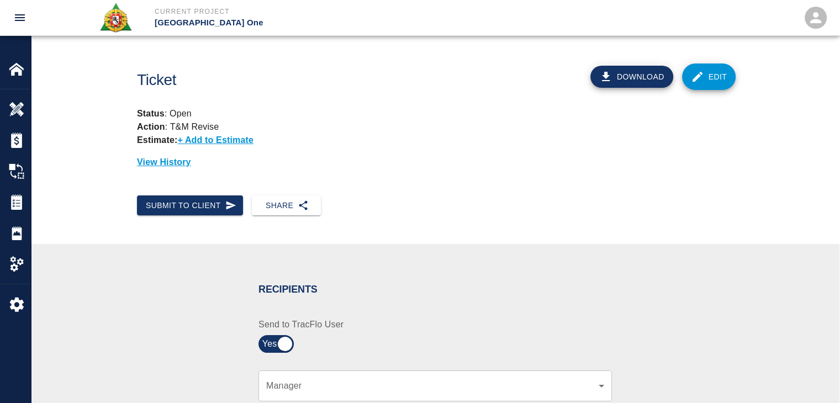
scroll to position [248, 0]
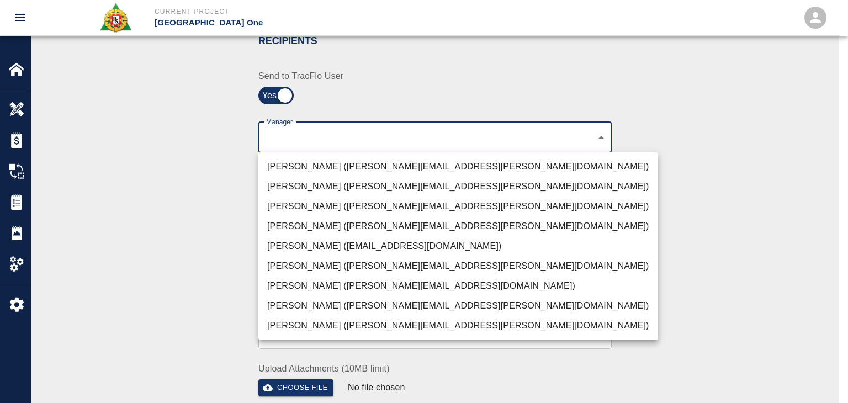
click at [328, 157] on li "Peter Hardecker (peter.hardecker@aecom.com)" at bounding box center [458, 167] width 400 height 20
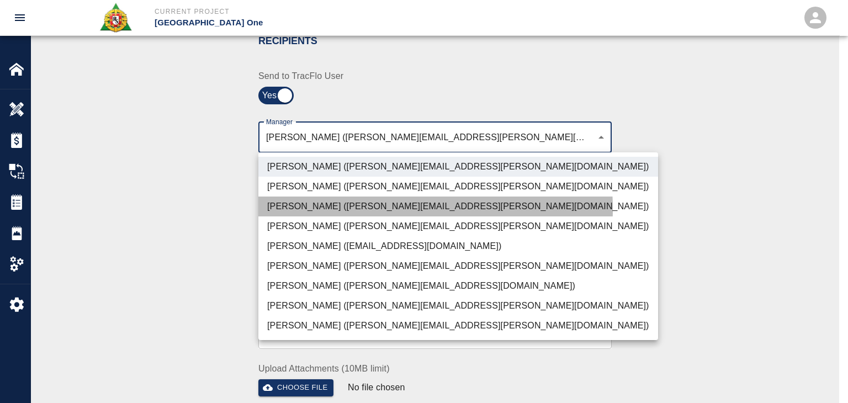
click at [316, 209] on li "Parin Kanani (parin.kanani@aecom.com)" at bounding box center [458, 207] width 400 height 20
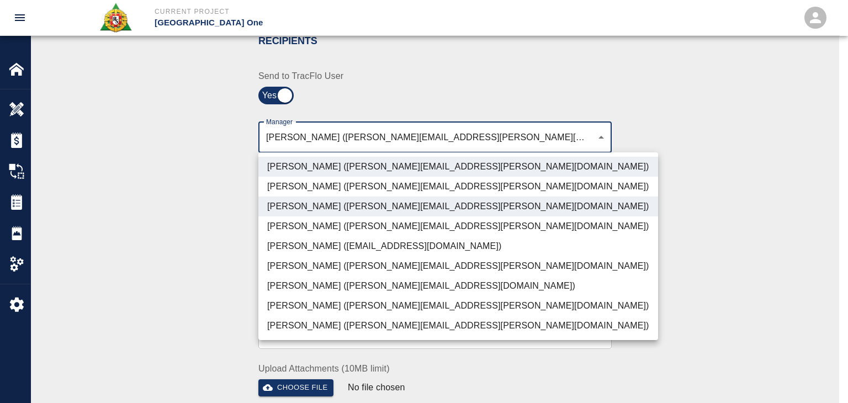
click at [343, 326] on li "Shane Lamay (shane.lamay@aecom.com)" at bounding box center [458, 326] width 400 height 20
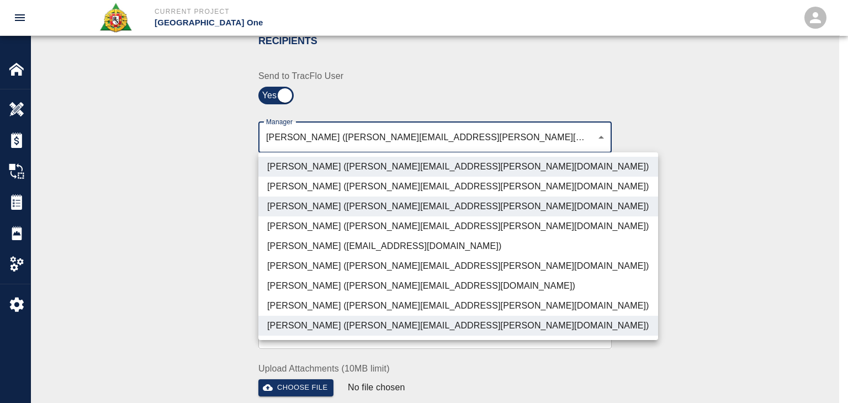
click at [317, 288] on li "Patrick Testino (patrick.testino@aecom.com)" at bounding box center [458, 286] width 400 height 20
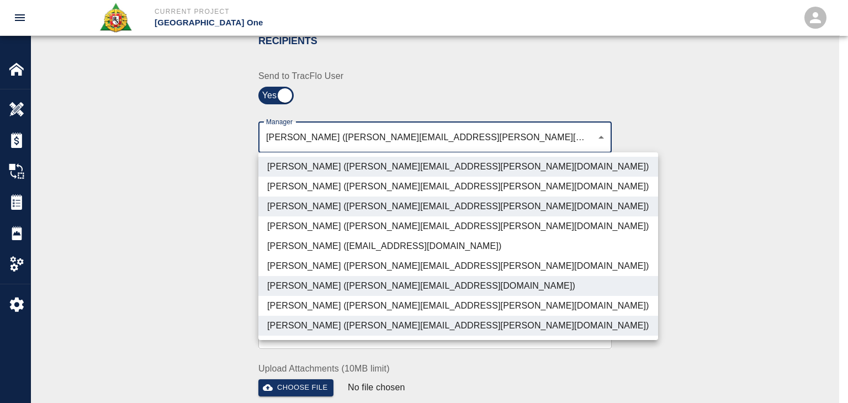
click at [343, 299] on li "Dylan Sims (dylan.sims@aecom.com)" at bounding box center [458, 306] width 400 height 20
type input "ede96749-2565-4a65-a76c-ac2c5448e16e,69d78ca4-8a93-4c72-a988-7271956ccf0b,c39cc…"
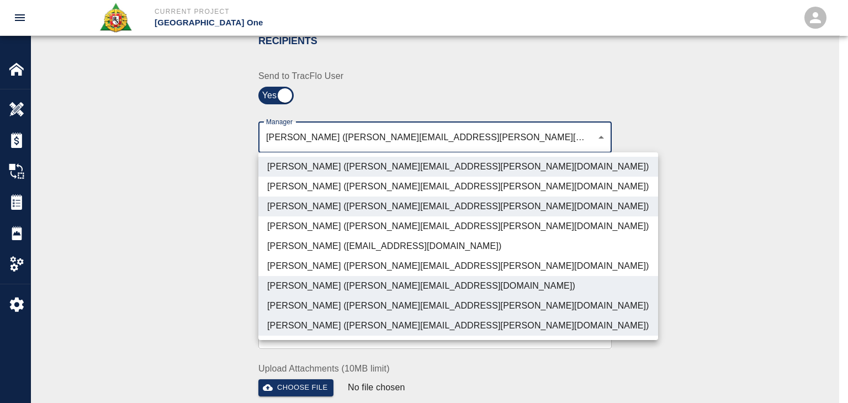
click at [225, 301] on div at bounding box center [424, 201] width 848 height 403
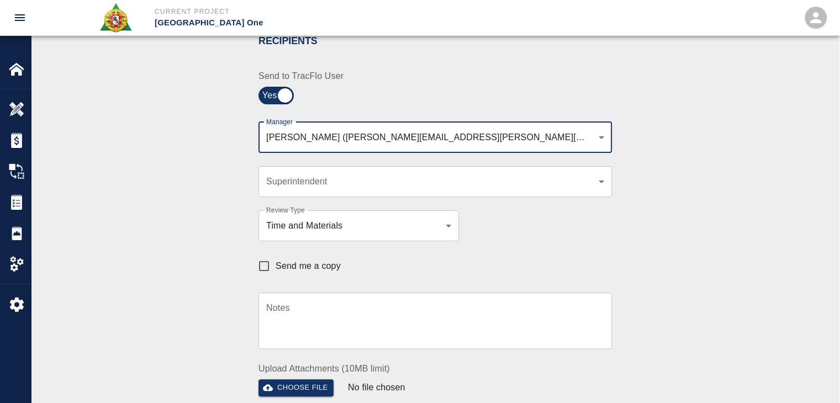
click at [279, 266] on span "Send me a copy" at bounding box center [307, 265] width 65 height 13
click at [275, 266] on input "Send me a copy" at bounding box center [263, 265] width 23 height 23
checkbox input "true"
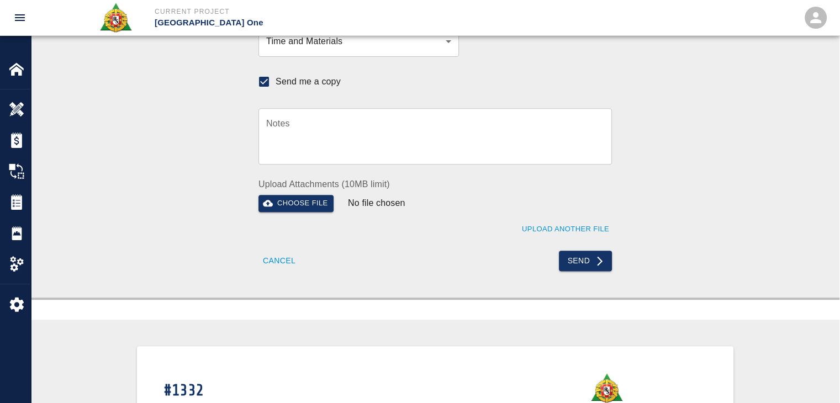
scroll to position [431, 0]
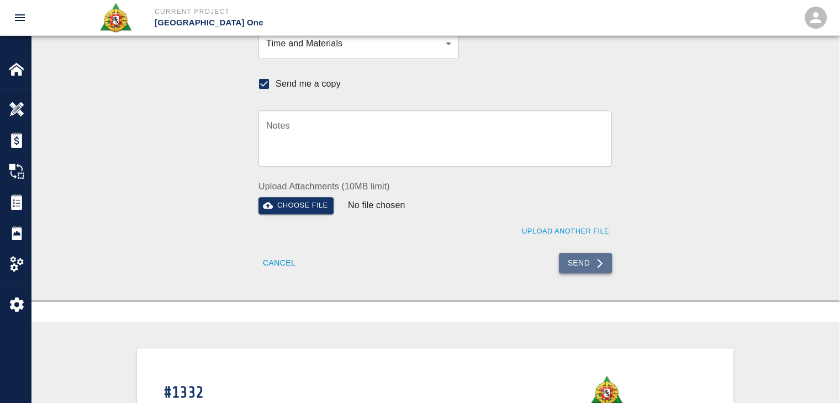
click at [590, 261] on button "Send" at bounding box center [586, 263] width 54 height 20
checkbox input "false"
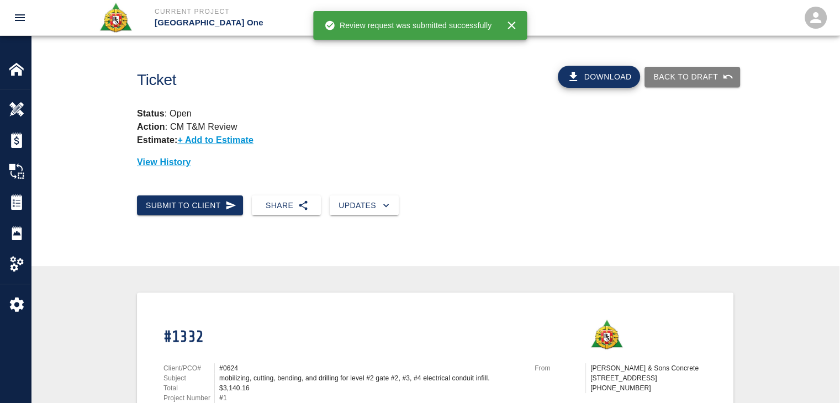
scroll to position [0, 0]
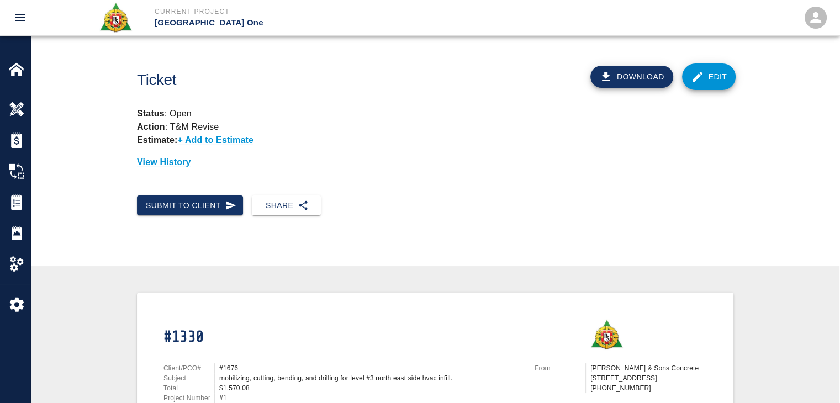
click at [736, 84] on div "Download Edit" at bounding box center [613, 72] width 252 height 51
click at [719, 82] on link "Edit" at bounding box center [709, 76] width 54 height 26
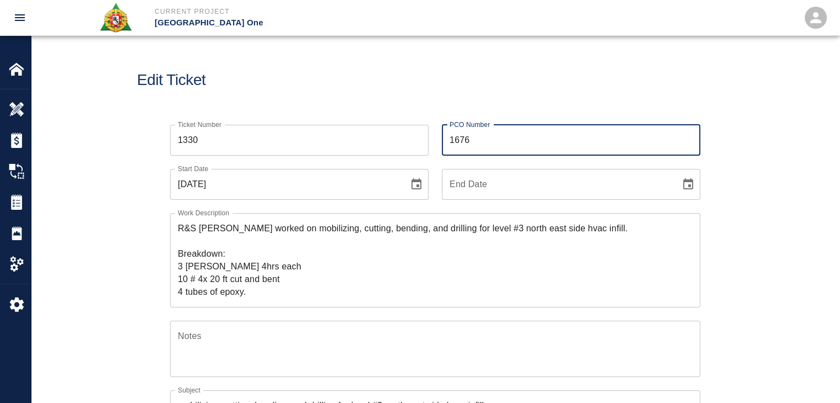
click at [523, 143] on input "1676" at bounding box center [571, 140] width 258 height 31
type input "1"
type input "0624"
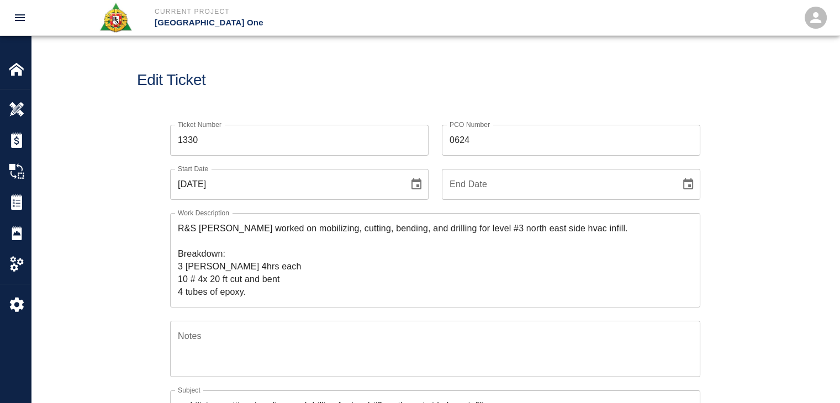
click at [446, 93] on div "Edit Ticket" at bounding box center [435, 80] width 808 height 89
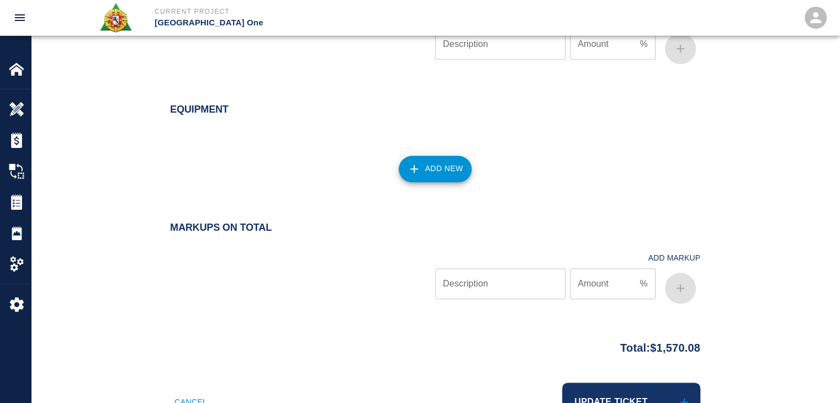
scroll to position [1272, 0]
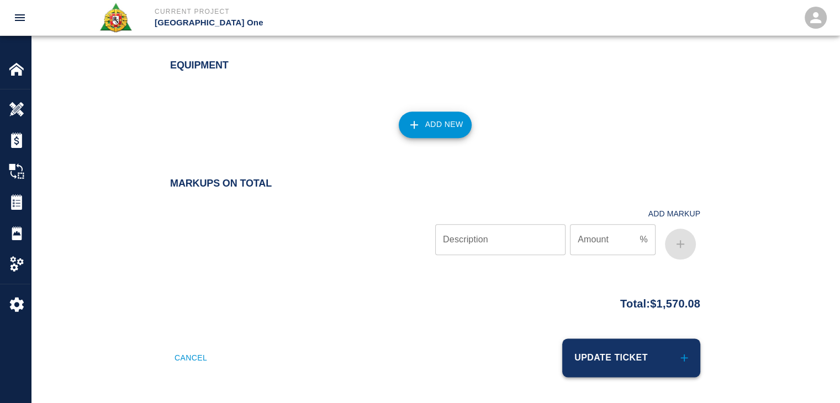
click at [636, 358] on button "Update Ticket" at bounding box center [631, 357] width 138 height 39
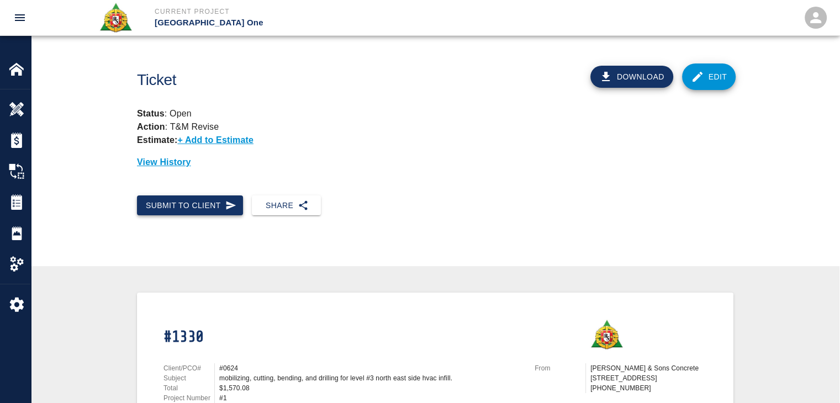
click at [232, 204] on icon "button" at bounding box center [231, 205] width 10 height 8
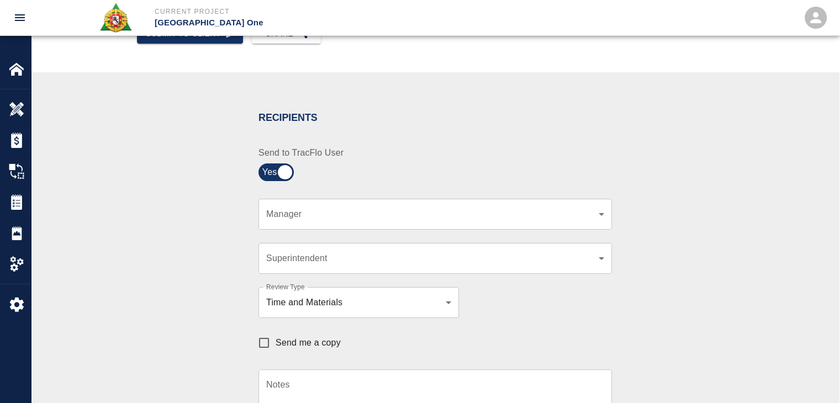
scroll to position [172, 0]
click at [296, 212] on body "Current Project [GEOGRAPHIC_DATA] One Home [GEOGRAPHIC_DATA] One Overview Estim…" at bounding box center [424, 29] width 848 height 403
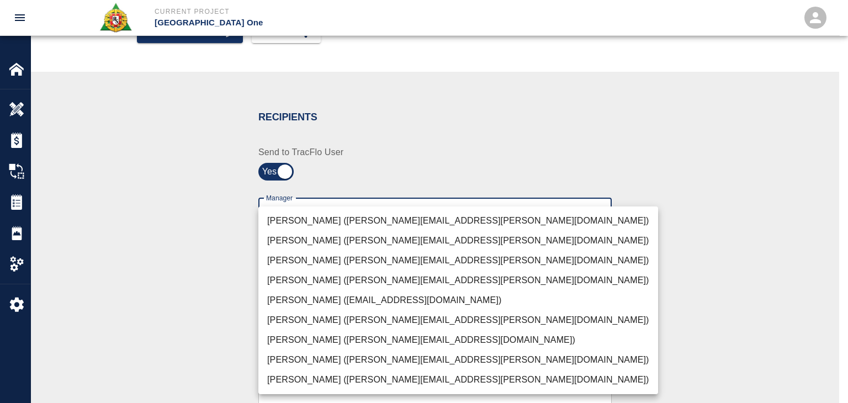
click at [312, 221] on li "[PERSON_NAME] ([PERSON_NAME][EMAIL_ADDRESS][PERSON_NAME][DOMAIN_NAME])" at bounding box center [458, 221] width 400 height 20
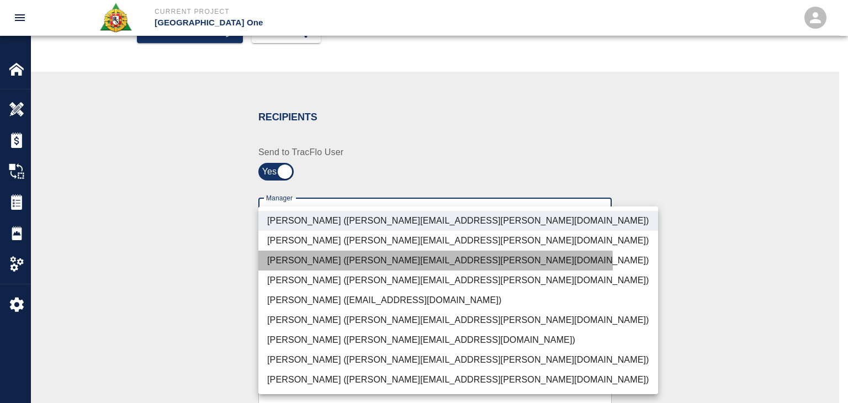
click at [301, 263] on li "[PERSON_NAME] ([PERSON_NAME][EMAIL_ADDRESS][PERSON_NAME][DOMAIN_NAME])" at bounding box center [458, 261] width 400 height 20
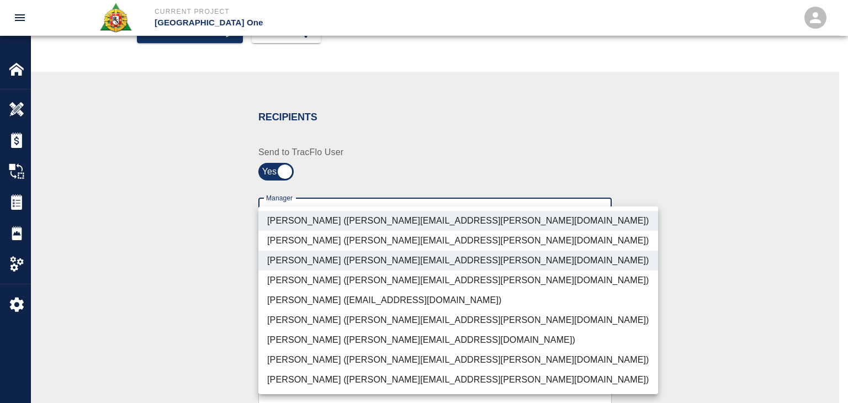
click at [321, 339] on li "[PERSON_NAME] ([PERSON_NAME][EMAIL_ADDRESS][DOMAIN_NAME])" at bounding box center [458, 340] width 400 height 20
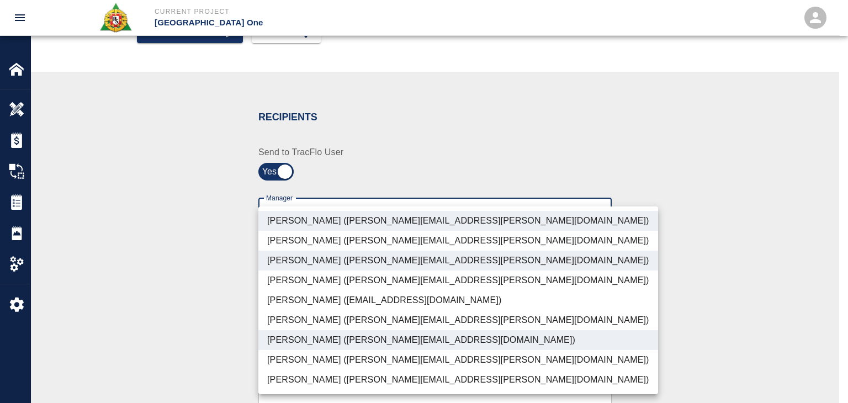
click at [333, 356] on li "[PERSON_NAME] ([PERSON_NAME][EMAIL_ADDRESS][PERSON_NAME][DOMAIN_NAME])" at bounding box center [458, 360] width 400 height 20
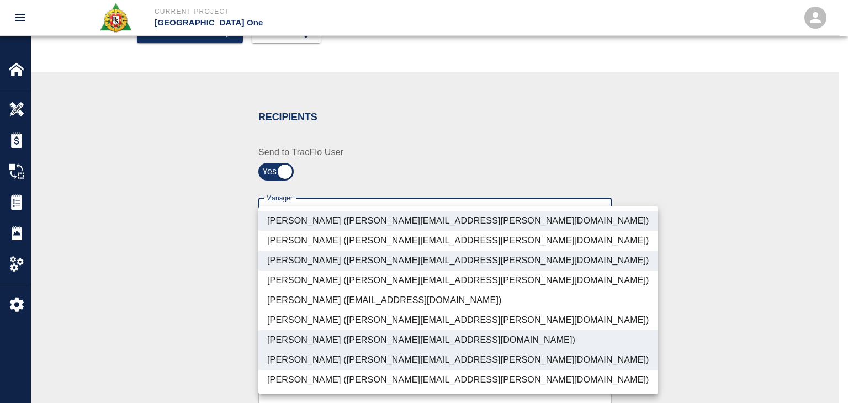
click at [347, 376] on li "[PERSON_NAME] ([PERSON_NAME][EMAIL_ADDRESS][PERSON_NAME][DOMAIN_NAME])" at bounding box center [458, 380] width 400 height 20
type input "ede96749-2565-4a65-a76c-ac2c5448e16e,69d78ca4-8a93-4c72-a988-7271956ccf0b,ad99d…"
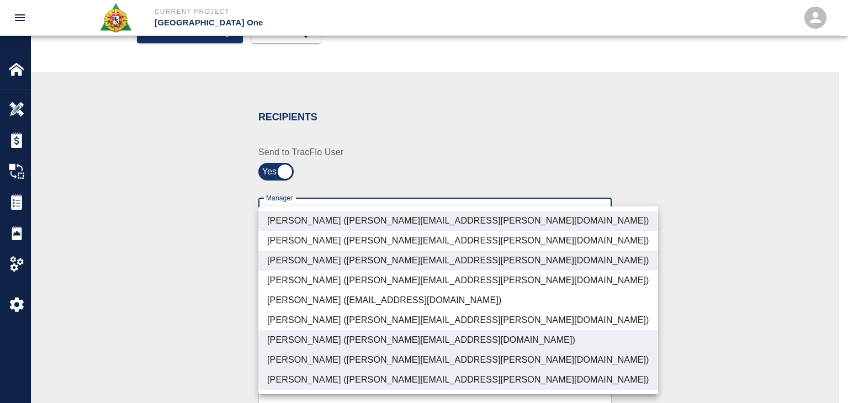
click at [173, 357] on div at bounding box center [424, 201] width 848 height 403
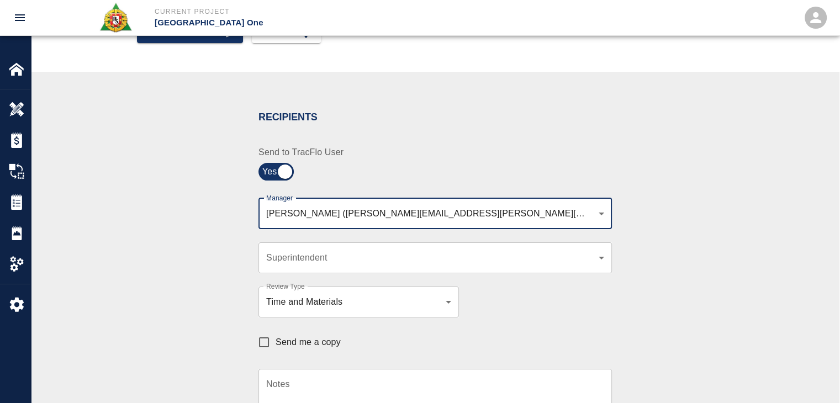
click at [307, 342] on span "Send me a copy" at bounding box center [307, 342] width 65 height 13
click at [275, 342] on input "Send me a copy" at bounding box center [263, 342] width 23 height 23
checkbox input "true"
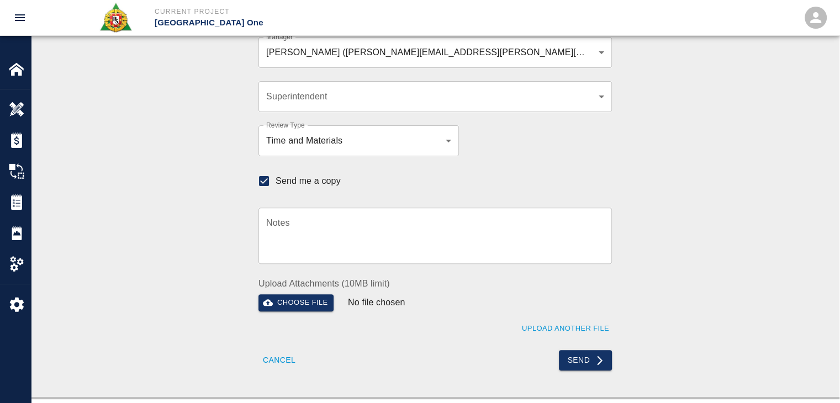
scroll to position [323, 0]
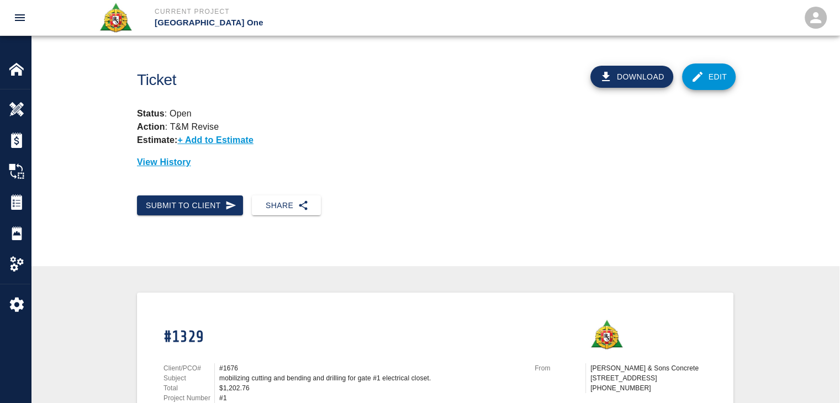
click at [706, 81] on link "Edit" at bounding box center [709, 76] width 54 height 26
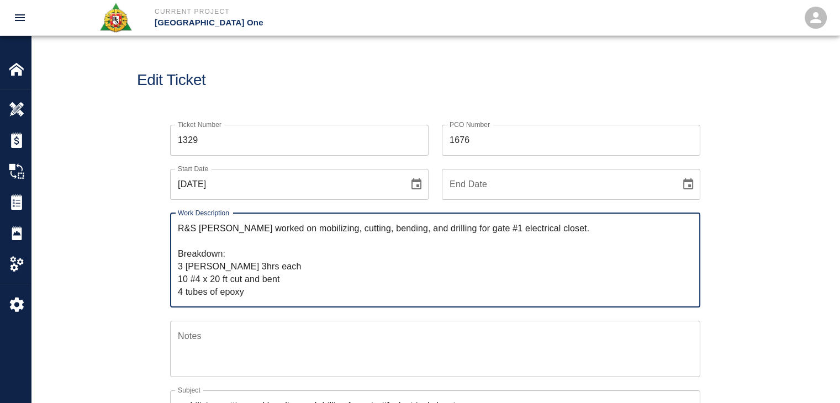
click at [522, 145] on input "1676" at bounding box center [571, 140] width 258 height 31
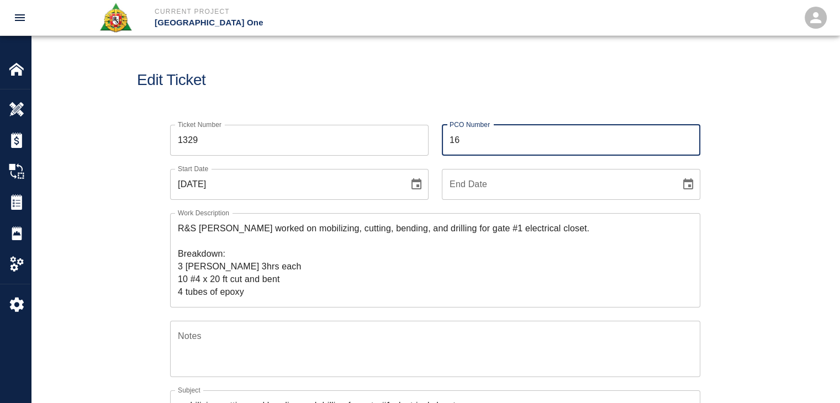
type input "1"
type input "0624"
click at [436, 120] on div "PCO Number 0624 PCO Number" at bounding box center [564, 134] width 272 height 44
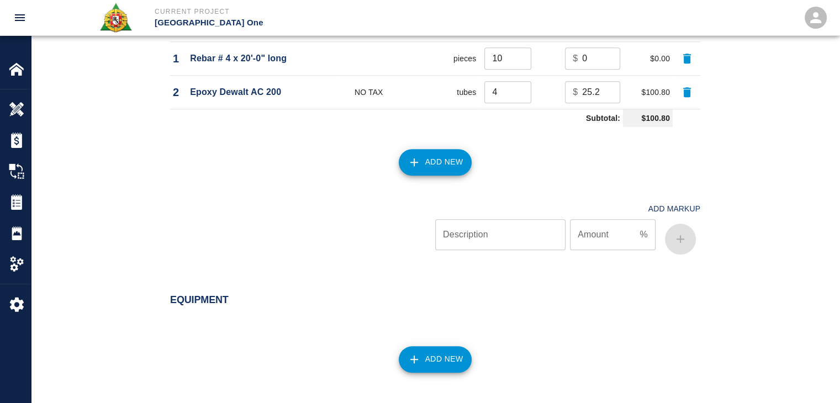
scroll to position [1272, 0]
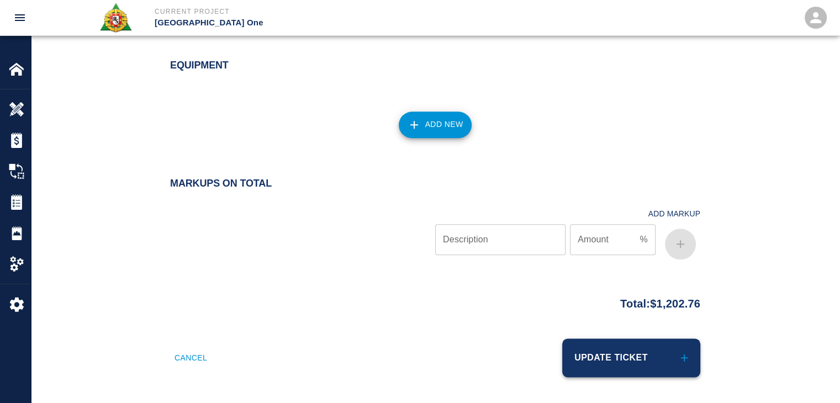
click at [614, 345] on button "Update Ticket" at bounding box center [631, 357] width 138 height 39
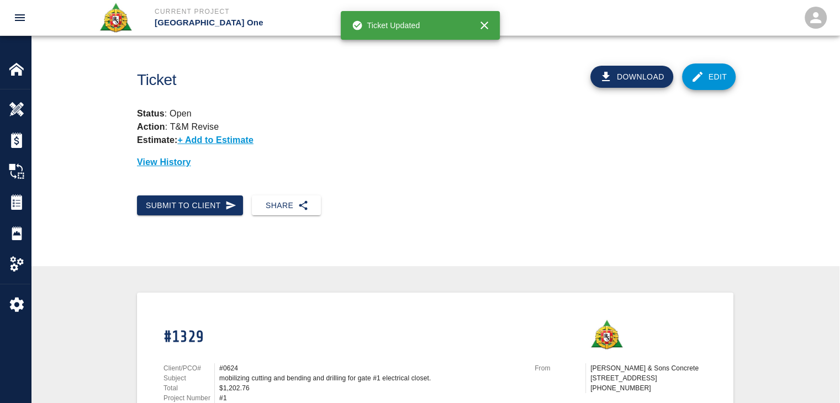
click at [479, 118] on p "Status : Open" at bounding box center [435, 113] width 596 height 13
click at [209, 215] on div "Submit to Client Share" at bounding box center [435, 215] width 808 height 56
click at [195, 204] on button "Submit to Client" at bounding box center [190, 205] width 106 height 20
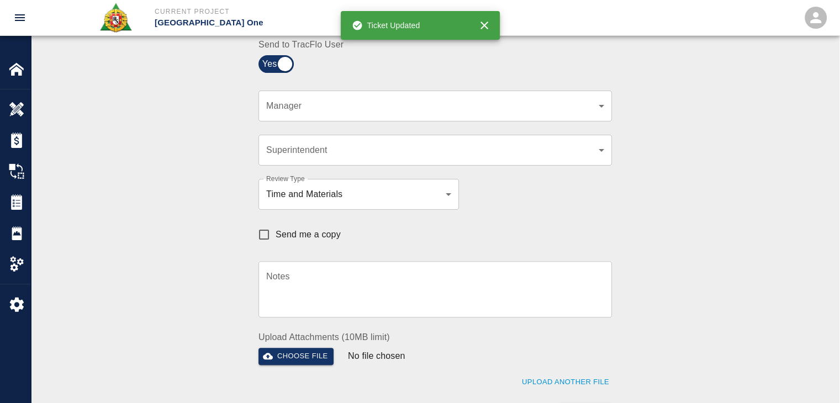
scroll to position [280, 0]
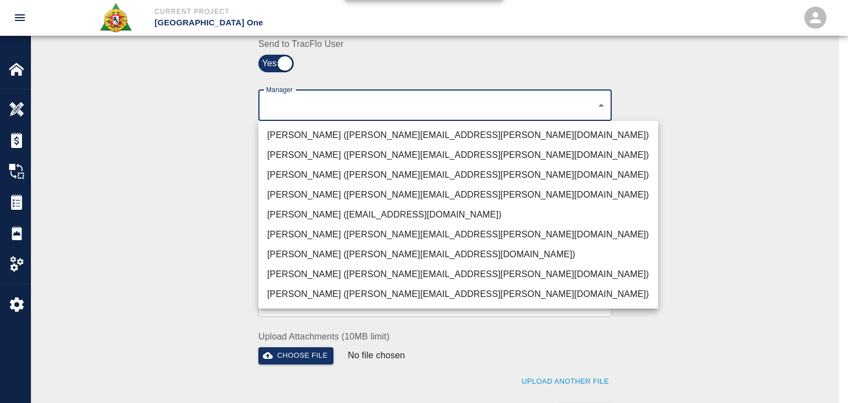
click at [336, 137] on li "Peter Hardecker (peter.hardecker@aecom.com)" at bounding box center [458, 135] width 400 height 20
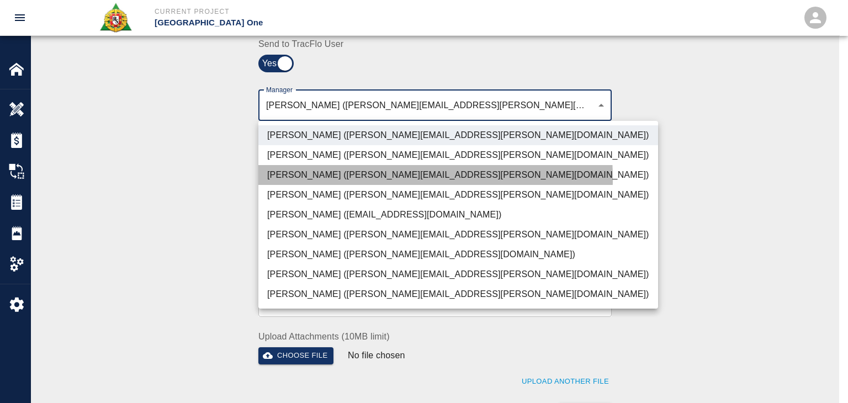
click at [323, 179] on li "Parin Kanani (parin.kanani@aecom.com)" at bounding box center [458, 175] width 400 height 20
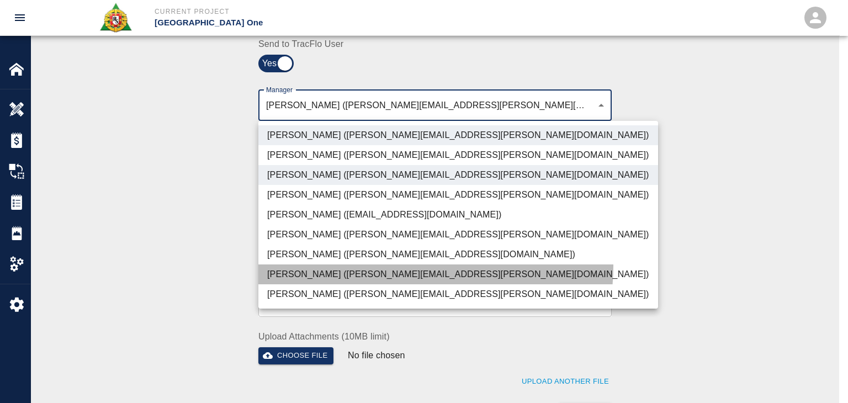
click at [379, 265] on li "Dylan Sims (dylan.sims@aecom.com)" at bounding box center [458, 274] width 400 height 20
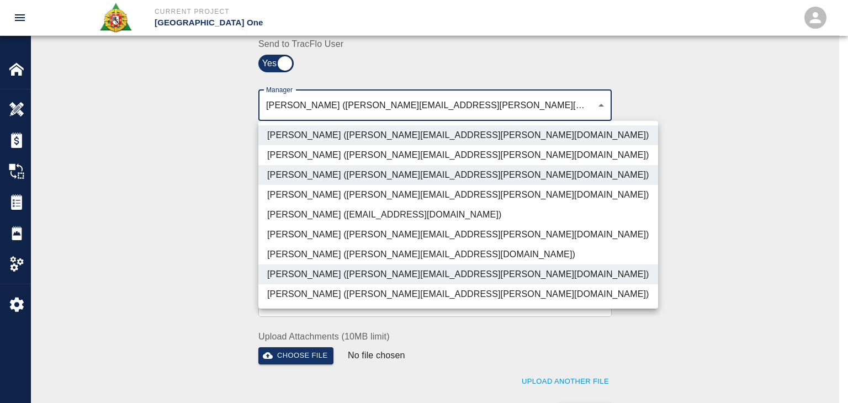
click at [360, 256] on li "Patrick Testino (patrick.testino@aecom.com)" at bounding box center [458, 255] width 400 height 20
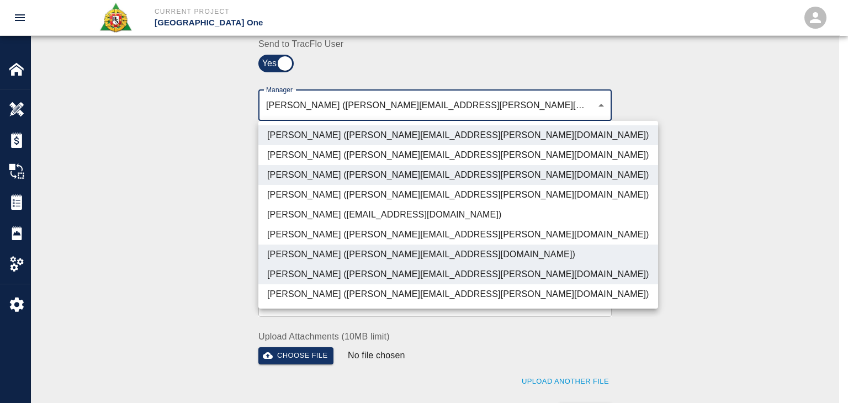
click at [386, 291] on li "Shane Lamay (shane.lamay@aecom.com)" at bounding box center [458, 294] width 400 height 20
type input "ede96749-2565-4a65-a76c-ac2c5448e16e,69d78ca4-8a93-4c72-a988-7271956ccf0b,b38a7…"
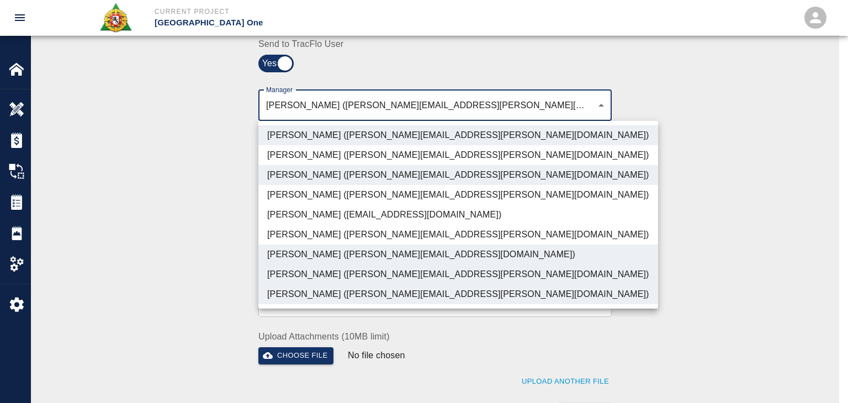
click at [188, 250] on div at bounding box center [424, 201] width 848 height 403
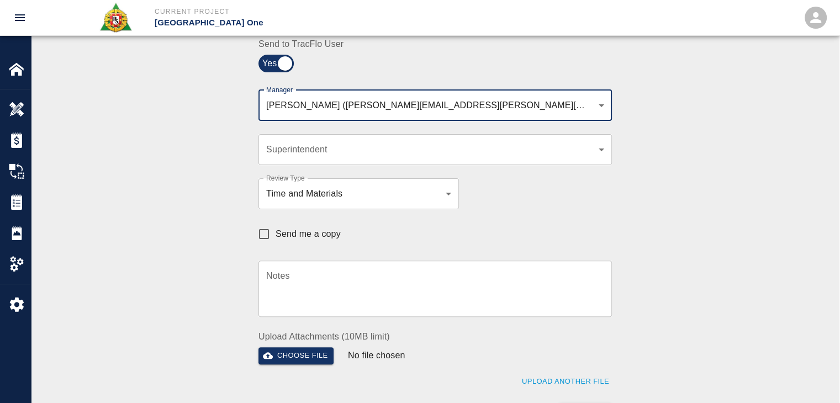
click at [268, 239] on input "Send me a copy" at bounding box center [263, 233] width 23 height 23
checkbox input "true"
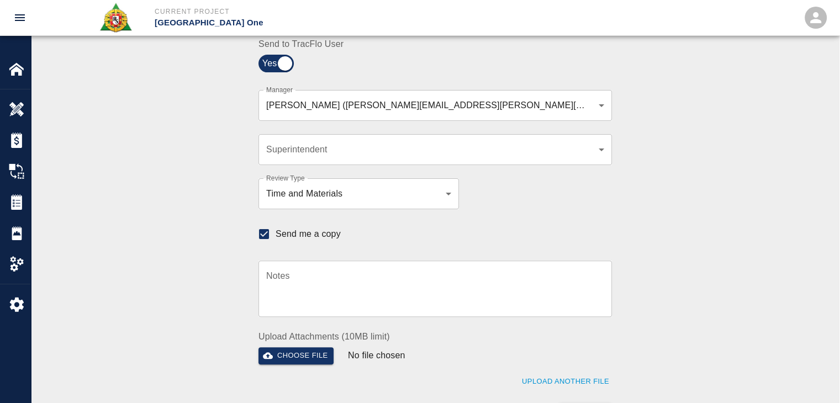
click at [461, 230] on div "Send me a copy" at bounding box center [428, 228] width 367 height 38
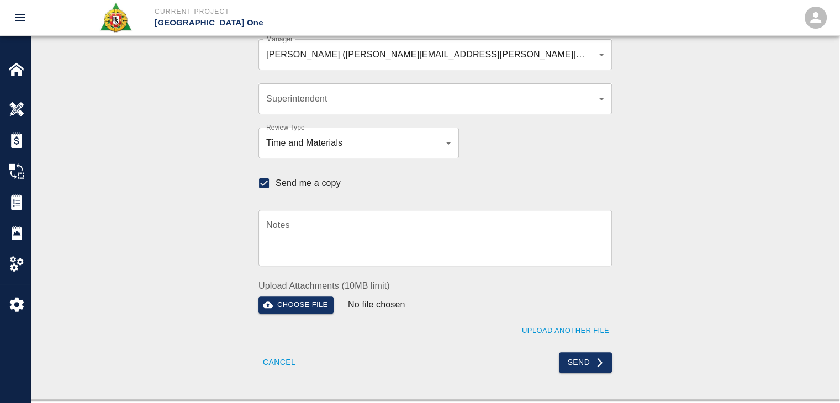
scroll to position [331, 0]
click at [578, 370] on button "Send" at bounding box center [586, 363] width 54 height 20
checkbox input "false"
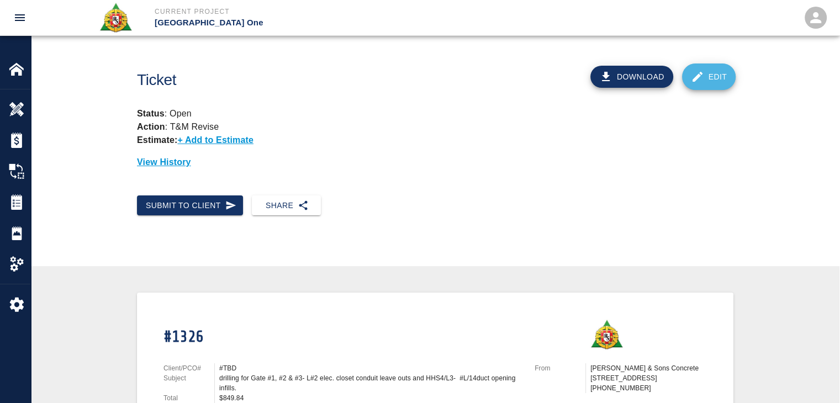
click at [701, 74] on icon at bounding box center [697, 77] width 10 height 10
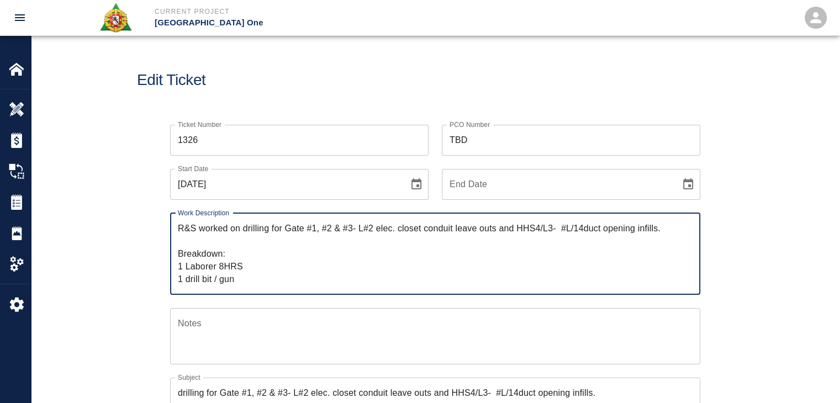
click at [500, 135] on input "TBD" at bounding box center [571, 140] width 258 height 31
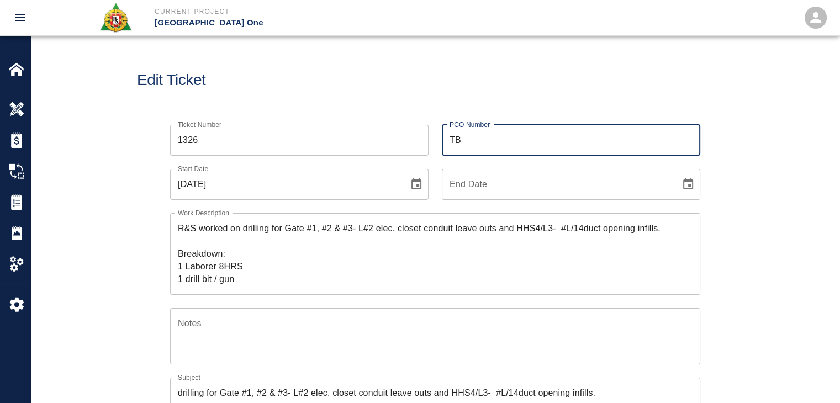
type input "T"
type input "0624"
click at [415, 92] on div "Edit Ticket" at bounding box center [435, 80] width 808 height 89
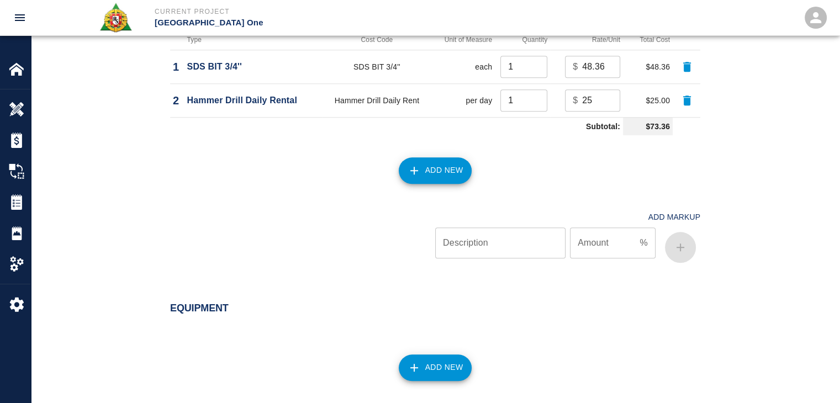
scroll to position [1350, 0]
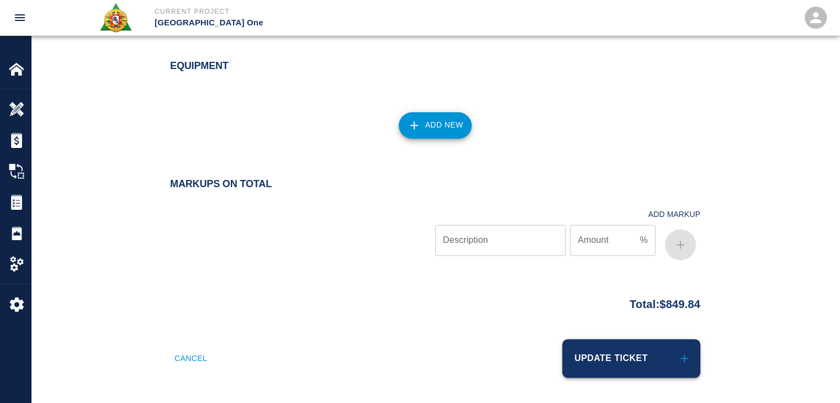
click at [643, 353] on button "Update Ticket" at bounding box center [631, 358] width 138 height 39
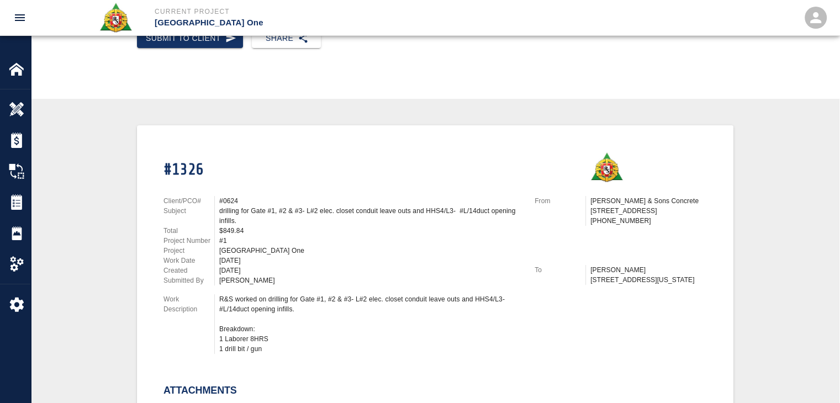
scroll to position [169, 0]
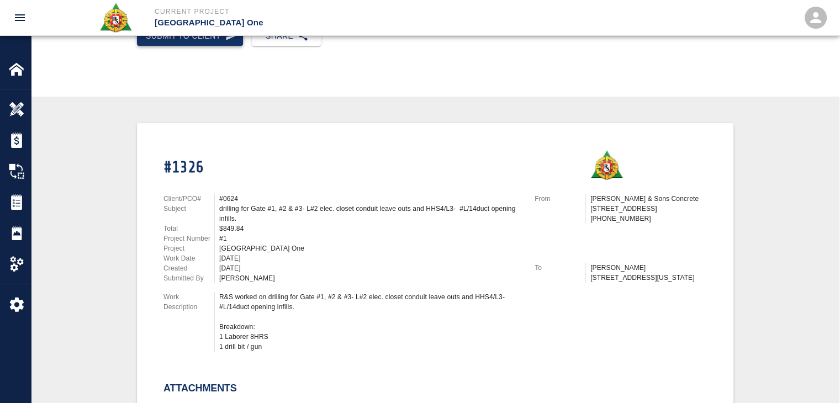
click at [225, 43] on button "Submit to Client" at bounding box center [190, 36] width 106 height 20
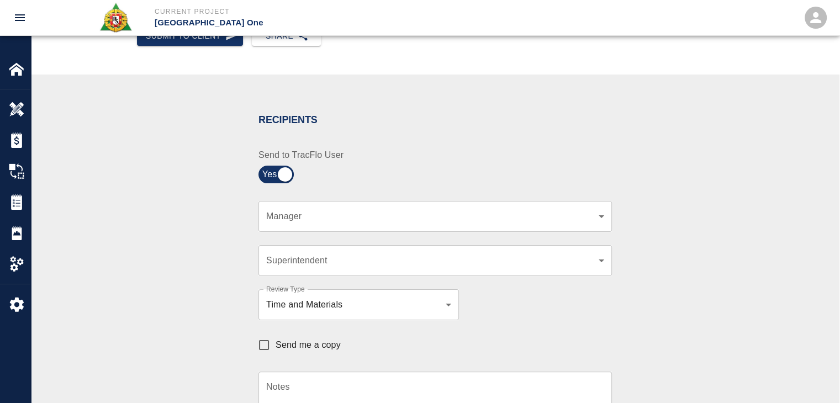
click at [303, 225] on div "​ Manager" at bounding box center [434, 216] width 353 height 31
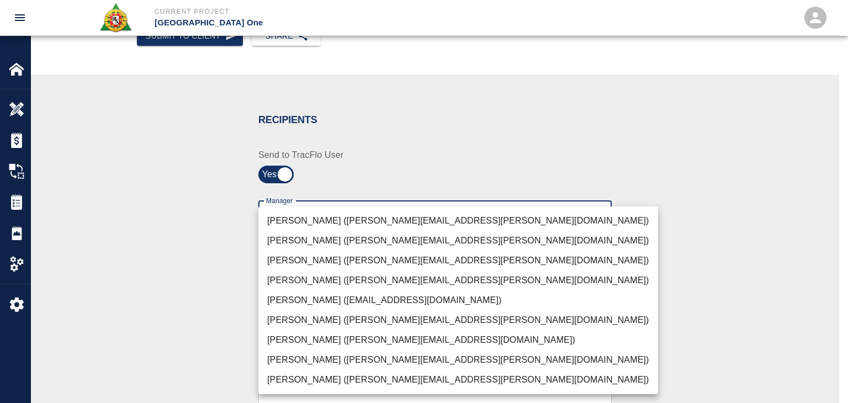
click at [311, 221] on body "Current Project JFK Terminal One Home JFK Terminal One Overview Estimates Chang…" at bounding box center [424, 32] width 848 height 403
click at [317, 220] on li "Peter Hardecker (peter.hardecker@aecom.com)" at bounding box center [458, 221] width 400 height 20
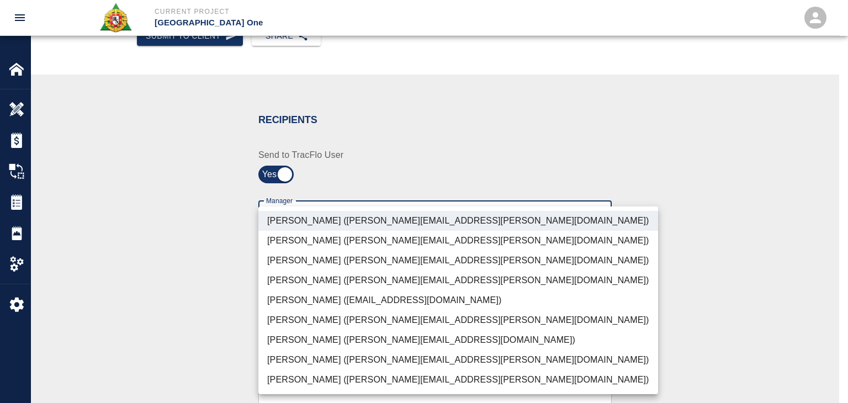
click at [341, 259] on li "Parin Kanani (parin.kanani@aecom.com)" at bounding box center [458, 261] width 400 height 20
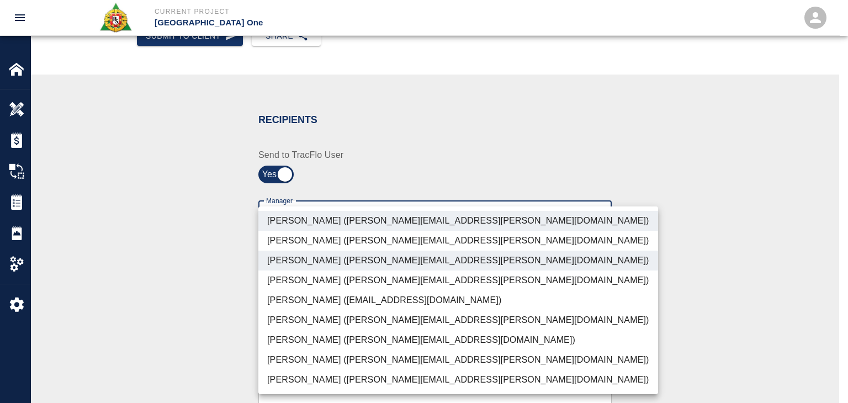
click at [309, 350] on li "Dylan Sims (dylan.sims@aecom.com)" at bounding box center [458, 360] width 400 height 20
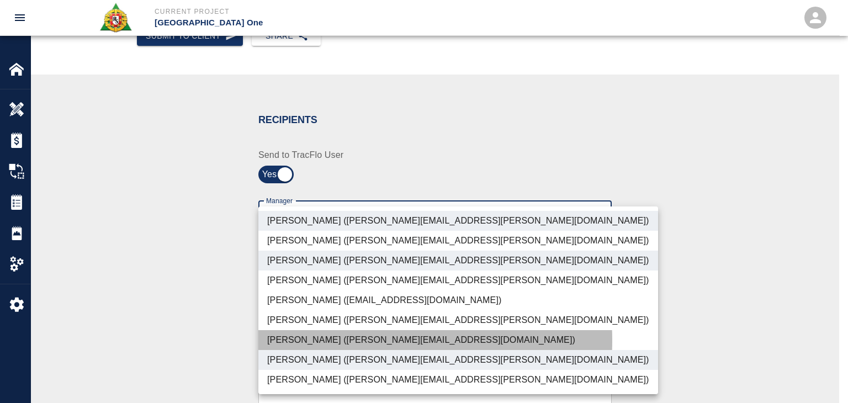
click at [338, 341] on li "Patrick Testino (patrick.testino@aecom.com)" at bounding box center [458, 340] width 400 height 20
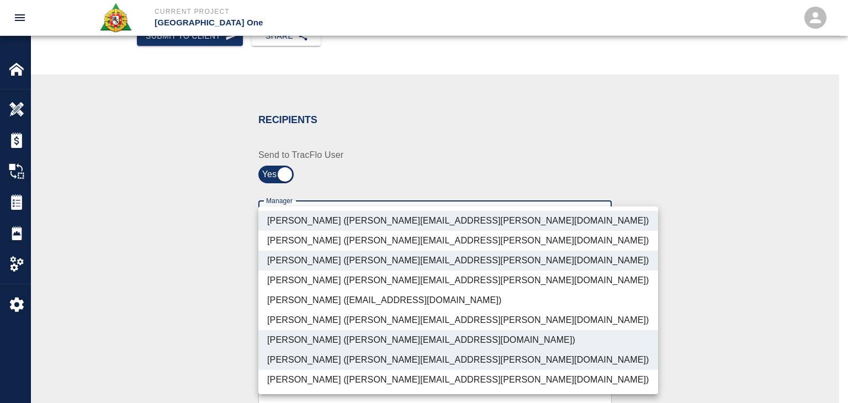
click at [369, 371] on li "Shane Lamay (shane.lamay@aecom.com)" at bounding box center [458, 380] width 400 height 20
type input "ede96749-2565-4a65-a76c-ac2c5448e16e,69d78ca4-8a93-4c72-a988-7271956ccf0b,b38a7…"
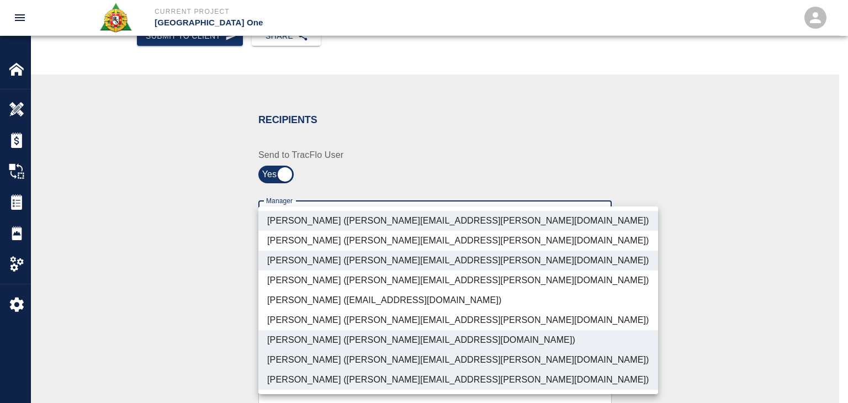
click at [184, 336] on div at bounding box center [424, 201] width 848 height 403
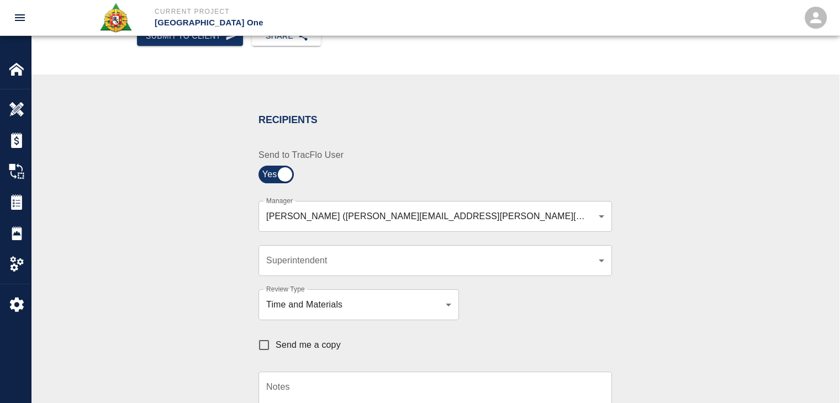
click at [305, 357] on div "Send me a copy" at bounding box center [428, 339] width 367 height 38
click at [307, 348] on span "Send me a copy" at bounding box center [307, 344] width 65 height 13
click at [275, 348] on input "Send me a copy" at bounding box center [263, 344] width 23 height 23
checkbox input "true"
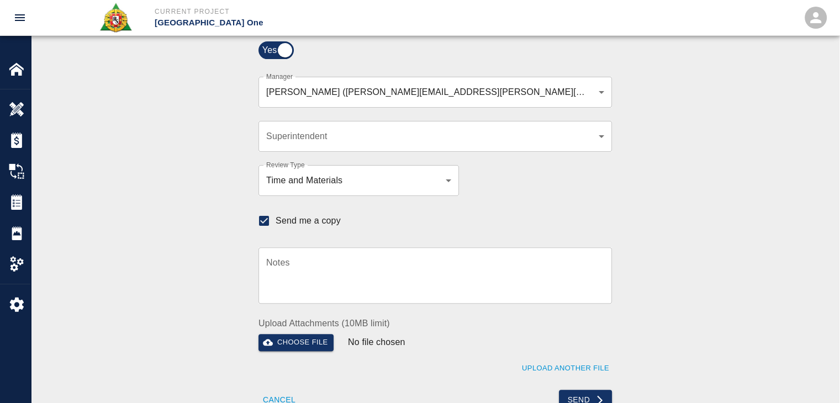
scroll to position [293, 0]
click at [579, 391] on button "Send" at bounding box center [586, 400] width 54 height 20
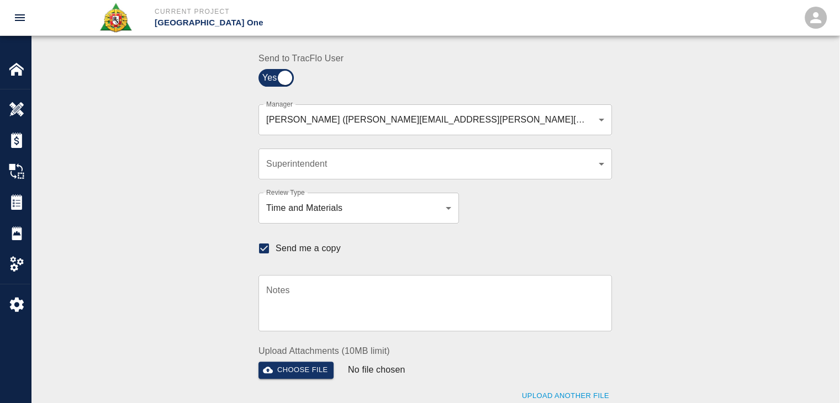
checkbox input "false"
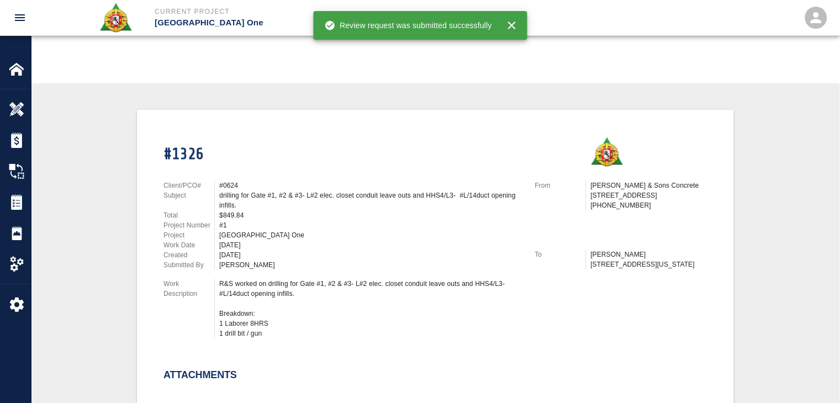
scroll to position [0, 0]
